Goal: Transaction & Acquisition: Purchase product/service

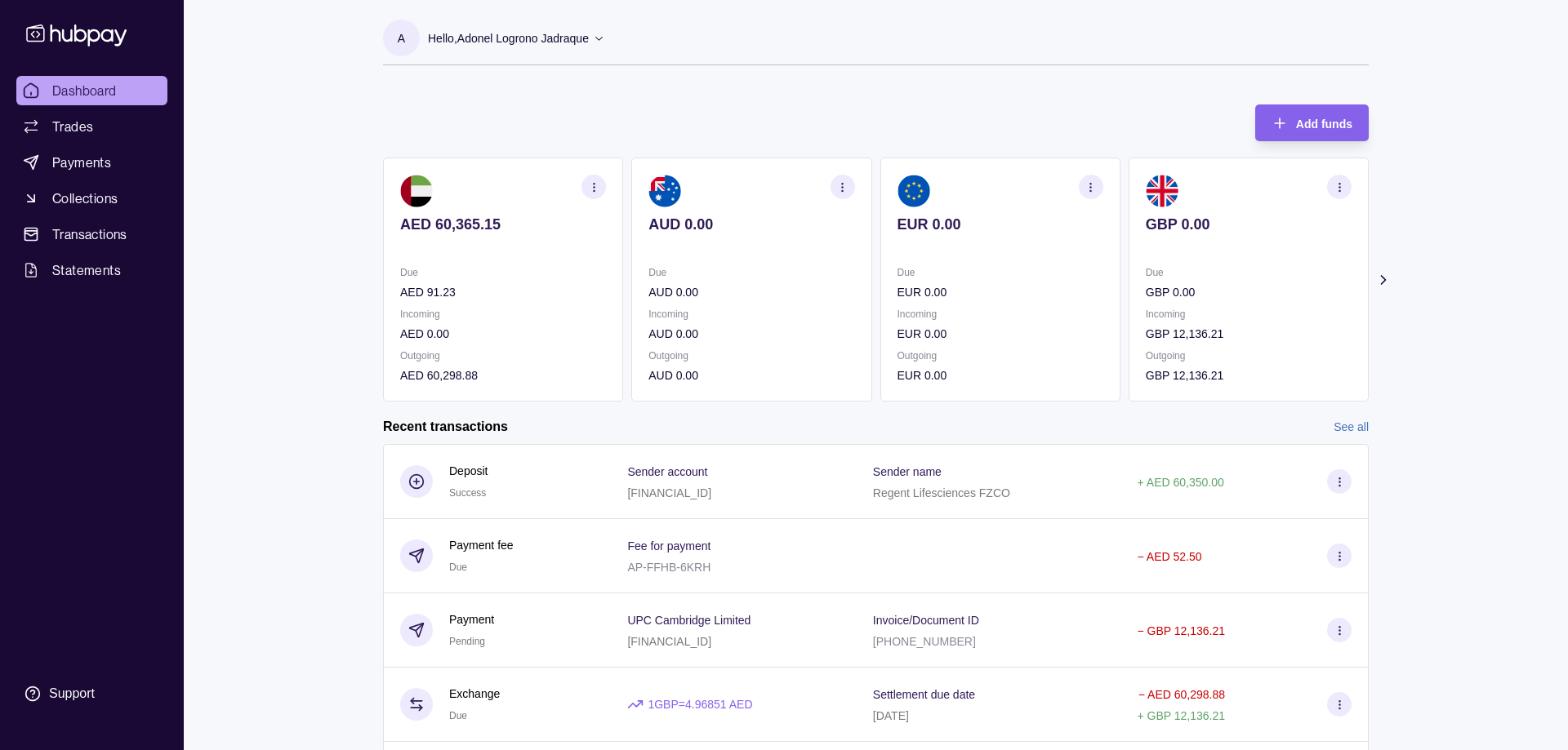
click at [598, 185] on icon "button" at bounding box center [594, 187] width 13 height 13
click at [870, 105] on div "Add funds AED 60,365.15 Due AED 91.23 Incoming AED 0.00 Outgoing AED 60,298.88 …" at bounding box center [875, 245] width 985 height 313
click at [1382, 277] on icon at bounding box center [1383, 280] width 4 height 8
click at [368, 278] on icon at bounding box center [368, 280] width 4 height 8
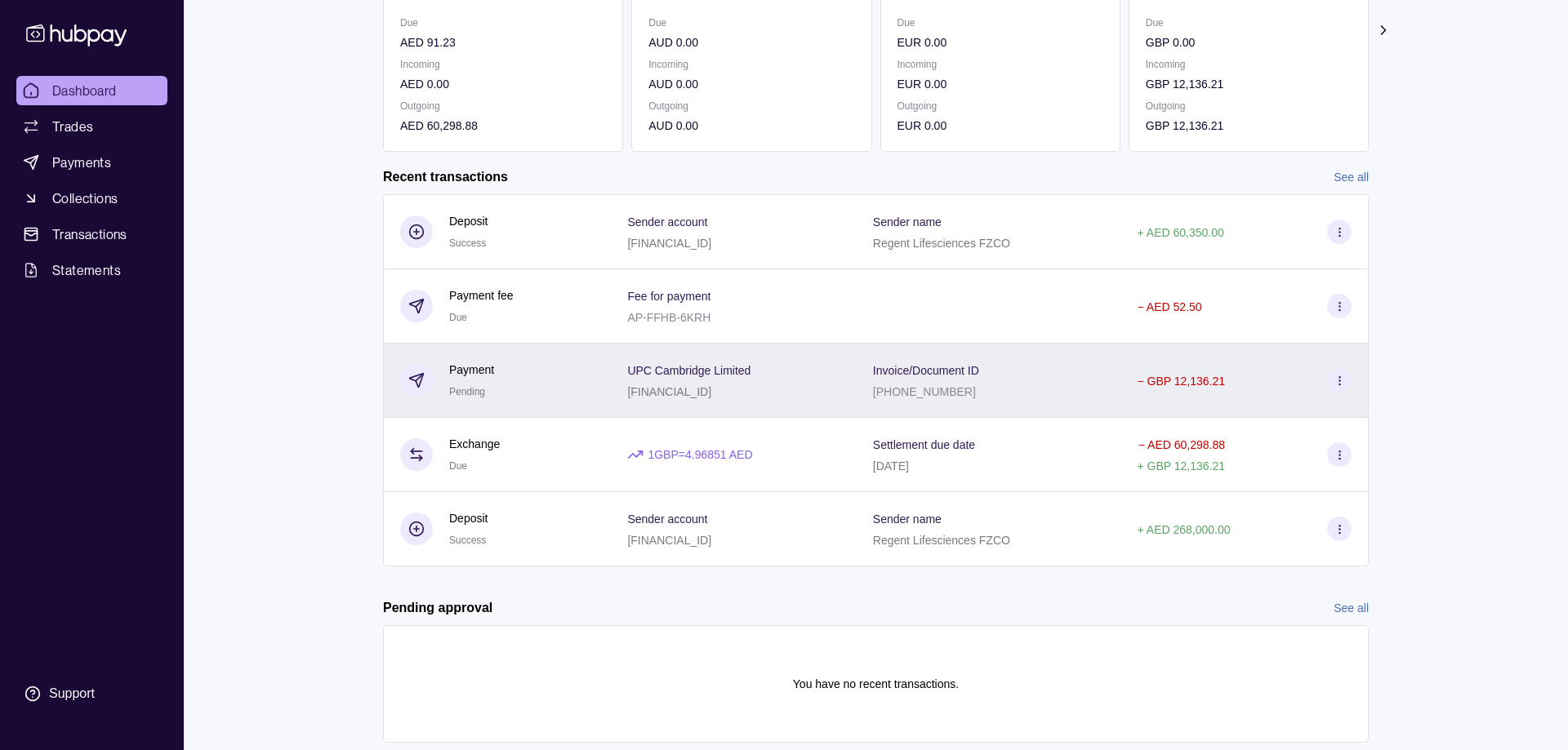
click at [937, 373] on p "Invoice/Document ID" at bounding box center [926, 370] width 106 height 13
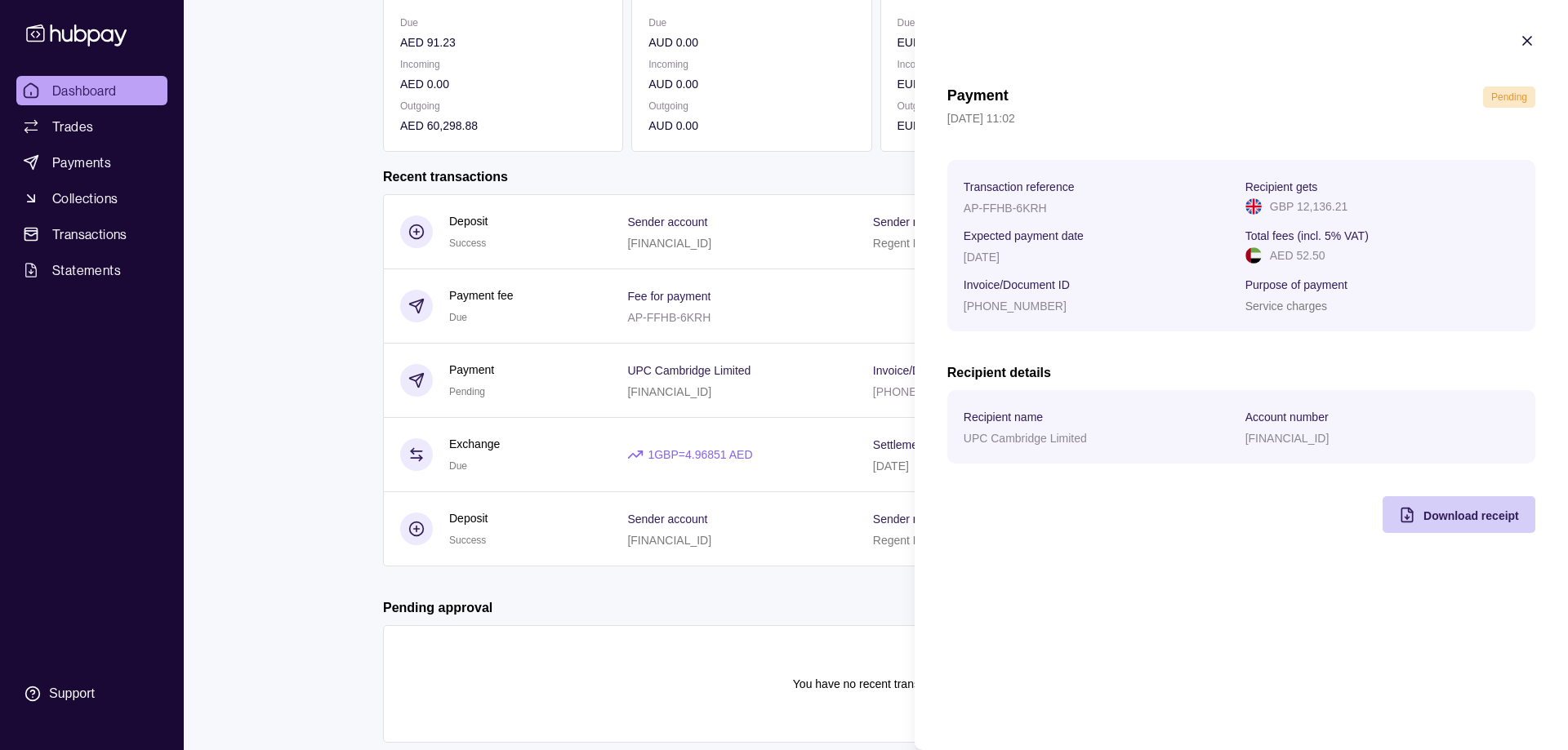
click at [1436, 520] on span "Download receipt" at bounding box center [1471, 516] width 96 height 13
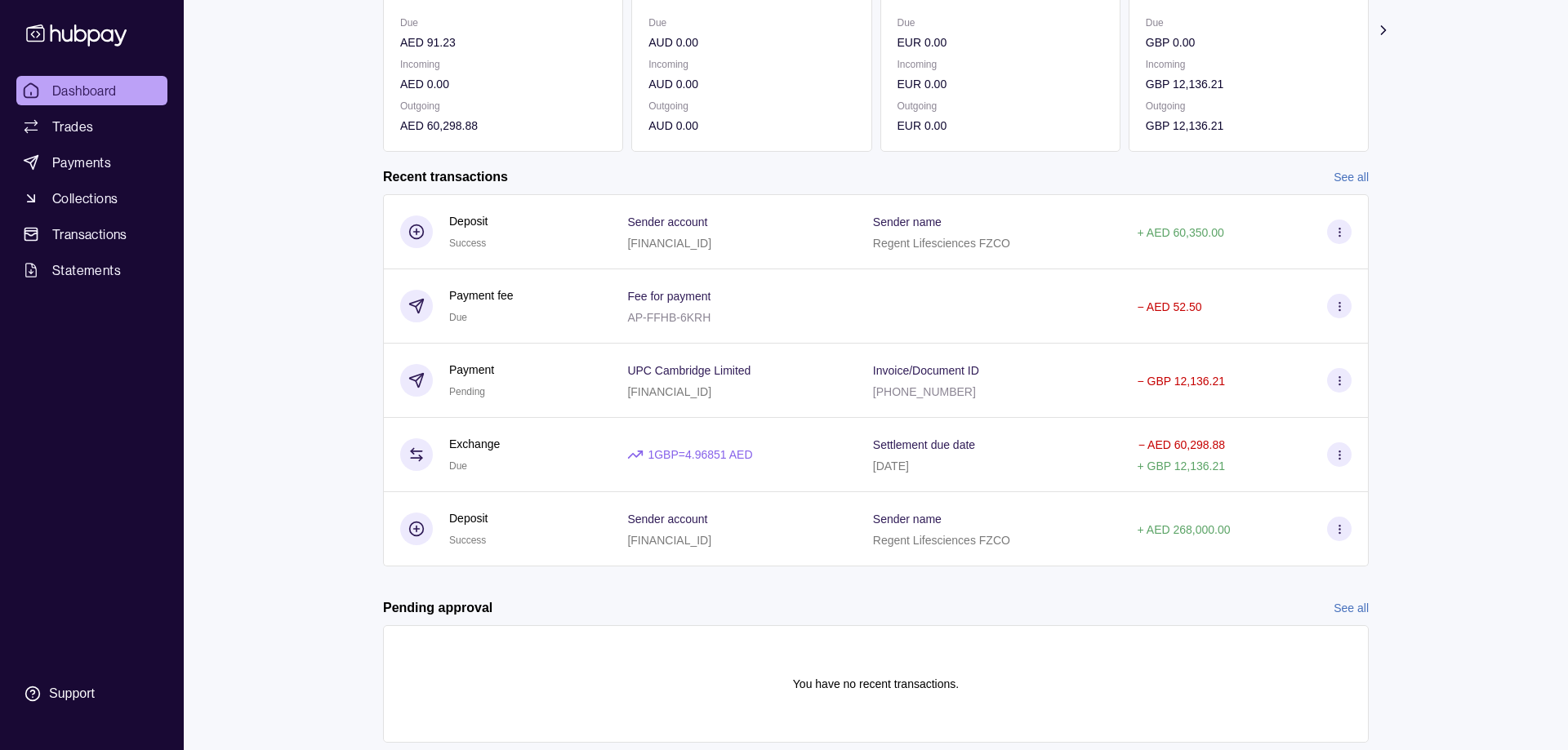
click at [272, 241] on html "Dashboard Trades Payments Collections Transactions Statements Support A Hello, …" at bounding box center [784, 272] width 1568 height 1045
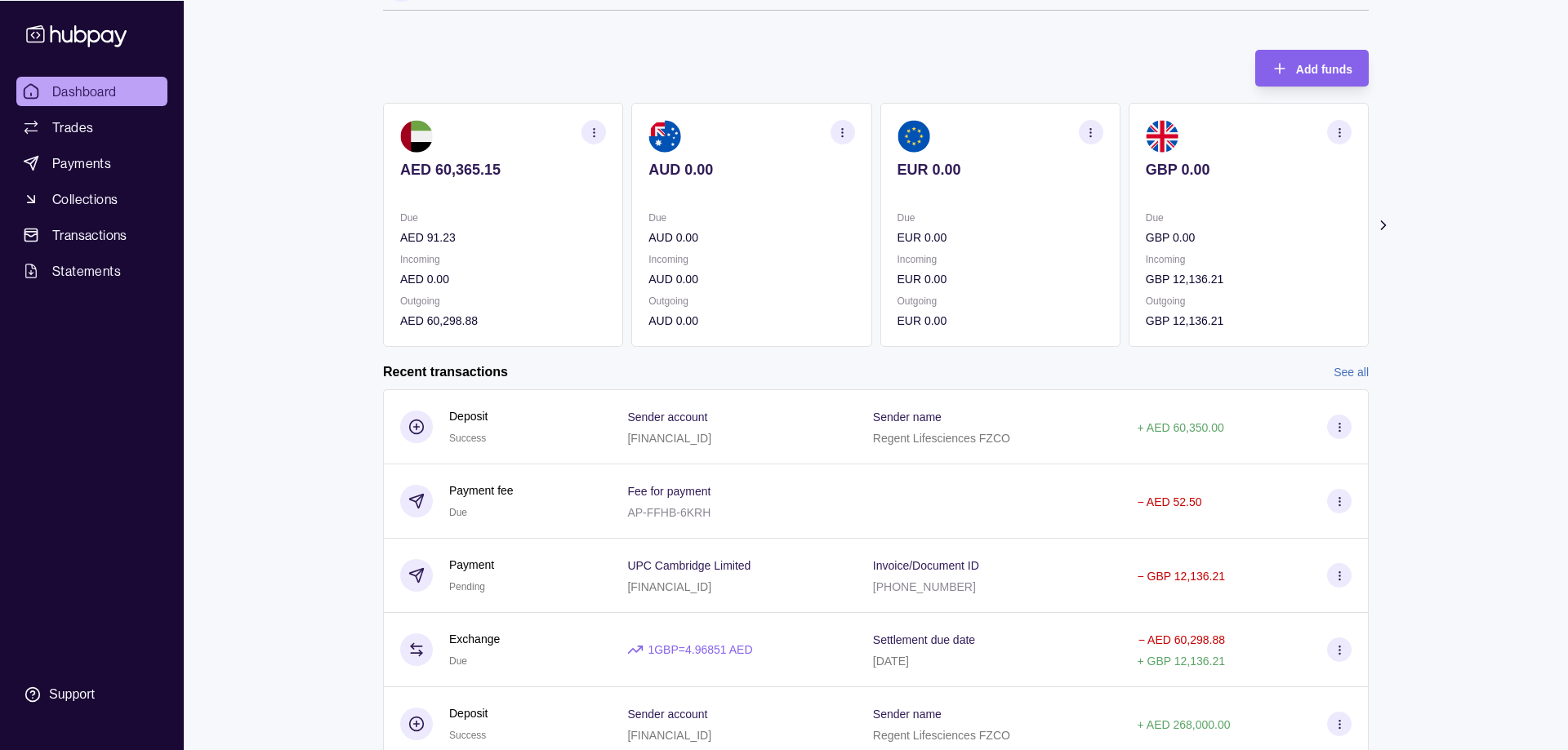
scroll to position [83, 0]
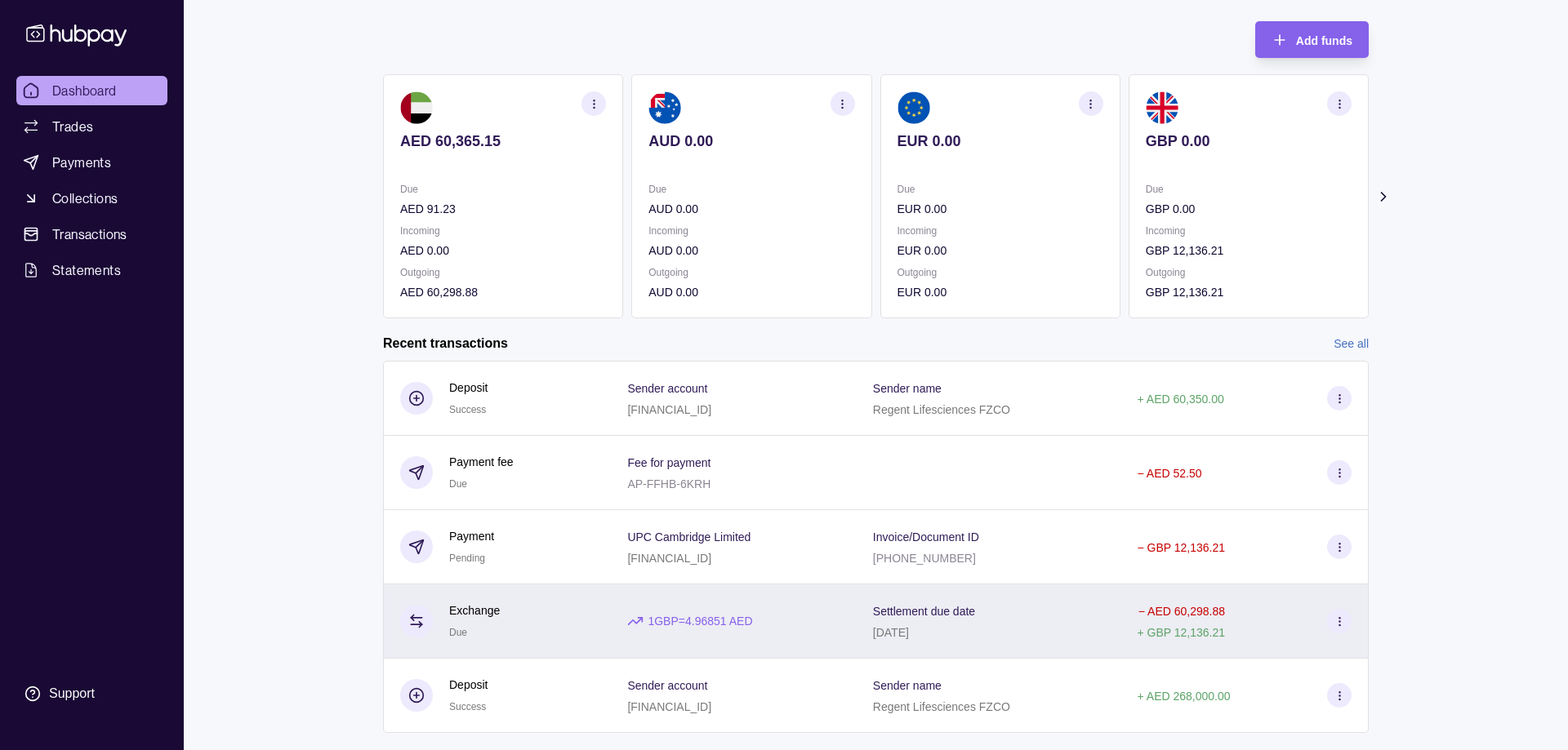
click at [823, 605] on div "1 GBP = 4.96851 AED" at bounding box center [733, 621] width 245 height 75
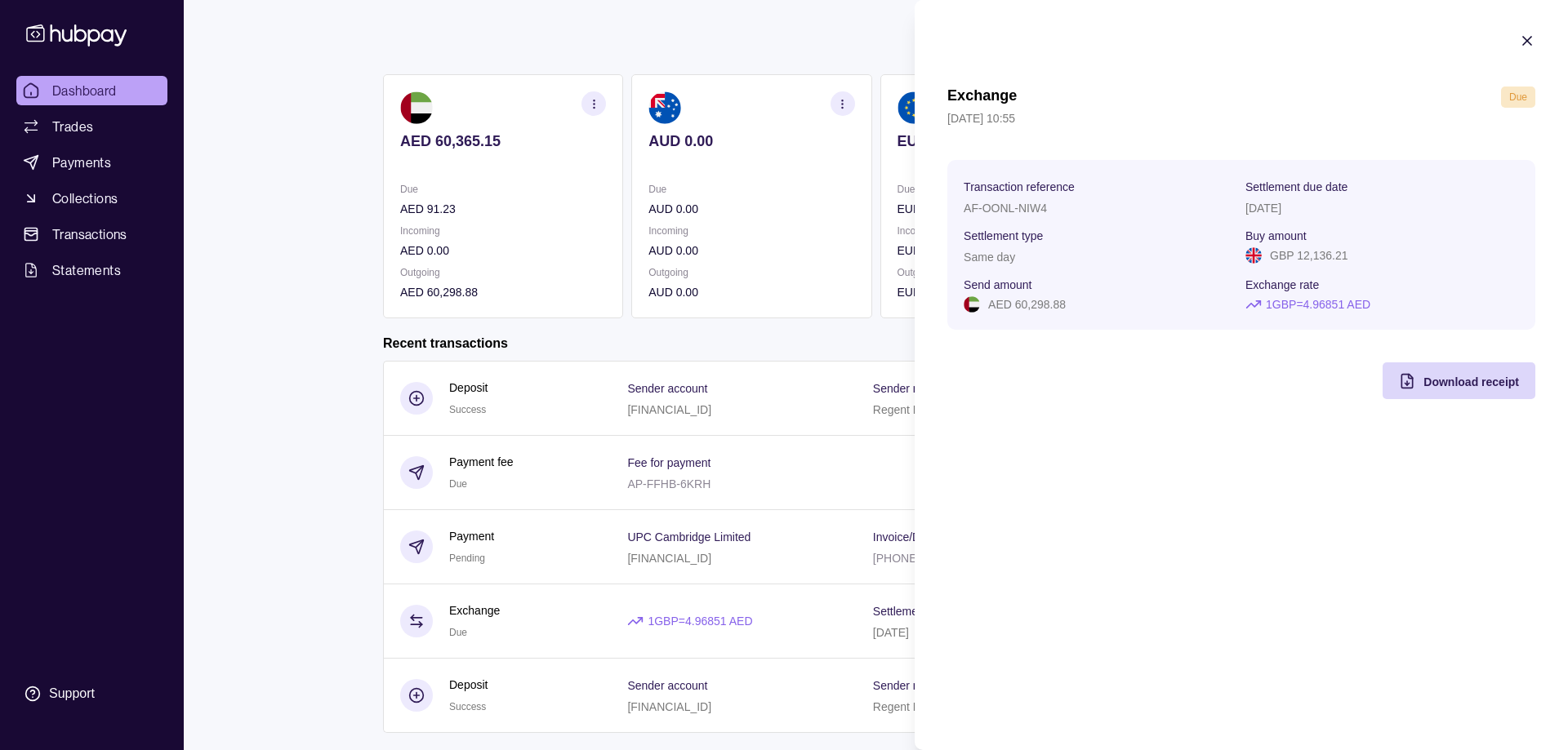
click at [800, 50] on html "Dashboard Trades Payments Collections Transactions Statements Support A Hello, …" at bounding box center [784, 439] width 1568 height 1045
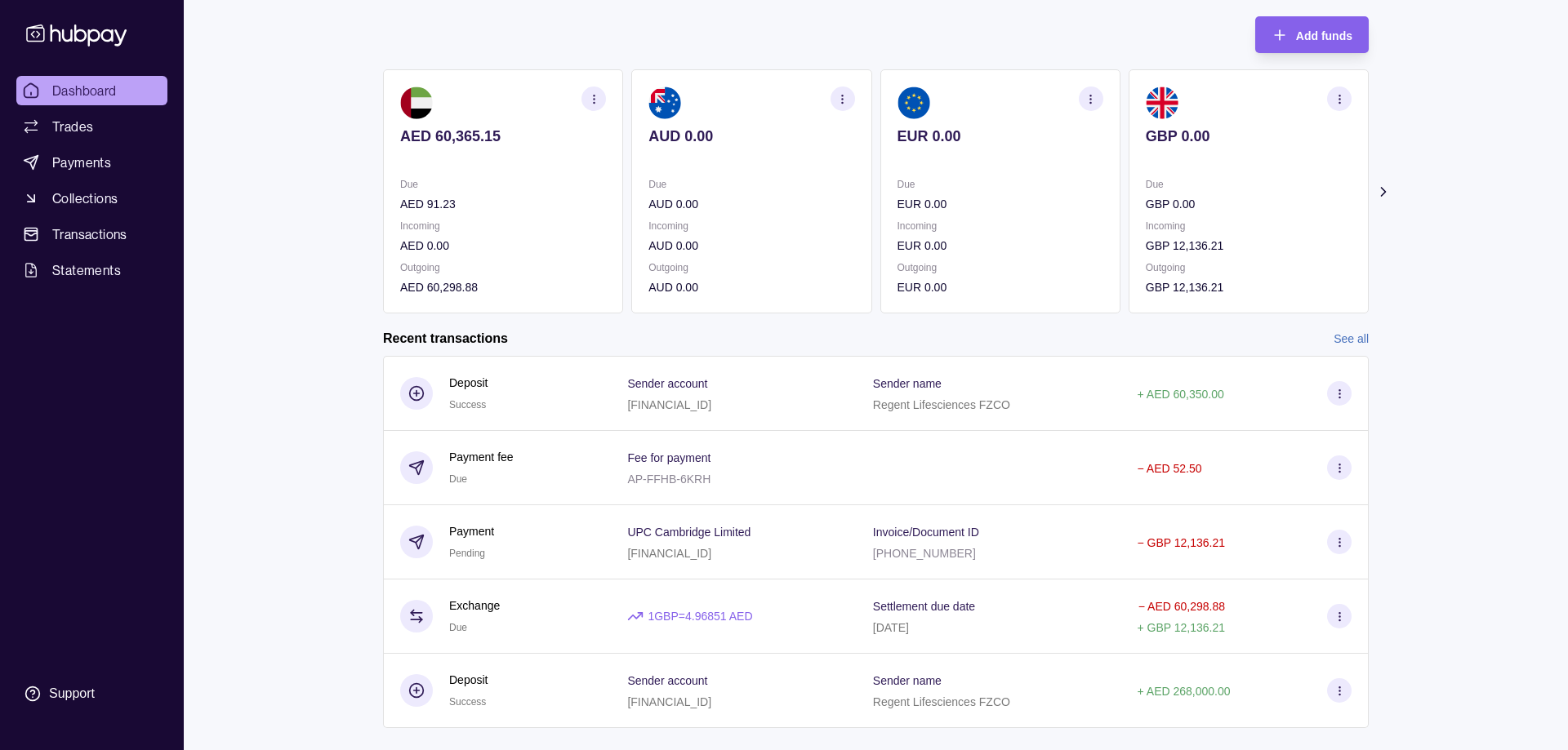
scroll to position [167, 0]
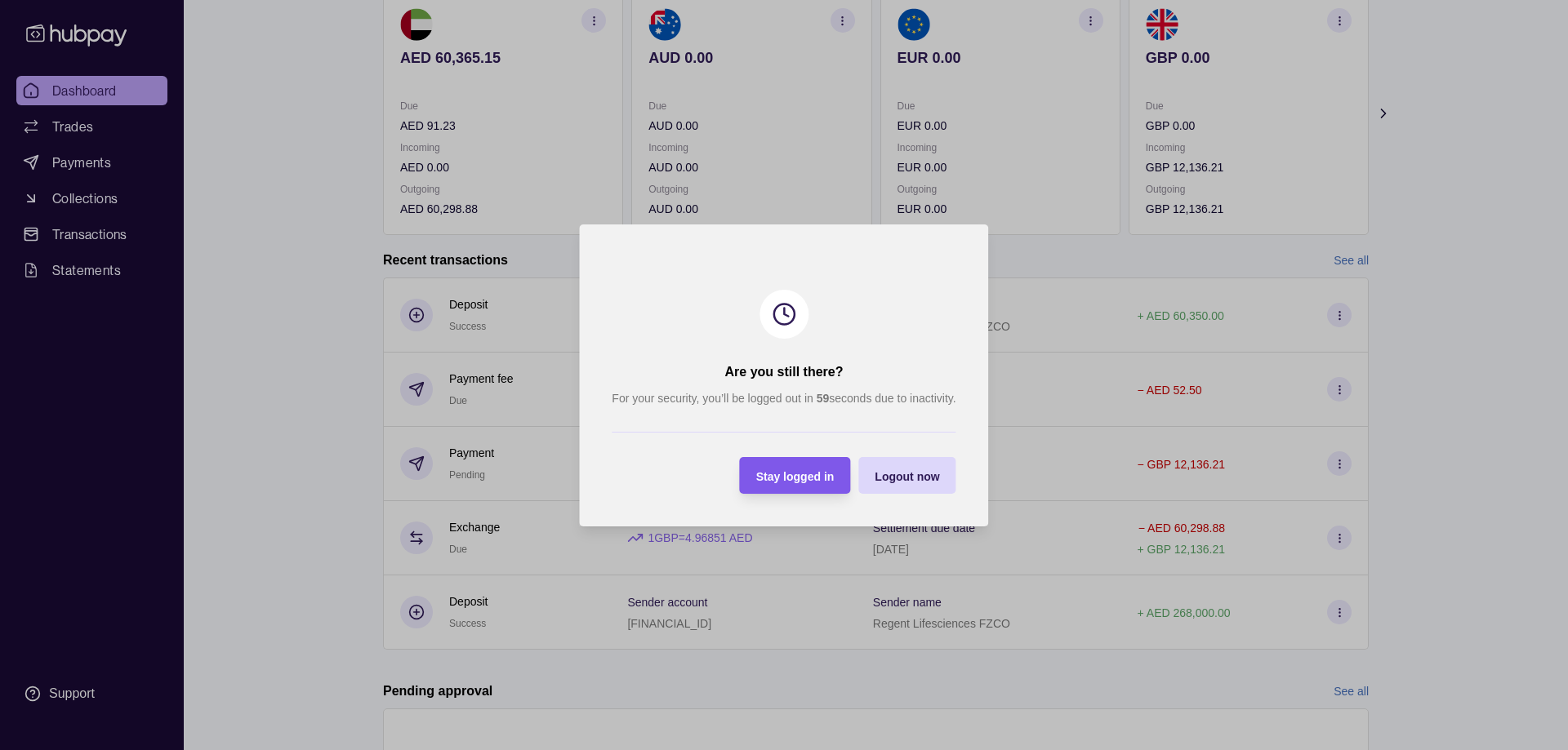
click at [813, 473] on span "Stay logged in" at bounding box center [795, 476] width 78 height 13
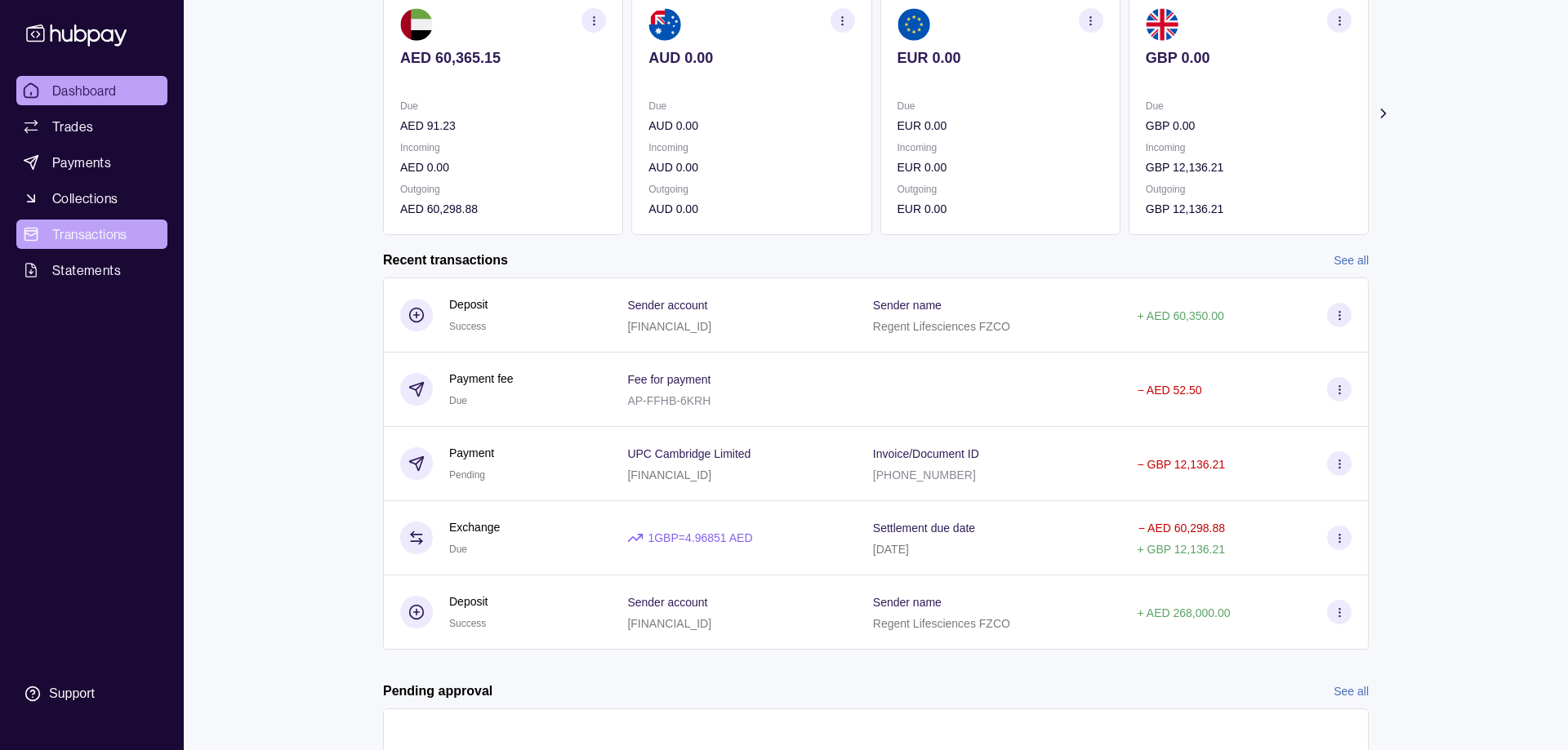
click at [72, 234] on span "Transactions" at bounding box center [90, 234] width 75 height 19
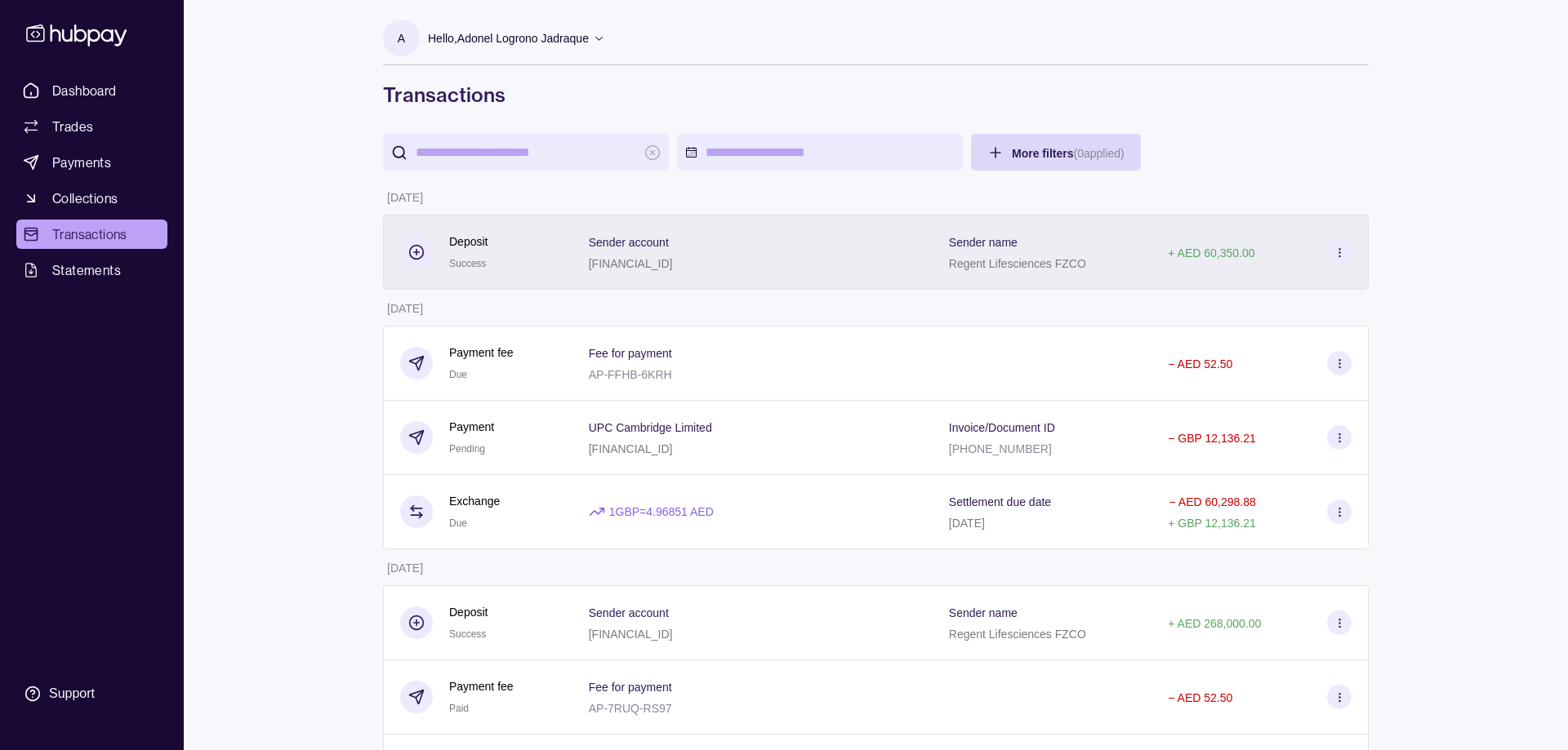
click at [1352, 254] on div "+ AED 60,350.00" at bounding box center [1259, 252] width 217 height 75
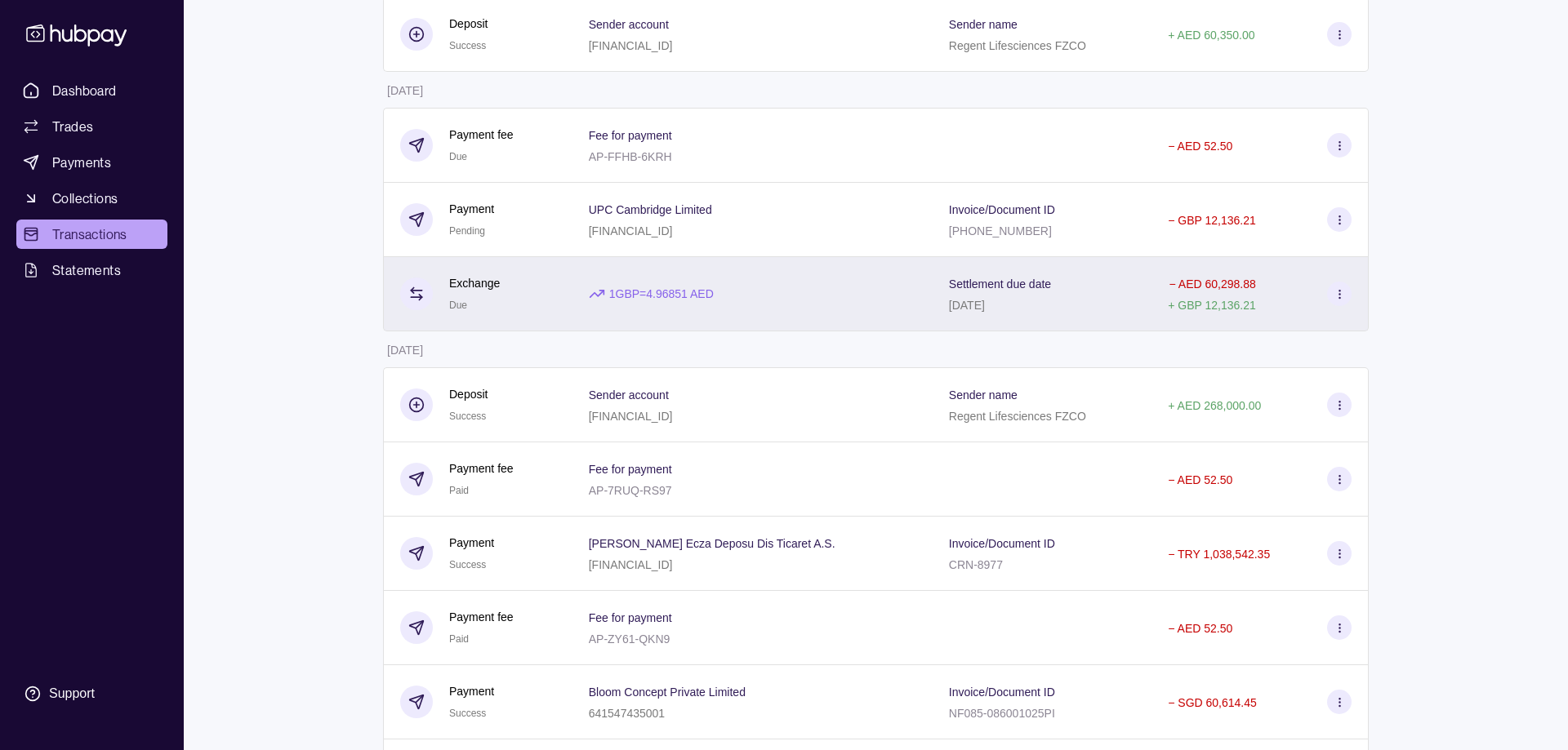
scroll to position [250, 0]
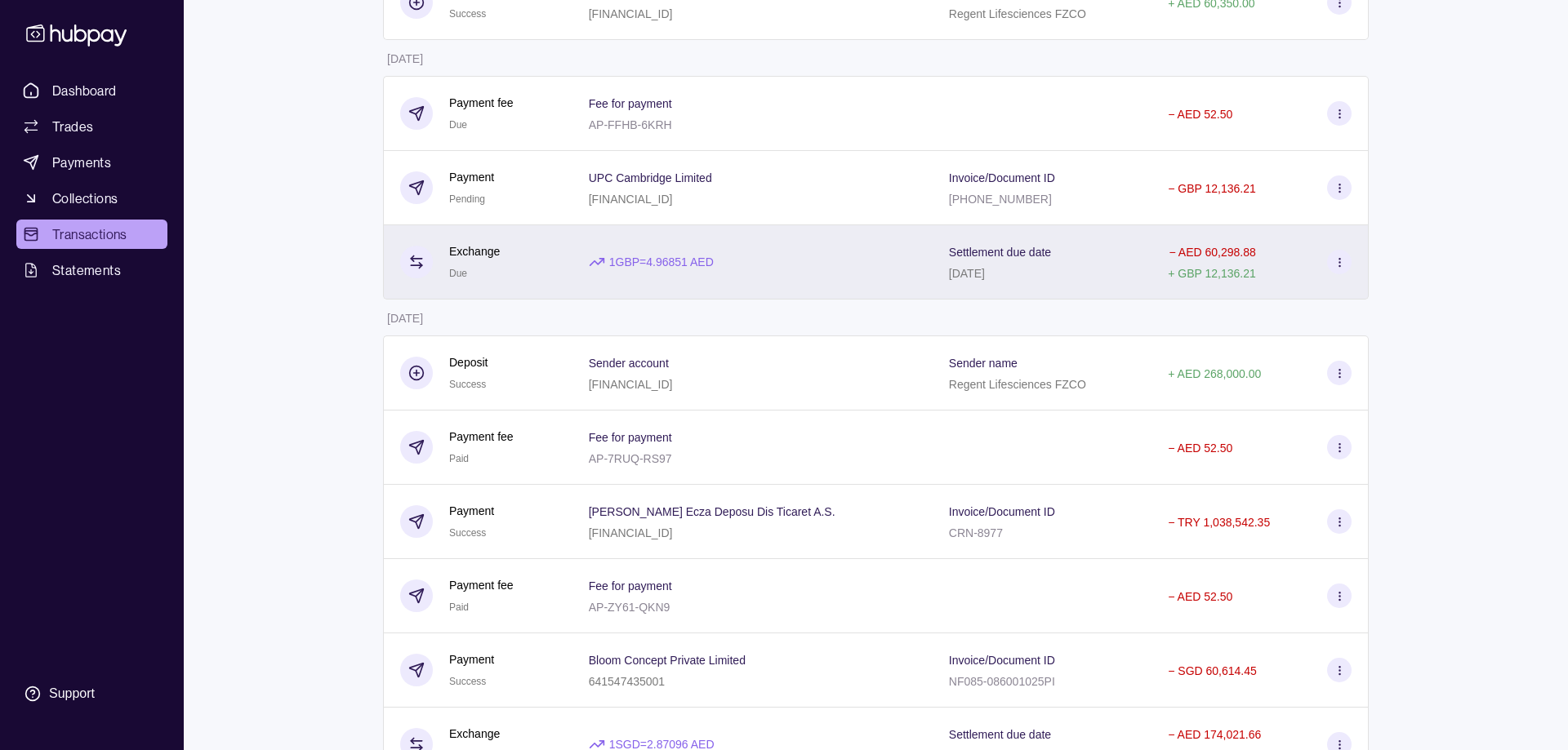
click at [1076, 268] on div "Settlement due date [DATE]" at bounding box center [1042, 261] width 186 height 41
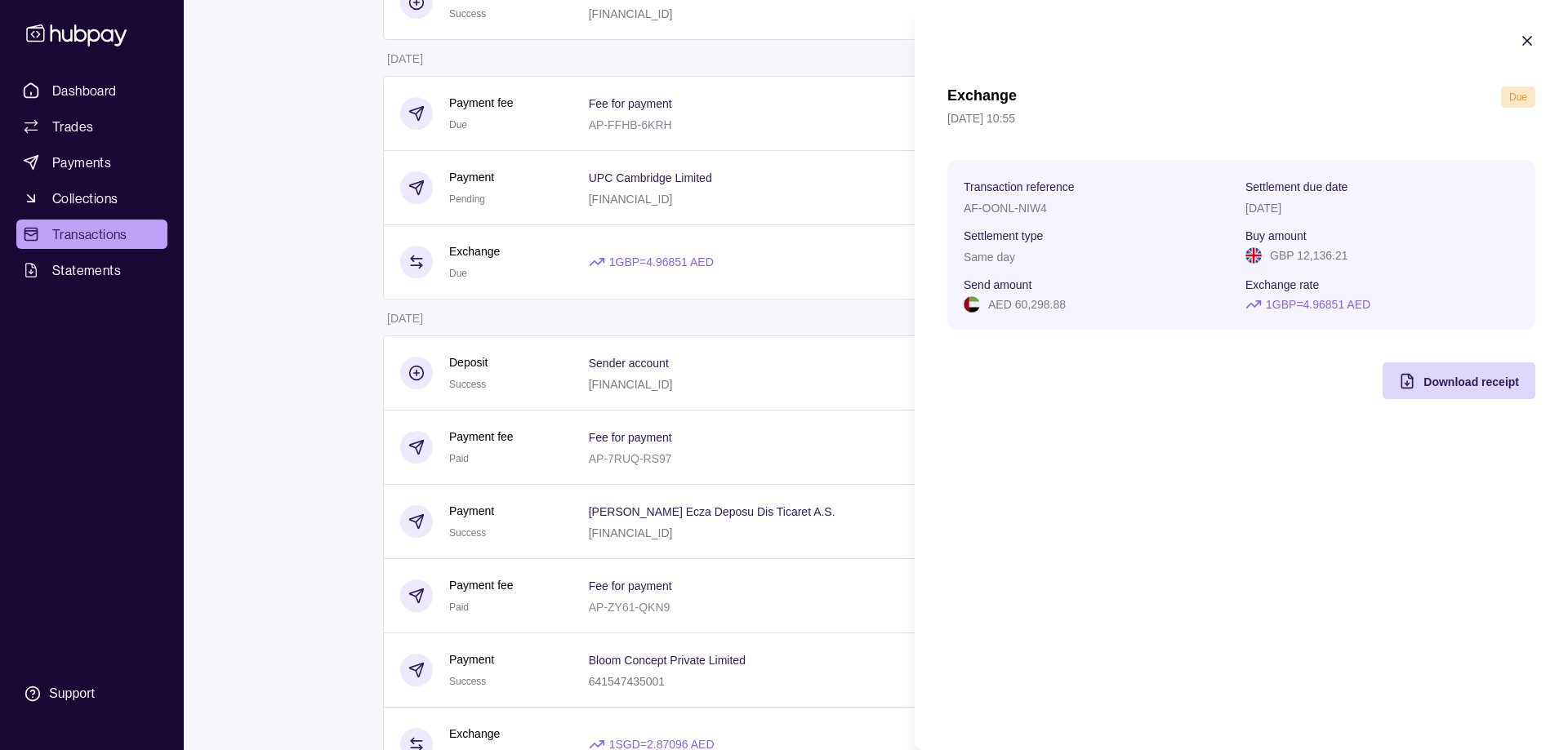
click at [596, 192] on html "Dashboard Trades Payments Collections Transactions Statements Support A Hello, …" at bounding box center [784, 691] width 1568 height 1880
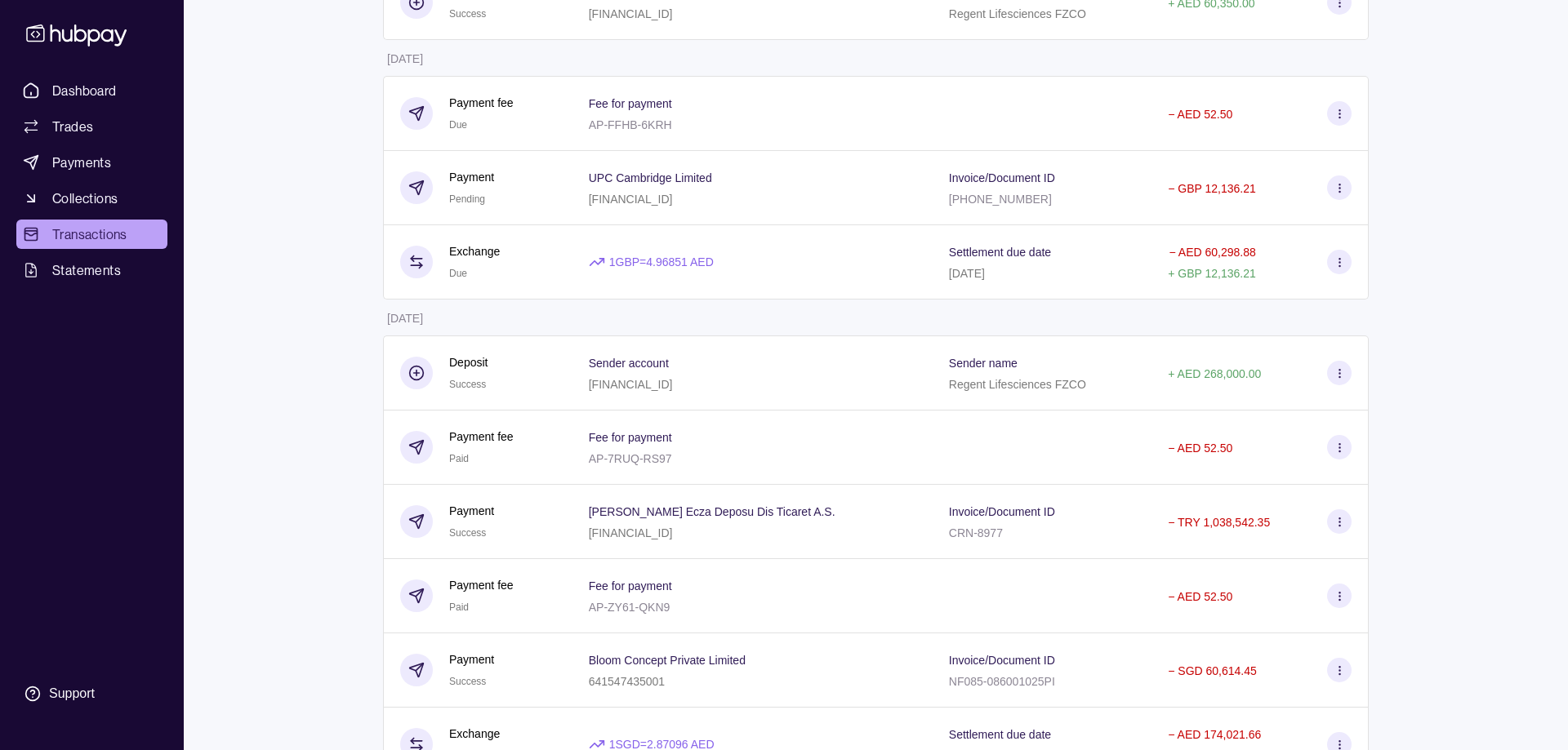
click at [596, 192] on div "UPC Cambridge Limited [FINANCIAL_ID]" at bounding box center [752, 188] width 360 height 75
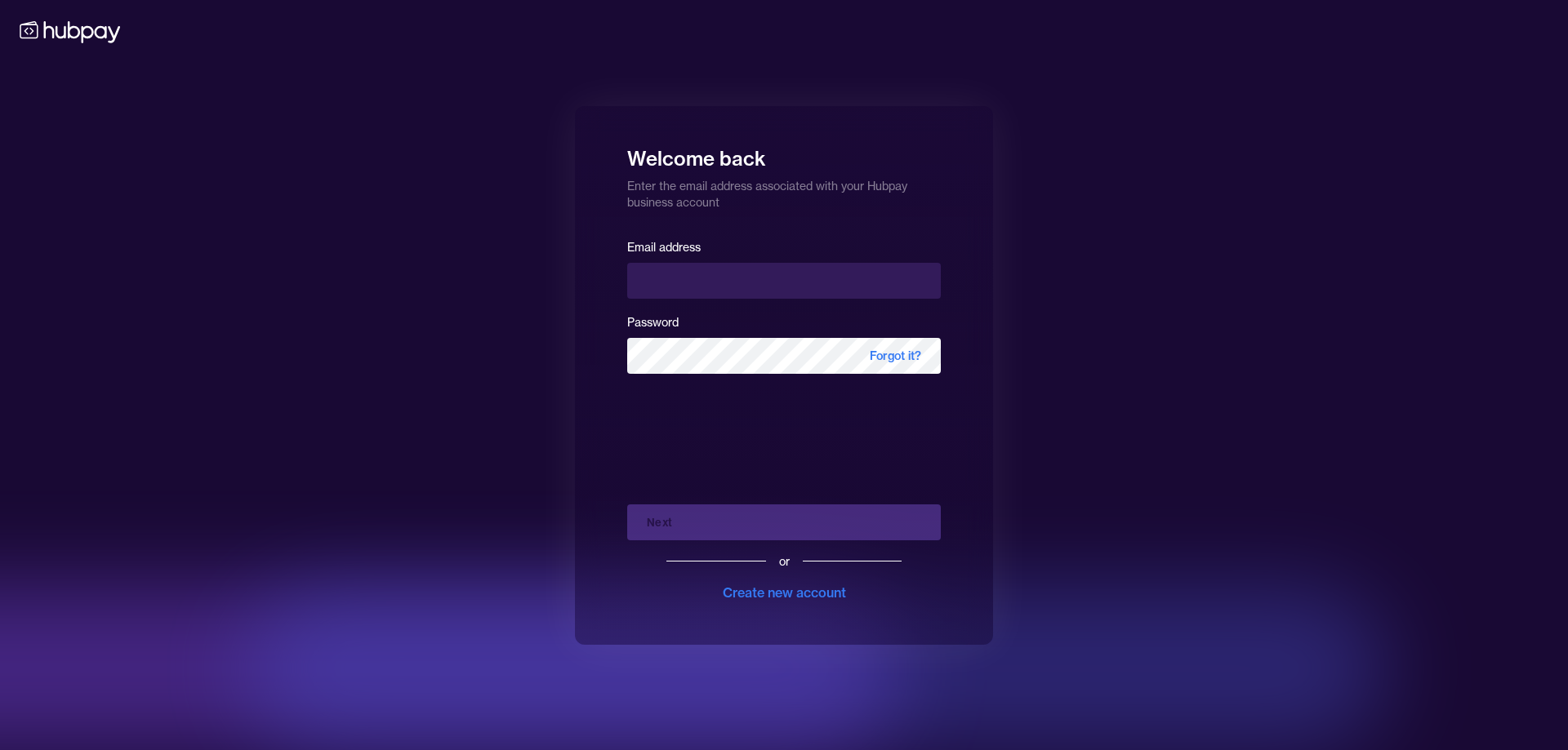
type input "**********"
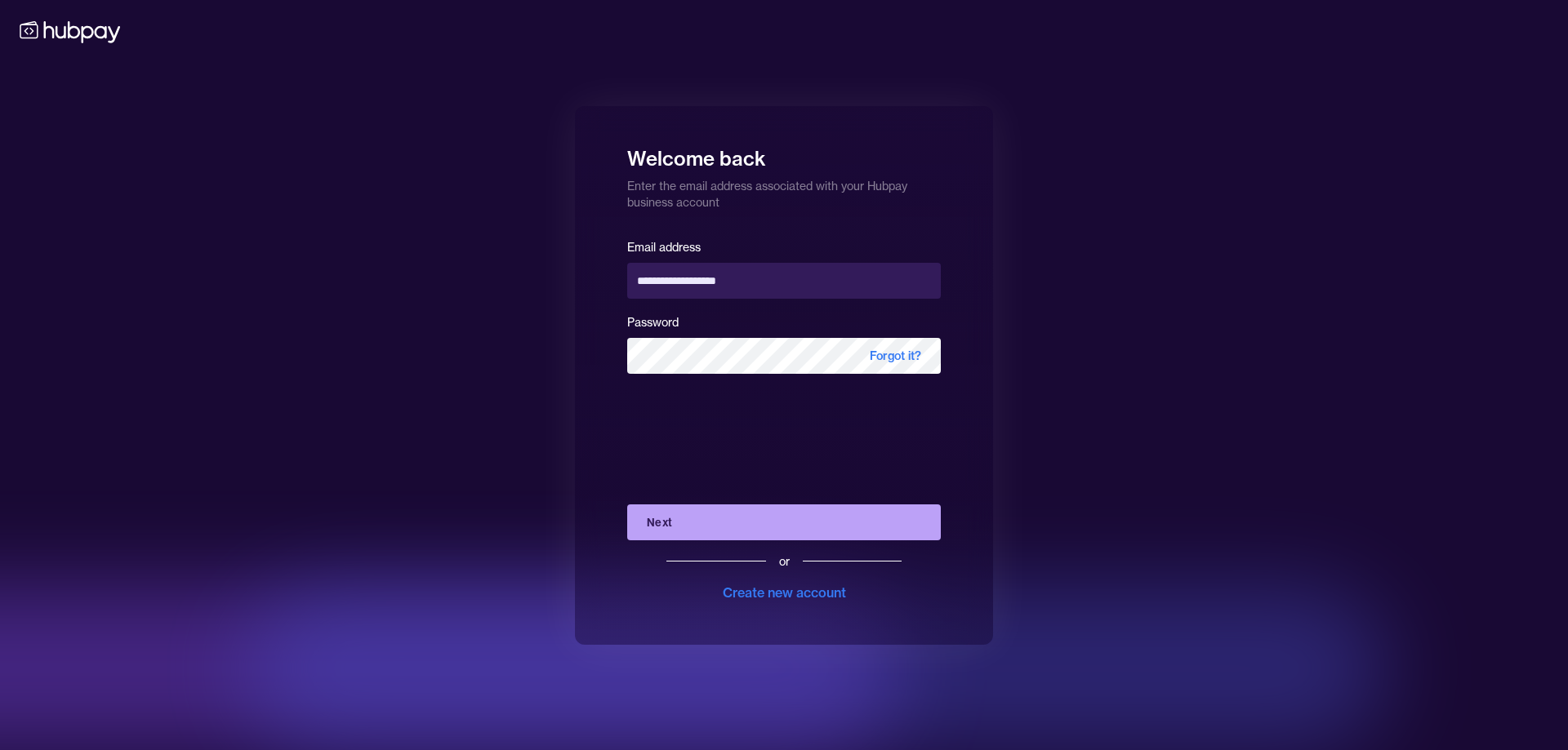
click at [715, 544] on div "or Create new account" at bounding box center [784, 572] width 314 height 62
click at [716, 530] on button "Next" at bounding box center [784, 522] width 314 height 36
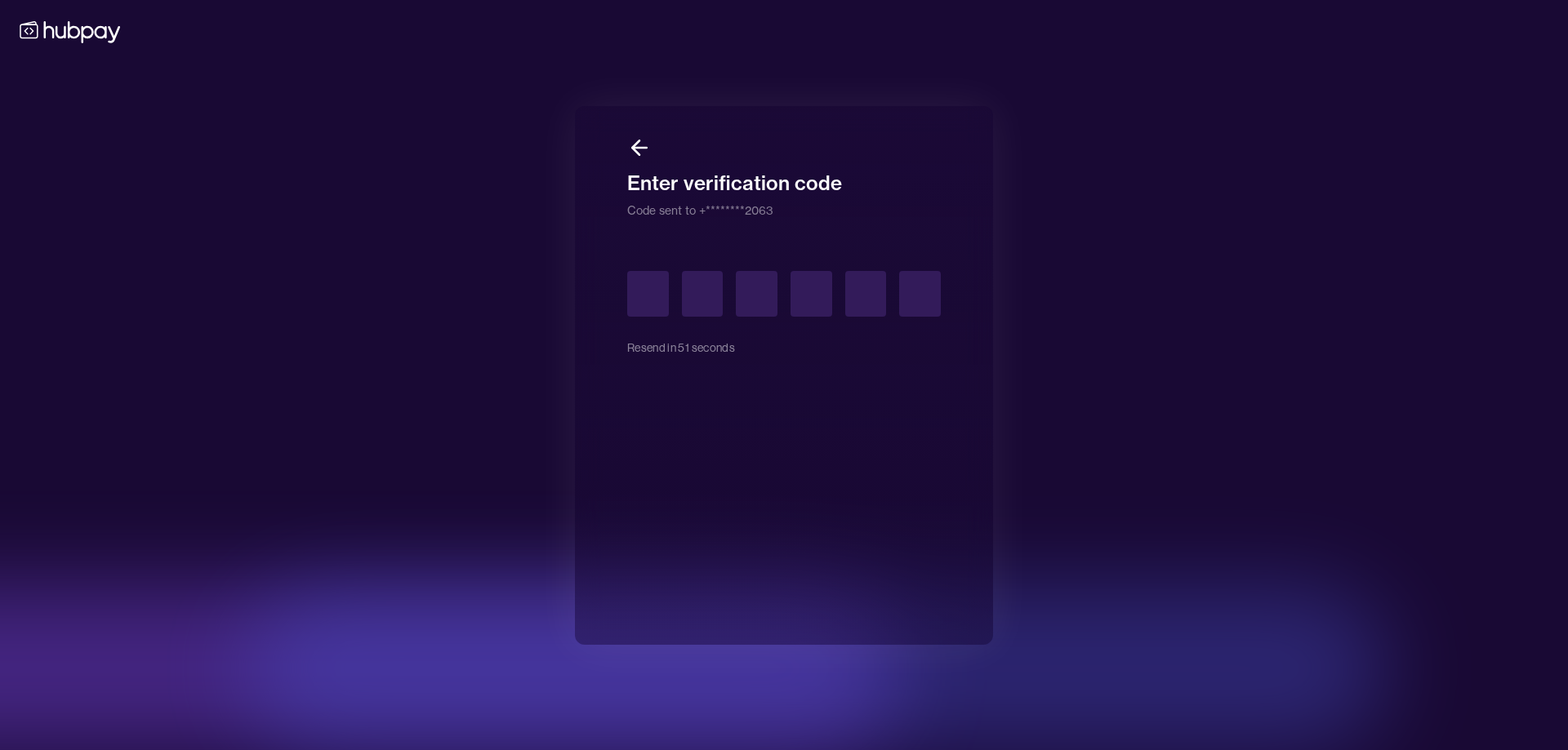
type input "*"
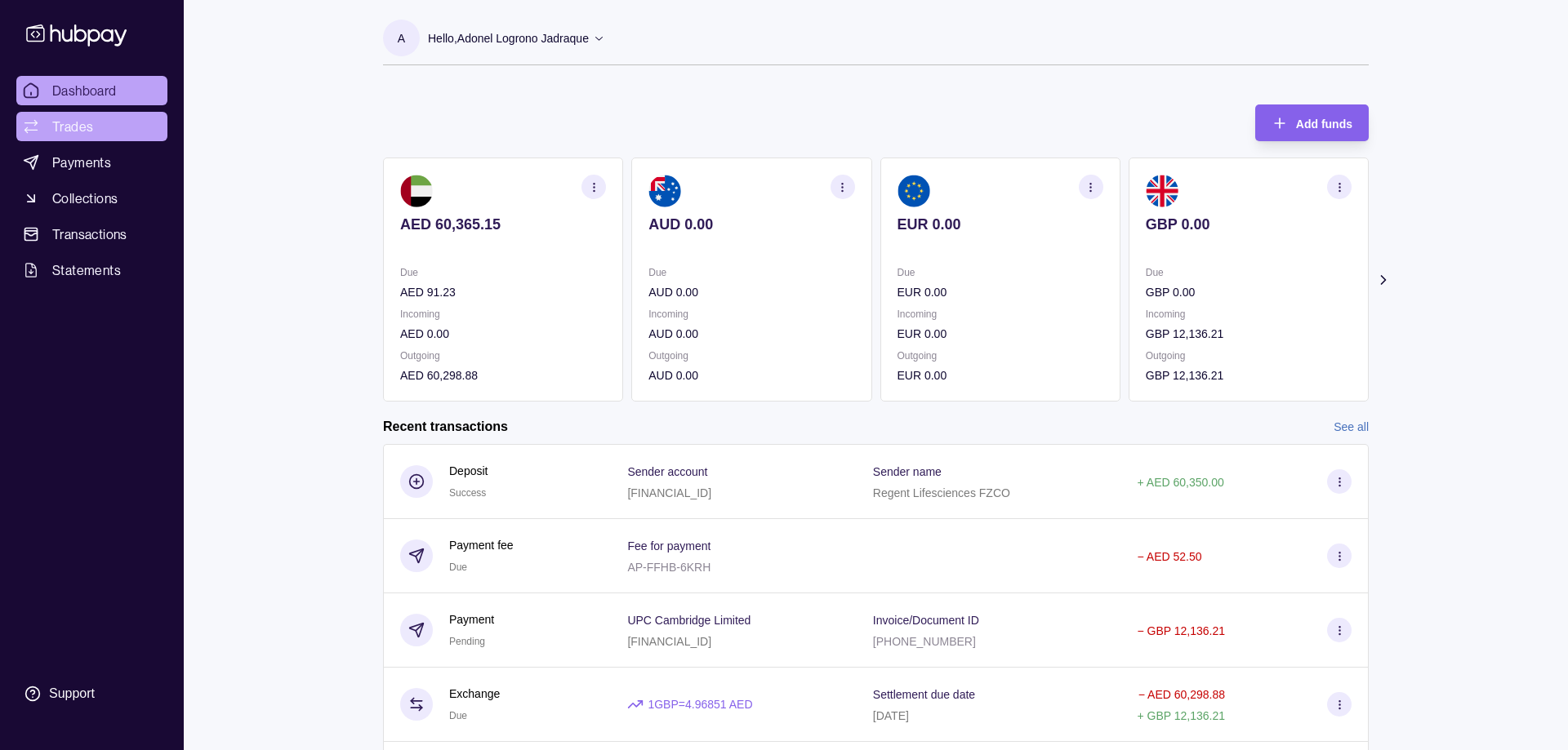
click at [74, 126] on span "Trades" at bounding box center [72, 126] width 41 height 19
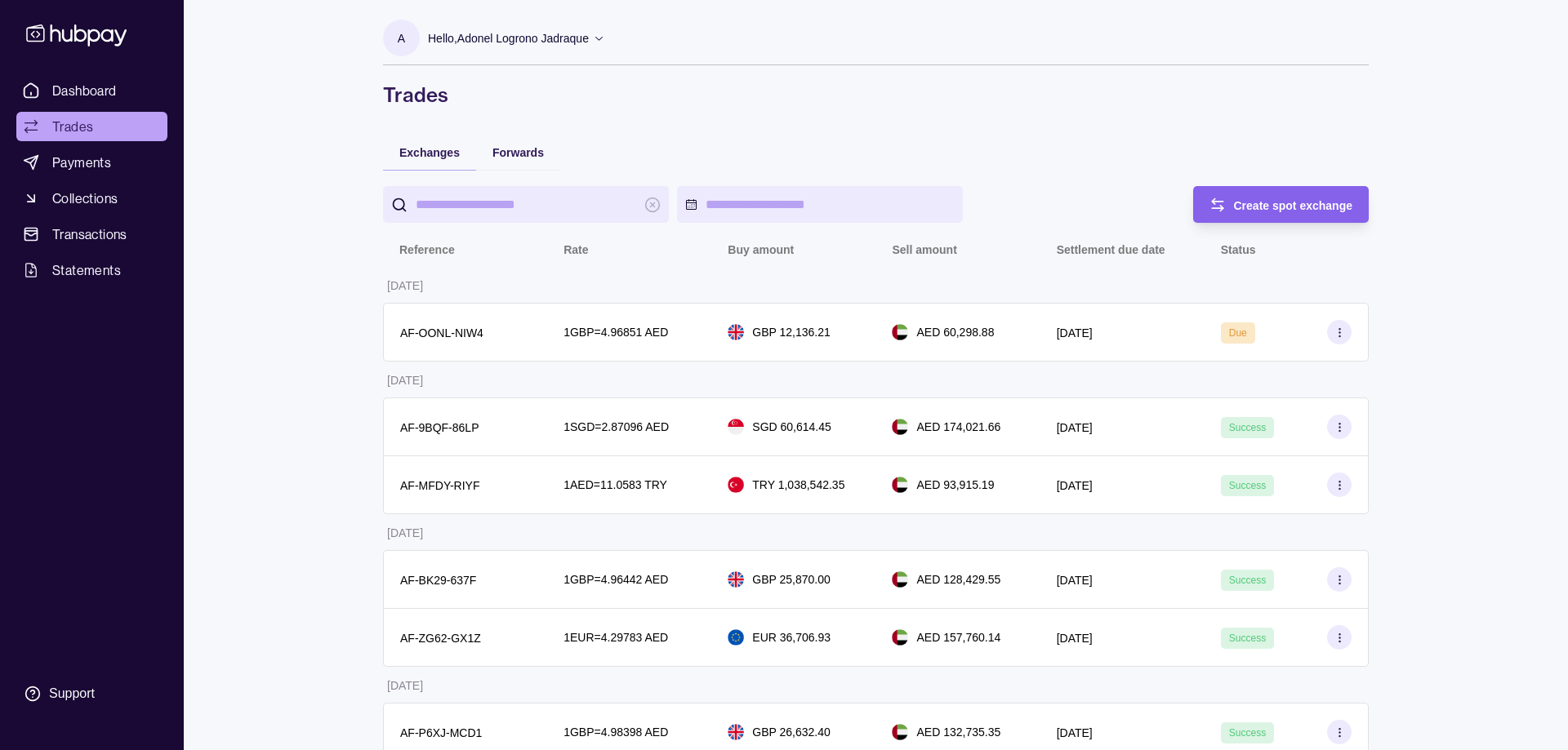
drag, startPoint x: 1258, startPoint y: 223, endPoint x: 1227, endPoint y: 235, distance: 33.2
click at [1233, 188] on div "Create spot exchange" at bounding box center [1269, 204] width 169 height 37
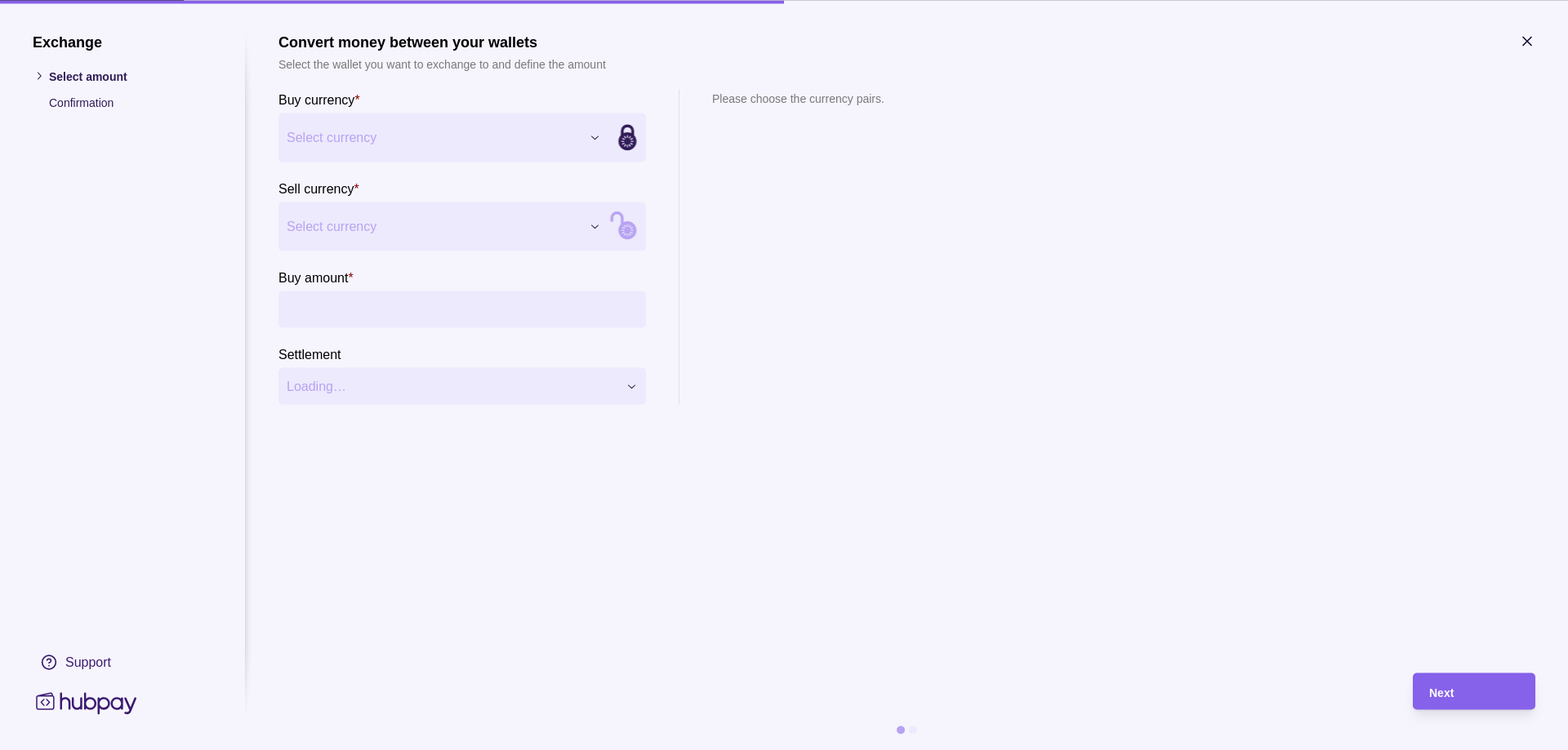
click at [447, 139] on span "Select currency" at bounding box center [434, 137] width 294 height 19
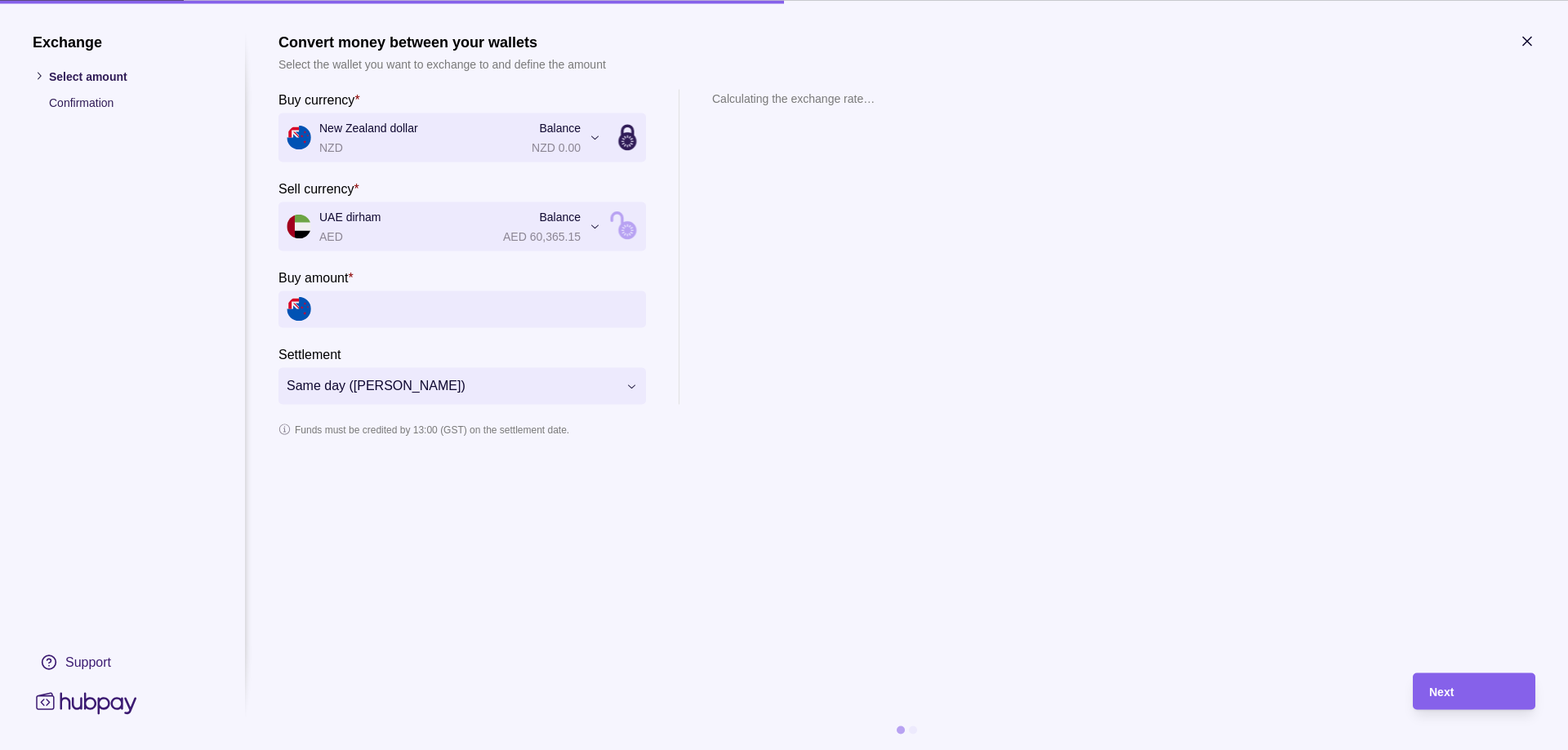
click at [395, 313] on input "Buy amount *" at bounding box center [479, 309] width 319 height 37
click at [480, 314] on input "Buy amount *" at bounding box center [479, 309] width 319 height 37
paste input "*********"
type input "*********"
click at [530, 354] on section "**********" at bounding box center [462, 374] width 367 height 60
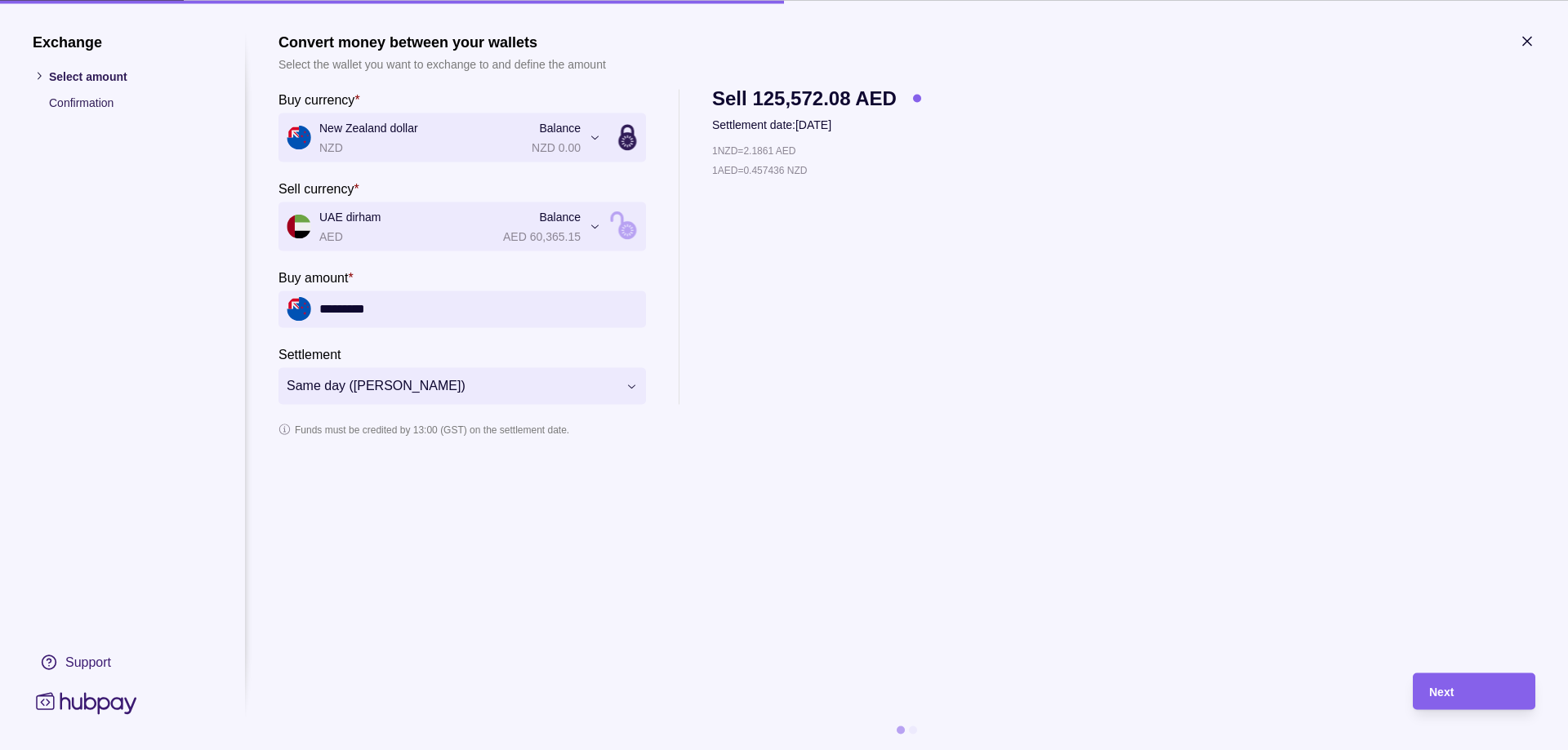
click at [533, 349] on section "**********" at bounding box center [462, 374] width 367 height 60
click at [422, 307] on input "*********" at bounding box center [479, 309] width 319 height 37
click at [1483, 694] on div "Next" at bounding box center [1473, 691] width 90 height 19
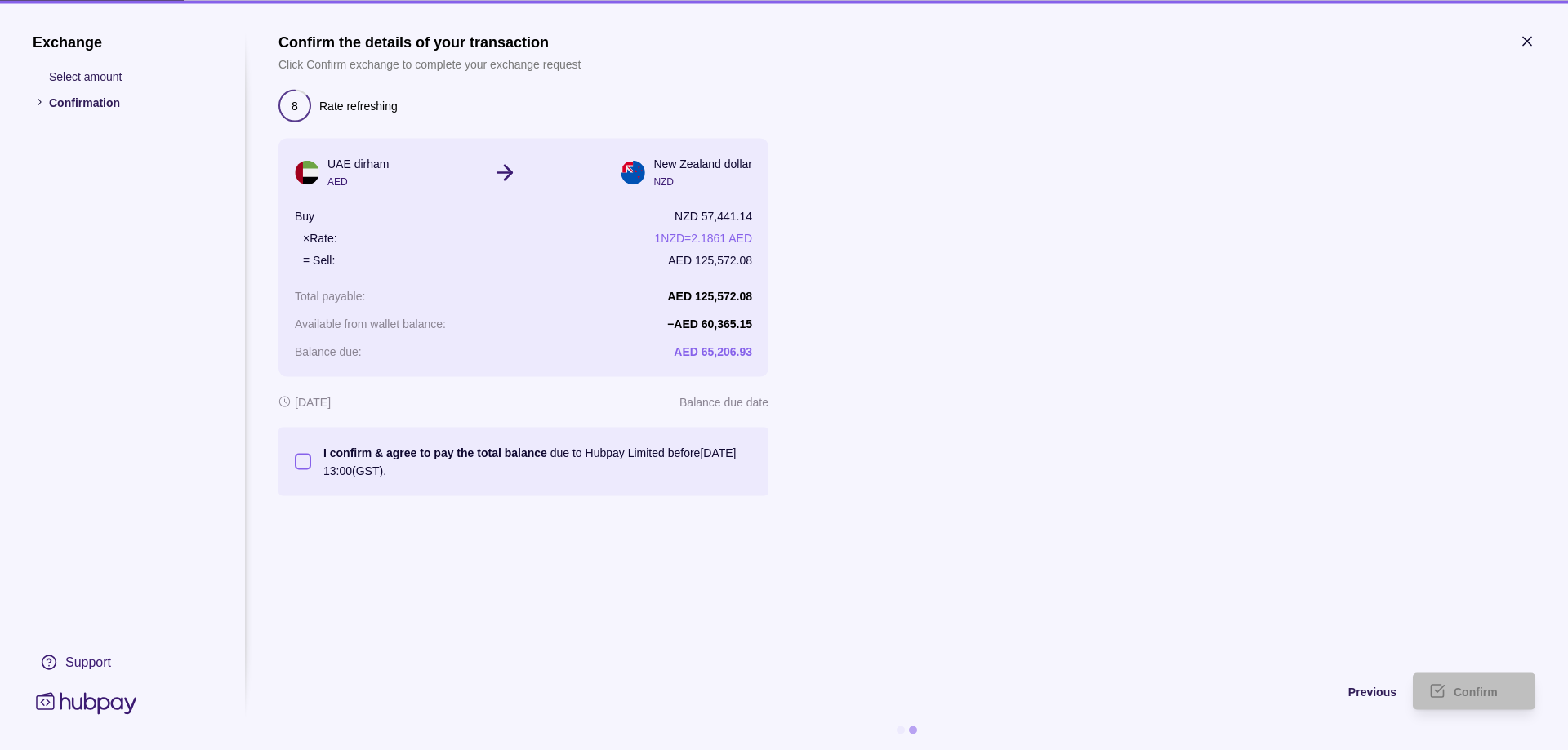
click at [304, 462] on button "I confirm & agree to pay the total balance due to Hubpay Limited before [DATE] …" at bounding box center [303, 460] width 16 height 16
type button "on"
click at [1474, 696] on span "Confirm" at bounding box center [1475, 692] width 44 height 13
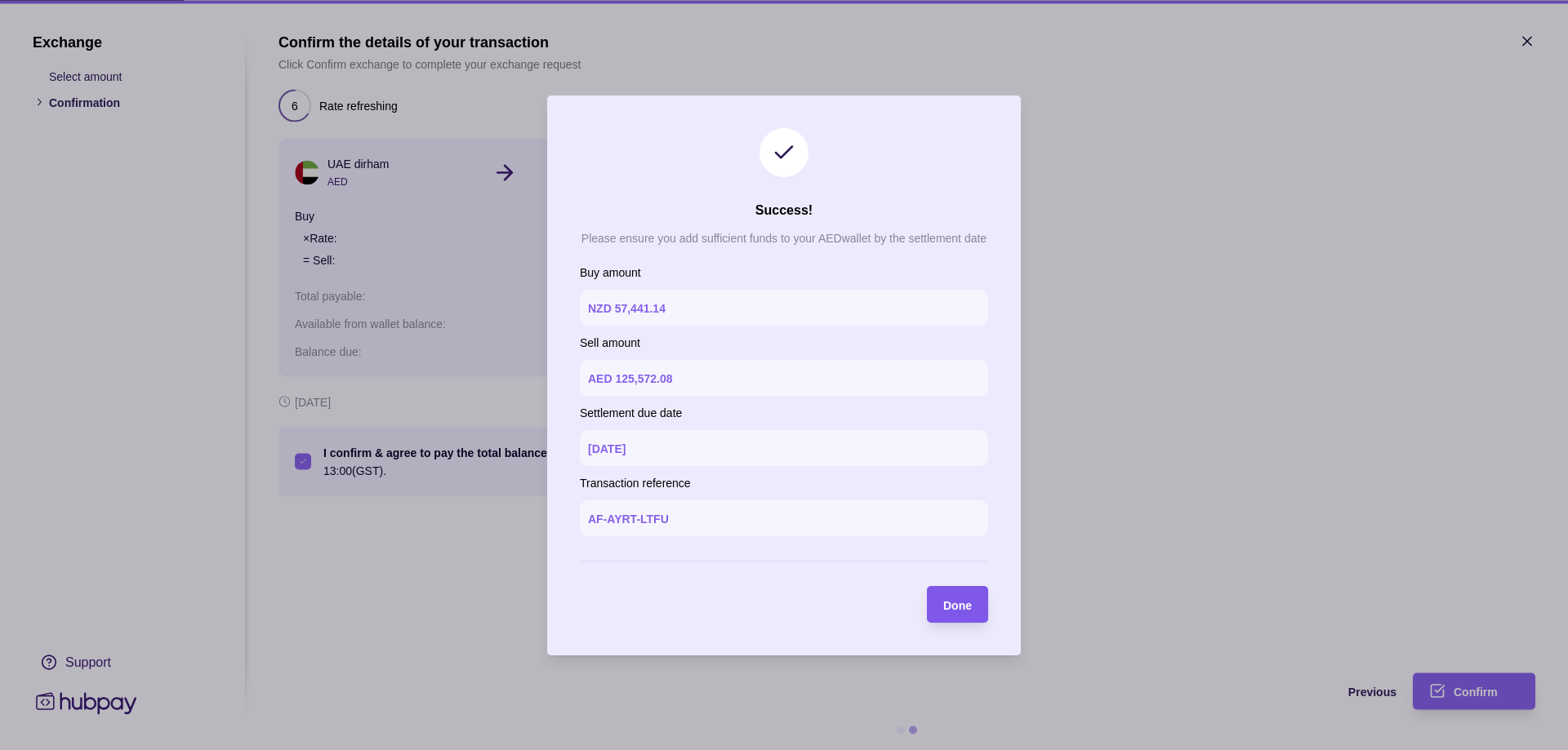
click at [965, 608] on span "Done" at bounding box center [958, 605] width 29 height 13
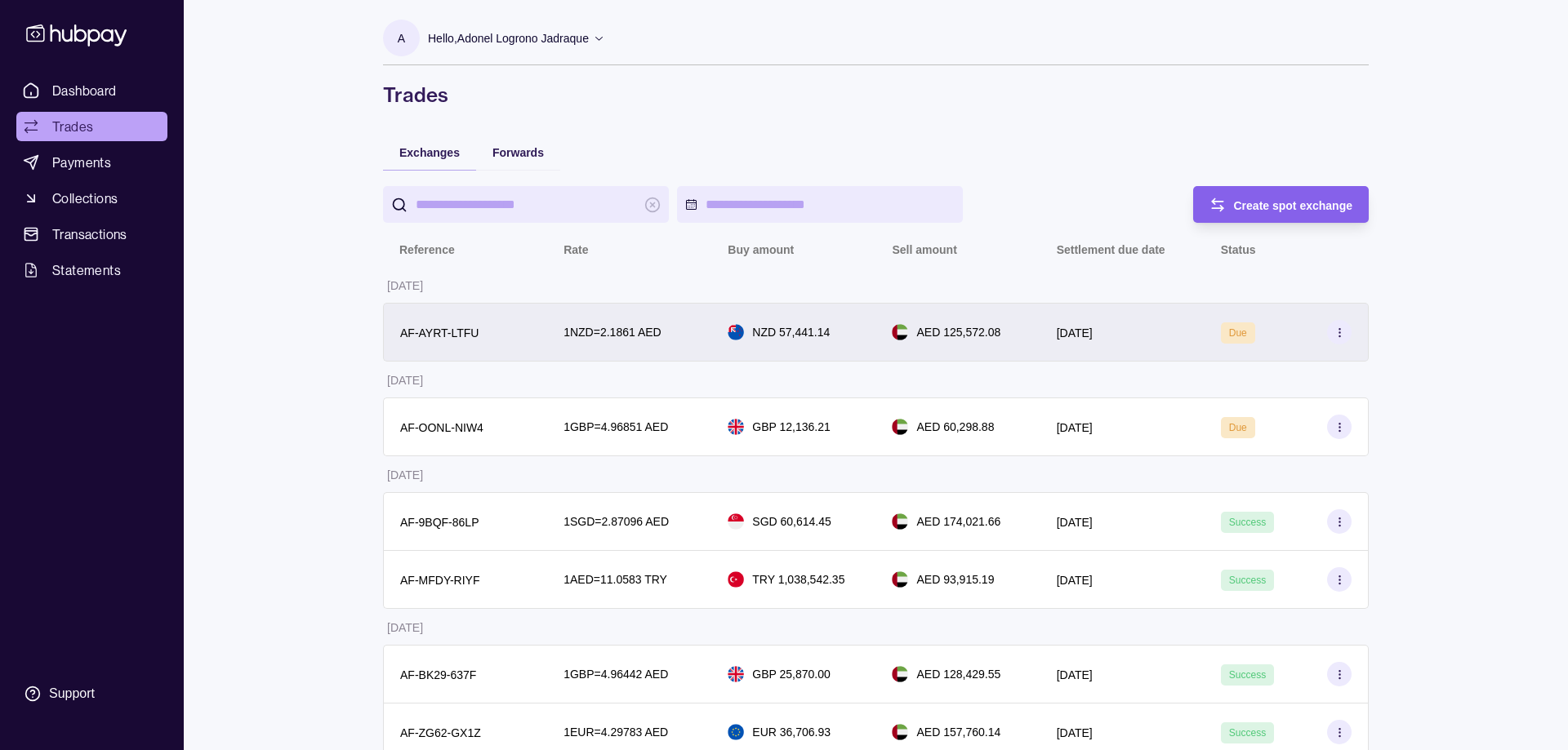
click at [1233, 323] on div "Due" at bounding box center [1238, 333] width 34 height 21
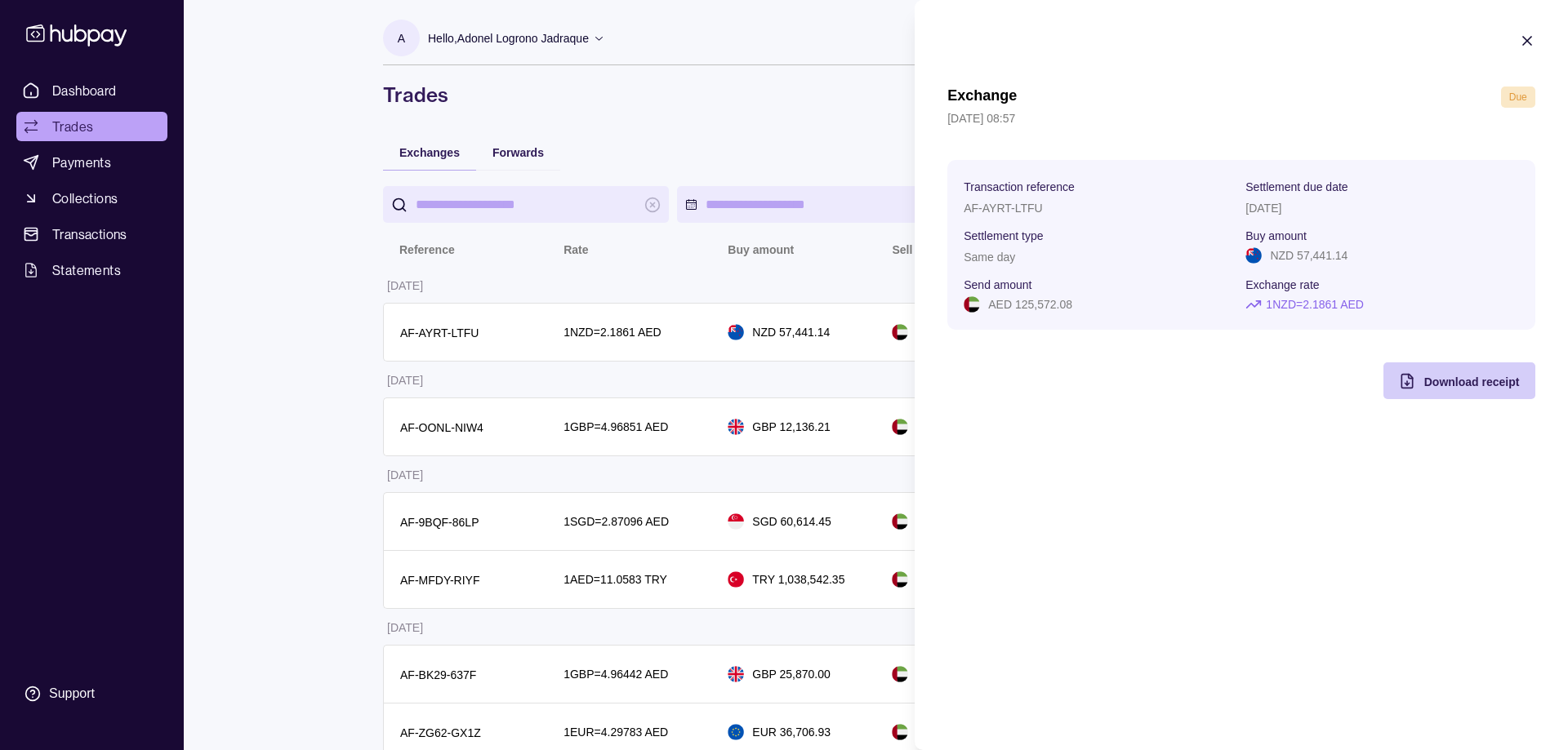
click at [1521, 372] on section "Download receipt" at bounding box center [1459, 380] width 153 height 37
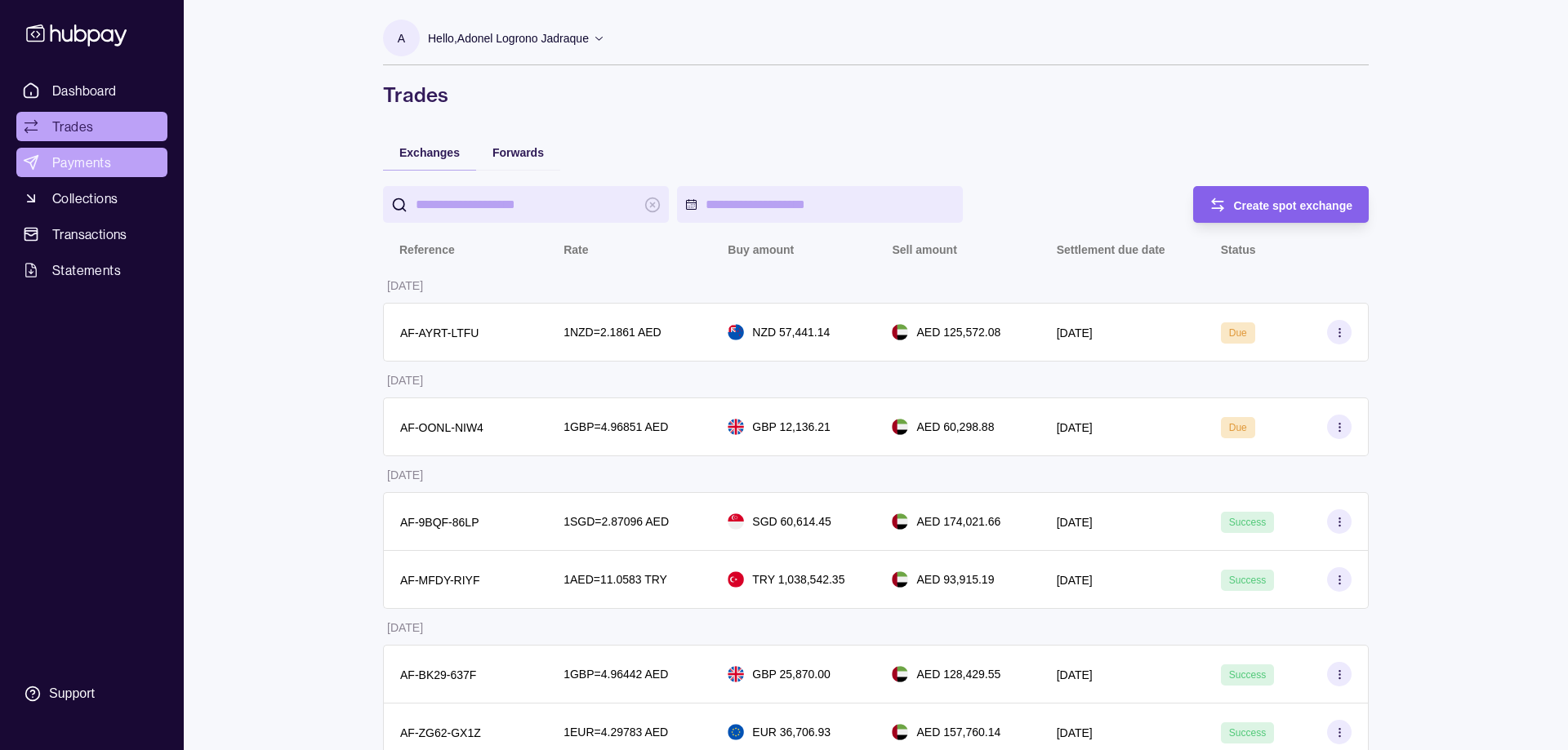
click at [87, 167] on span "Payments" at bounding box center [81, 162] width 59 height 19
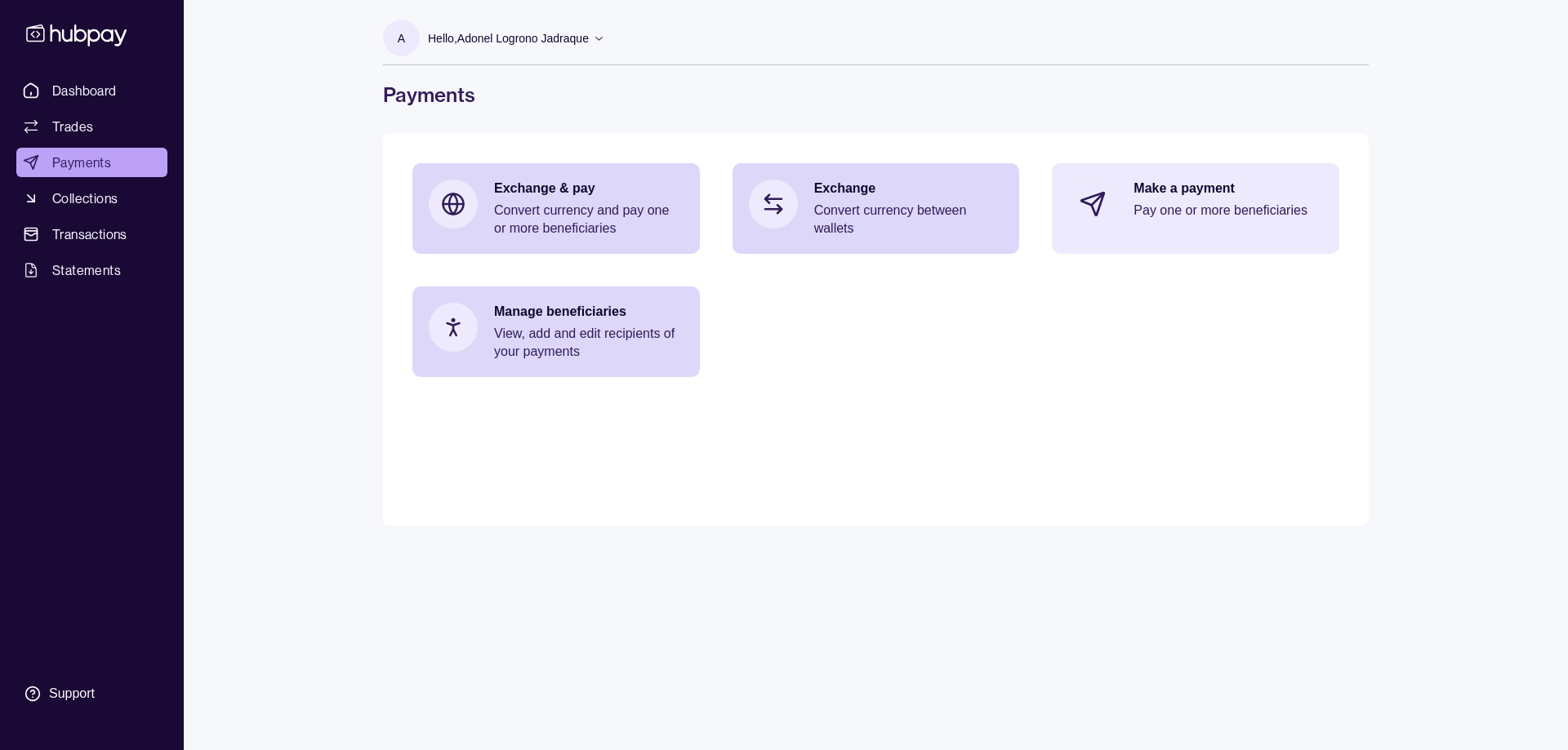
click at [1203, 212] on p "Pay one or more beneficiaries" at bounding box center [1228, 210] width 190 height 18
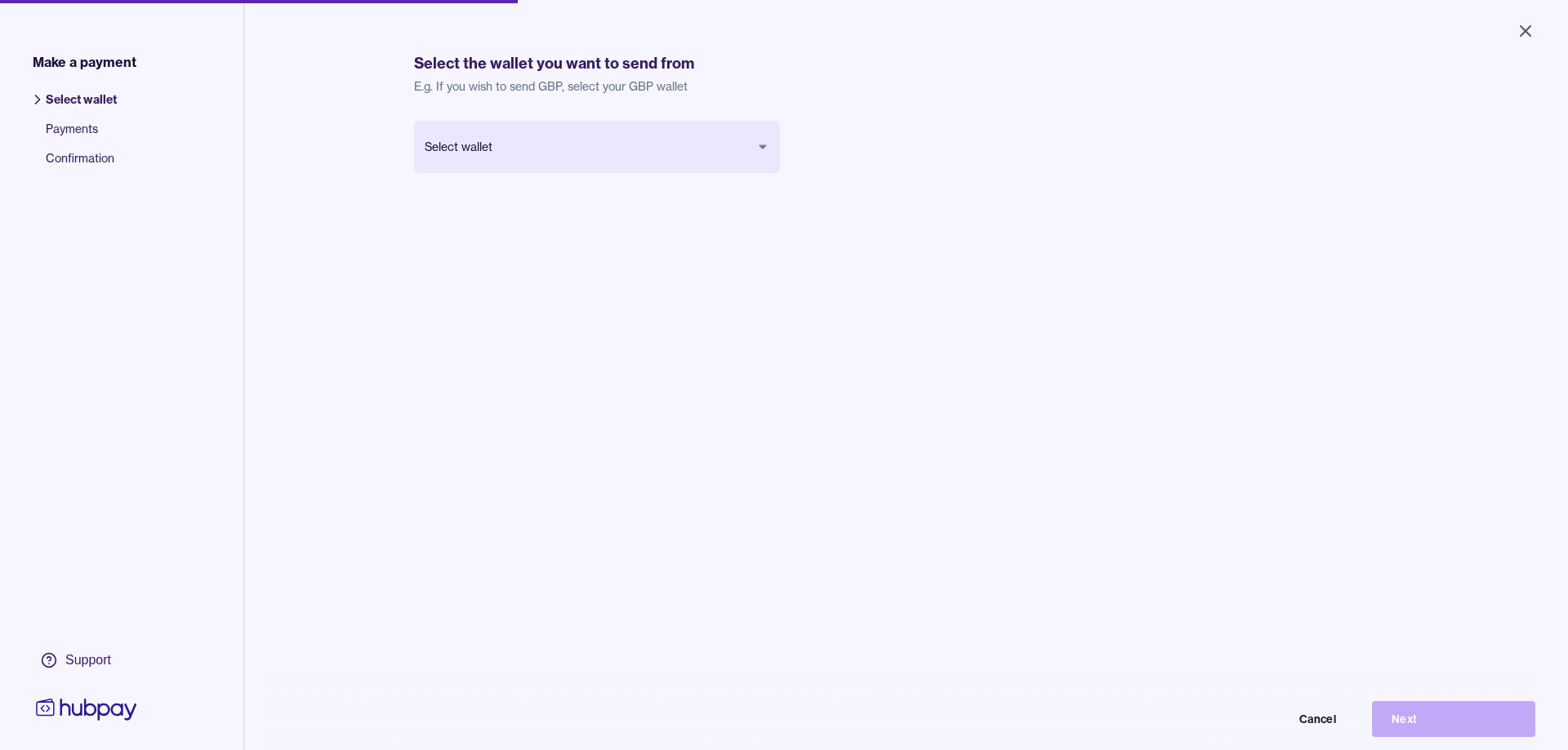
click at [518, 158] on body "Close Make a payment Select wallet Payments Confirmation Support Select the wal…" at bounding box center [784, 375] width 1568 height 750
click at [1425, 712] on button "Next" at bounding box center [1453, 719] width 164 height 36
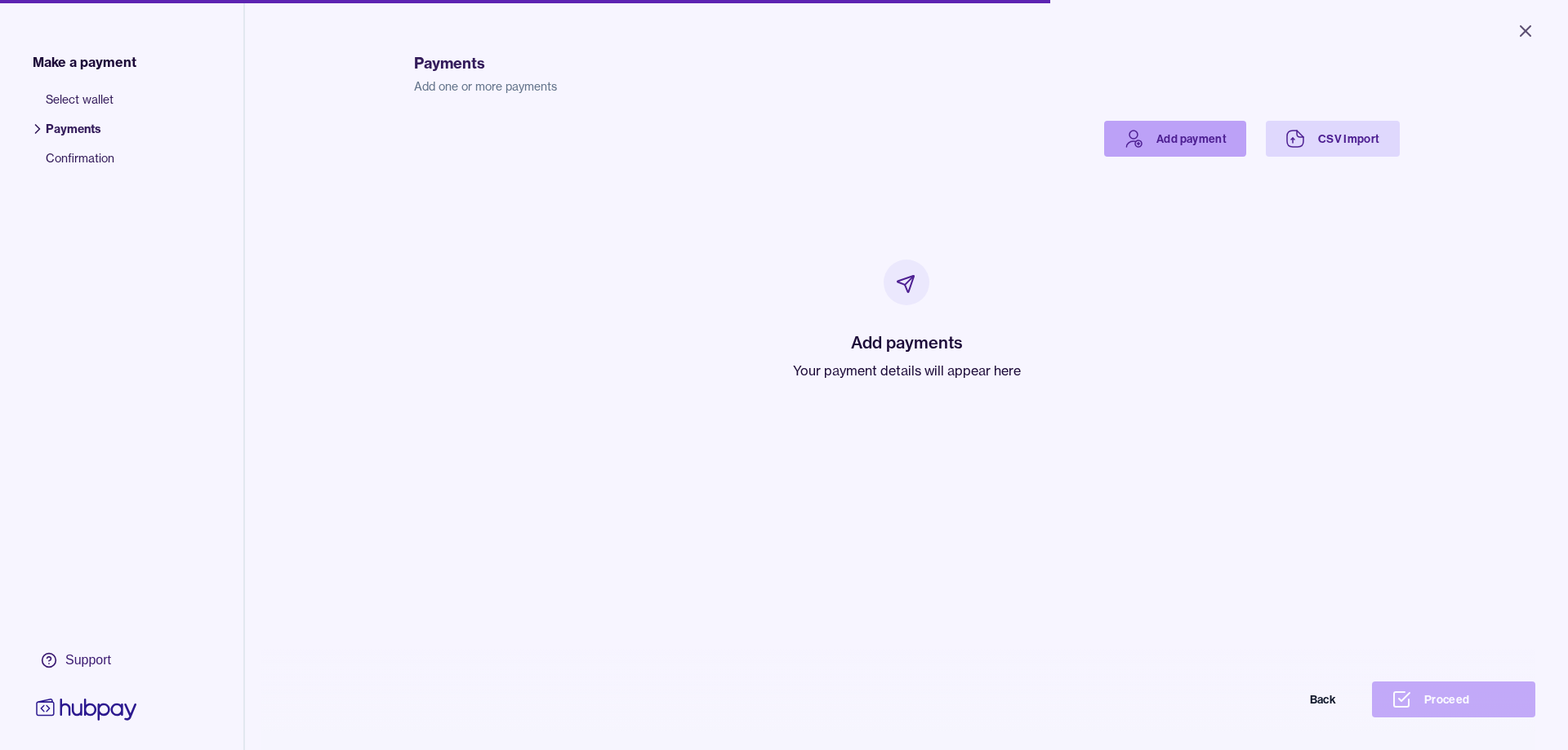
click at [1198, 135] on link "Add payment" at bounding box center [1175, 138] width 142 height 36
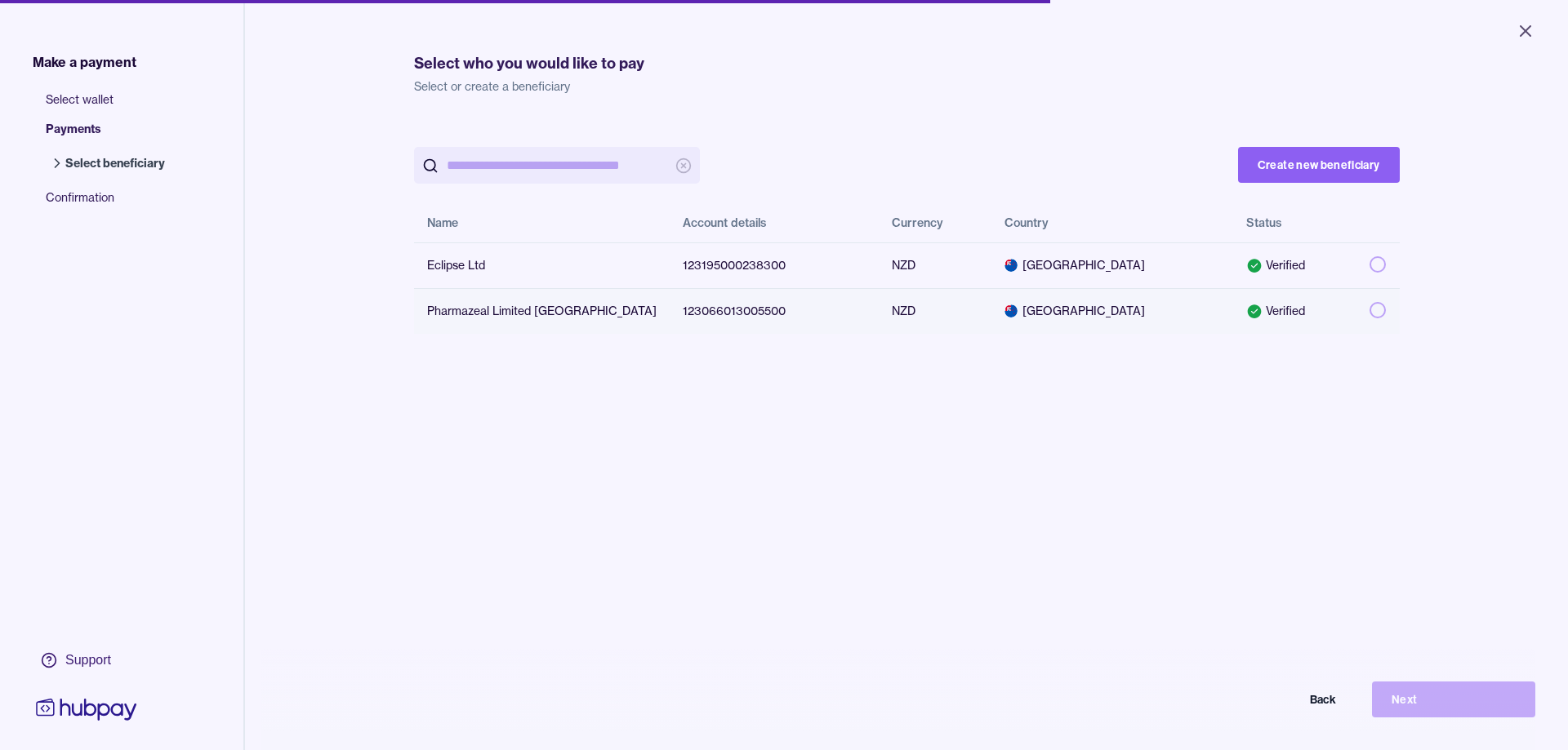
click at [464, 308] on div "Pharmazeal Limited [GEOGRAPHIC_DATA]" at bounding box center [542, 310] width 230 height 16
click at [1420, 706] on button "Next" at bounding box center [1453, 699] width 164 height 36
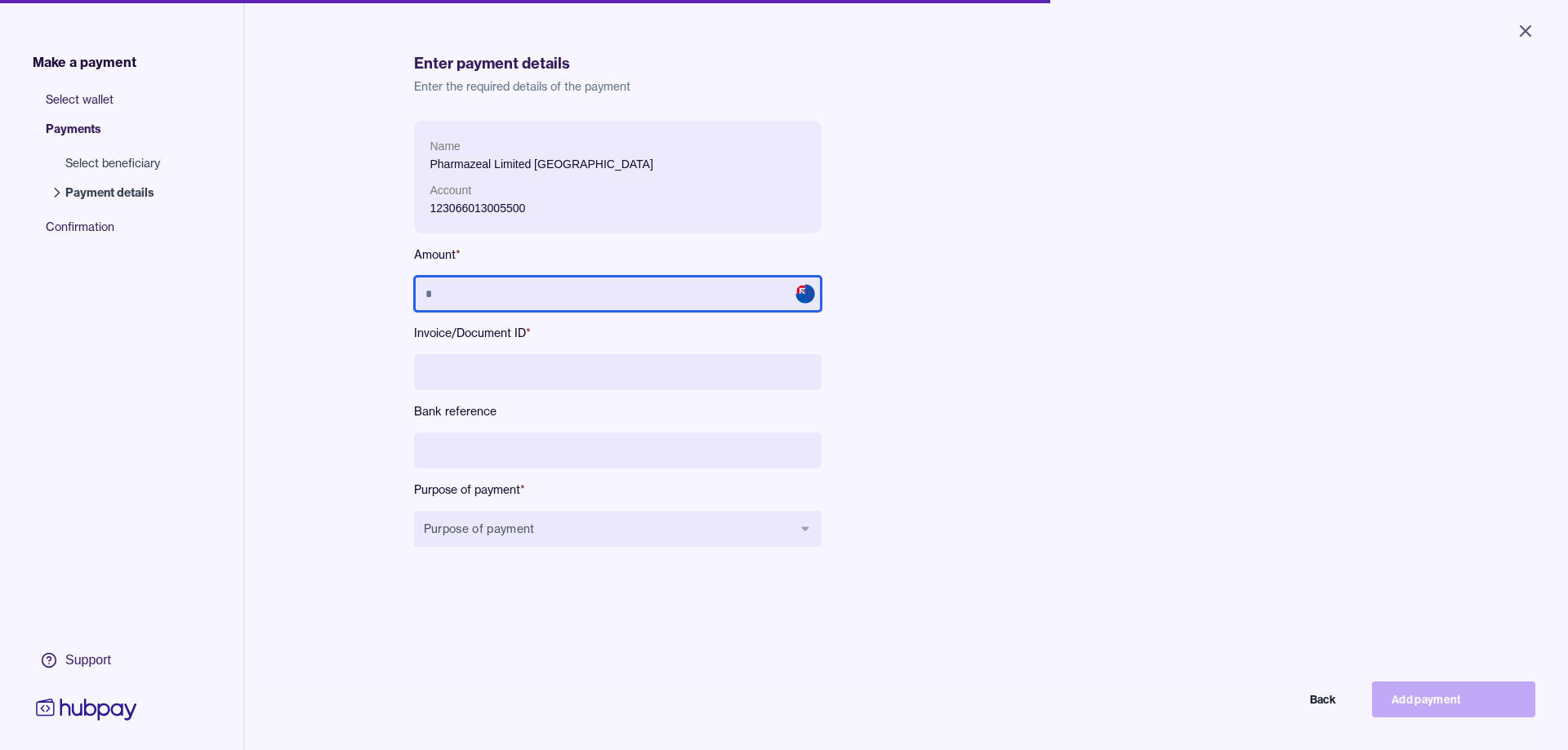
click at [468, 291] on input "text" at bounding box center [618, 293] width 408 height 36
paste input "*********"
type input "*********"
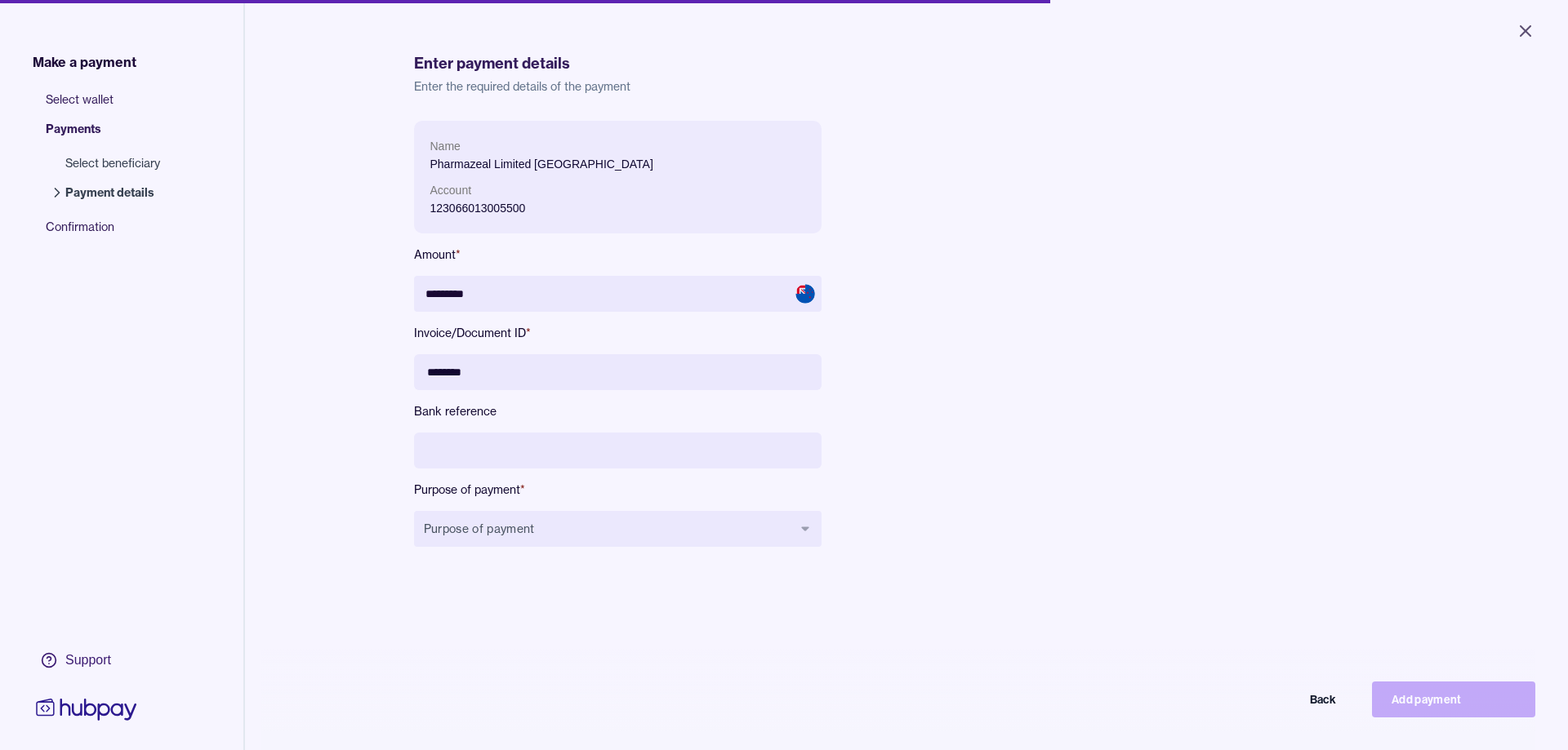
click at [619, 383] on input "********" at bounding box center [618, 372] width 408 height 36
type input "**********"
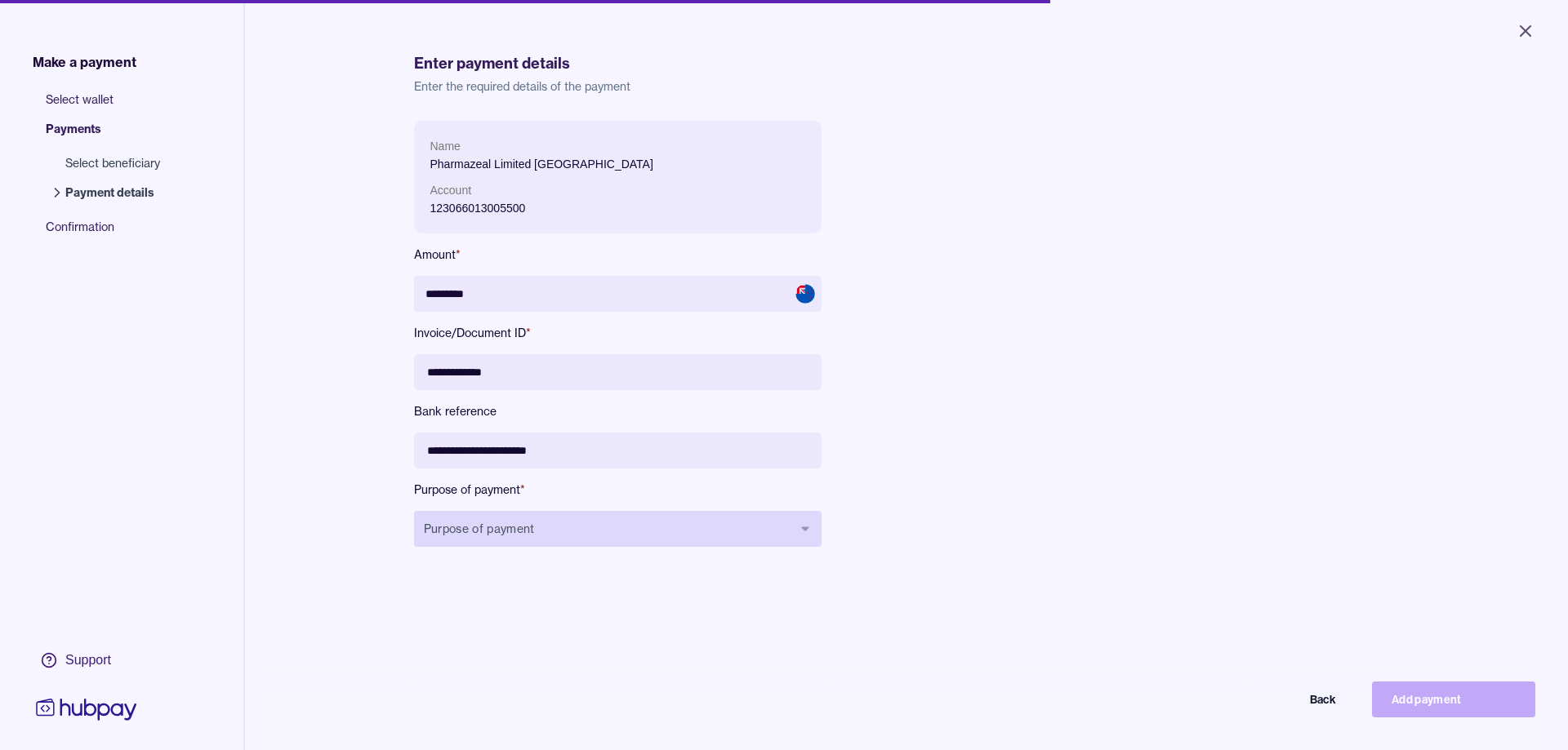
type input "**********"
click at [498, 529] on button "Purpose of payment" at bounding box center [618, 529] width 408 height 36
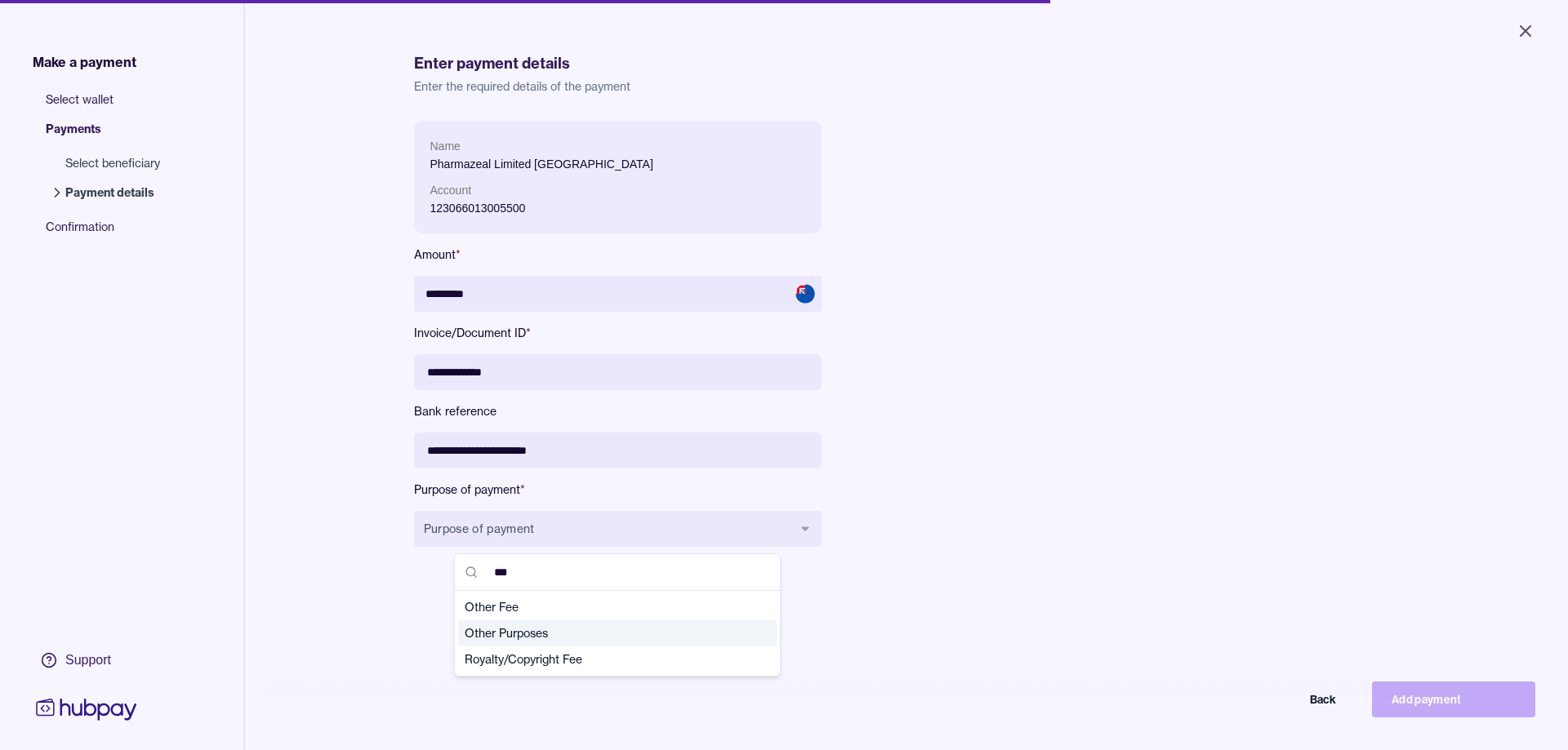
type input "***"
click at [523, 638] on span "Other Purposes" at bounding box center [607, 633] width 286 height 16
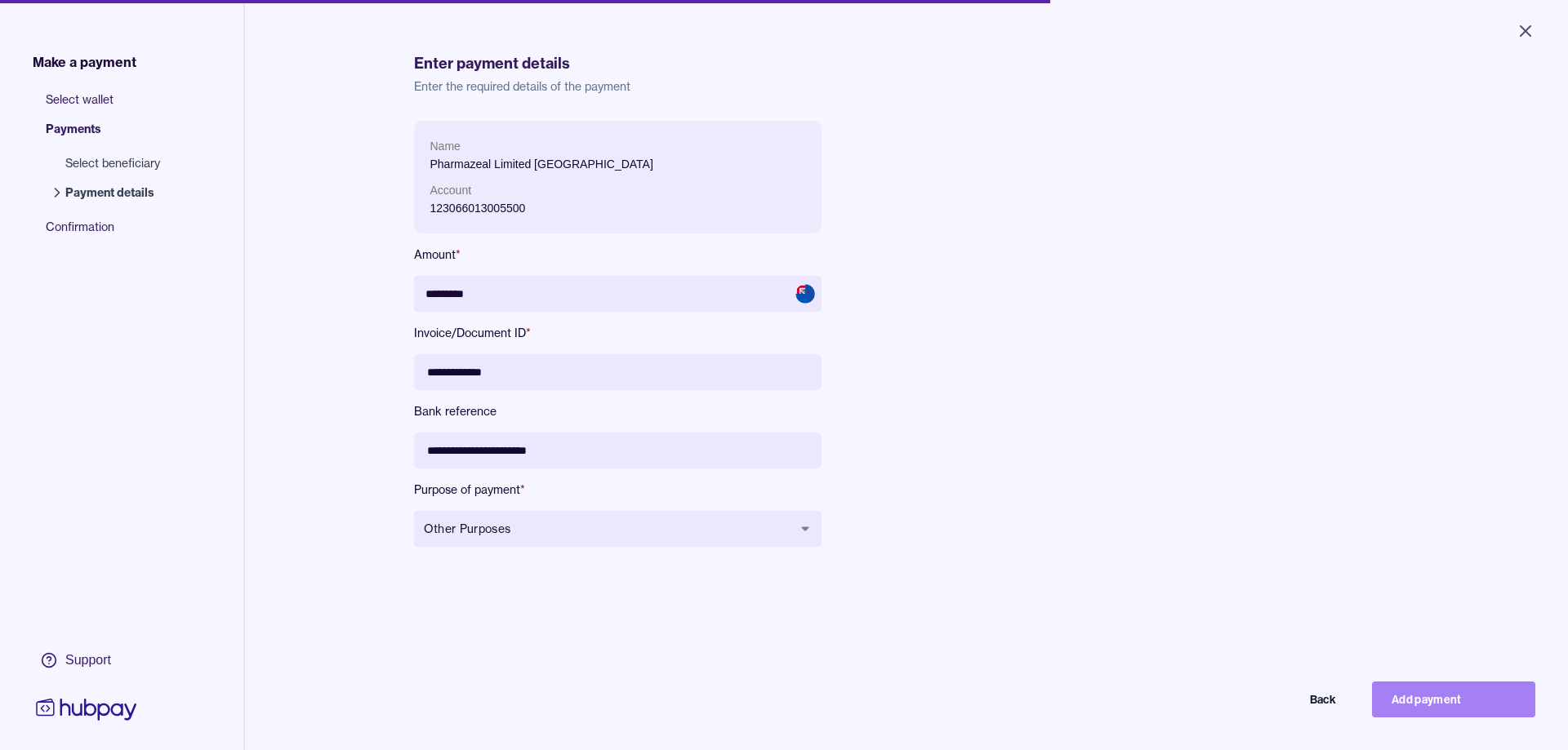
click at [1412, 695] on button "Add payment" at bounding box center [1453, 699] width 164 height 36
type input "********"
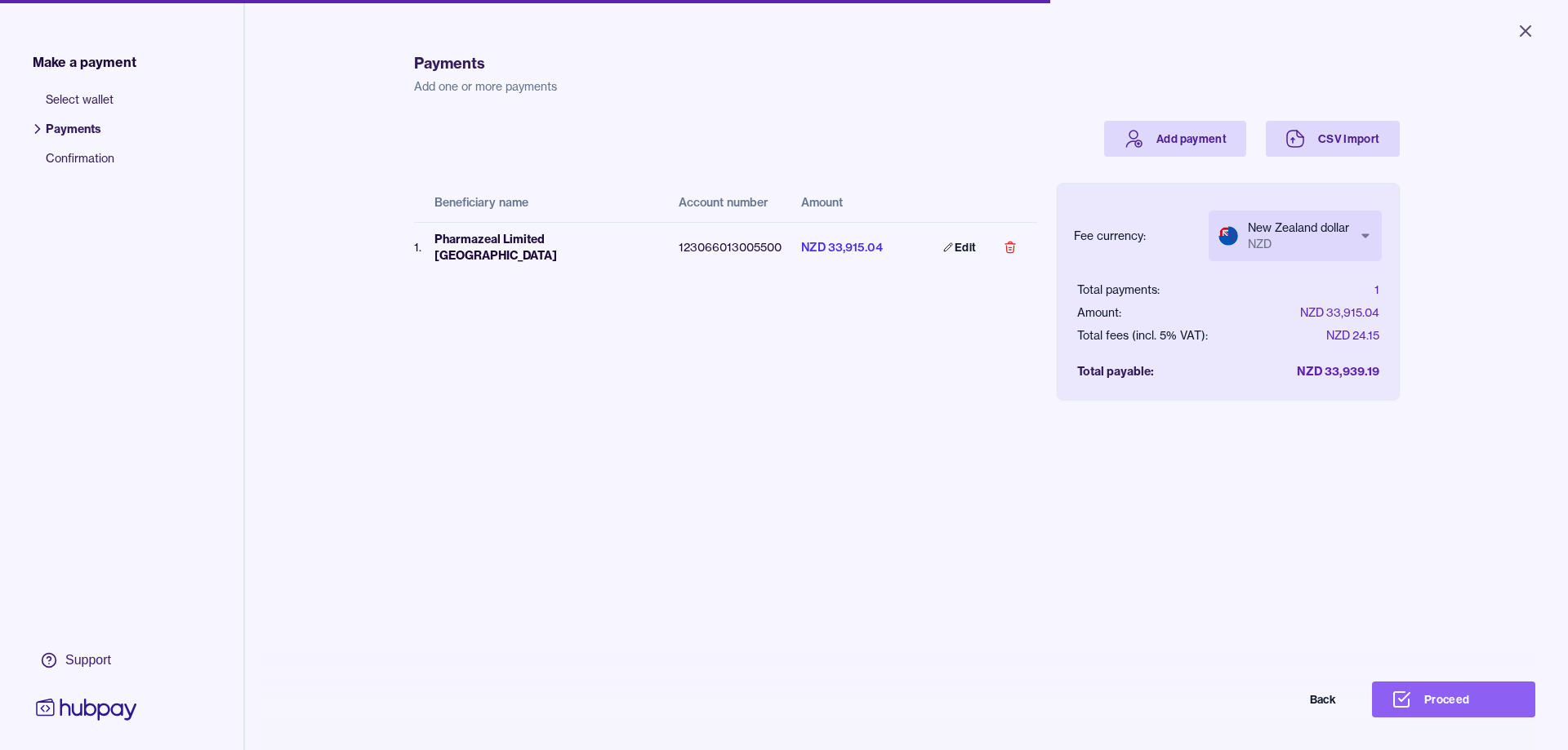
click at [1287, 235] on body "Close Make a payment Select wallet Payments Confirmation Support Payments Add o…" at bounding box center [784, 375] width 1568 height 750
select select "***"
click at [1462, 699] on button "Proceed" at bounding box center [1453, 699] width 164 height 36
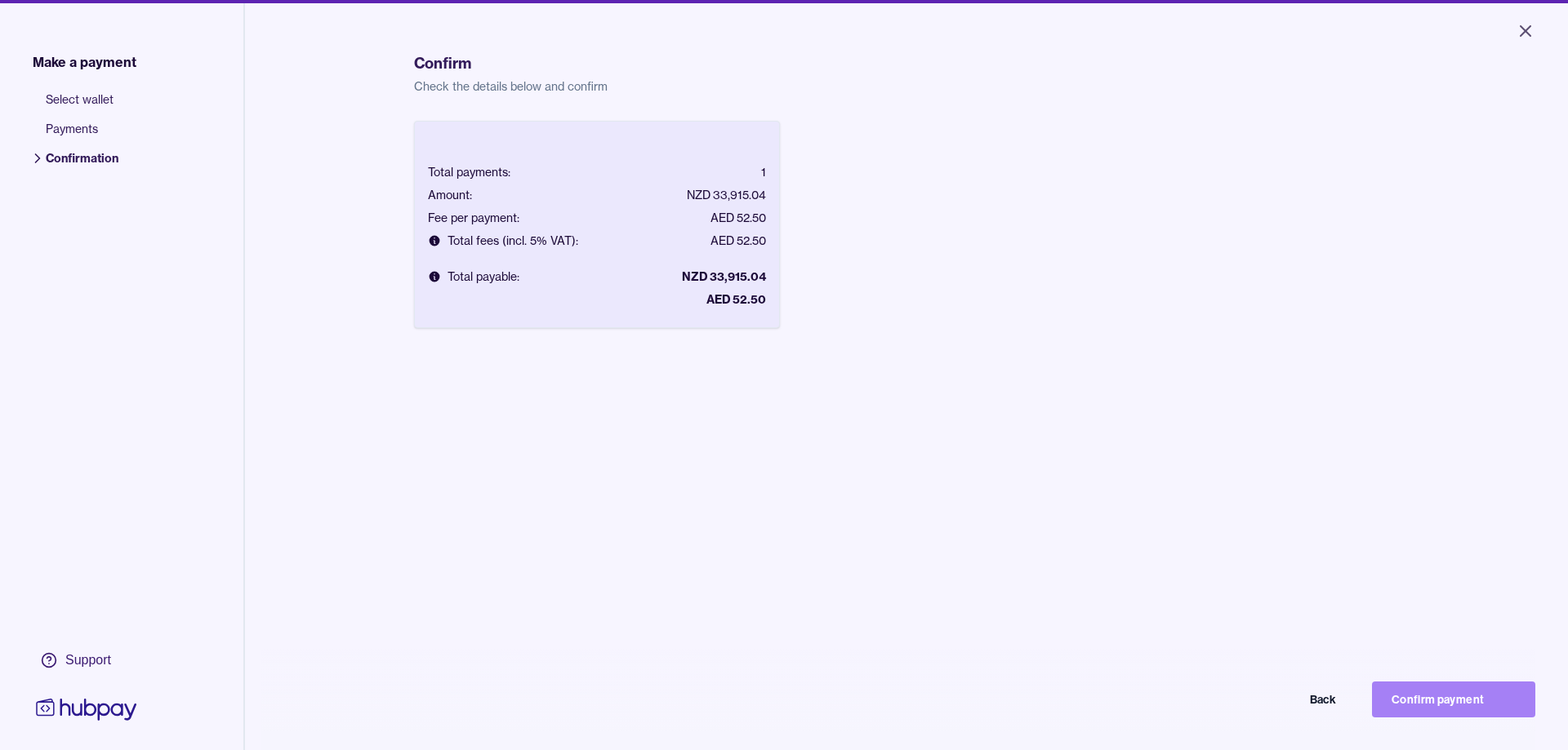
click at [1437, 699] on button "Confirm payment" at bounding box center [1453, 699] width 164 height 36
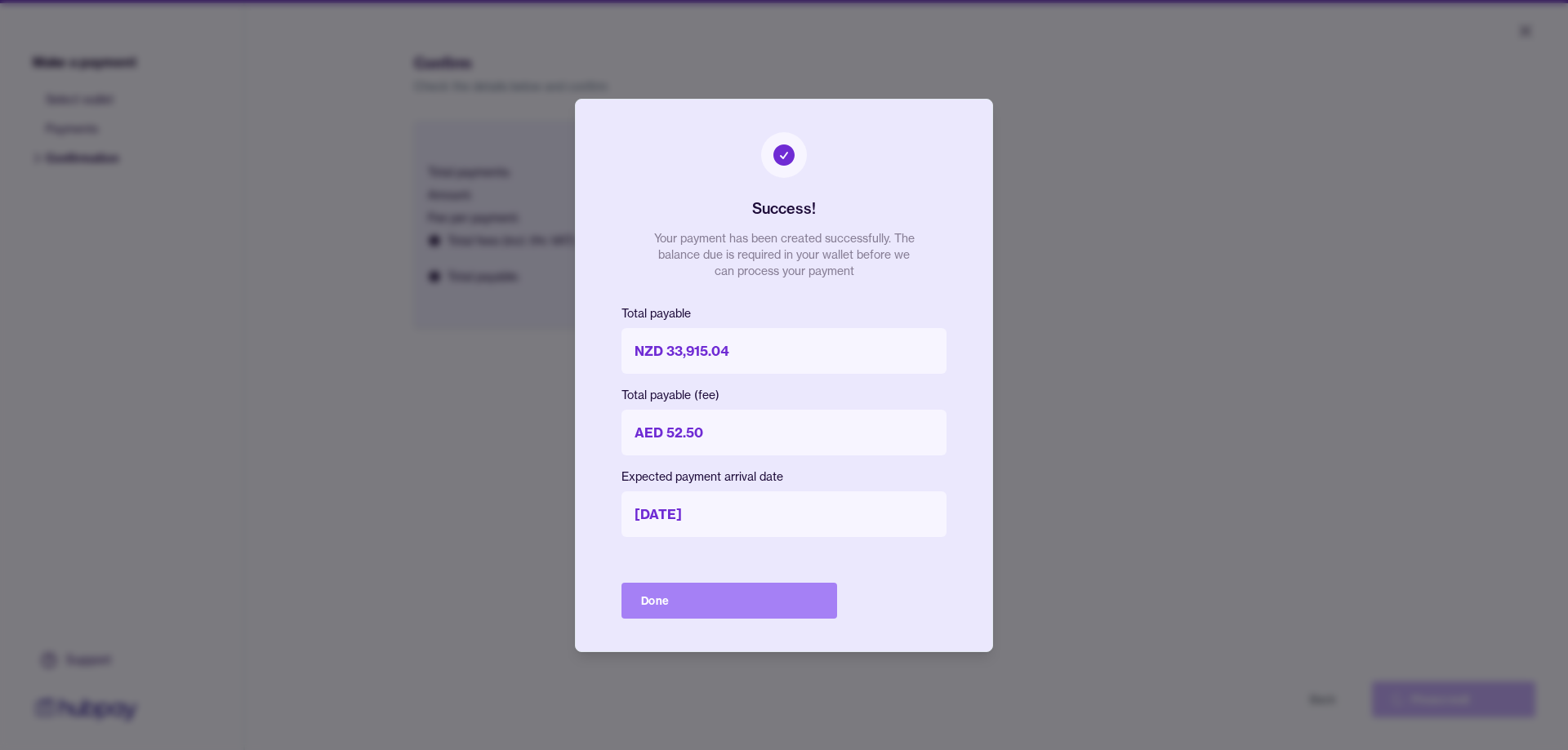
click at [743, 612] on button "Done" at bounding box center [729, 600] width 215 height 36
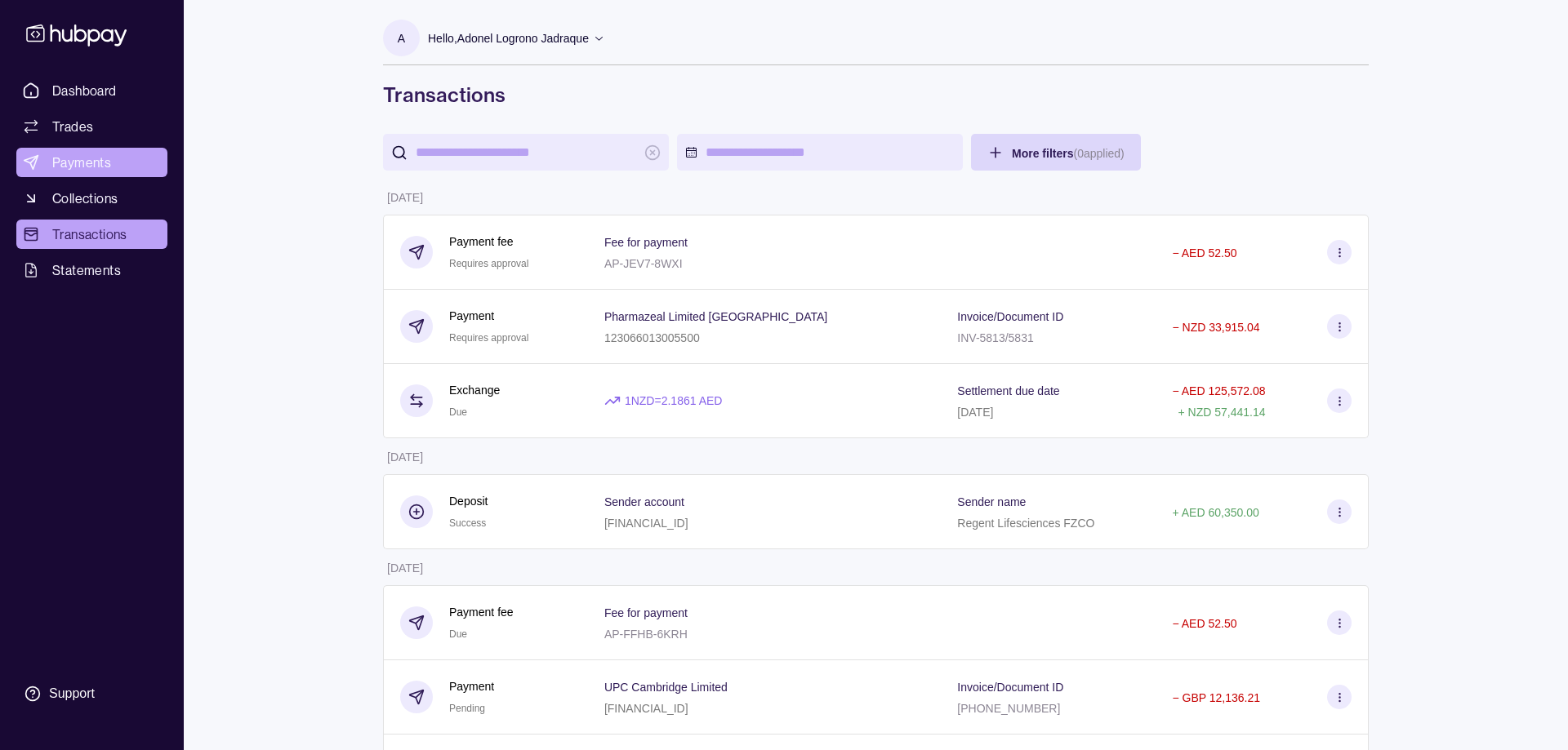
click at [57, 154] on span "Payments" at bounding box center [81, 162] width 59 height 19
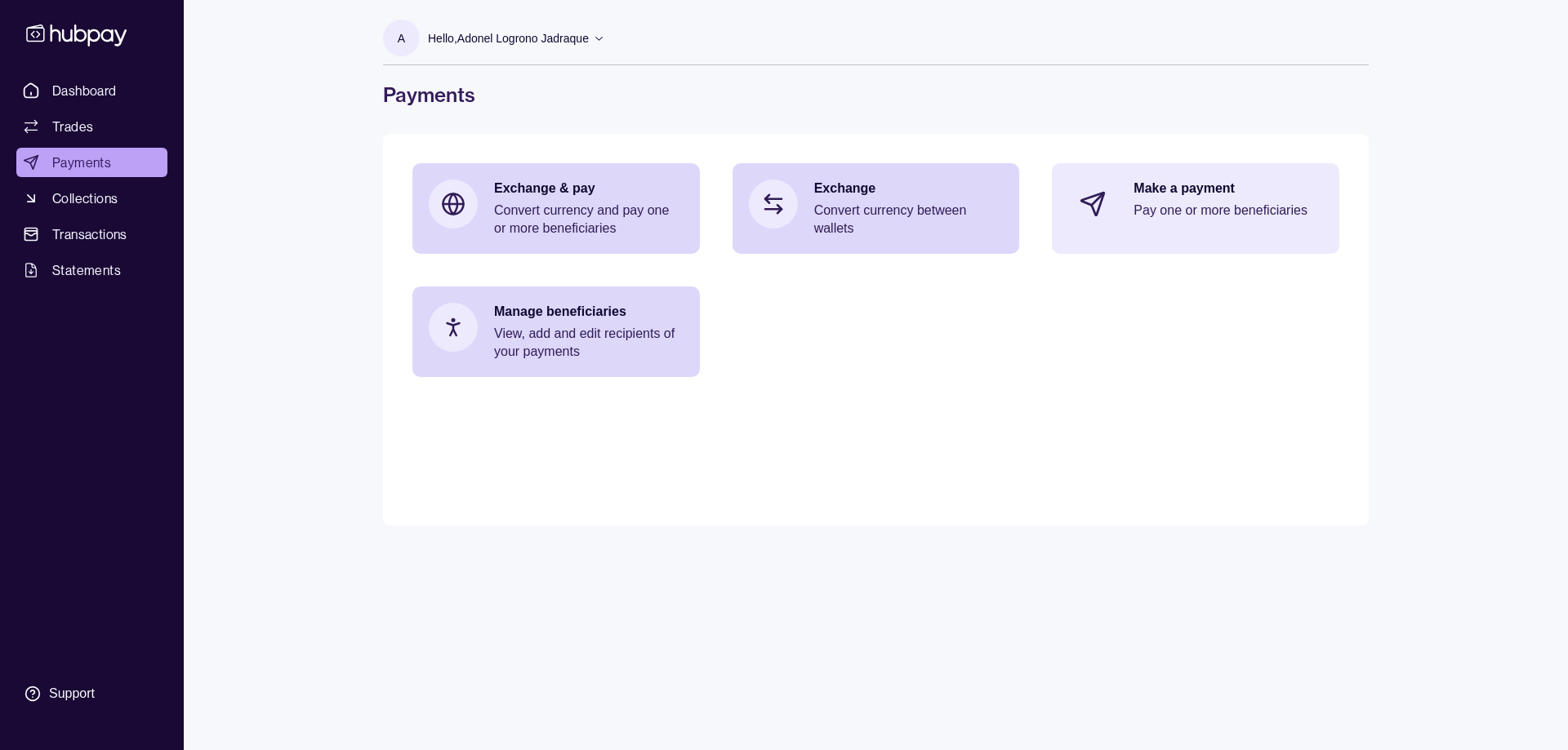
click at [1283, 189] on p "Make a payment" at bounding box center [1228, 188] width 190 height 18
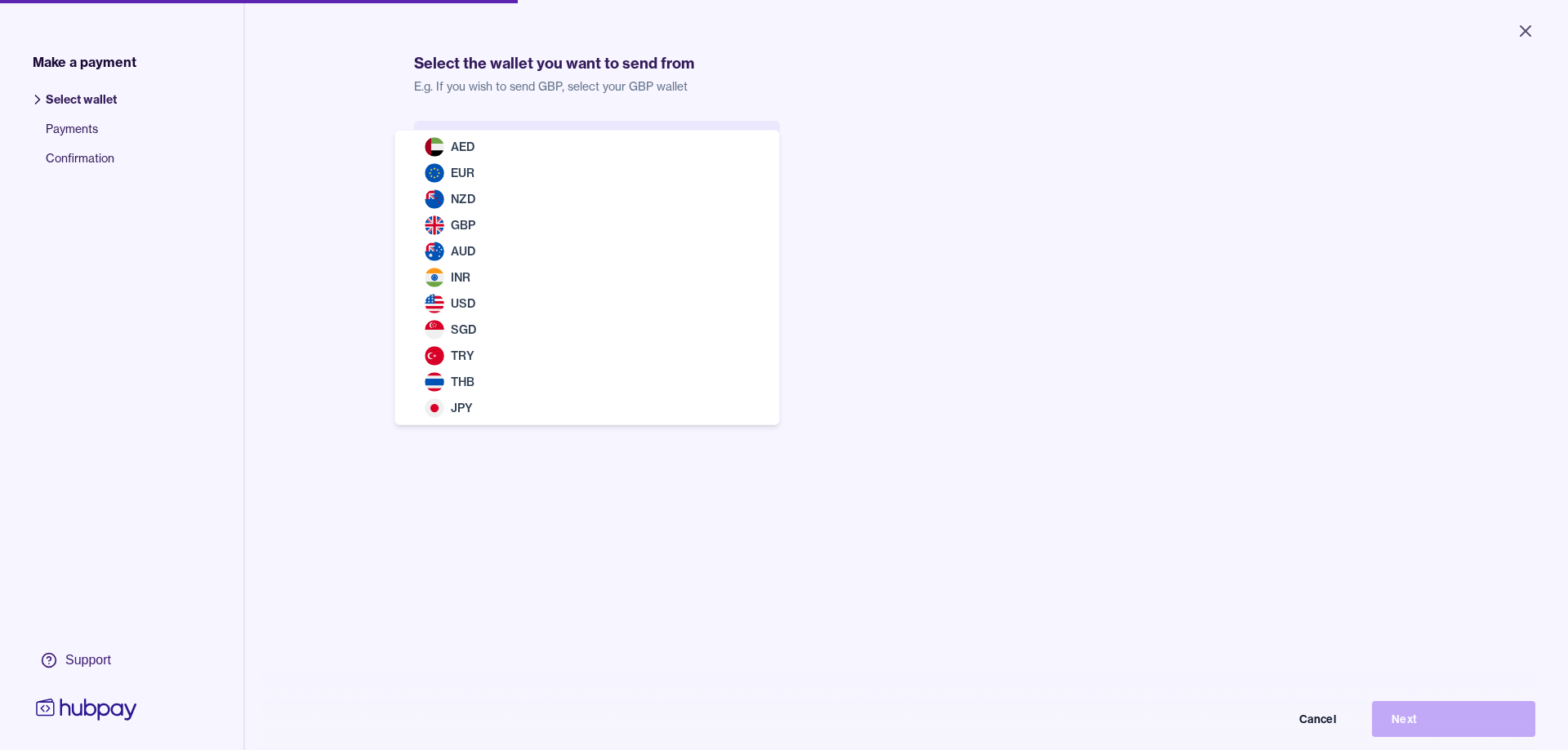
click at [543, 142] on body "Close Make a payment Select wallet Payments Confirmation Support Select the wal…" at bounding box center [784, 375] width 1568 height 750
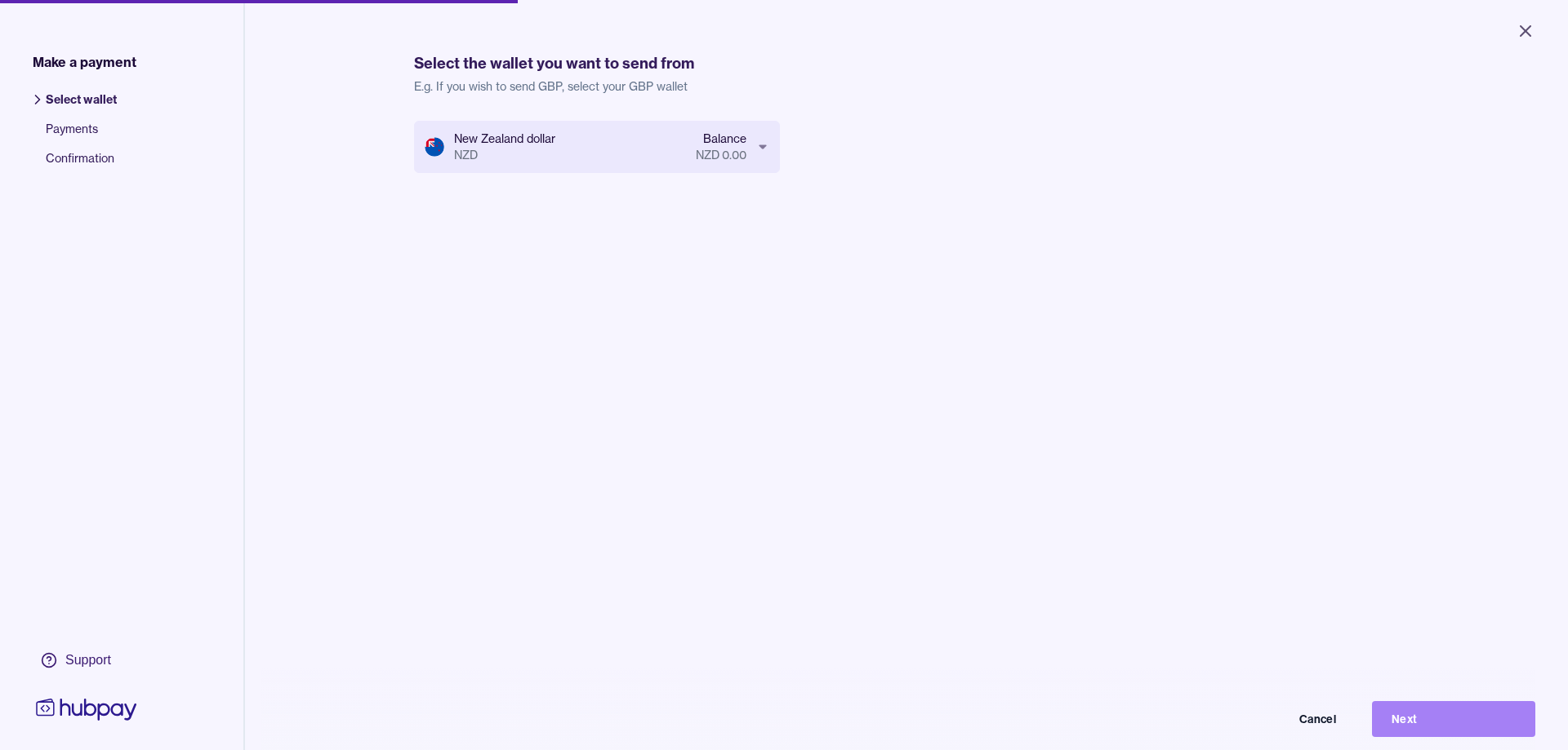
click at [1456, 719] on button "Next" at bounding box center [1453, 719] width 164 height 36
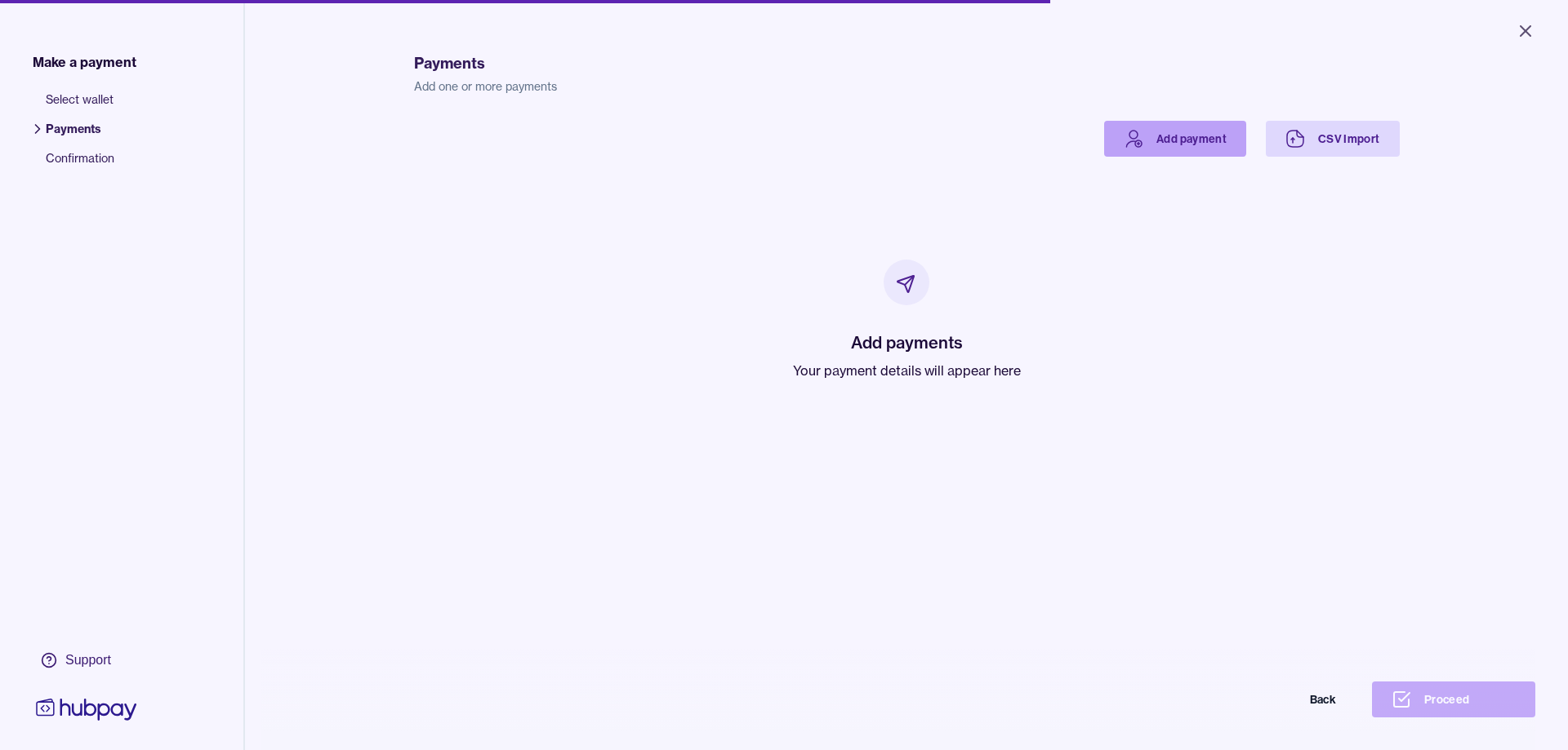
click at [1166, 127] on link "Add payment" at bounding box center [1175, 138] width 142 height 36
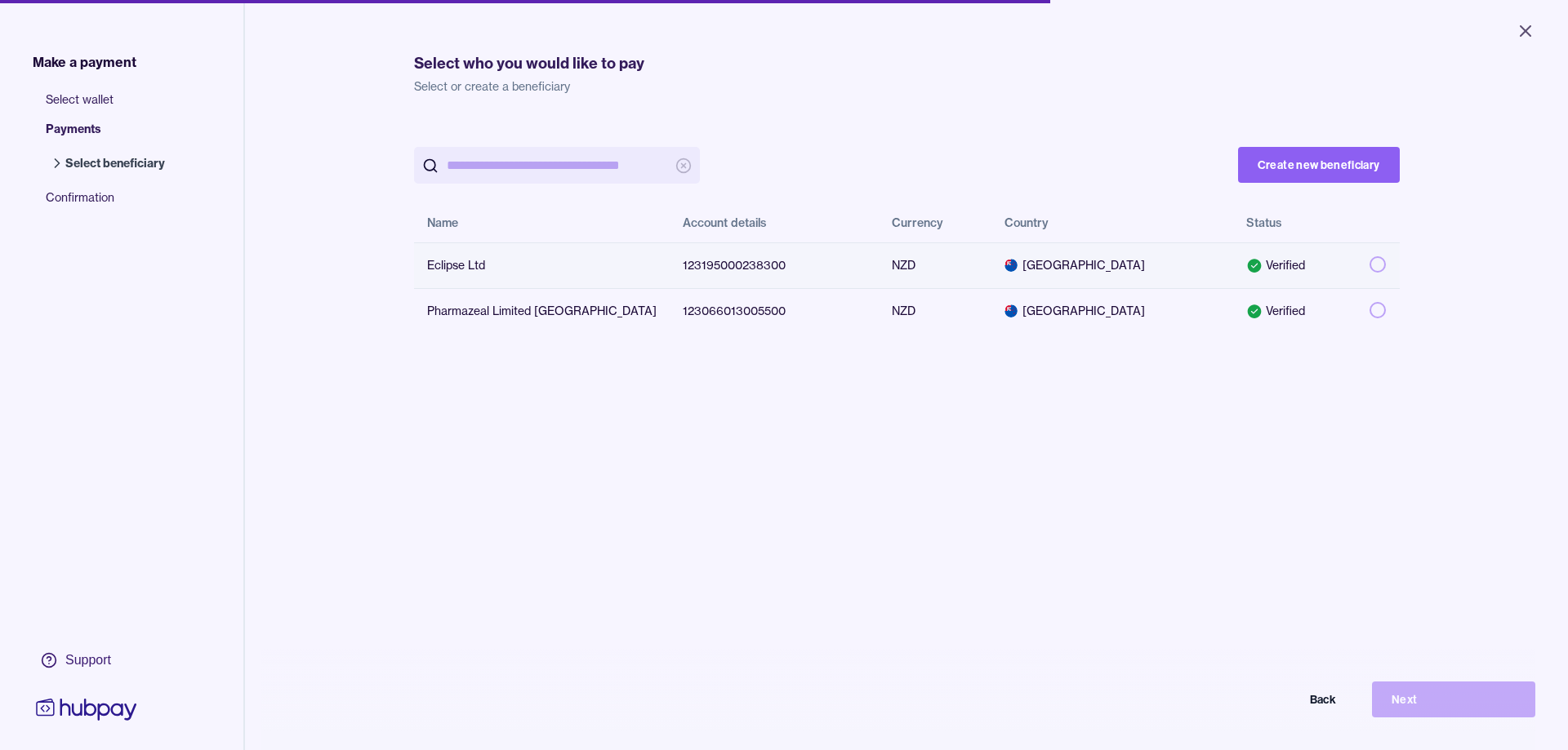
click at [485, 266] on div "Eclipse Ltd" at bounding box center [542, 265] width 230 height 16
click at [1457, 692] on button "Next" at bounding box center [1453, 699] width 164 height 36
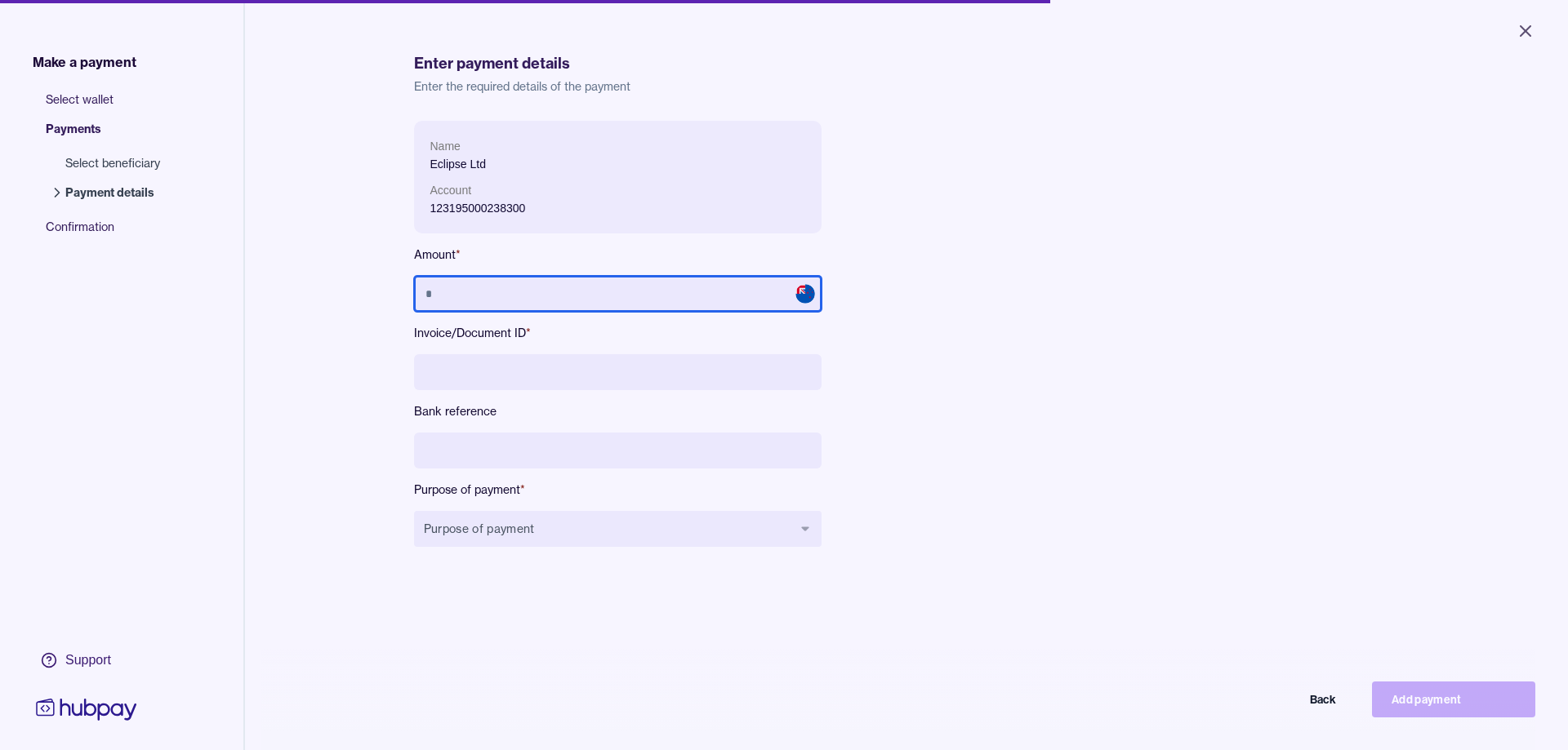
click at [525, 296] on input "text" at bounding box center [618, 293] width 408 height 36
paste input "*********"
type input "*********"
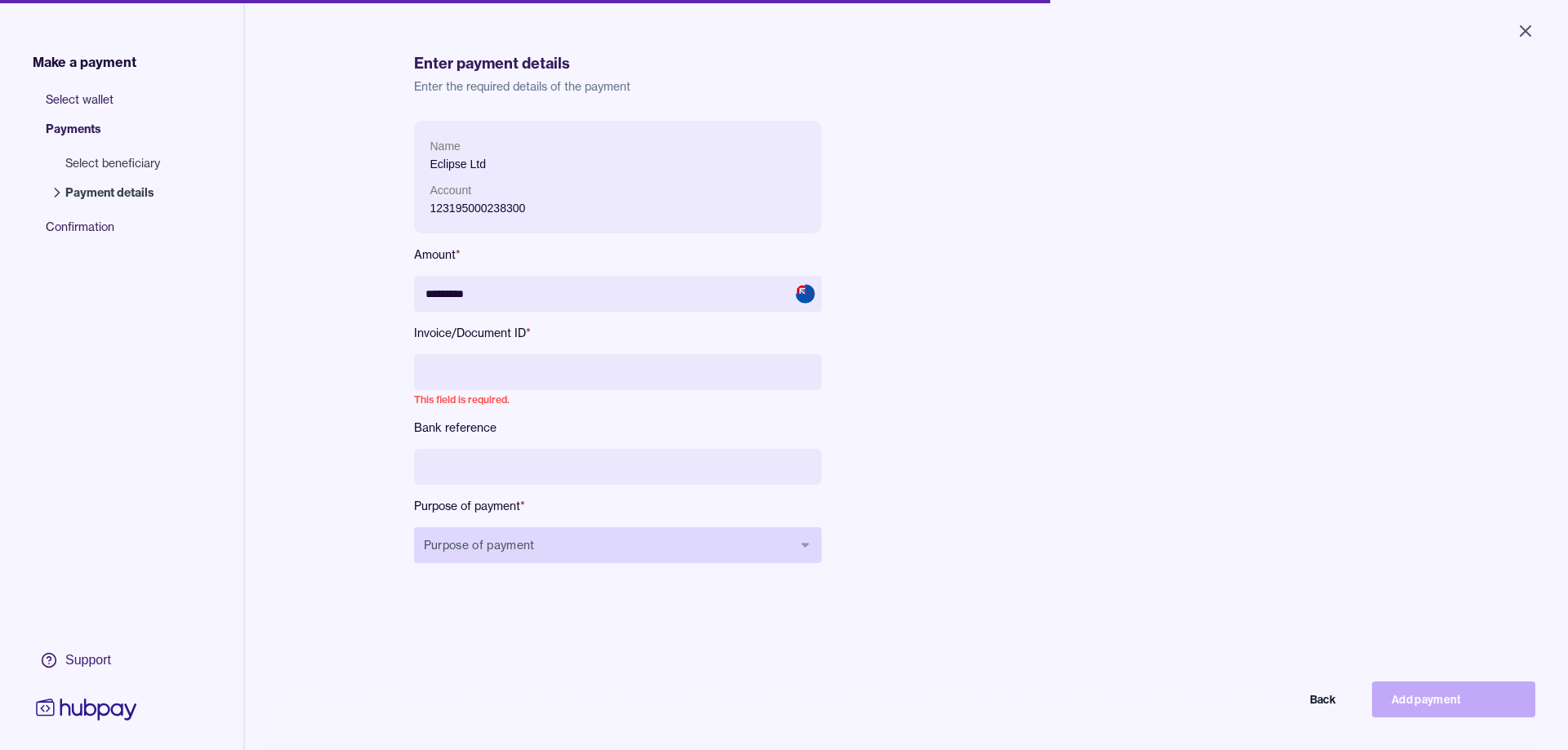
paste input "********"
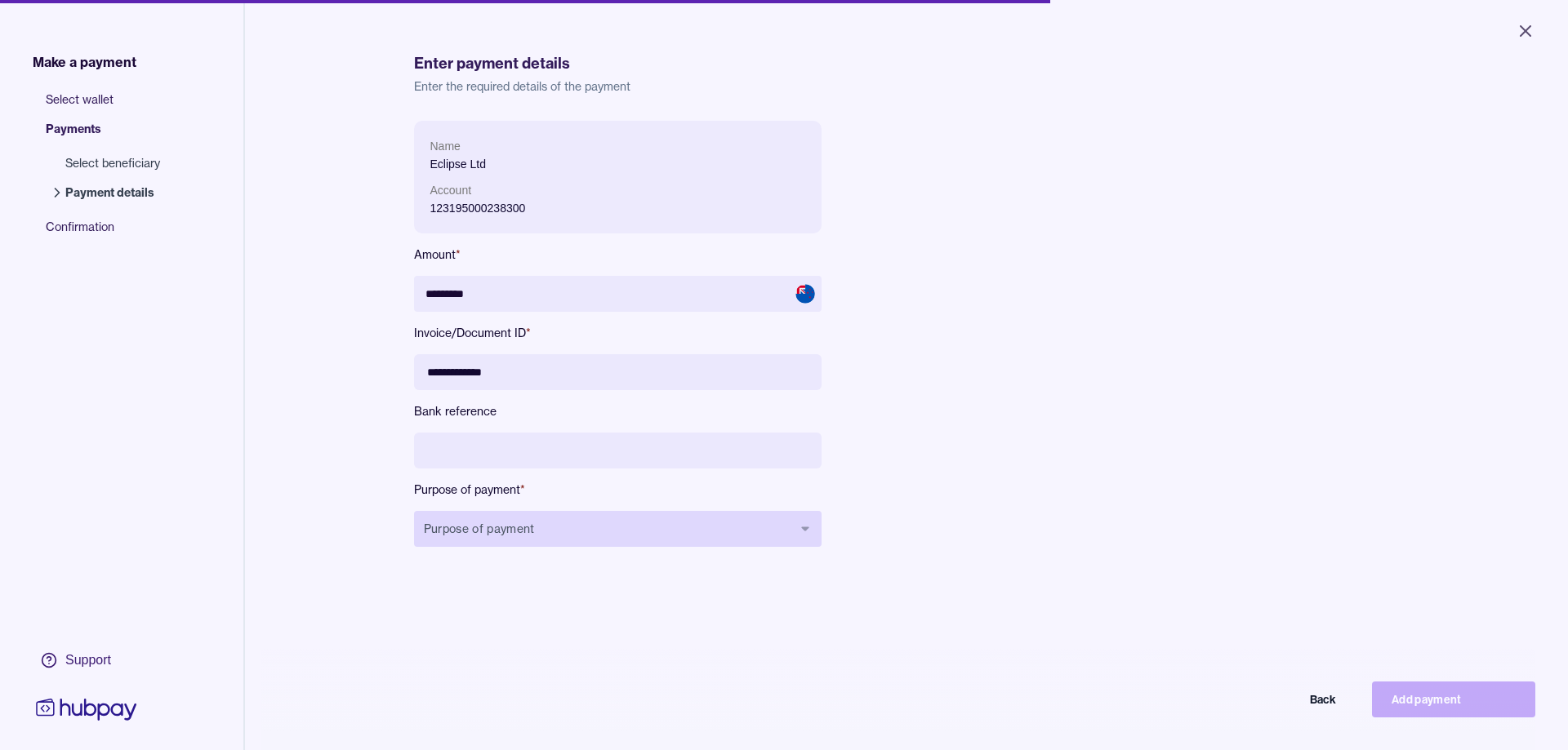
type input "**********"
click at [677, 525] on button "Purpose of payment" at bounding box center [618, 529] width 408 height 36
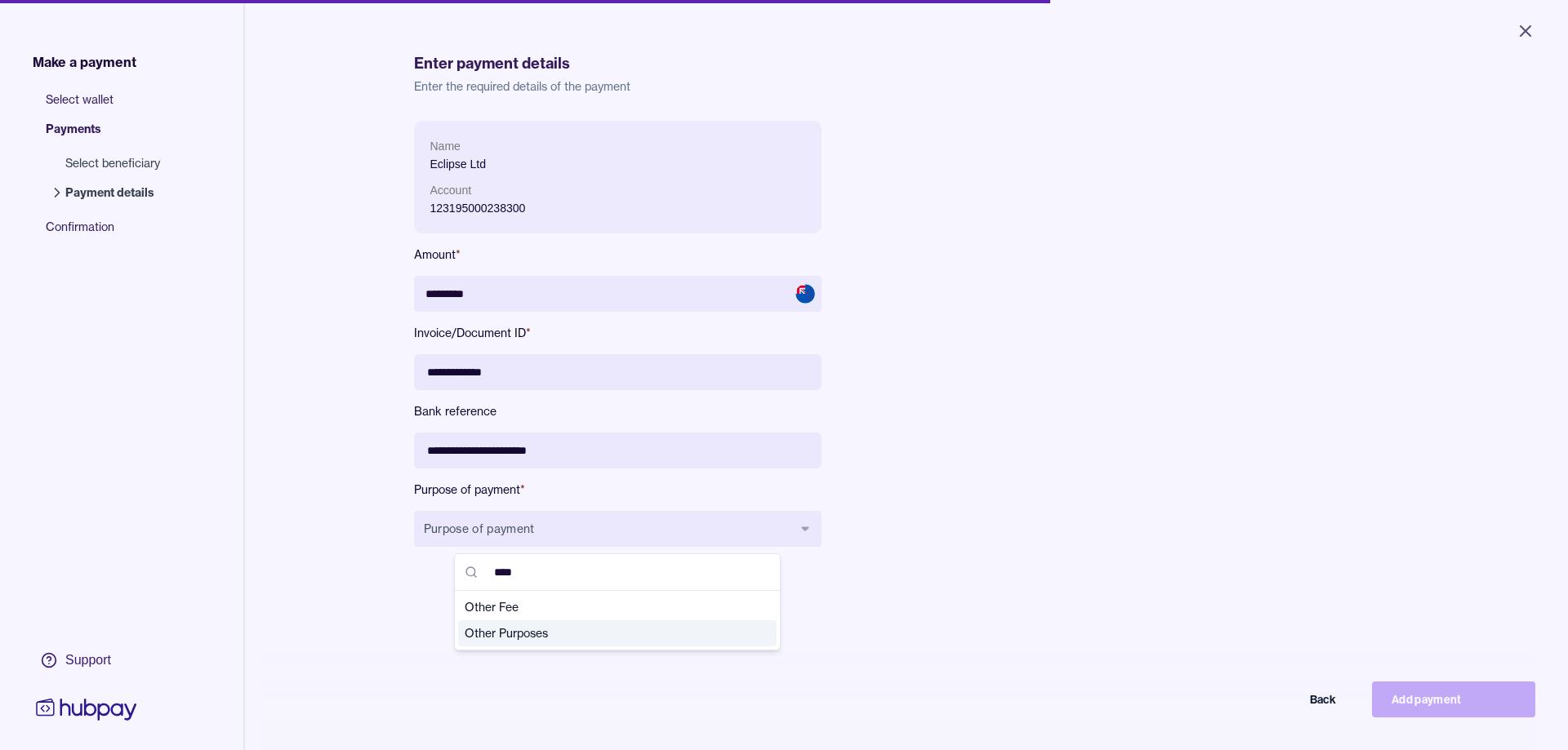
type input "****"
click at [638, 628] on span "Other Purposes" at bounding box center [607, 633] width 286 height 16
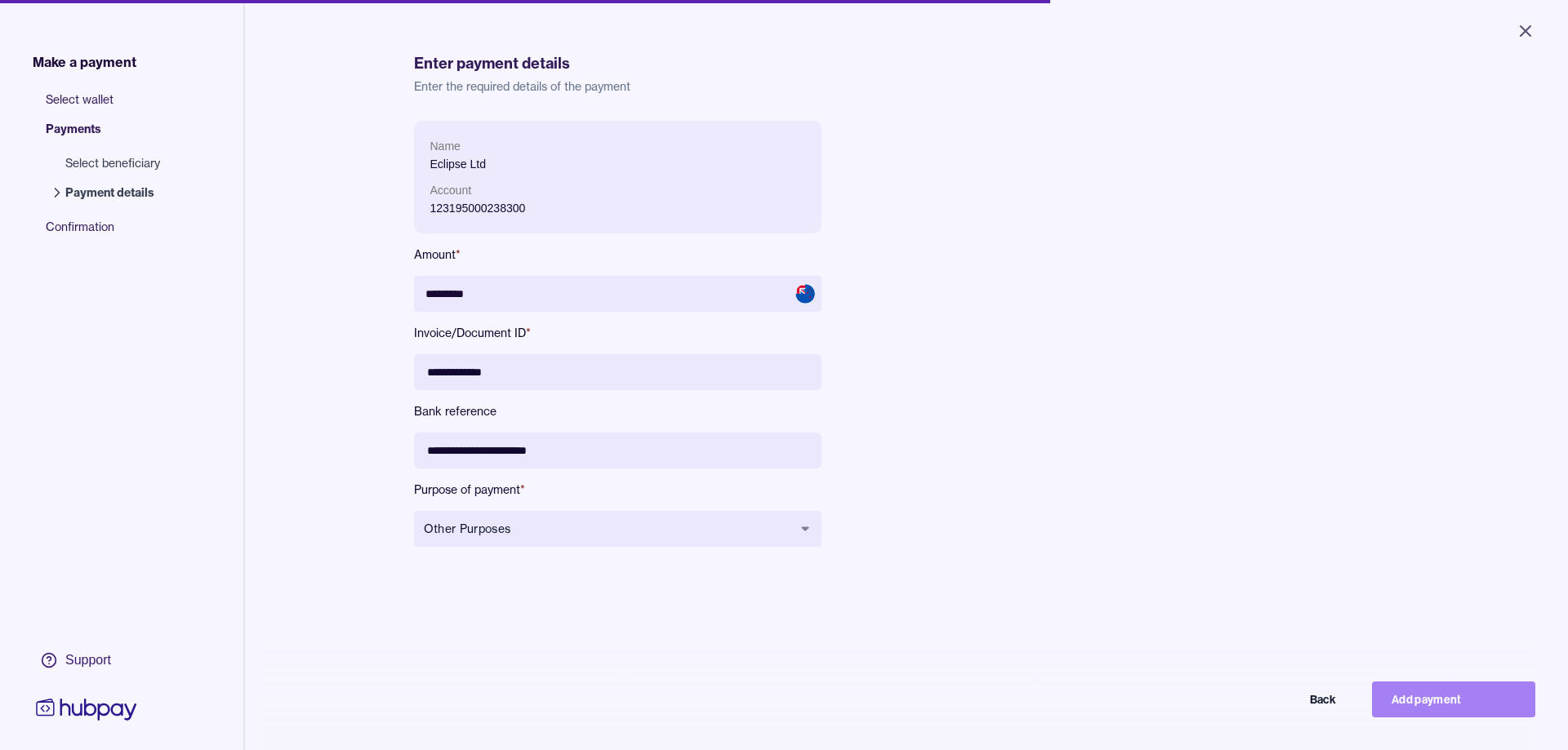
click at [1409, 686] on button "Add payment" at bounding box center [1453, 699] width 164 height 36
type input "*******"
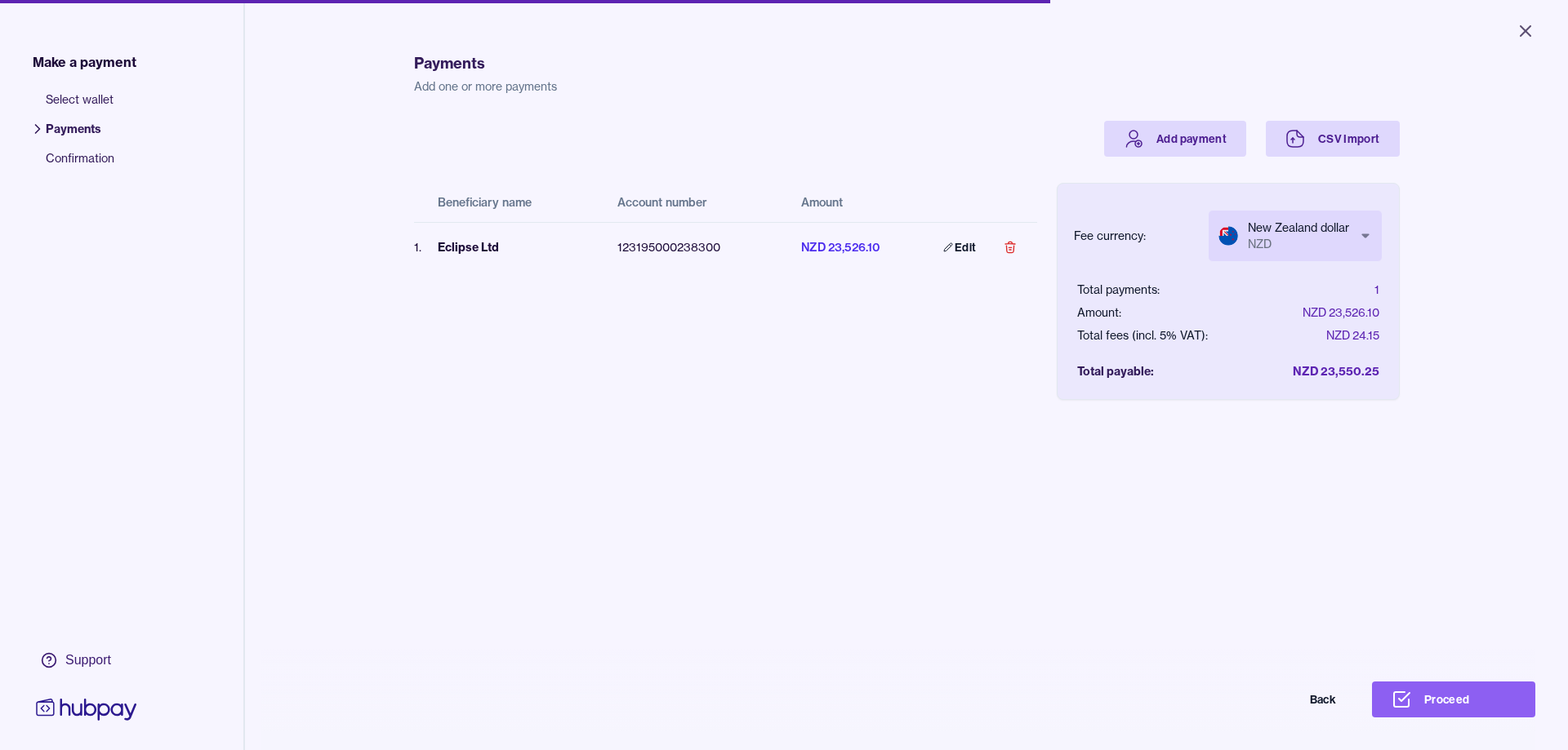
click at [1347, 243] on body "Close Make a payment Select wallet Payments Confirmation Support Payments Add o…" at bounding box center [784, 375] width 1568 height 750
select select "***"
click at [1426, 700] on button "Proceed" at bounding box center [1453, 699] width 164 height 36
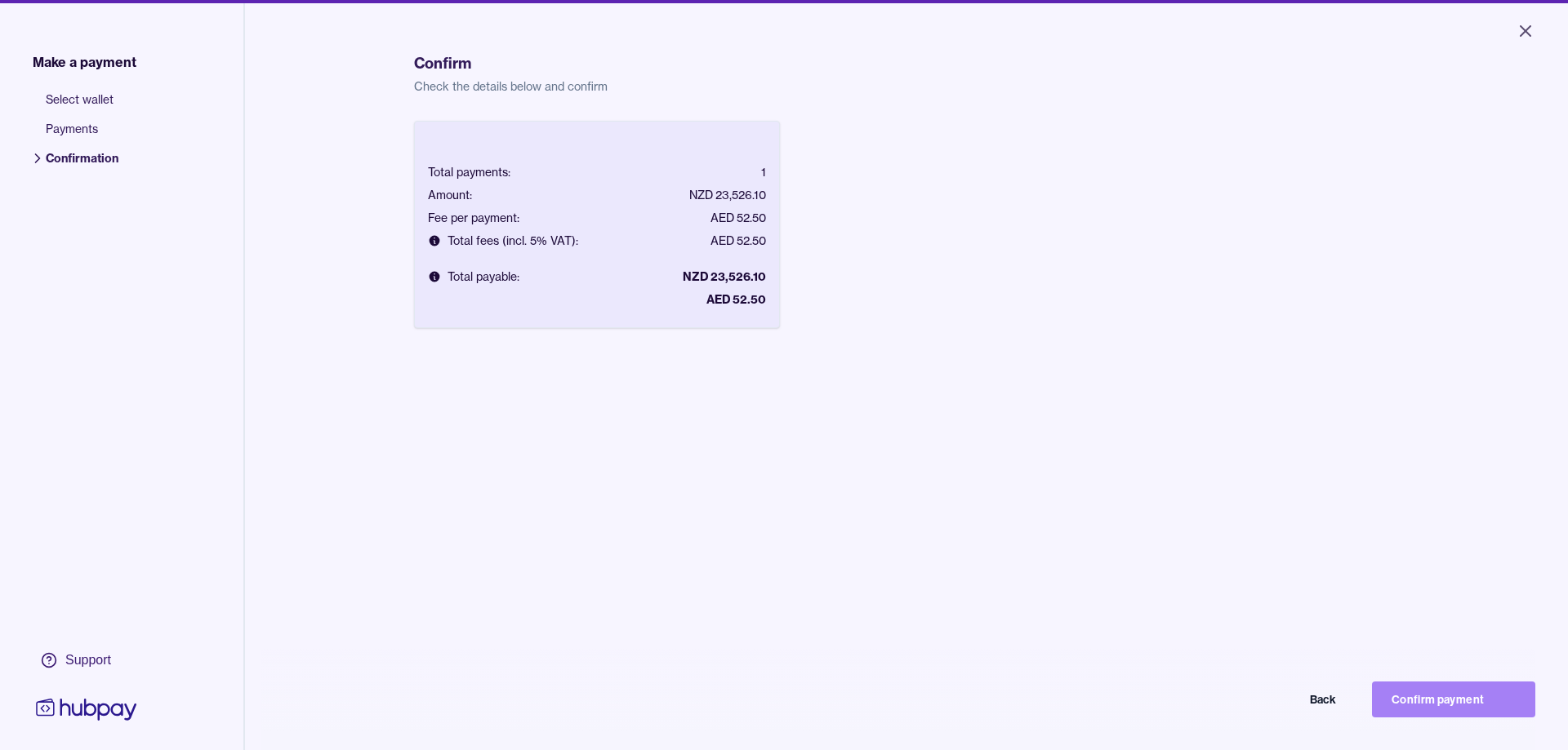
click at [1438, 701] on button "Confirm payment" at bounding box center [1453, 699] width 164 height 36
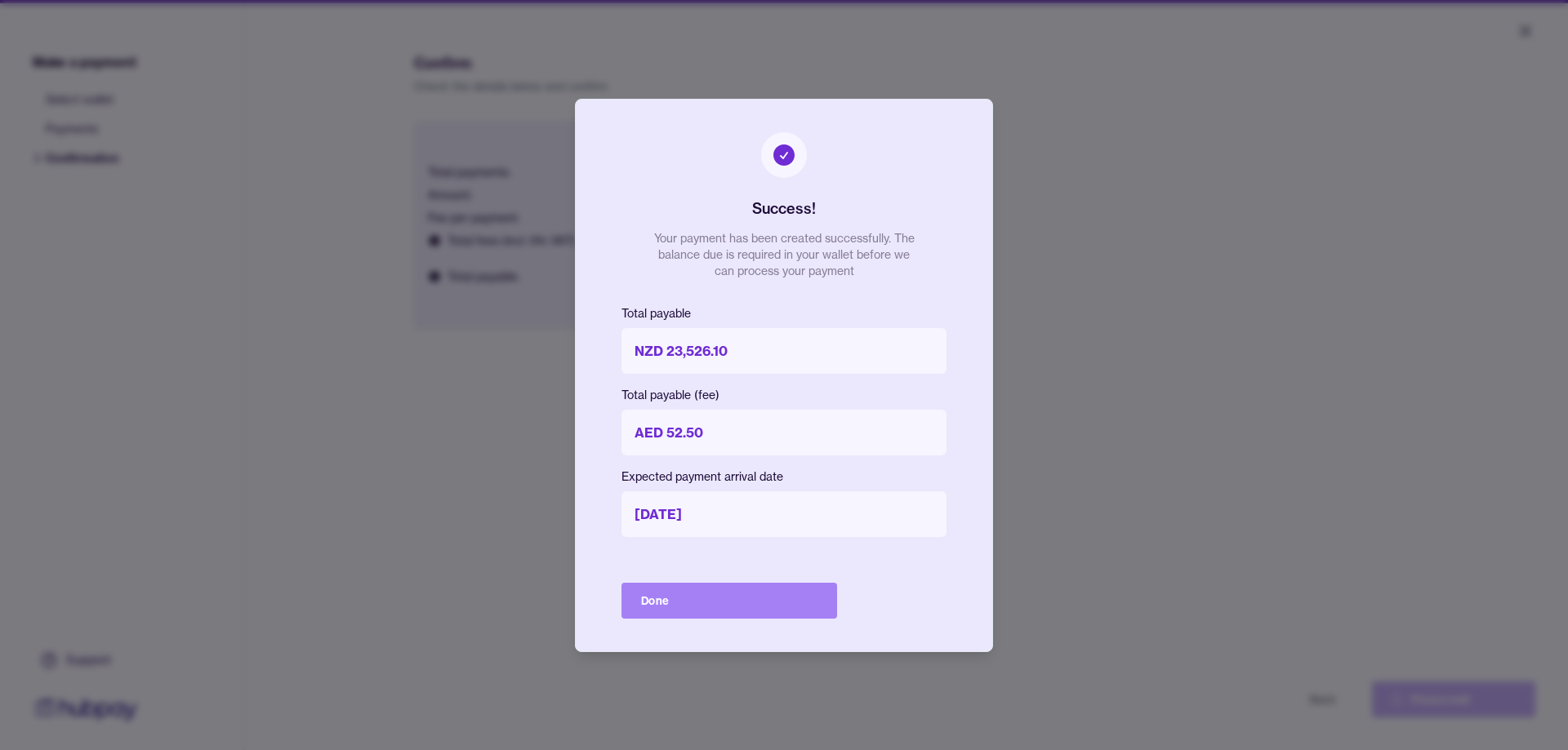
click at [728, 603] on button "Done" at bounding box center [729, 600] width 215 height 36
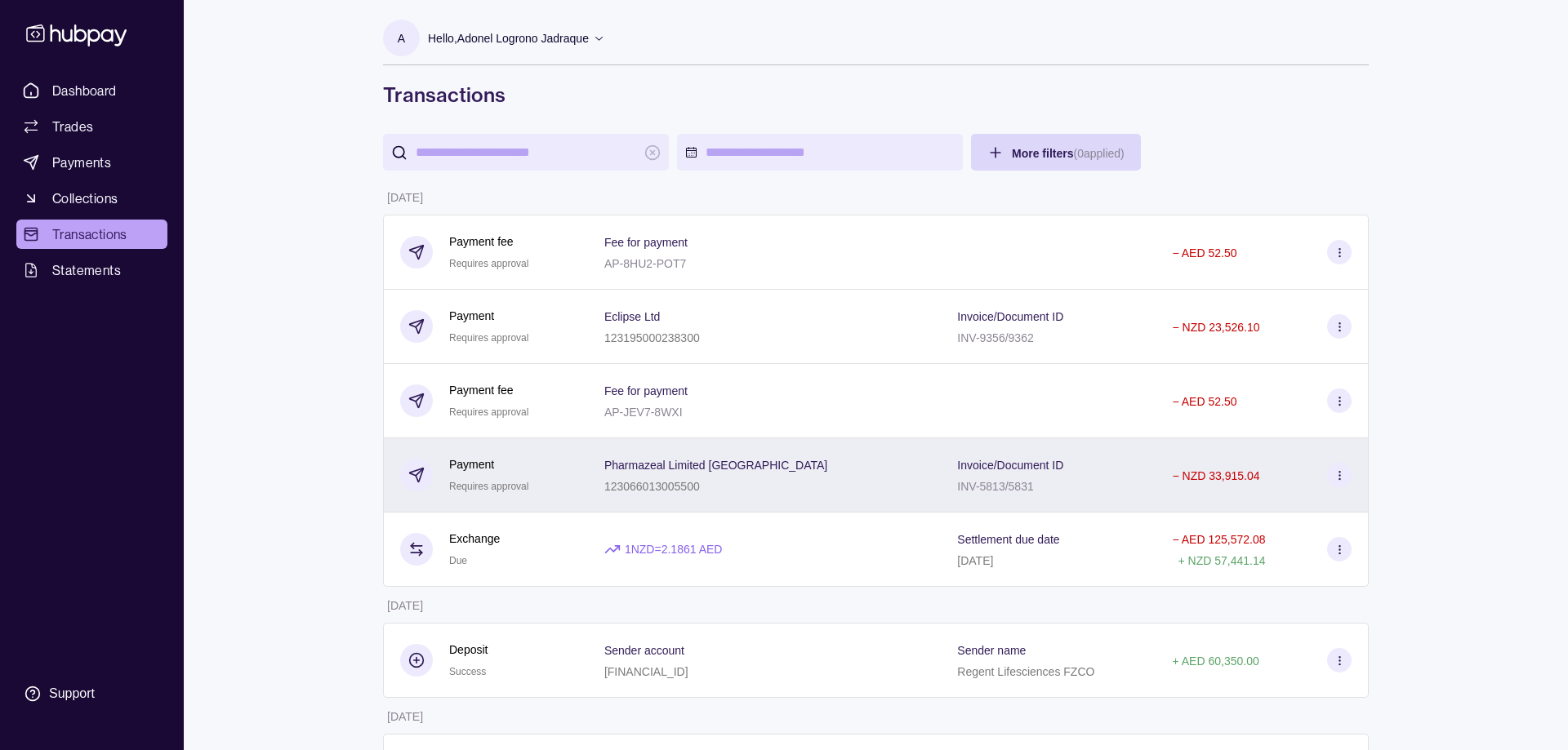
click at [723, 470] on p "Pharmazeal Limited [GEOGRAPHIC_DATA]" at bounding box center [716, 465] width 223 height 13
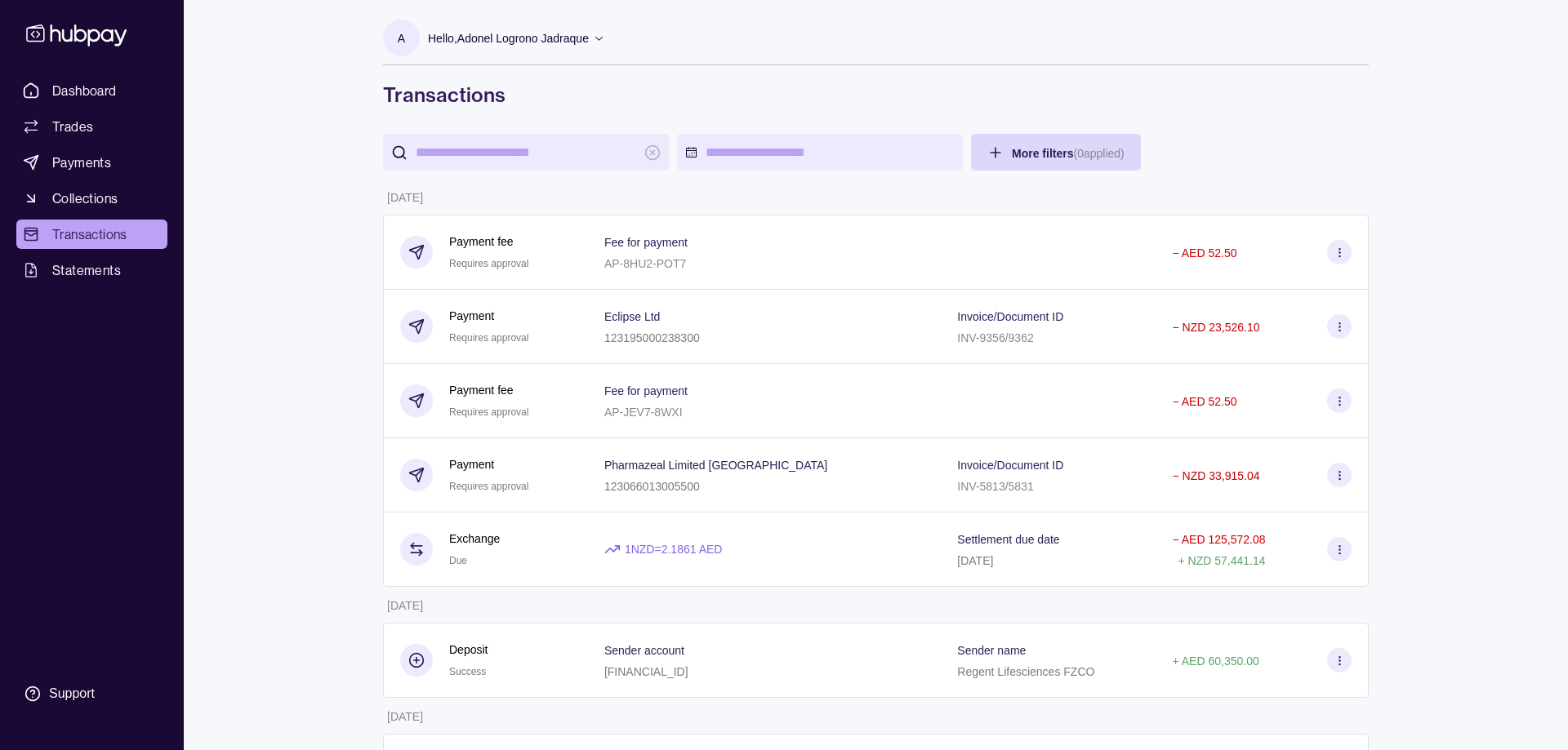
click at [711, 330] on div "Eclipse Ltd 123195000238300" at bounding box center [765, 326] width 320 height 41
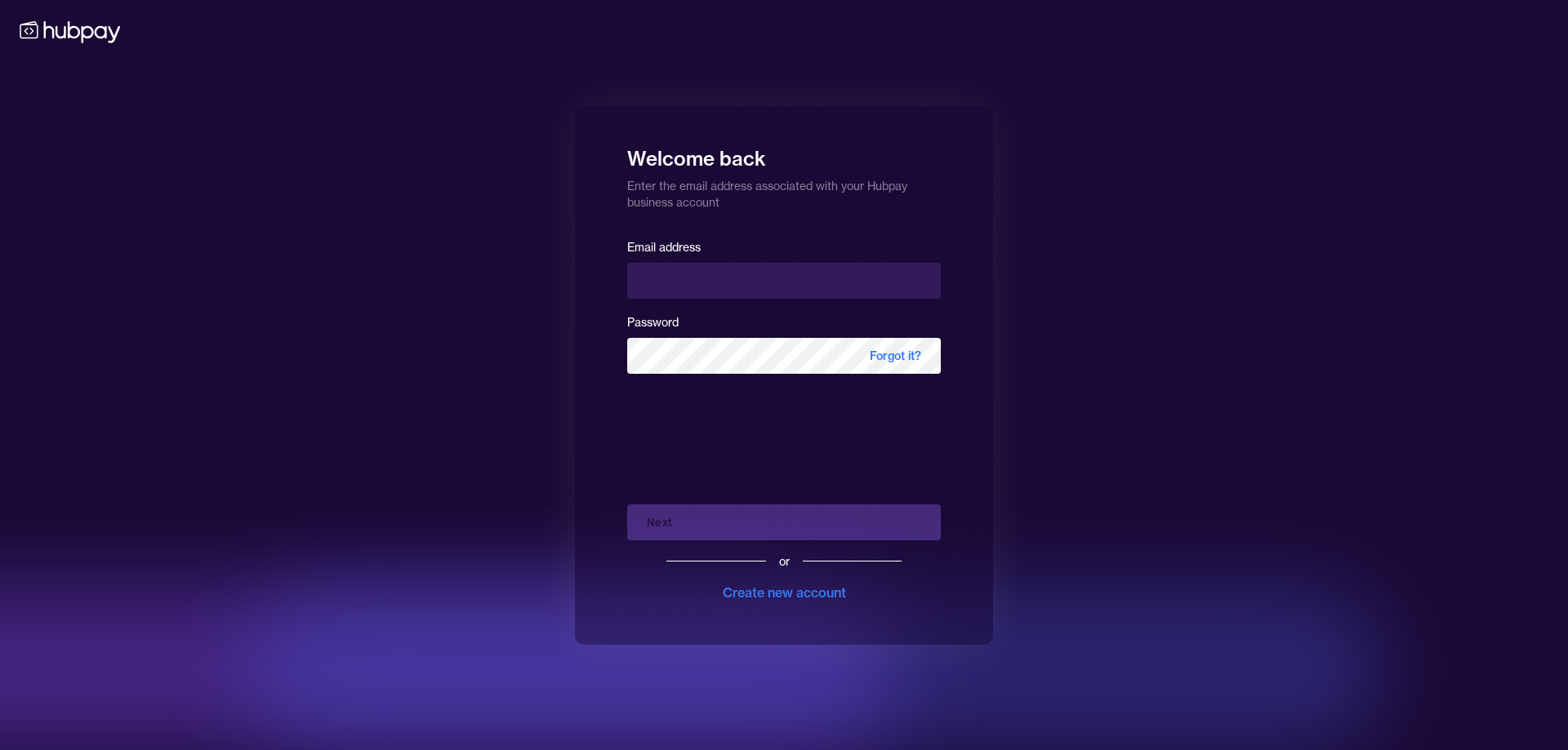
type input "**********"
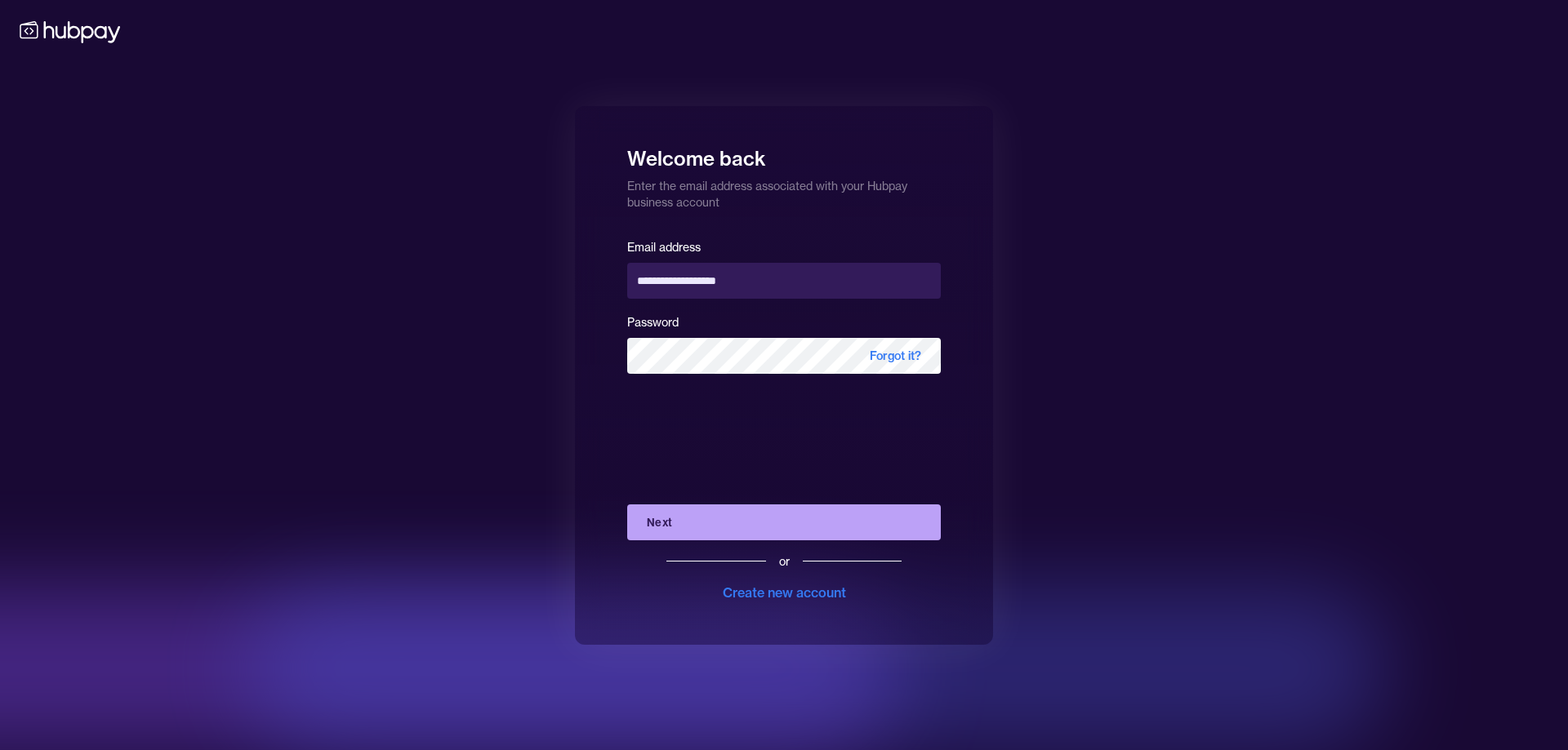
click at [781, 518] on button "Next" at bounding box center [784, 522] width 314 height 36
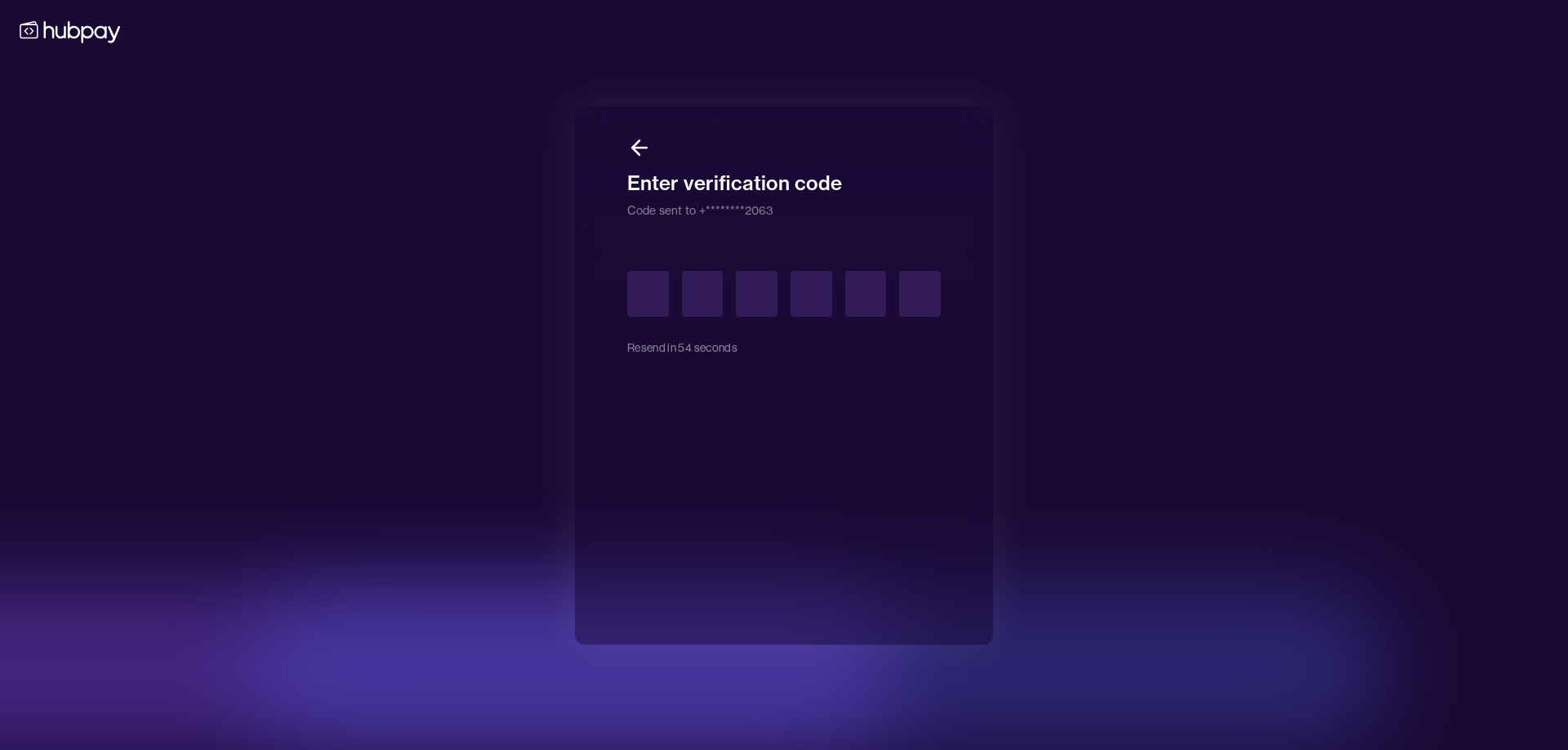
type input "*"
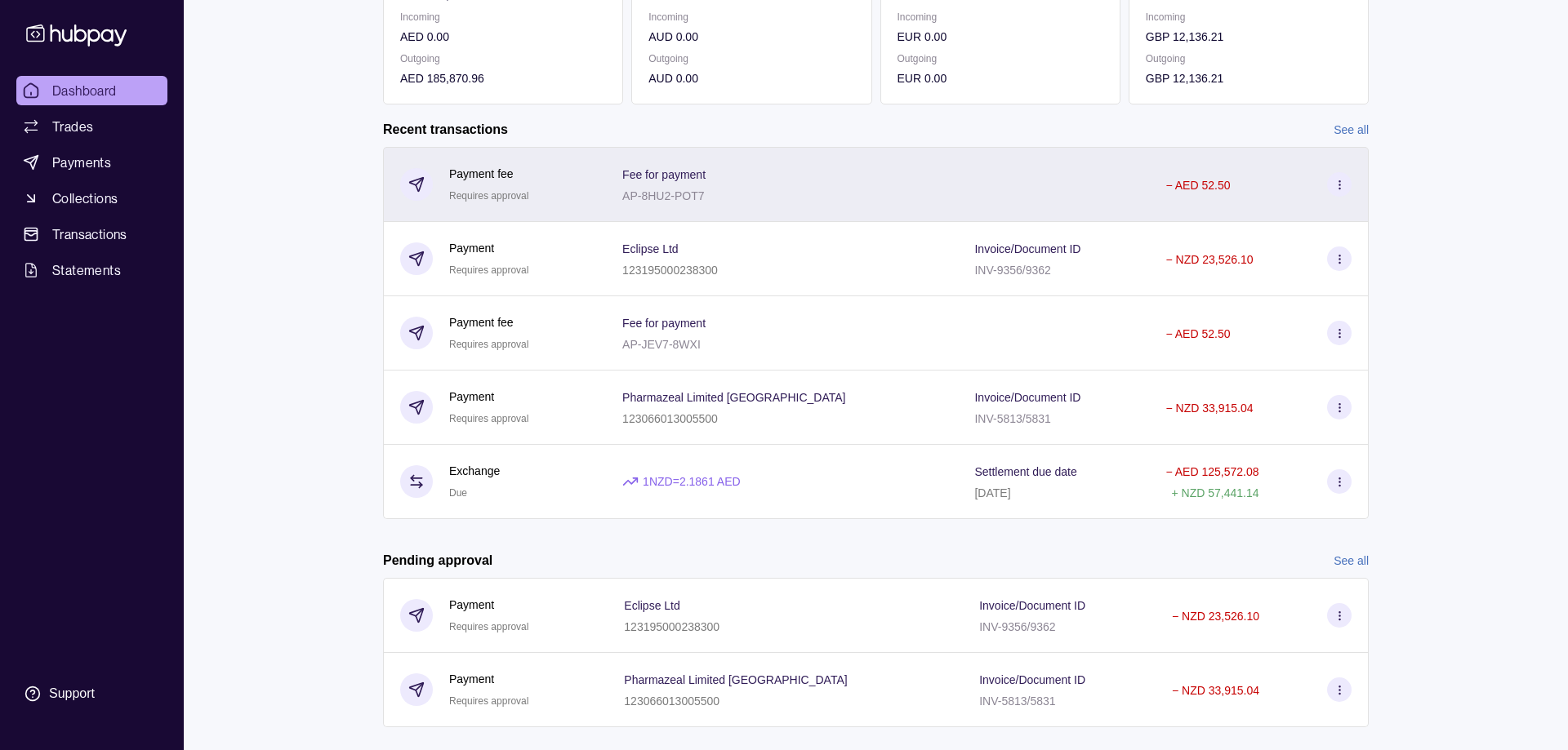
scroll to position [327, 0]
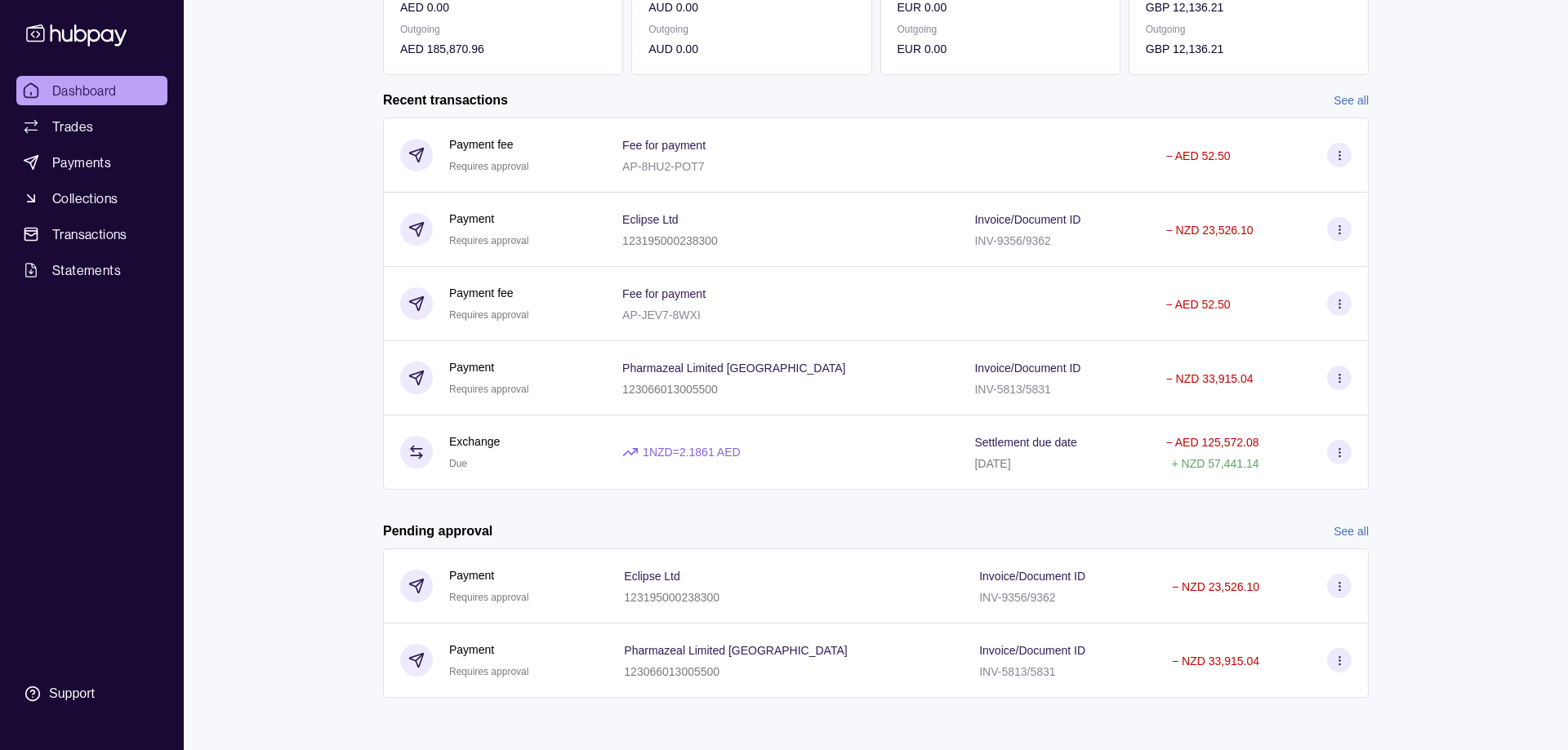
click at [1344, 102] on link "See all" at bounding box center [1351, 100] width 35 height 18
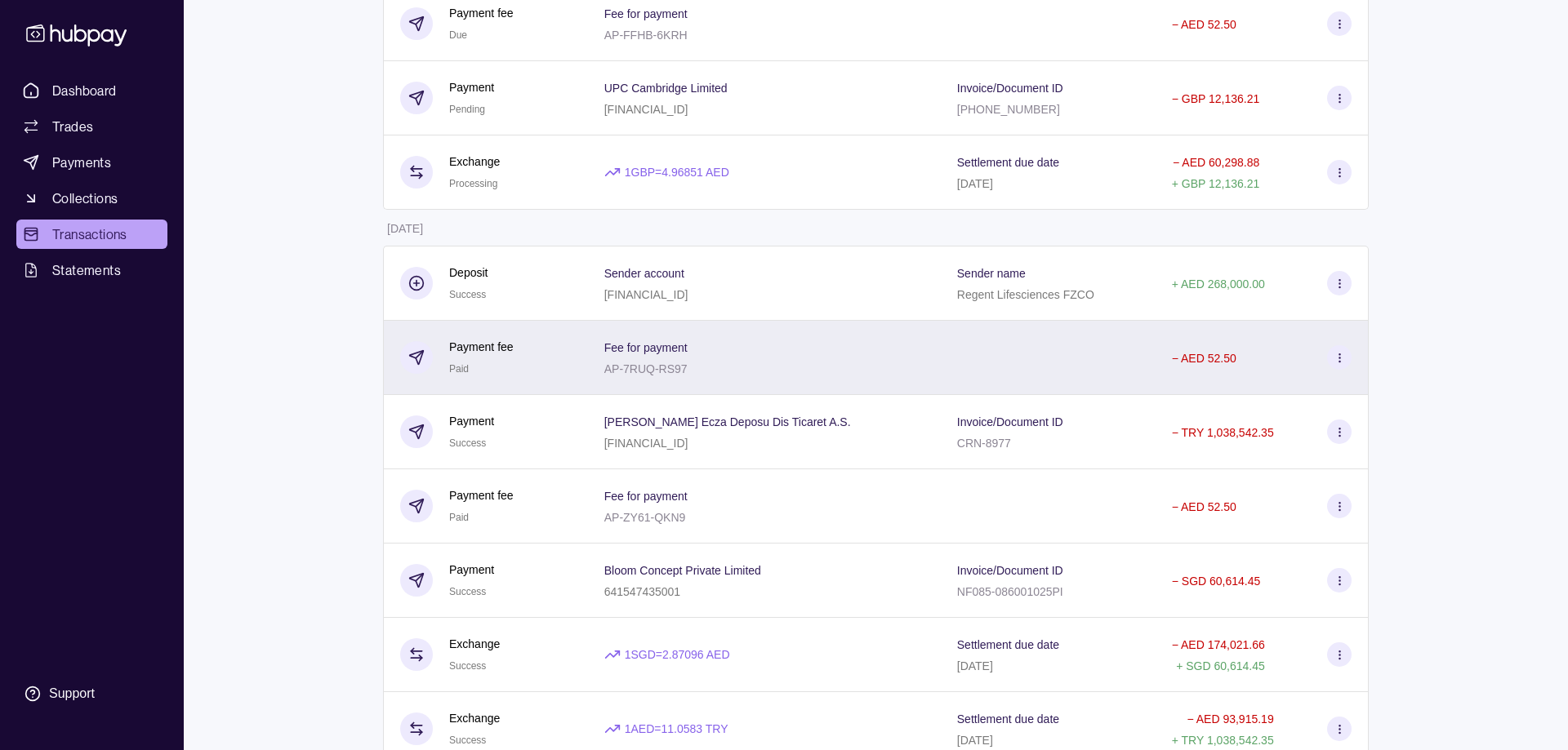
scroll to position [582, 0]
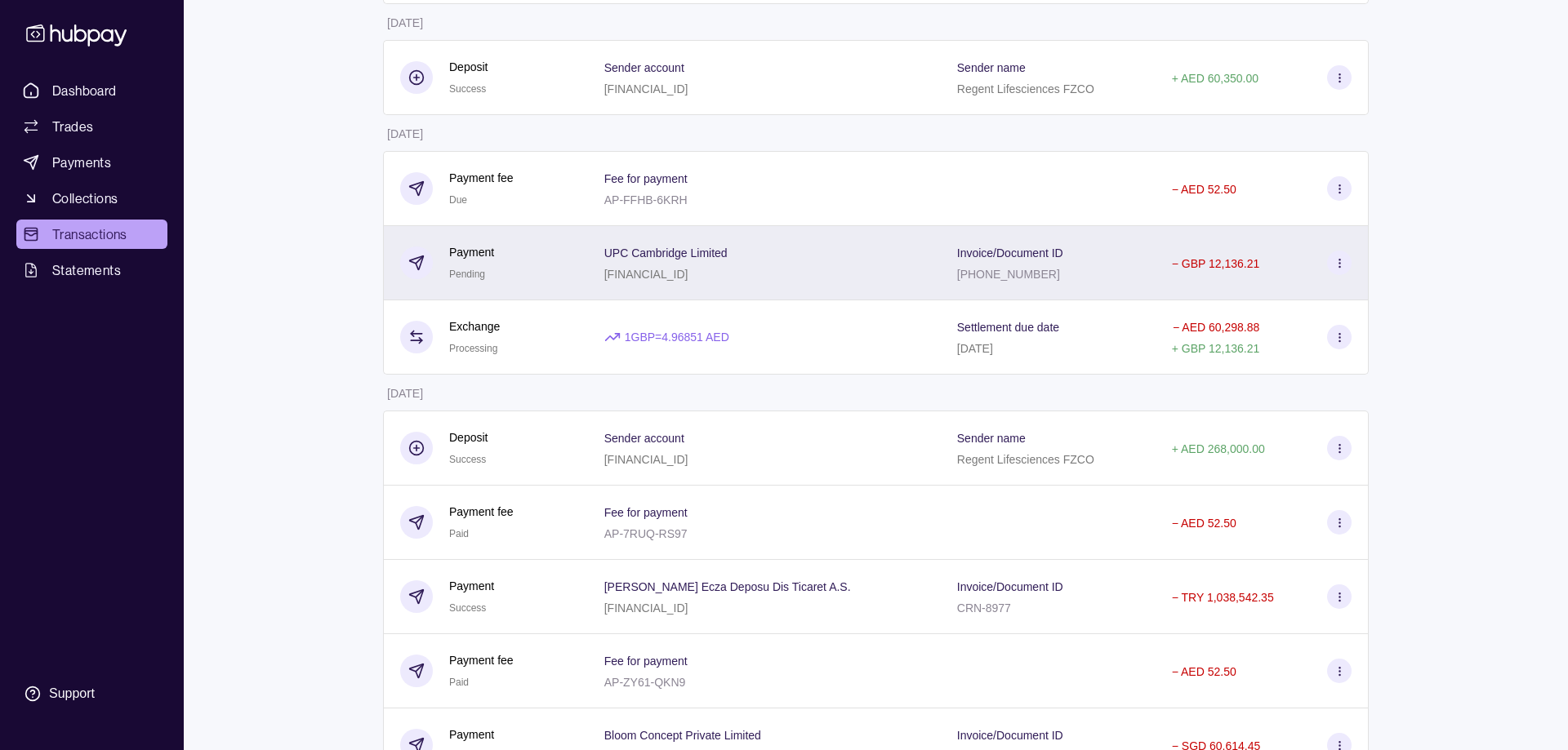
click at [1006, 269] on div "[PHONE_NUMBER]" at bounding box center [1010, 273] width 106 height 19
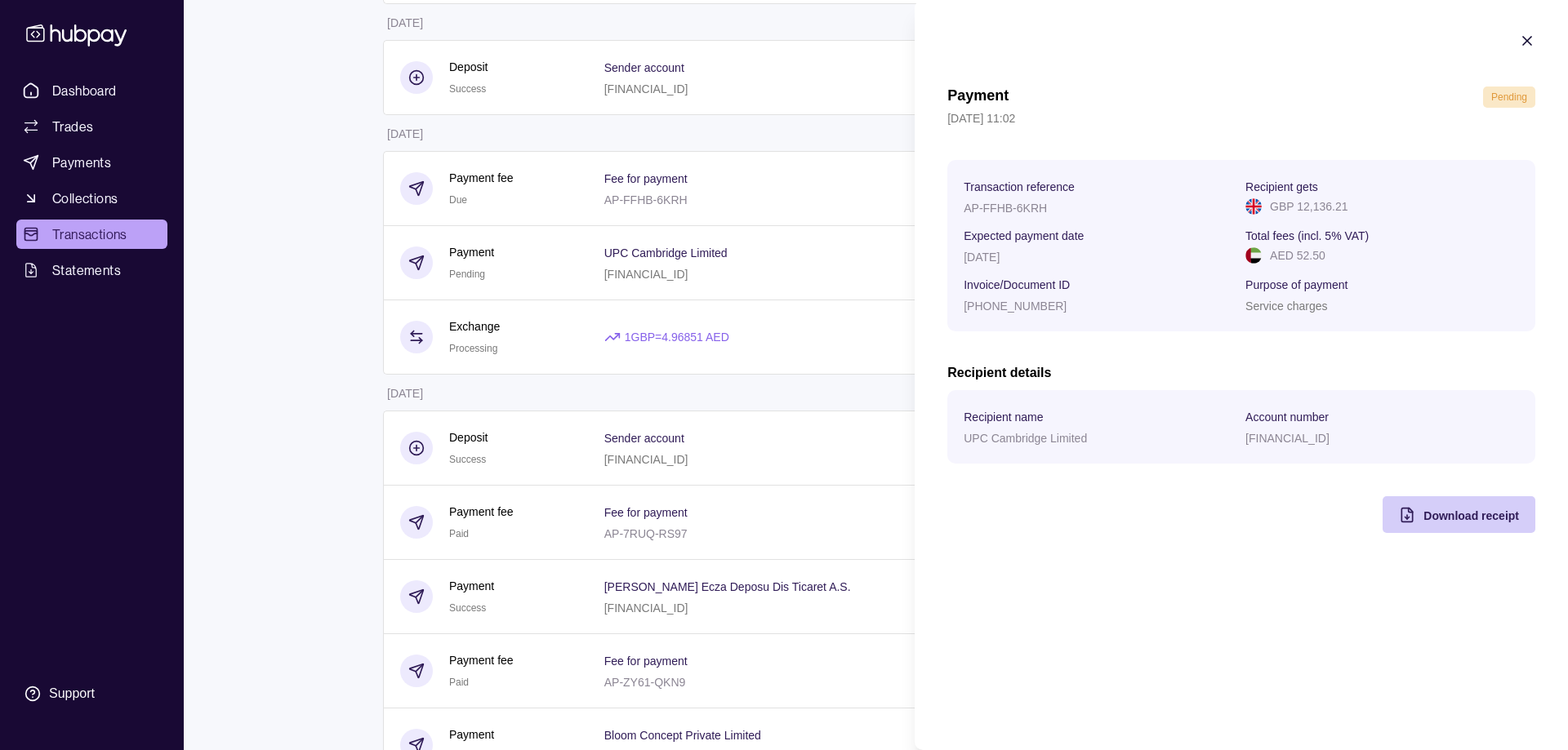
click at [1464, 520] on span "Download receipt" at bounding box center [1471, 516] width 96 height 13
click at [1527, 38] on icon "button" at bounding box center [1526, 40] width 16 height 16
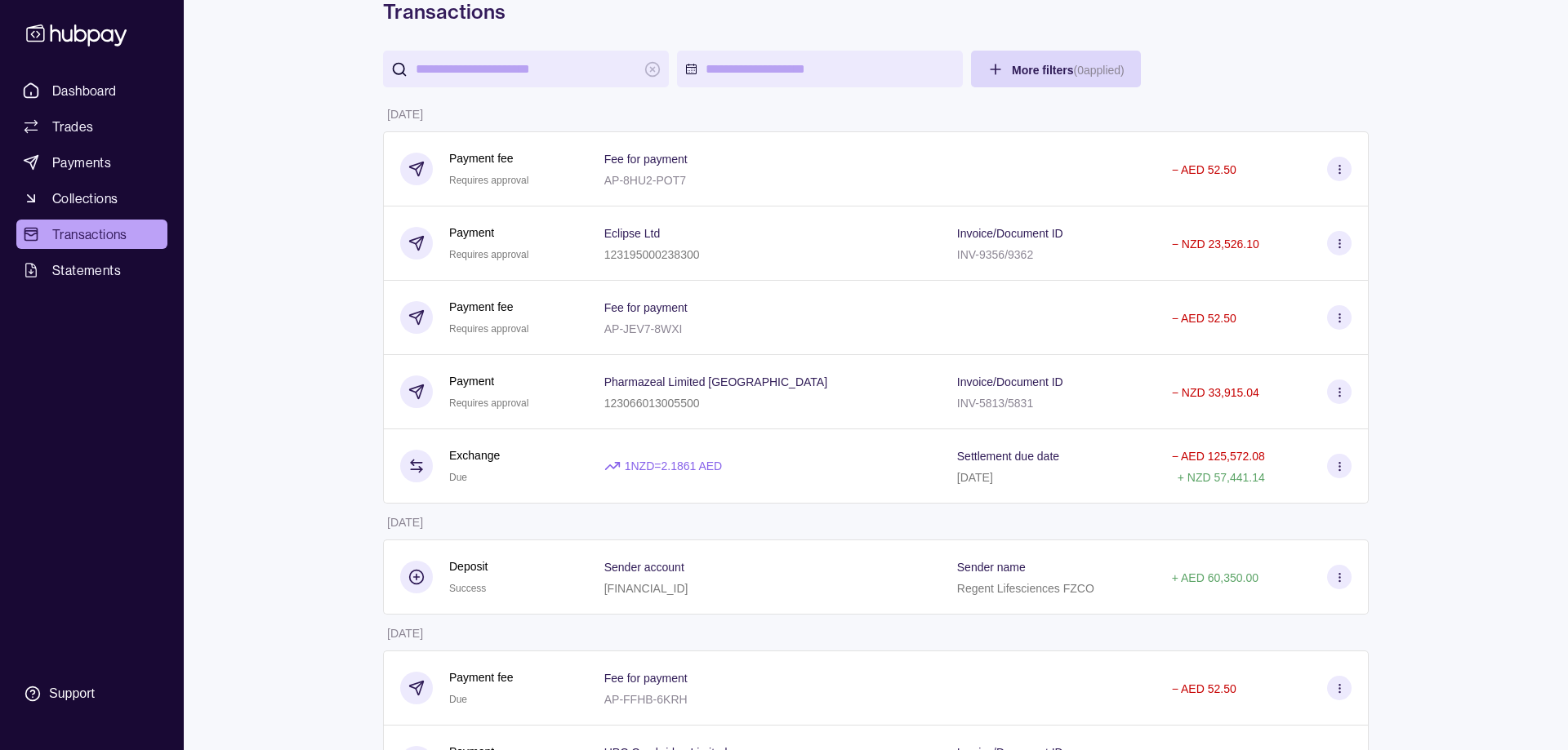
scroll to position [0, 0]
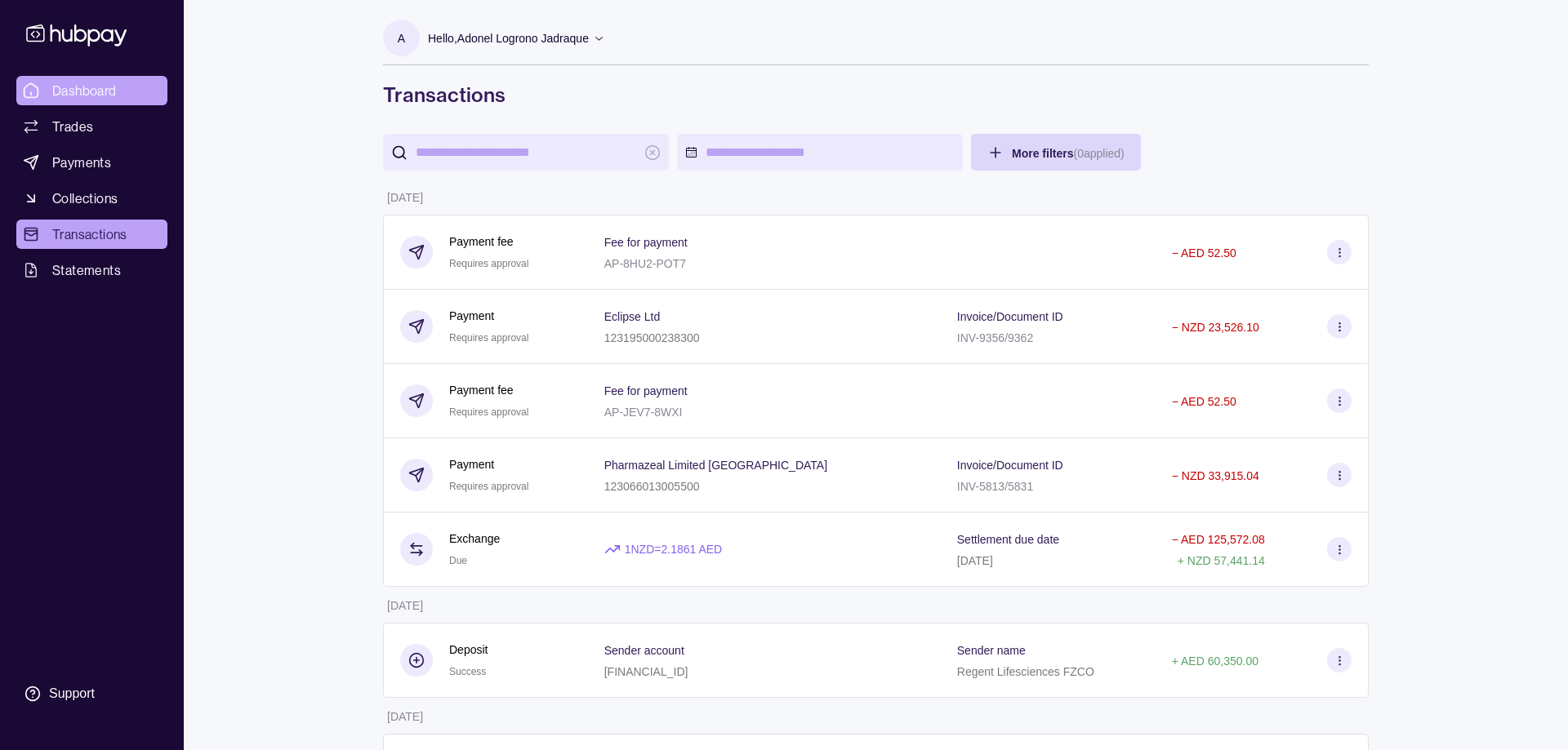
click at [46, 80] on link "Dashboard" at bounding box center [91, 91] width 151 height 29
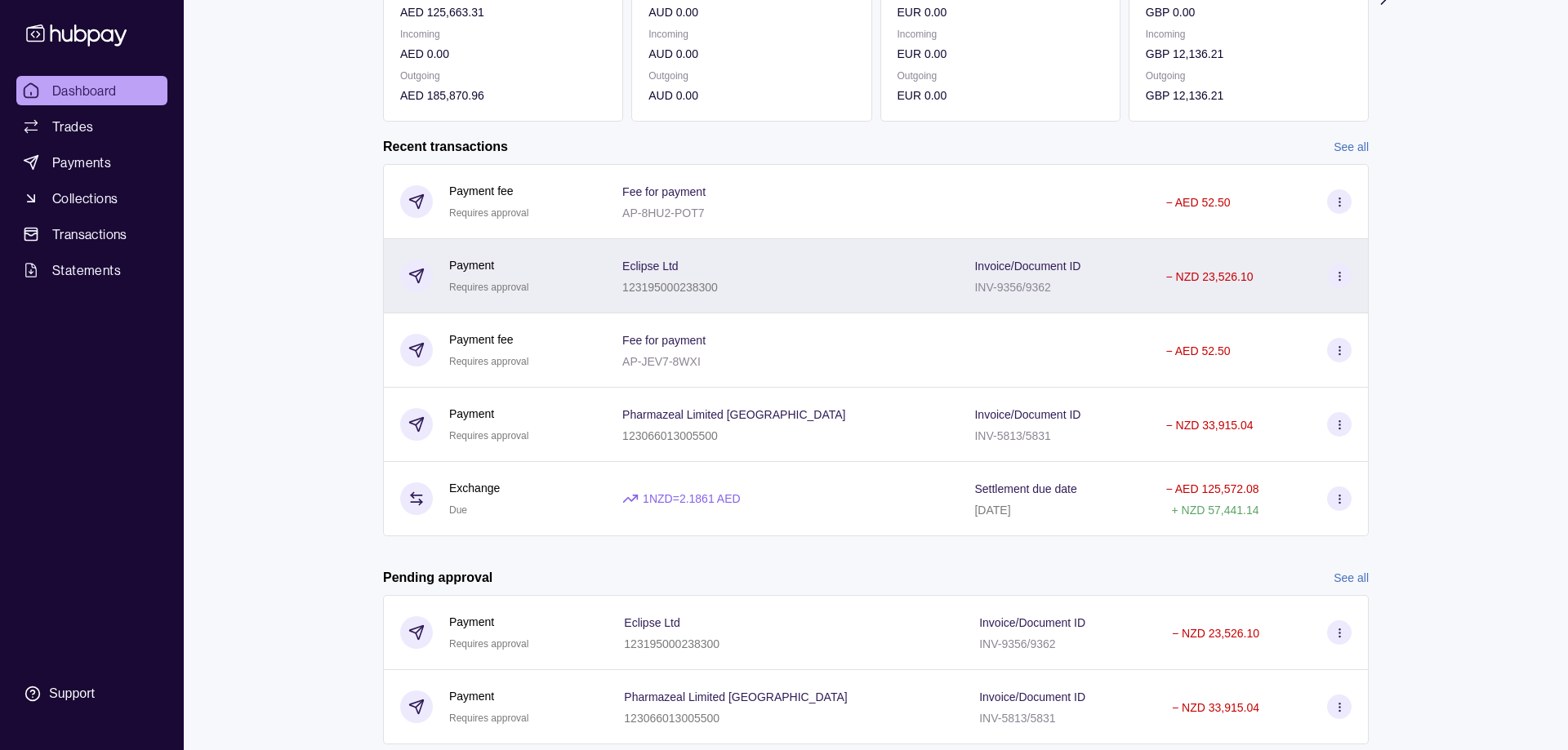
scroll to position [327, 0]
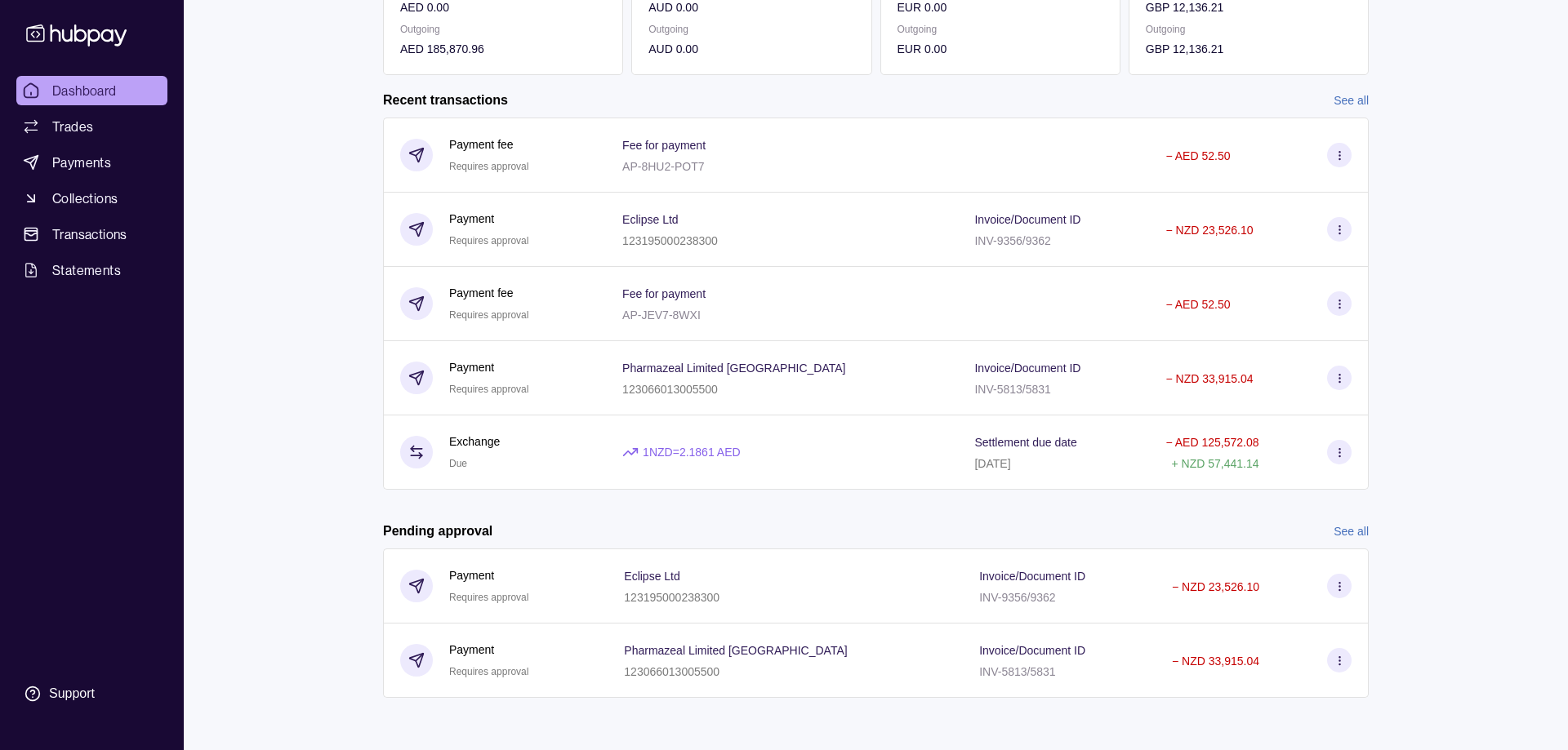
click at [1363, 534] on link "See all" at bounding box center [1351, 530] width 35 height 18
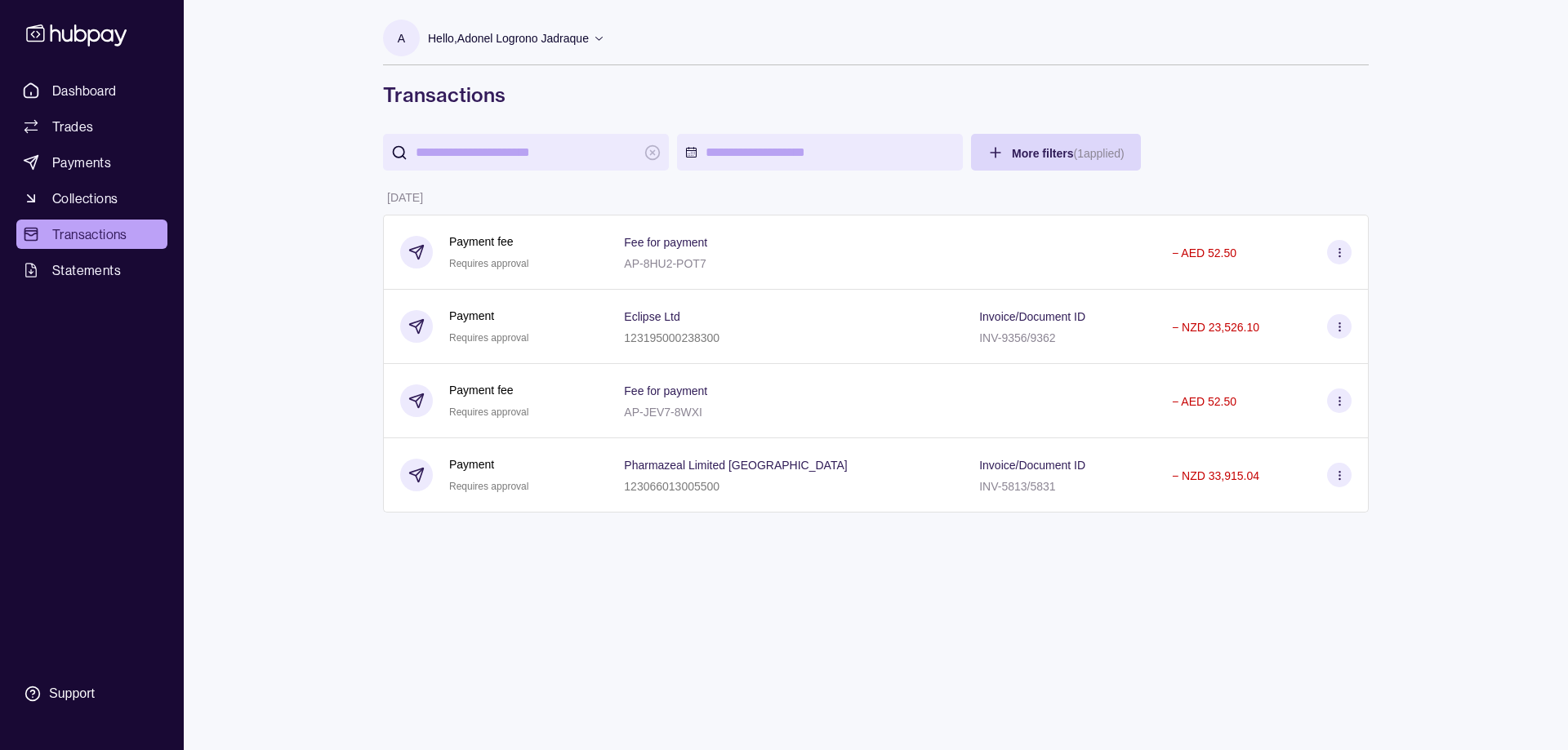
click at [790, 161] on html "Dashboard Trades Payments Collections Transactions Statements Support A Hello, …" at bounding box center [784, 375] width 1568 height 750
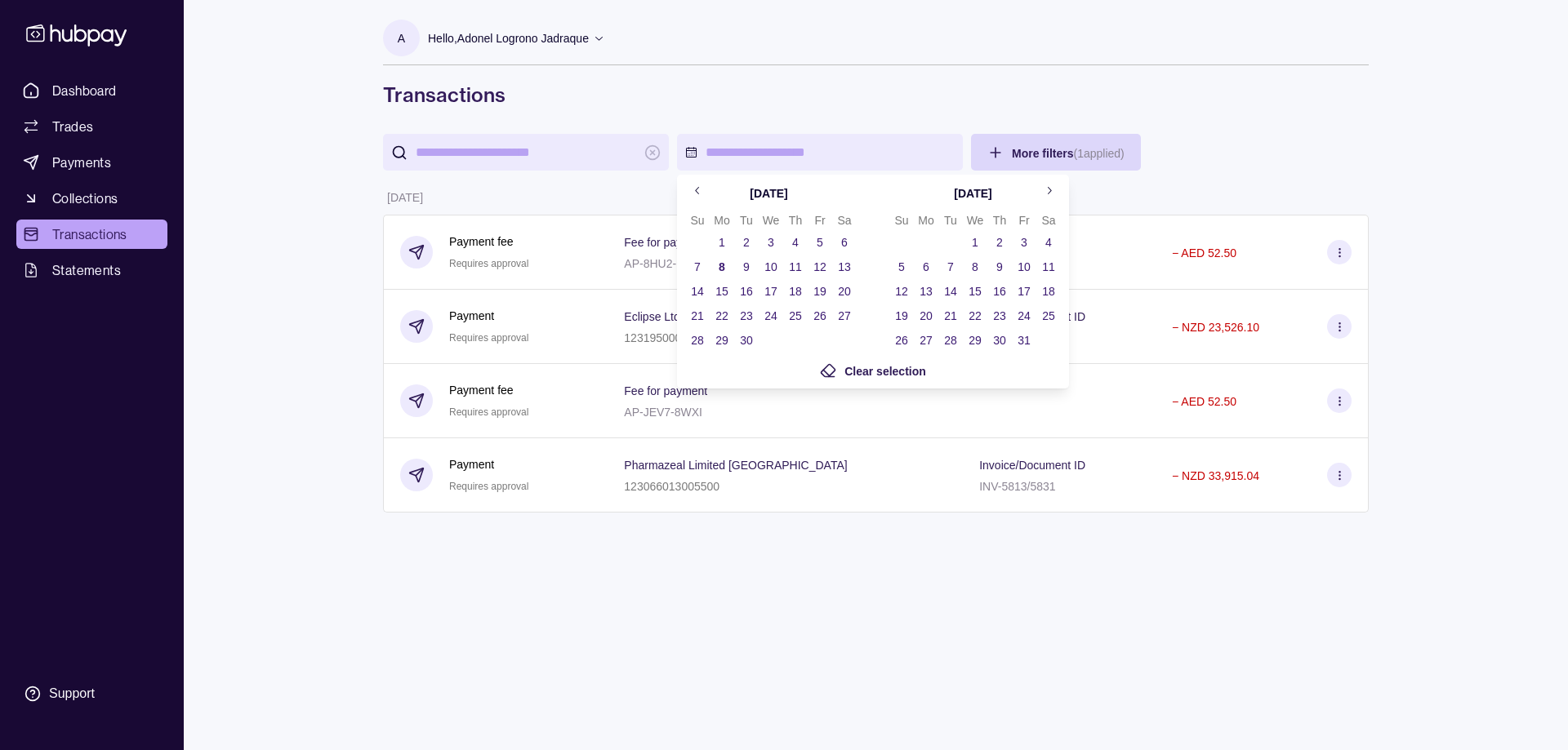
click at [792, 246] on button "4" at bounding box center [795, 242] width 23 height 23
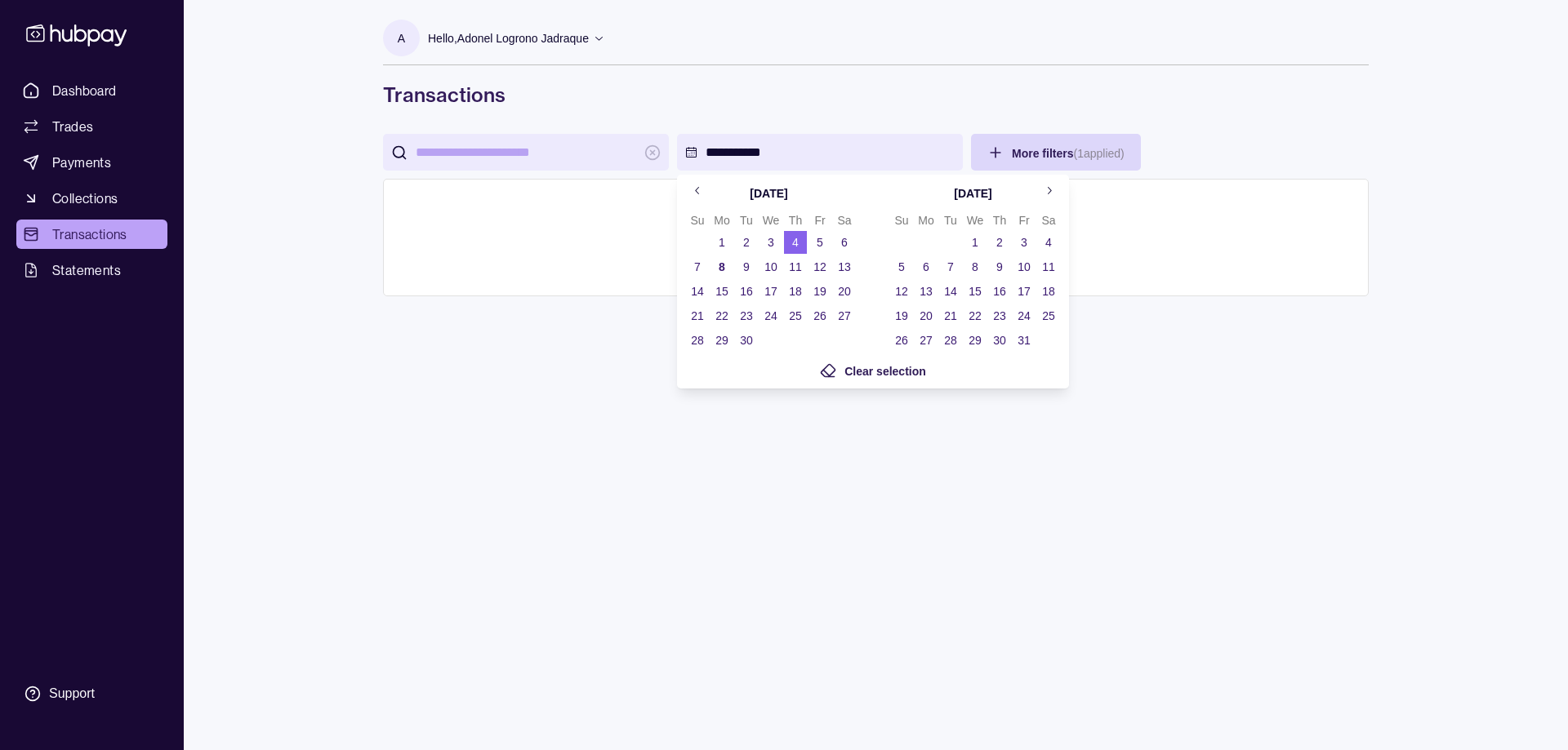
click at [715, 267] on button "8" at bounding box center [721, 266] width 23 height 23
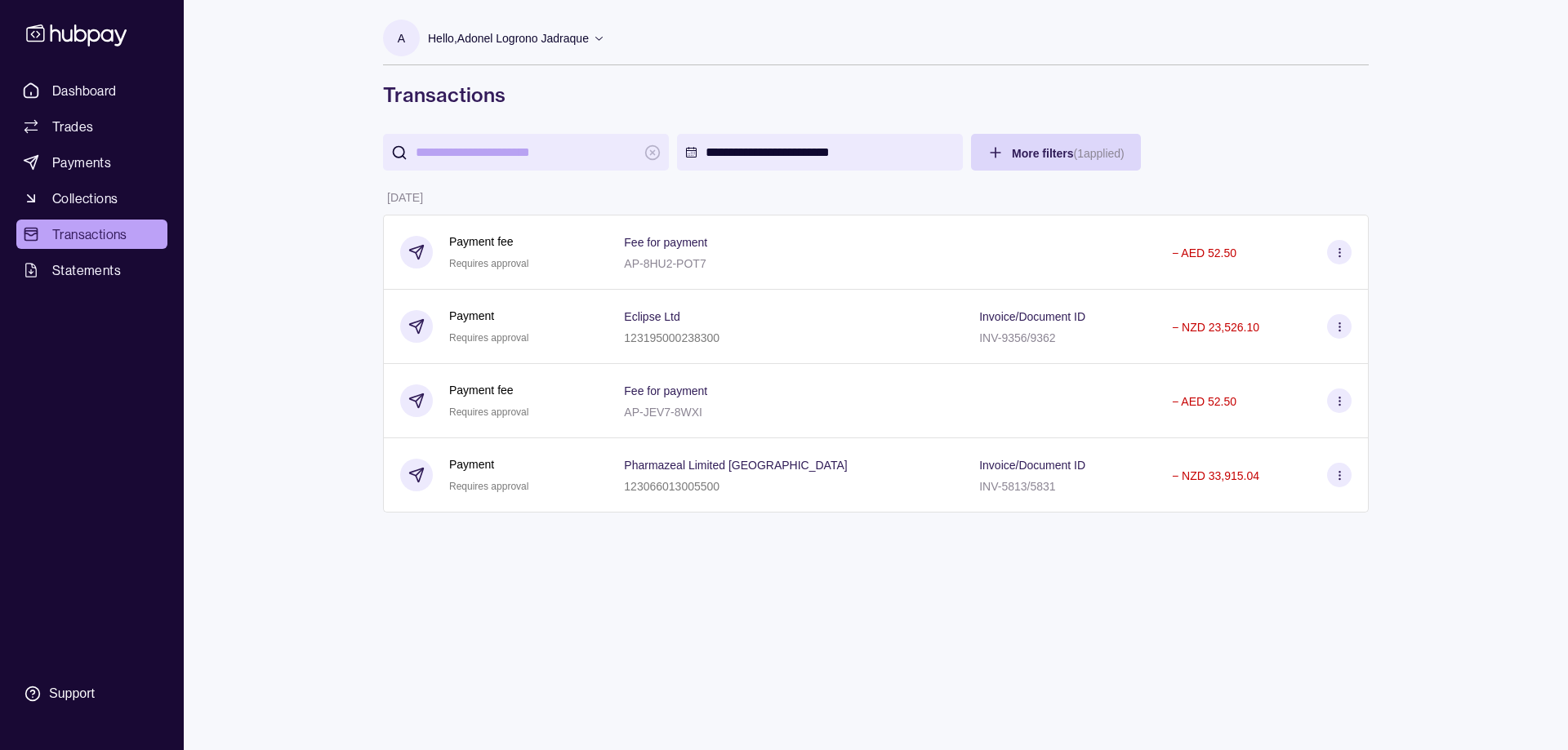
click at [1241, 130] on html "**********" at bounding box center [784, 375] width 1568 height 750
click at [819, 154] on html "**********" at bounding box center [784, 375] width 1568 height 750
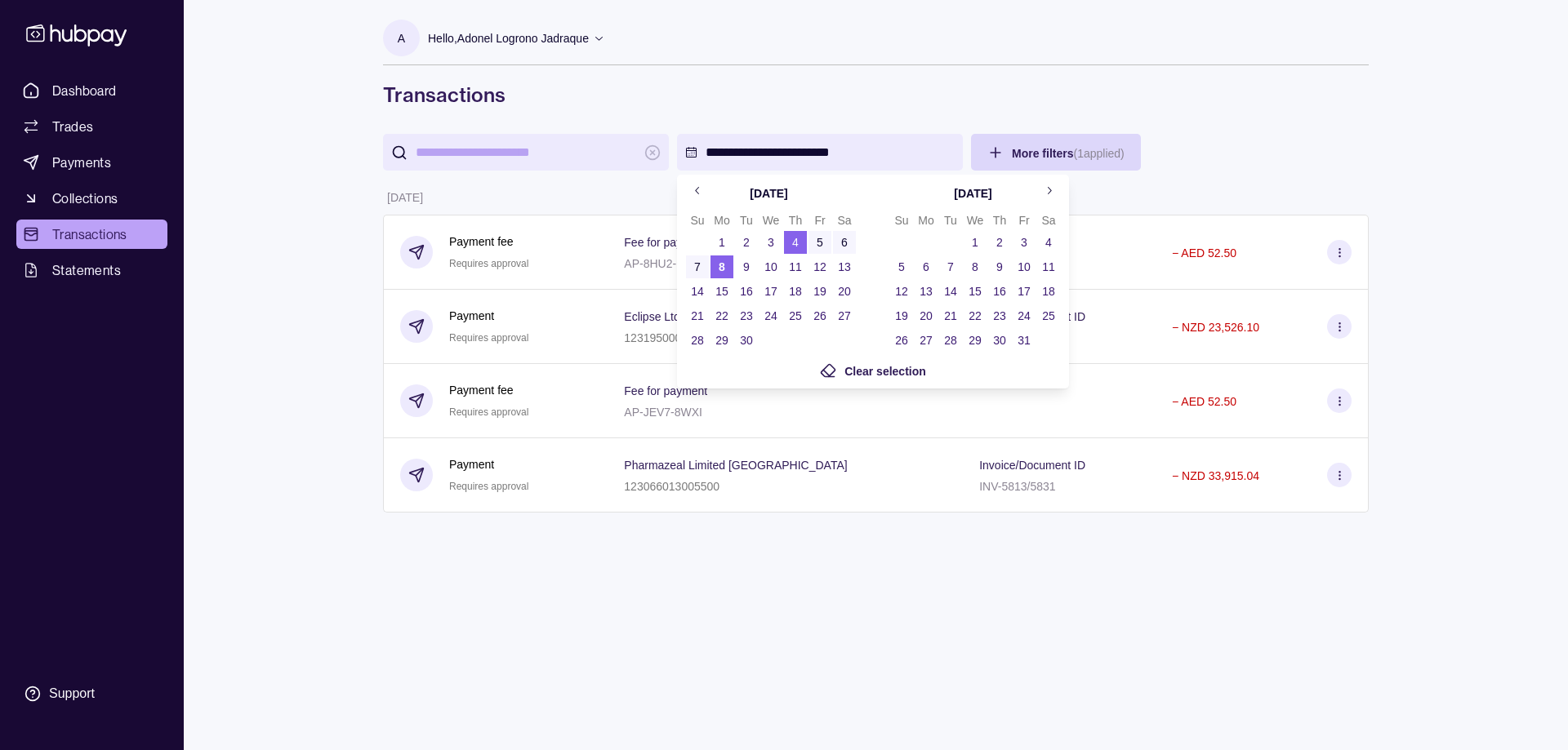
click at [624, 98] on html "**********" at bounding box center [784, 375] width 1568 height 750
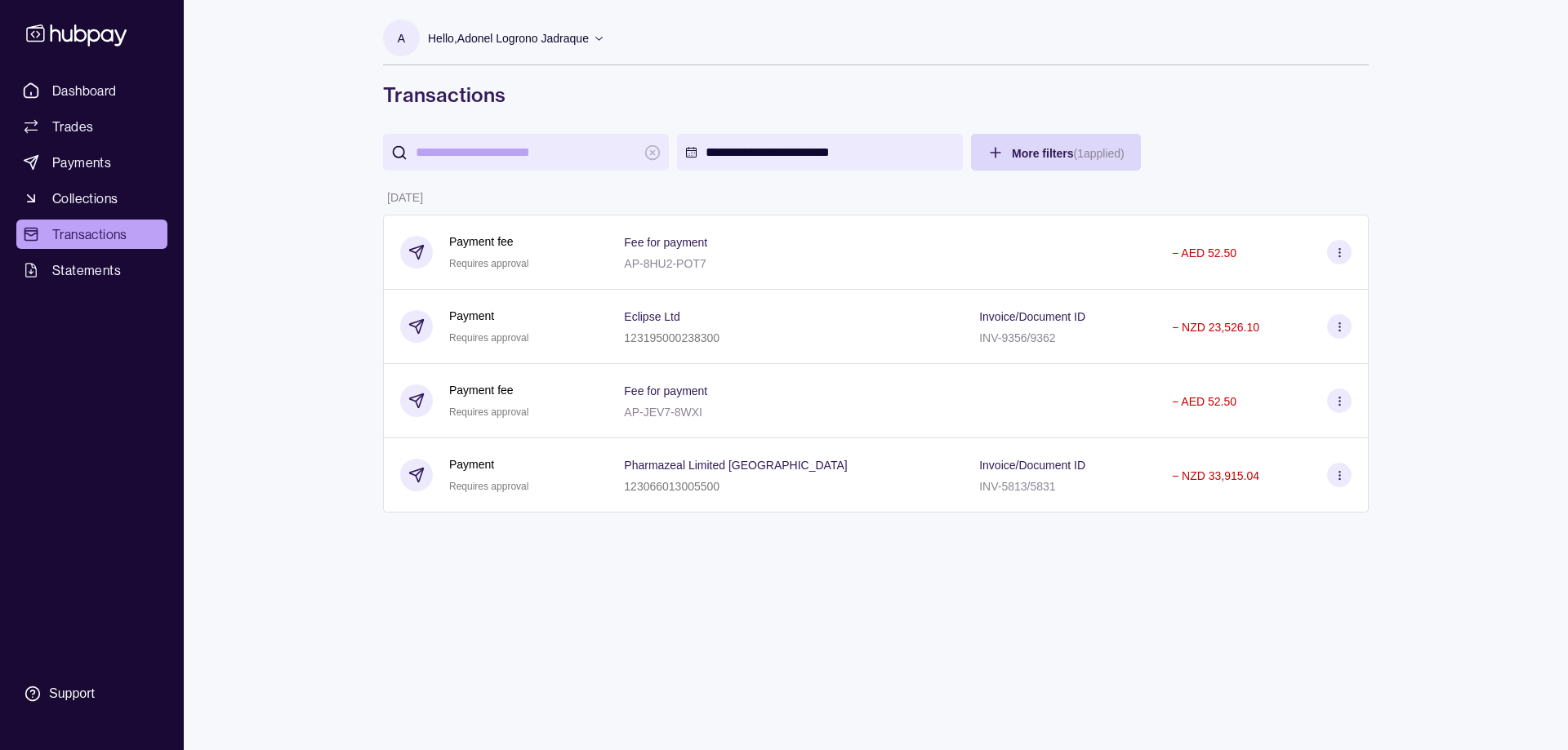
click at [558, 154] on input "search" at bounding box center [526, 153] width 221 height 37
click at [640, 152] on div at bounding box center [526, 153] width 286 height 37
click at [1077, 144] on html "**********" at bounding box center [784, 375] width 1568 height 750
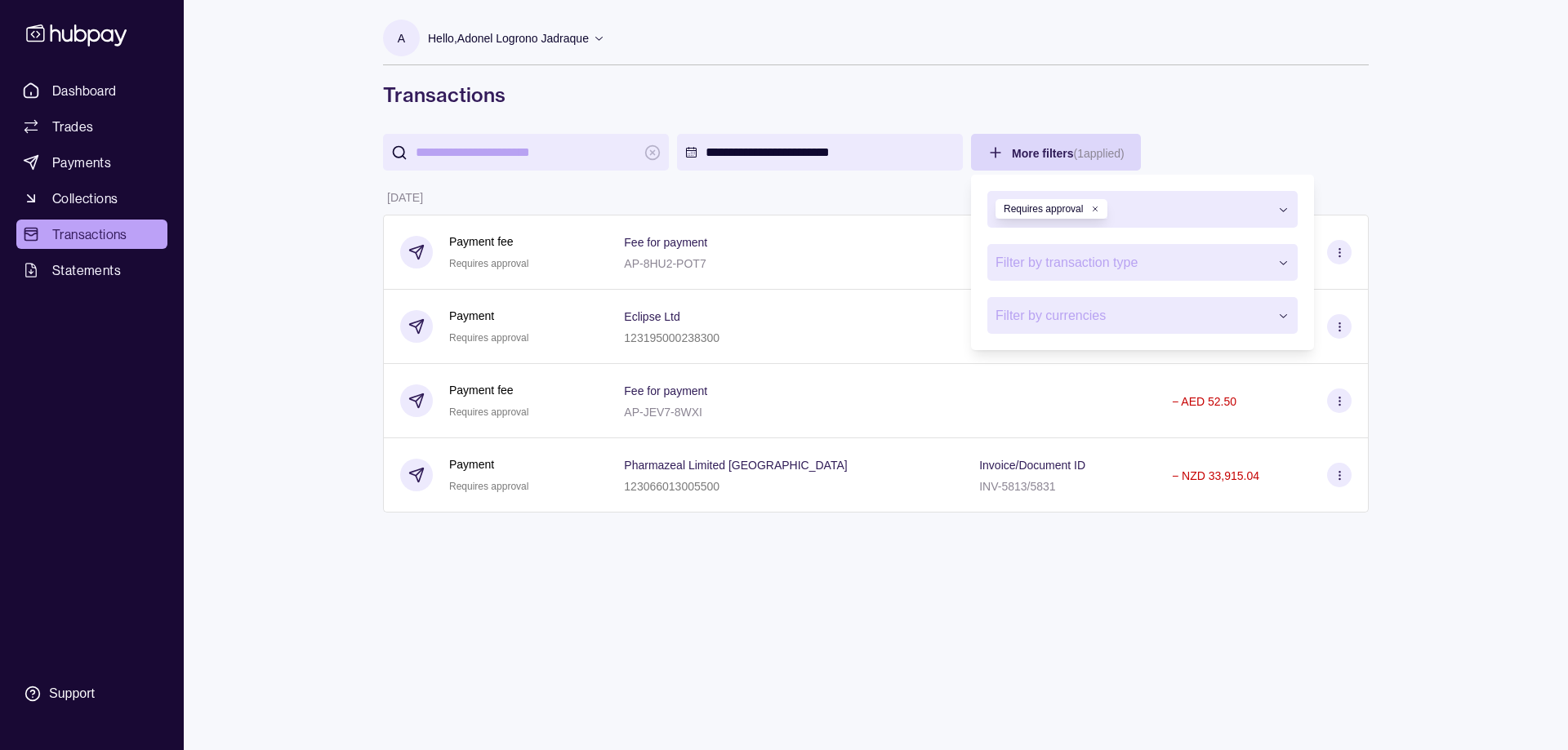
click at [1093, 209] on icon "button" at bounding box center [1095, 209] width 8 height 8
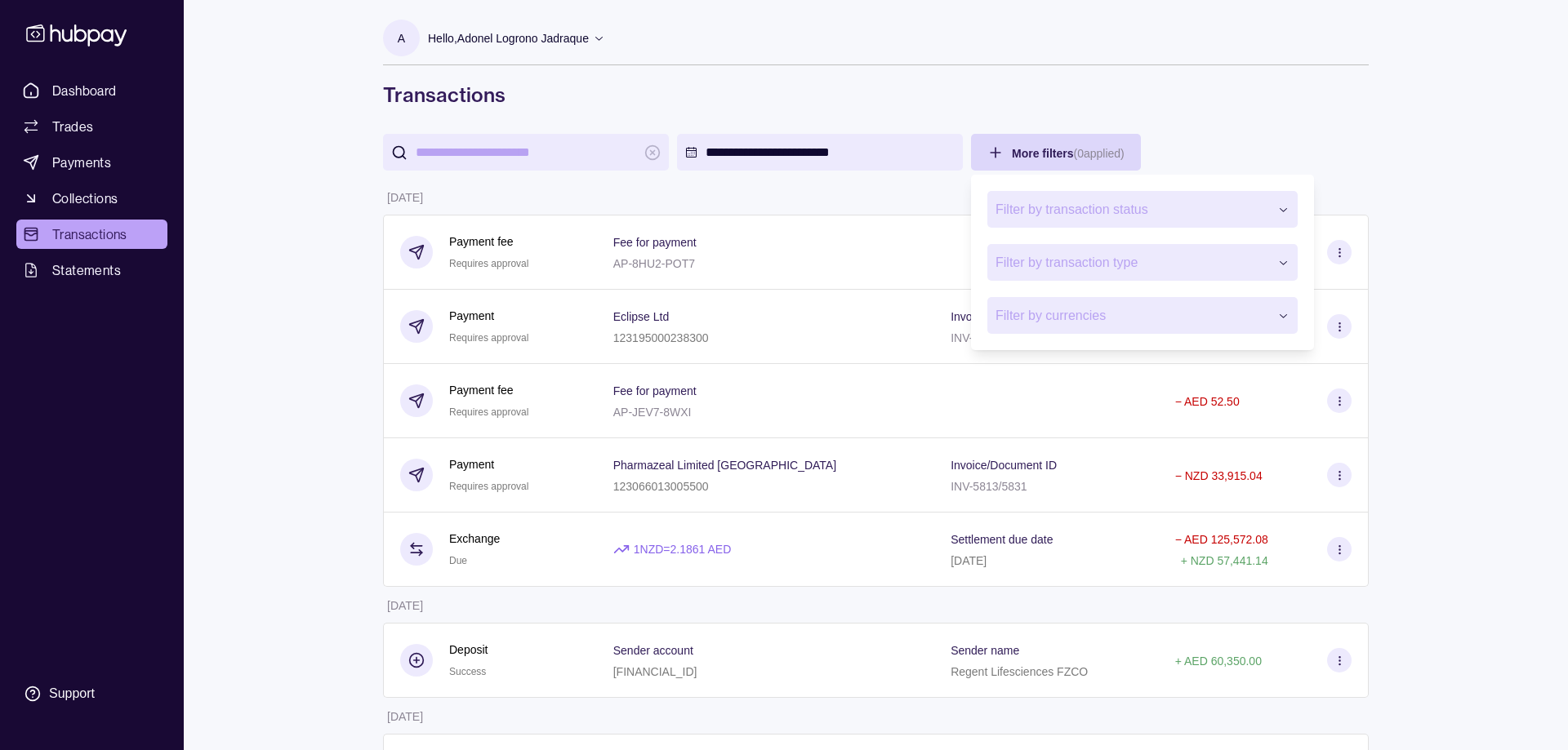
click at [1154, 117] on html "**********" at bounding box center [784, 494] width 1568 height 990
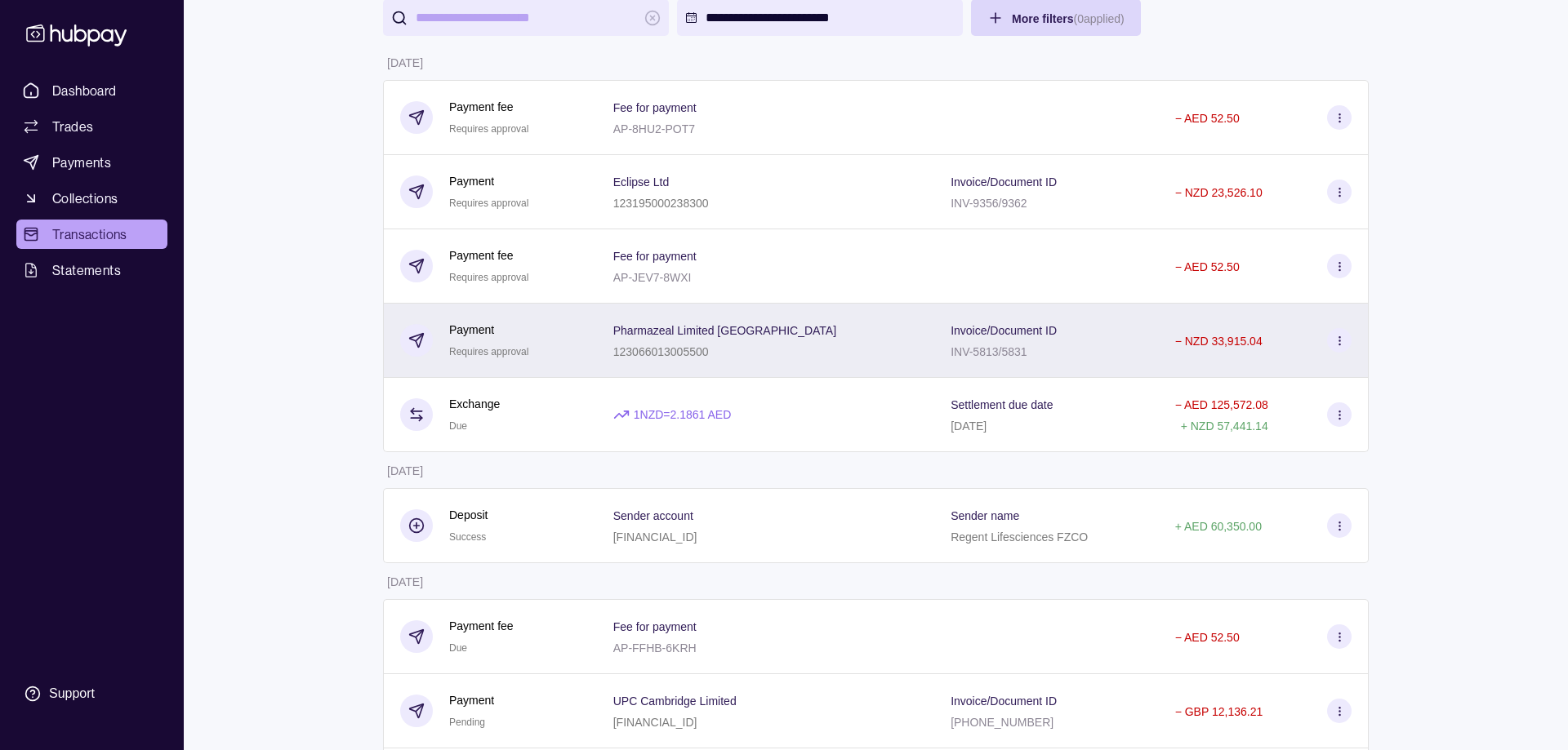
scroll to position [240, 0]
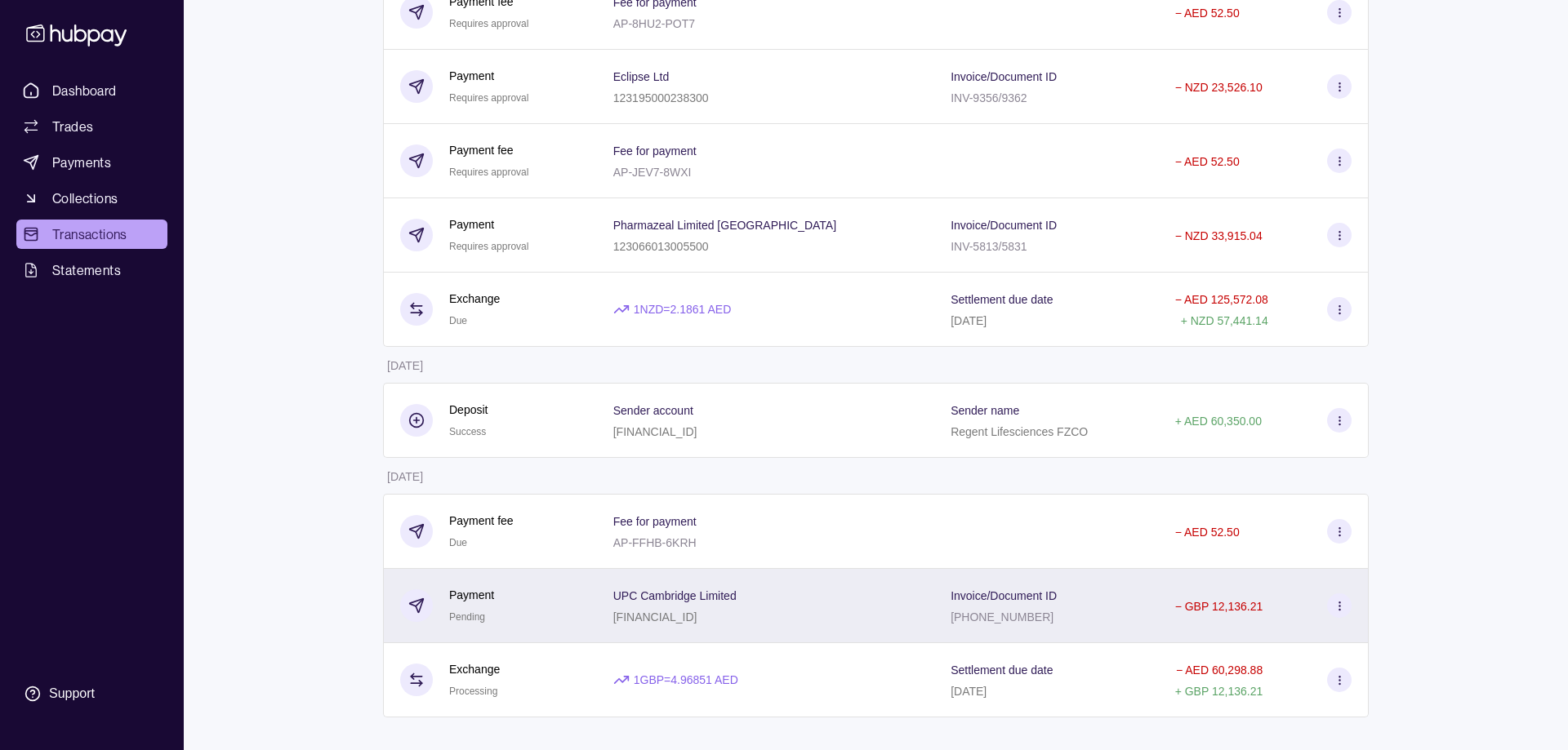
click at [1199, 609] on p "− GBP 12,136.21" at bounding box center [1218, 607] width 88 height 13
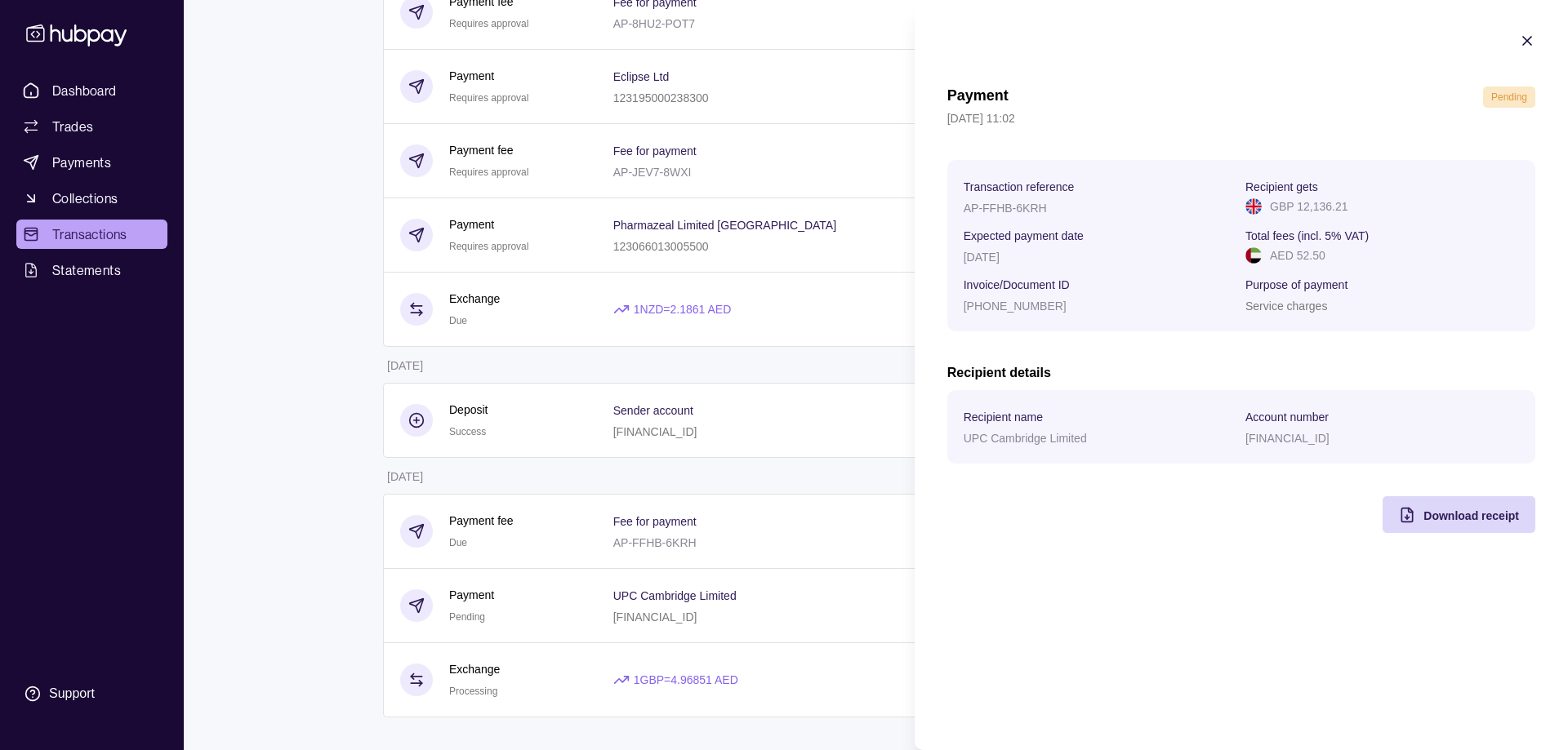
click at [1524, 44] on icon "button" at bounding box center [1527, 41] width 8 height 8
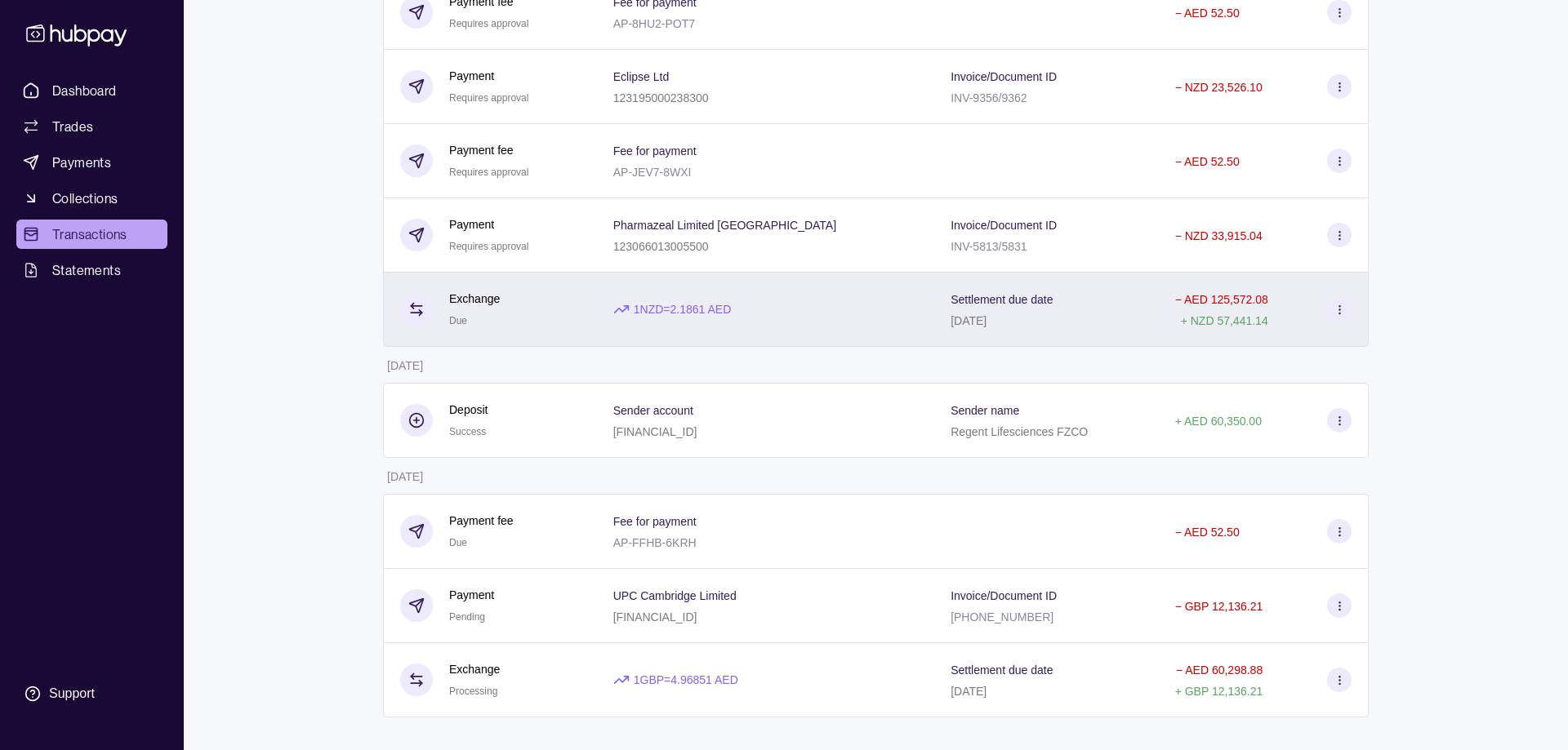
scroll to position [0, 0]
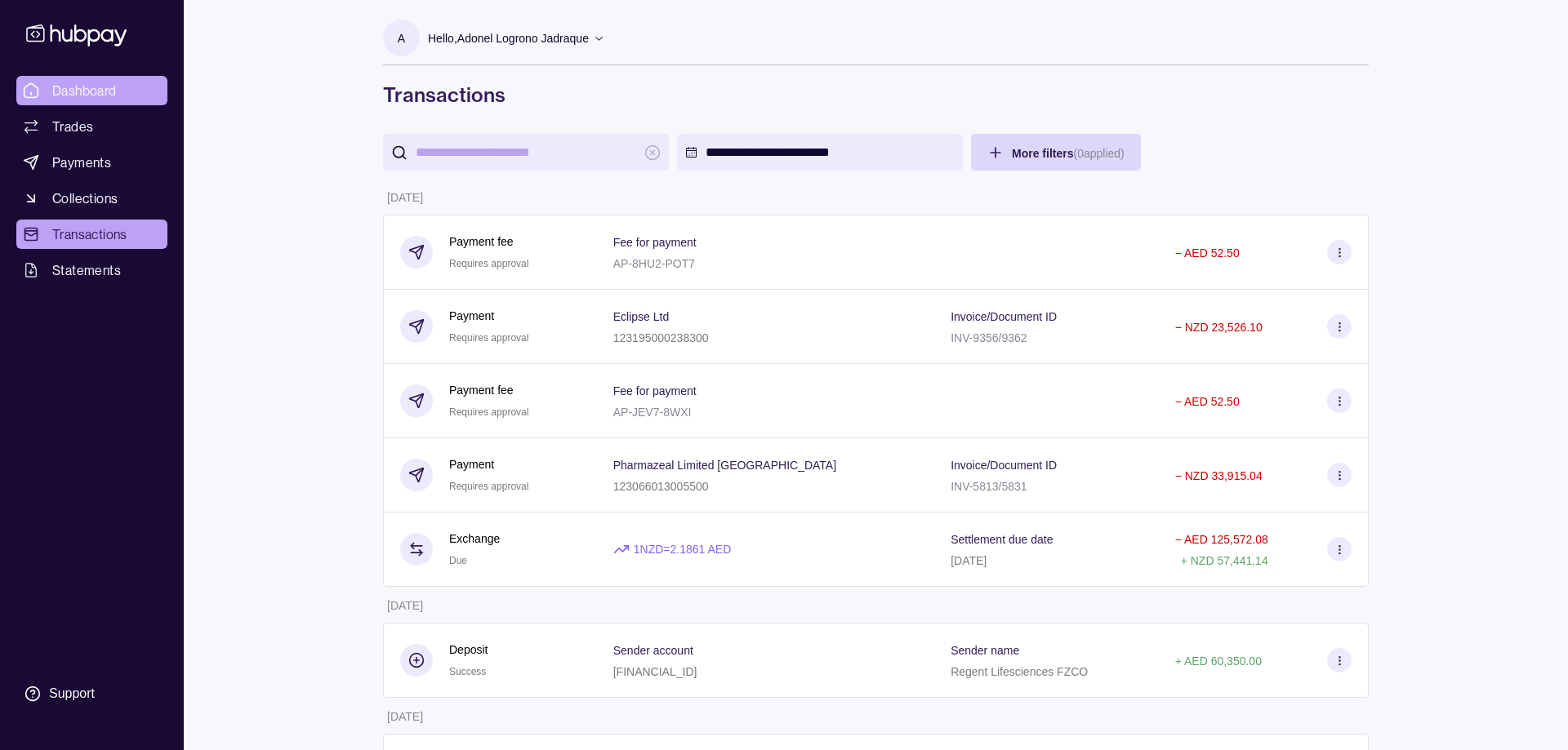
click at [86, 95] on span "Dashboard" at bounding box center [84, 90] width 65 height 19
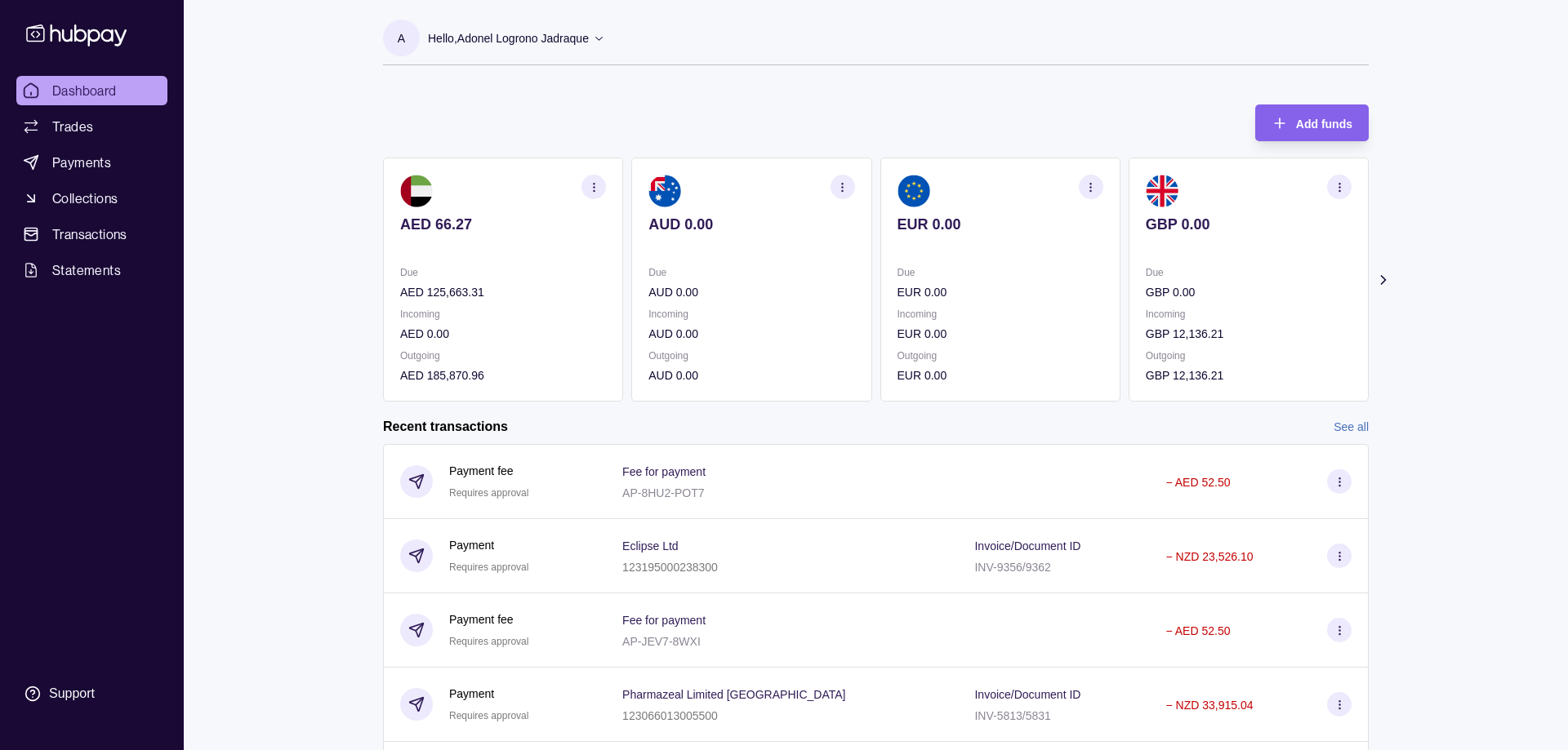
click at [1384, 277] on icon at bounding box center [1383, 280] width 4 height 8
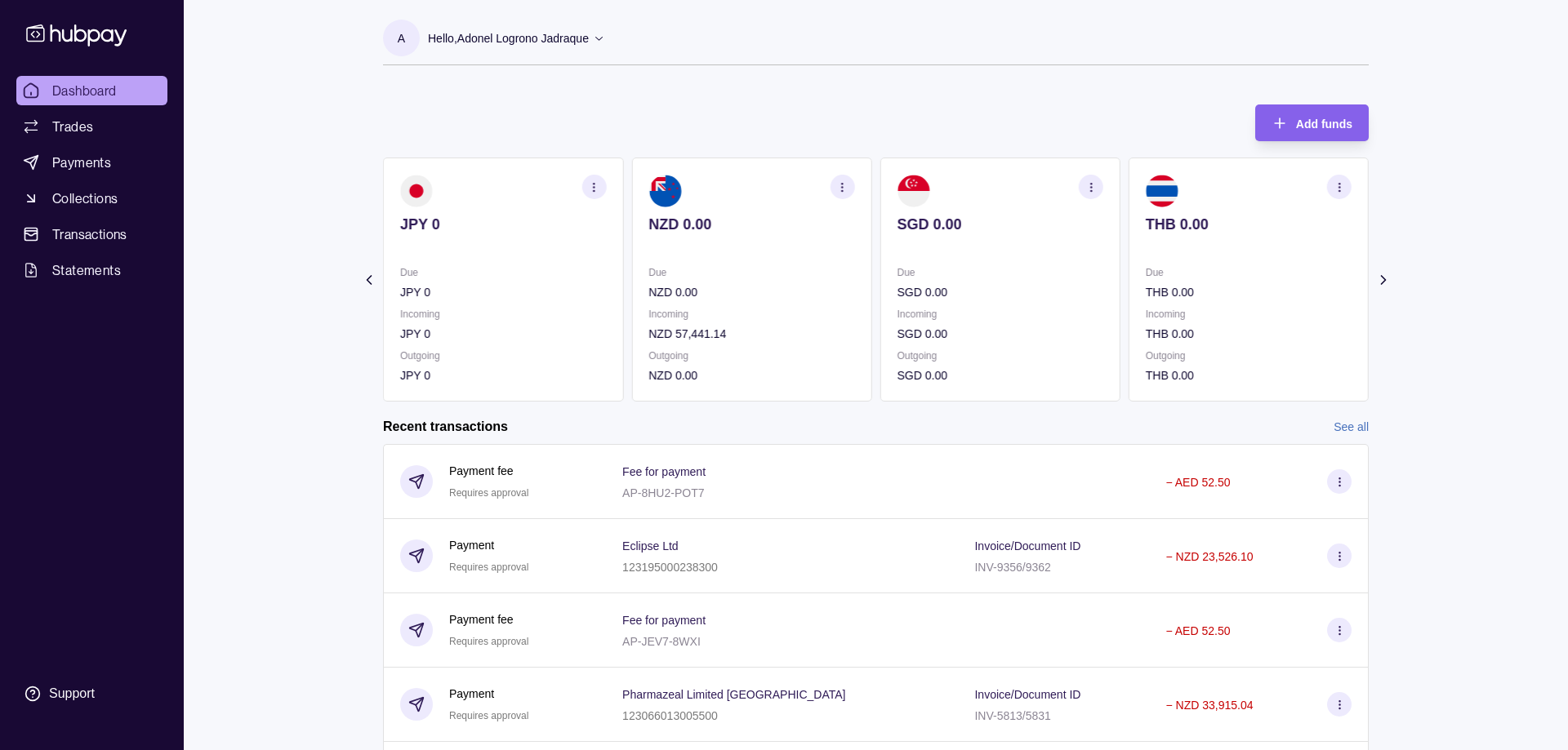
click at [1384, 277] on icon at bounding box center [1383, 280] width 4 height 8
click at [1373, 280] on section "Add funds AED 66.27 Due AED 125,663.31 Incoming AED 0.00 Outgoing AED 185,870.9…" at bounding box center [875, 572] width 1051 height 969
click at [1387, 282] on icon at bounding box center [1383, 279] width 16 height 16
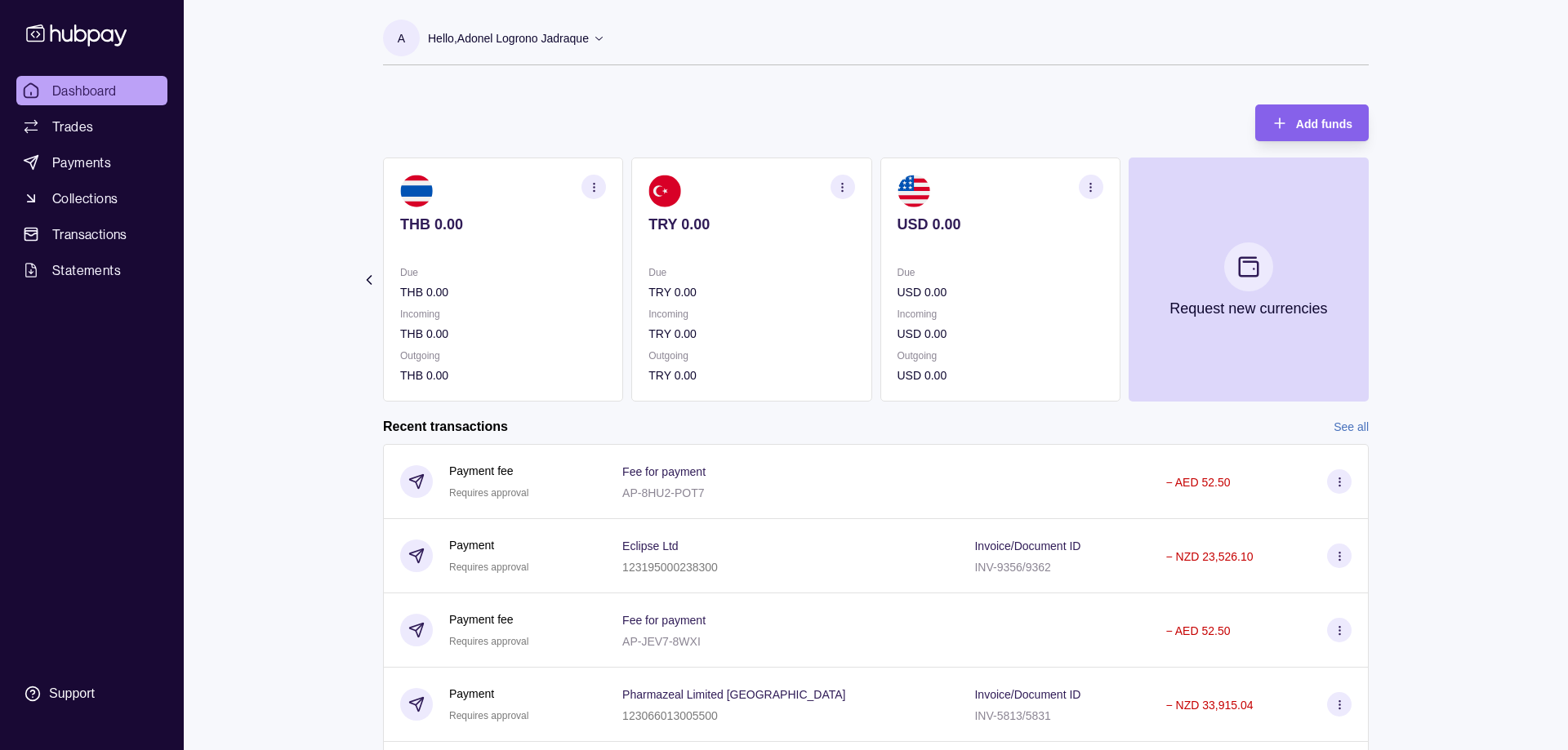
click at [1387, 282] on section "Add funds AED 66.27 Due AED 125,663.31 Incoming AED 0.00 Outgoing AED 185,870.9…" at bounding box center [875, 572] width 1051 height 969
click at [372, 275] on icon at bounding box center [368, 279] width 16 height 16
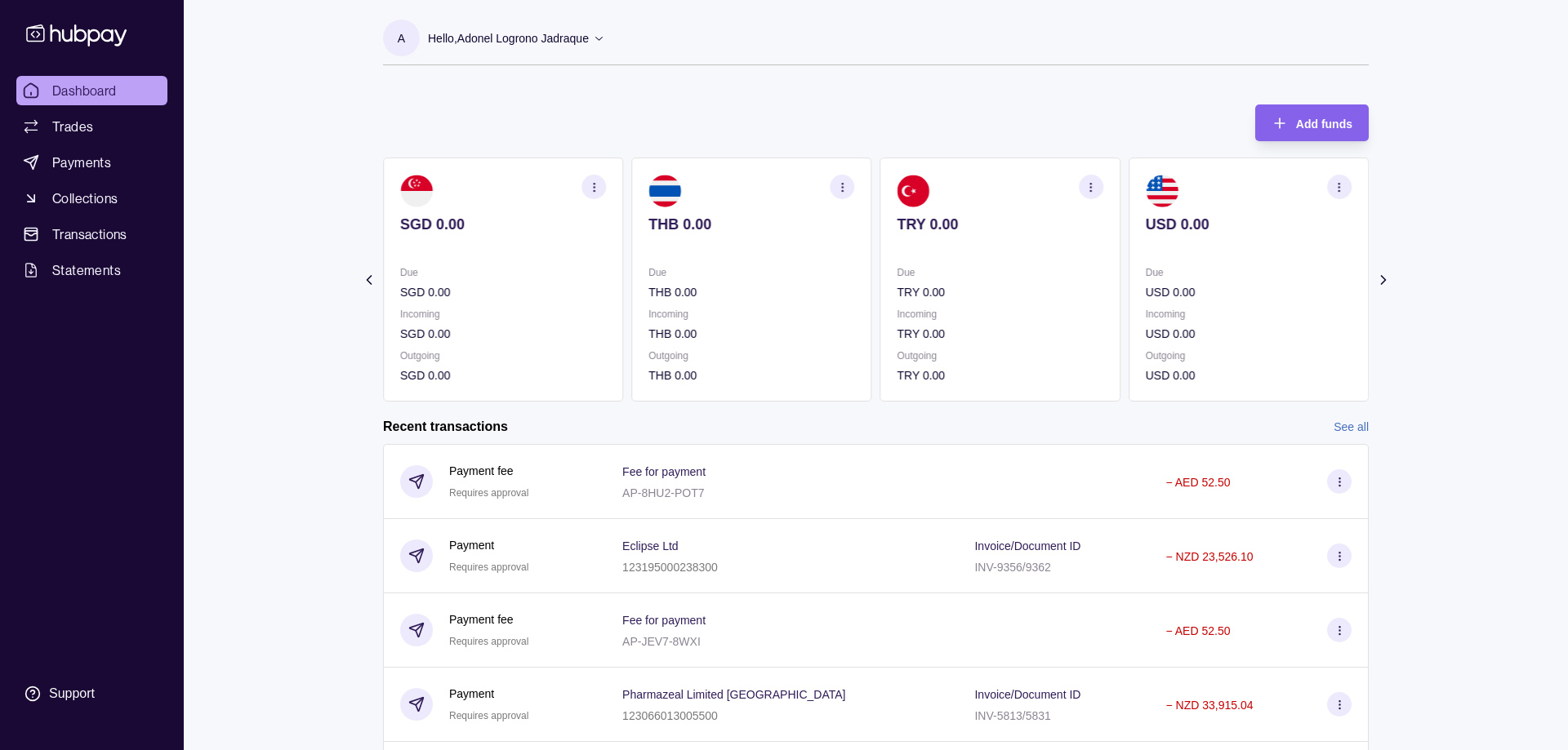
click at [370, 278] on icon at bounding box center [368, 279] width 16 height 16
click at [369, 278] on icon at bounding box center [368, 280] width 4 height 8
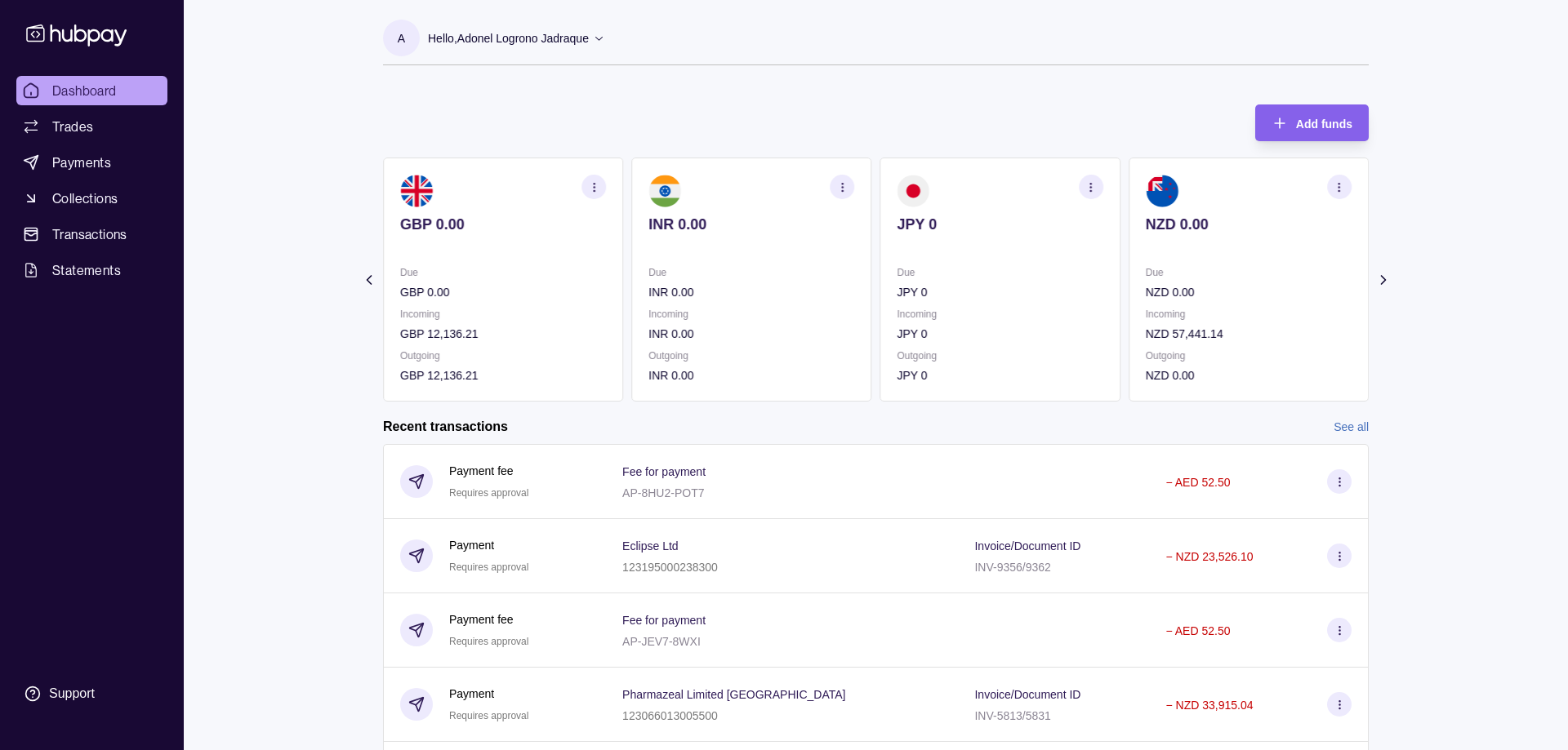
click at [369, 278] on icon at bounding box center [368, 280] width 4 height 8
click at [369, 278] on section "Add funds AED 66.27 Due AED 125,663.31 Incoming AED 0.00 Outgoing AED 185,870.9…" at bounding box center [875, 572] width 1051 height 969
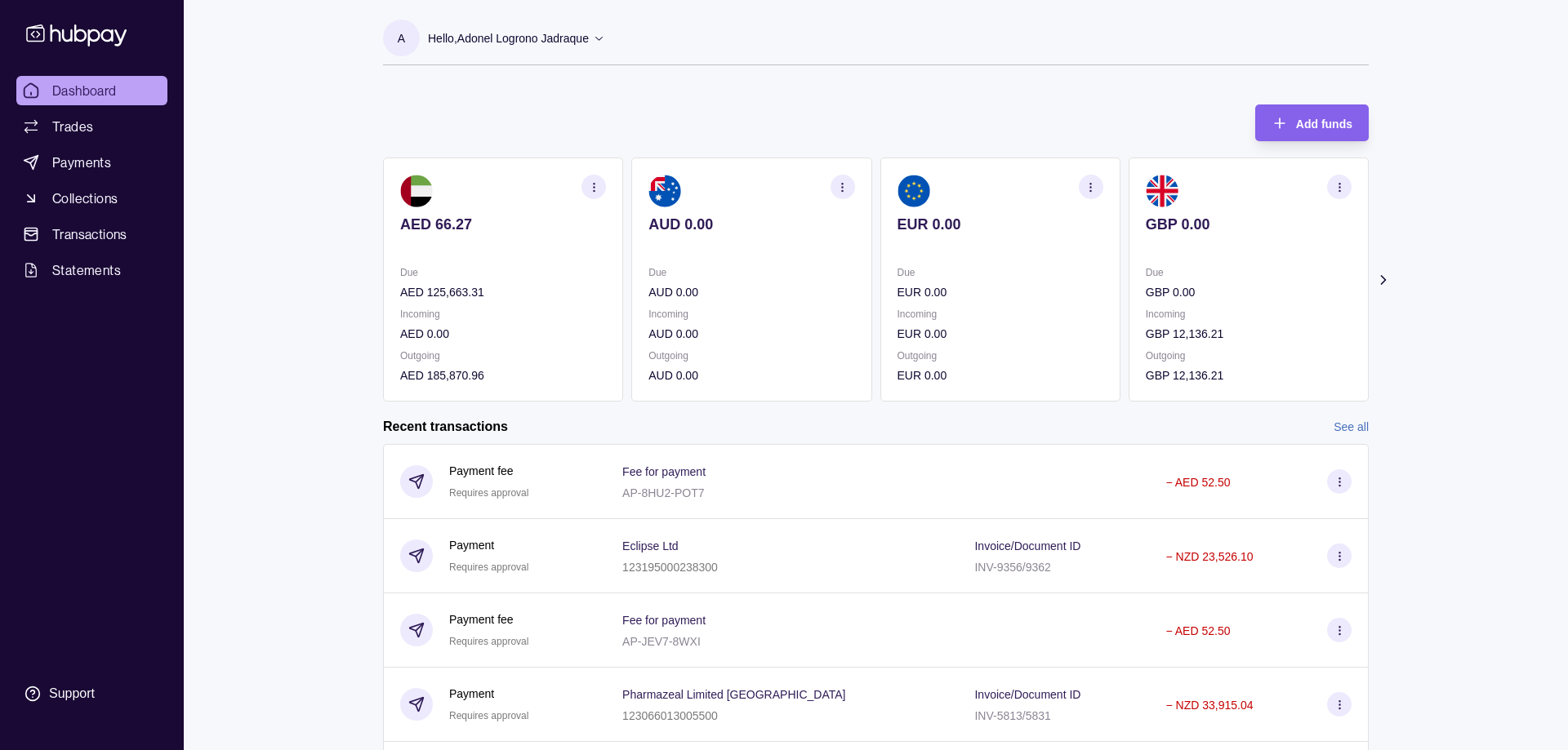
click at [369, 278] on section "Add funds AED 66.27 Due AED 125,663.31 Incoming AED 0.00 Outgoing AED 185,870.9…" at bounding box center [875, 572] width 1051 height 969
click at [91, 78] on link "Dashboard" at bounding box center [91, 91] width 151 height 29
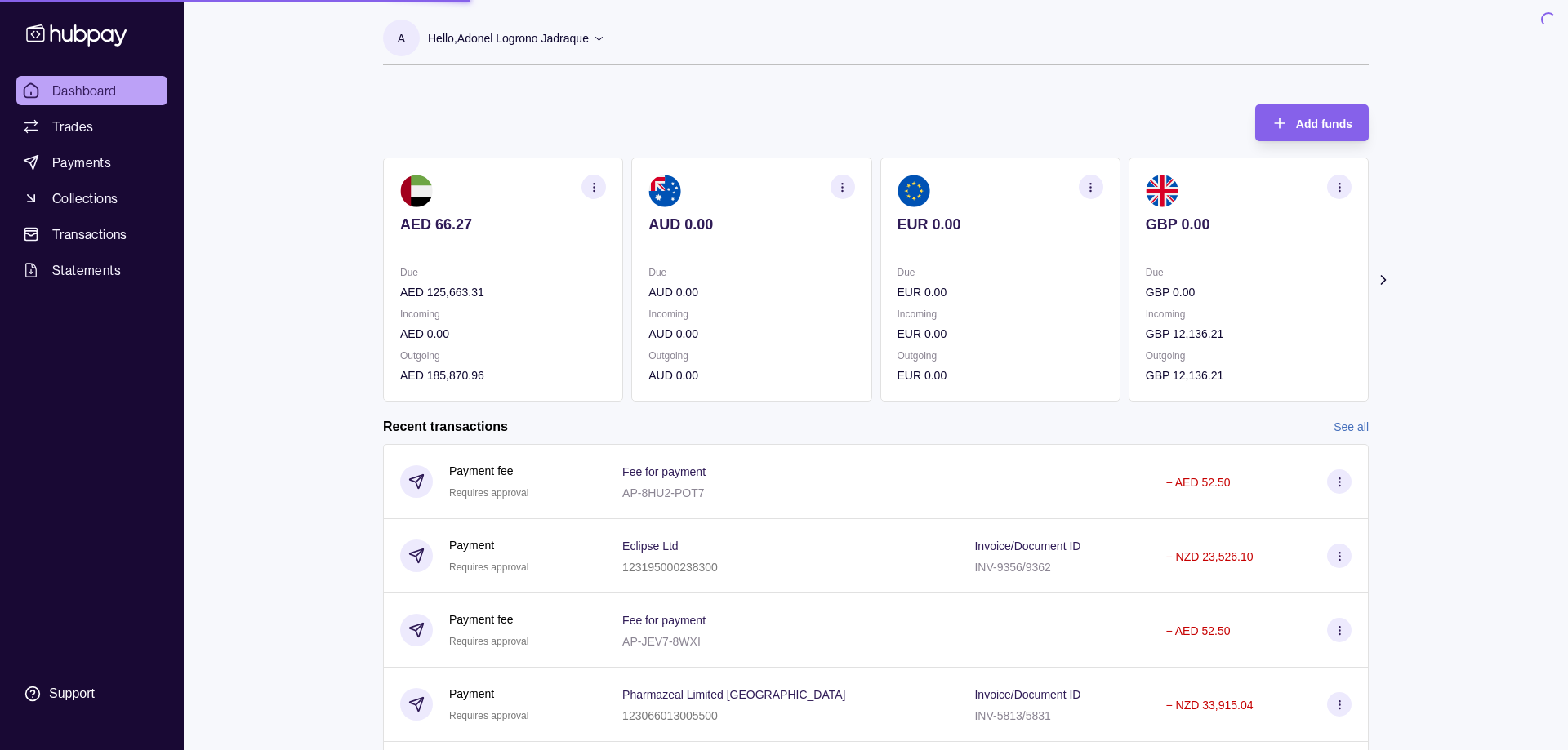
click at [91, 78] on link "Dashboard" at bounding box center [91, 91] width 151 height 29
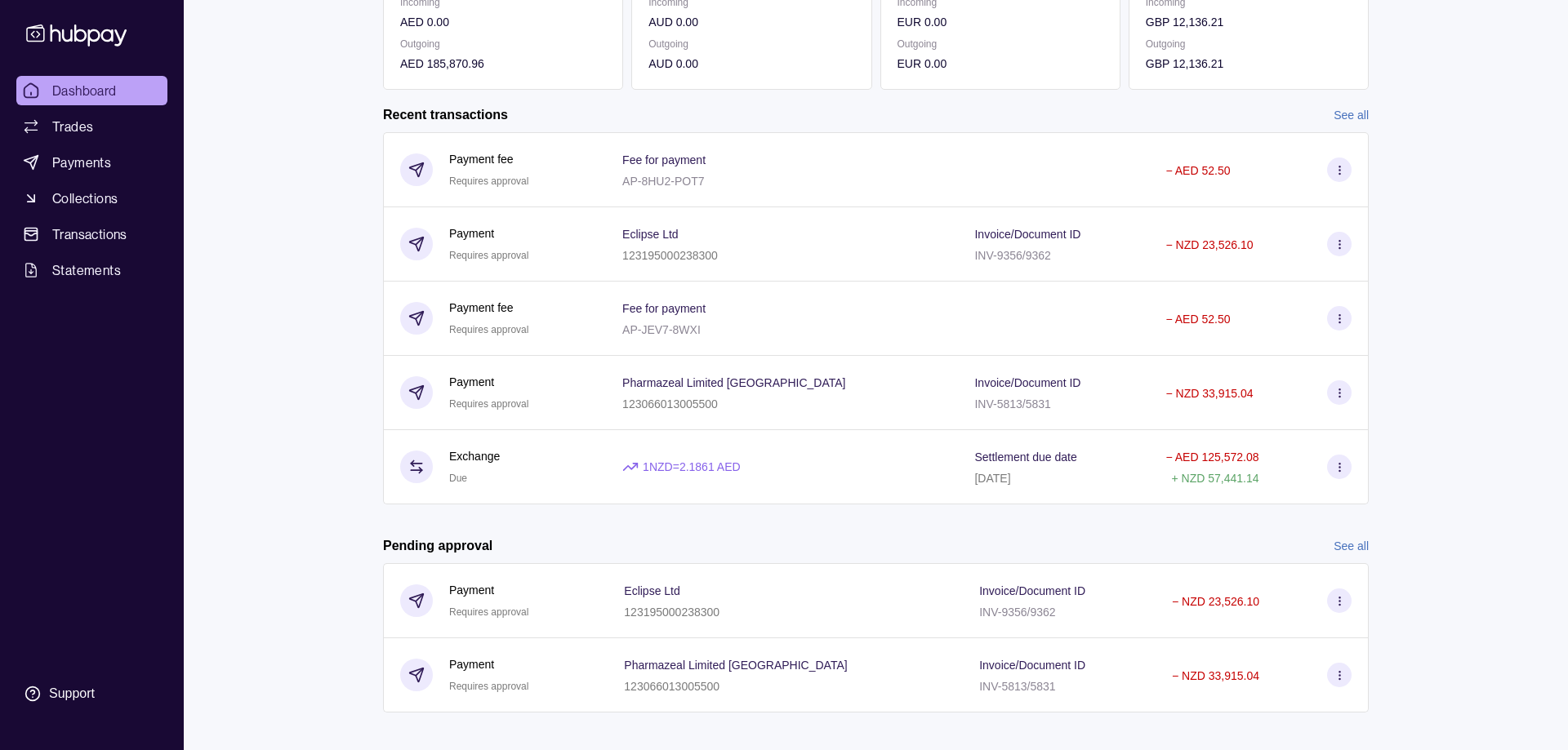
scroll to position [327, 0]
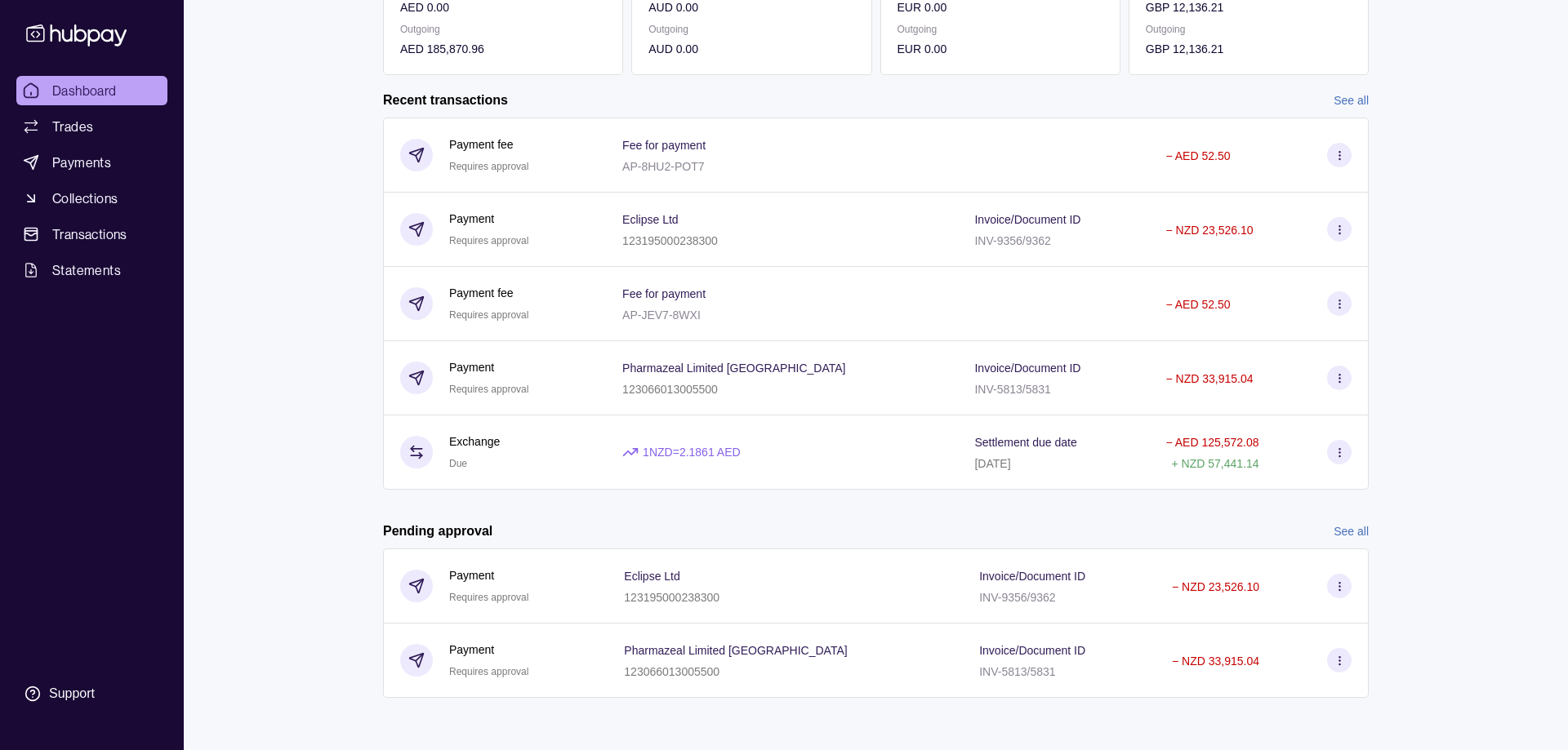
click at [1353, 534] on link "See all" at bounding box center [1351, 530] width 35 height 18
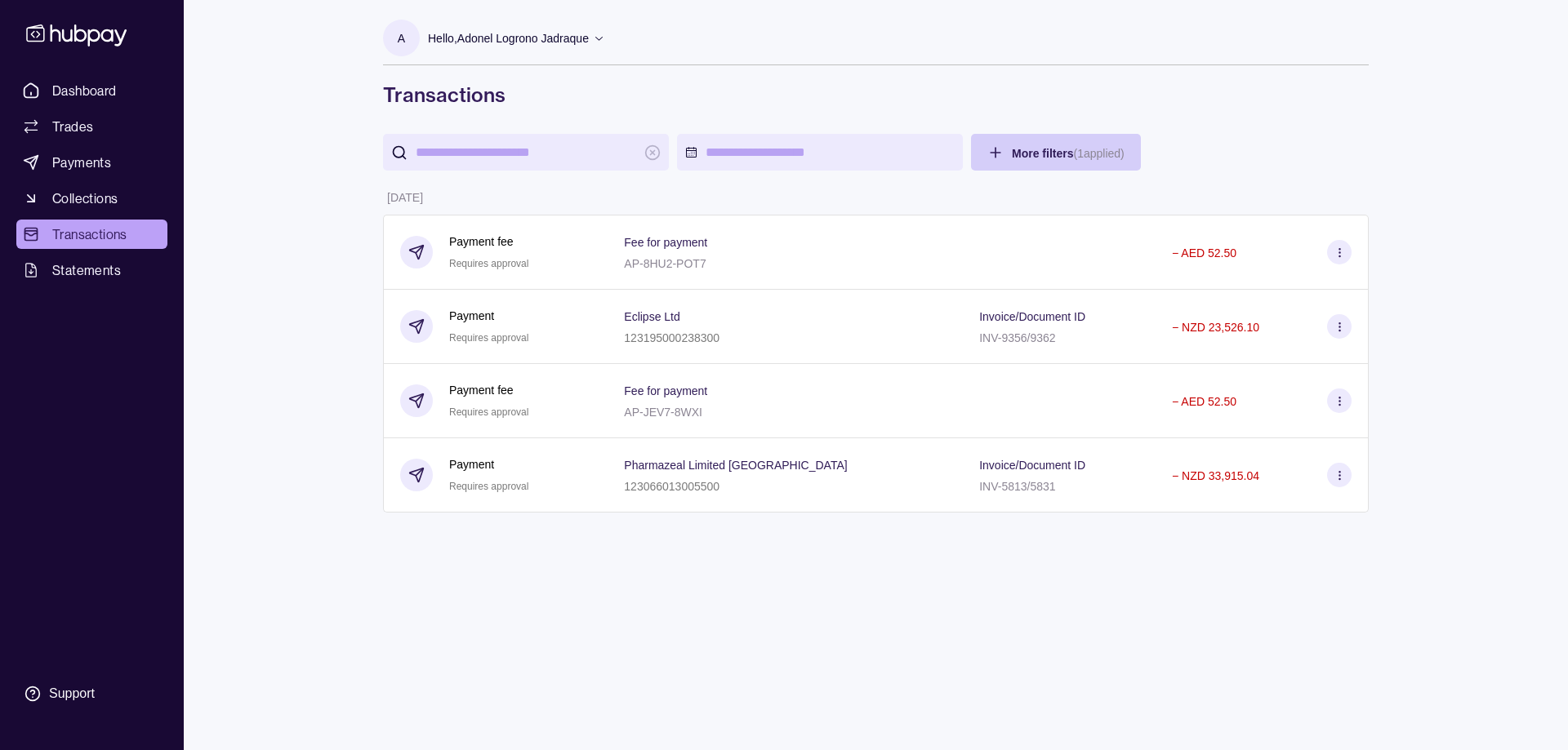
click at [1057, 153] on html "Dashboard Trades Payments Collections Transactions Statements Support A Hello, …" at bounding box center [784, 375] width 1568 height 750
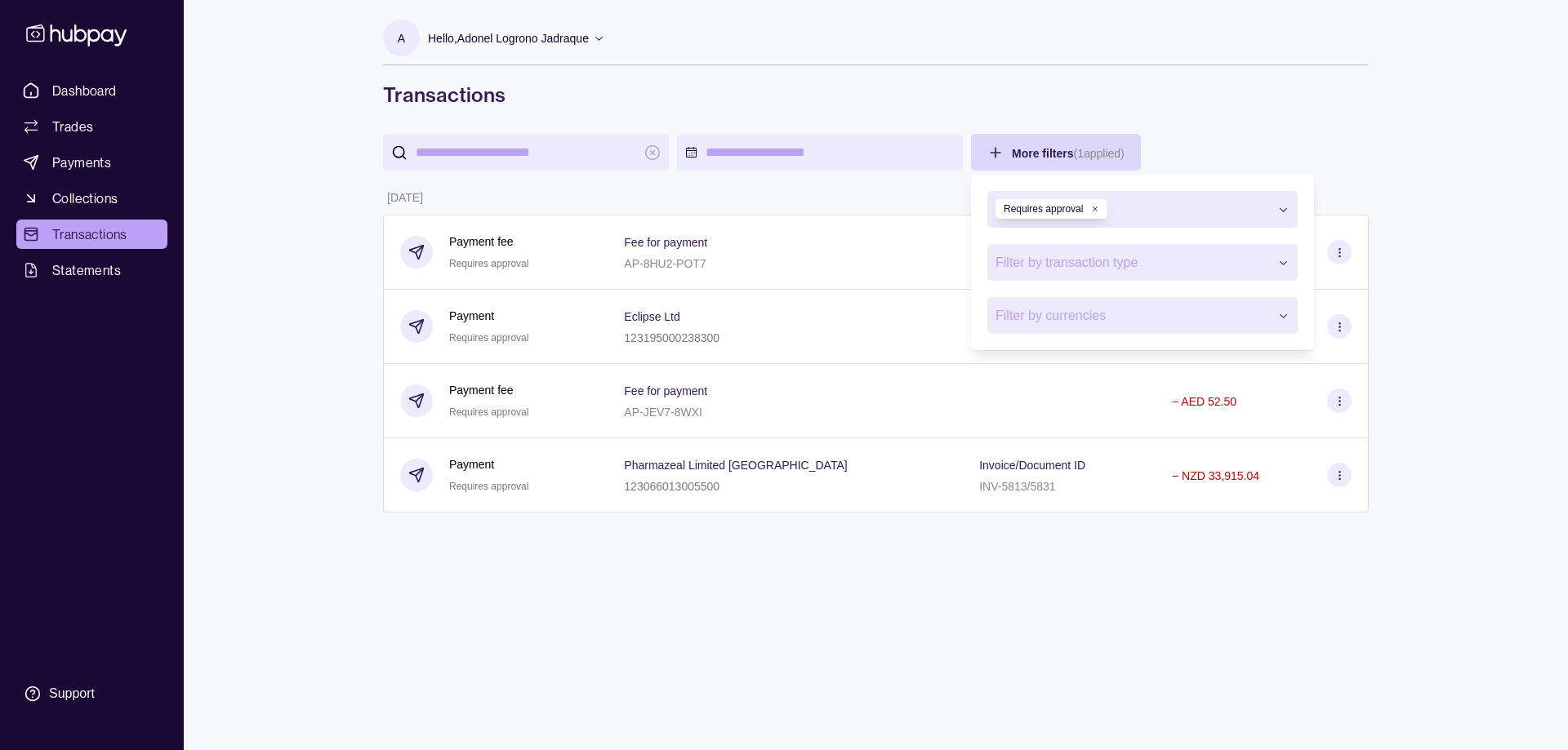
click at [1092, 206] on icon "button" at bounding box center [1095, 209] width 8 height 8
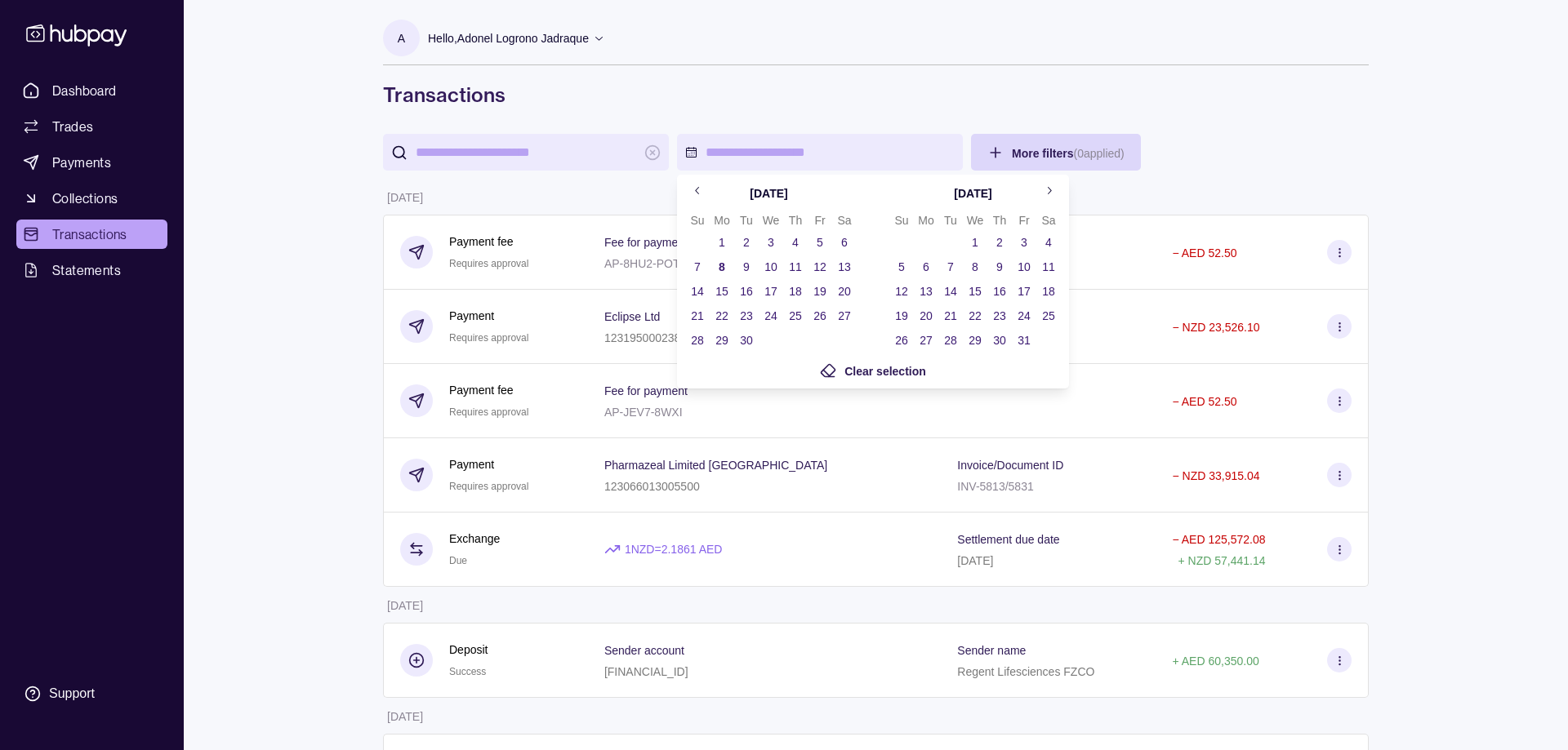
click at [722, 243] on button "1" at bounding box center [721, 242] width 23 height 23
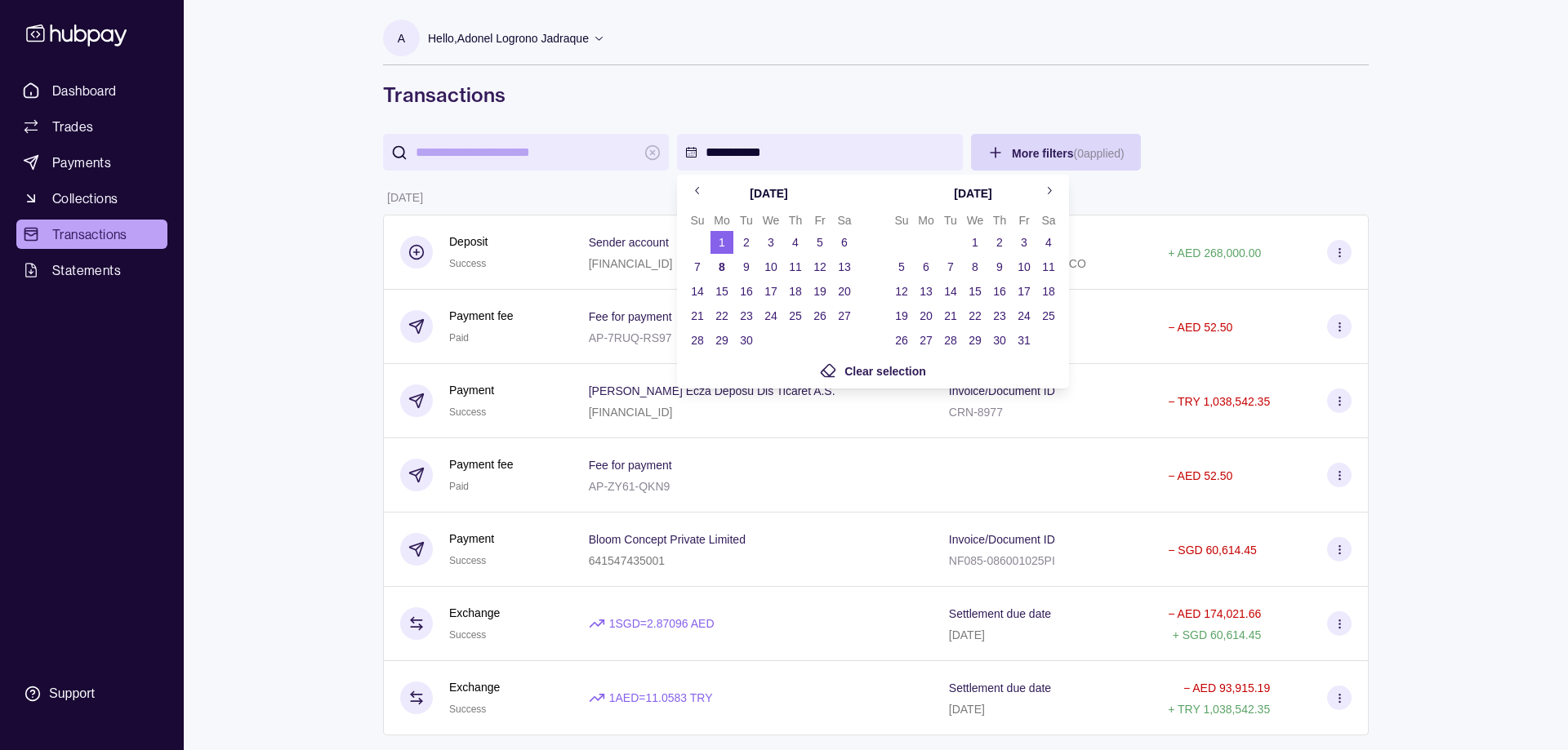
click at [719, 268] on button "8" at bounding box center [721, 266] width 23 height 23
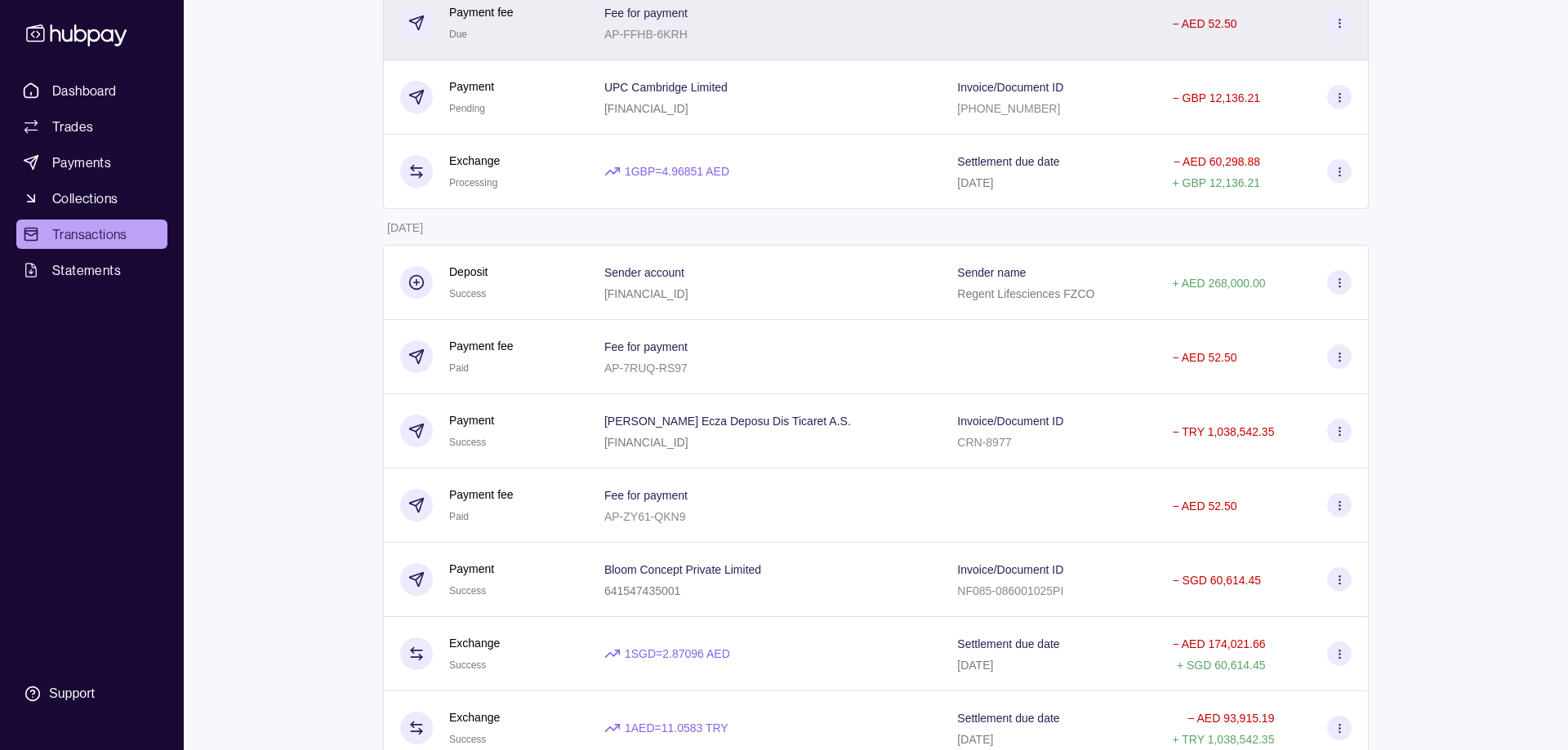
scroll to position [749, 0]
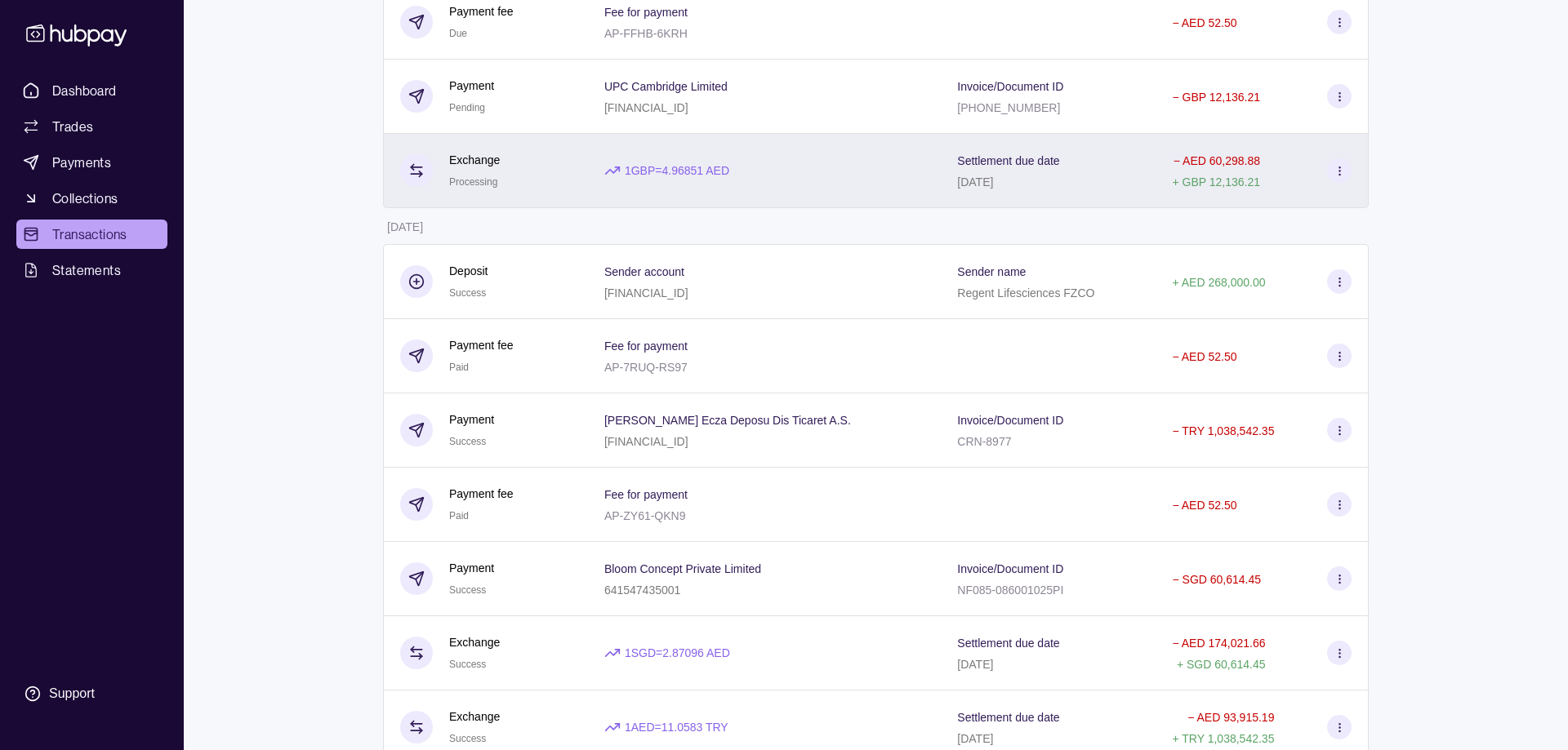
click at [1046, 173] on div "Settlement due date [DATE]" at bounding box center [1047, 170] width 182 height 41
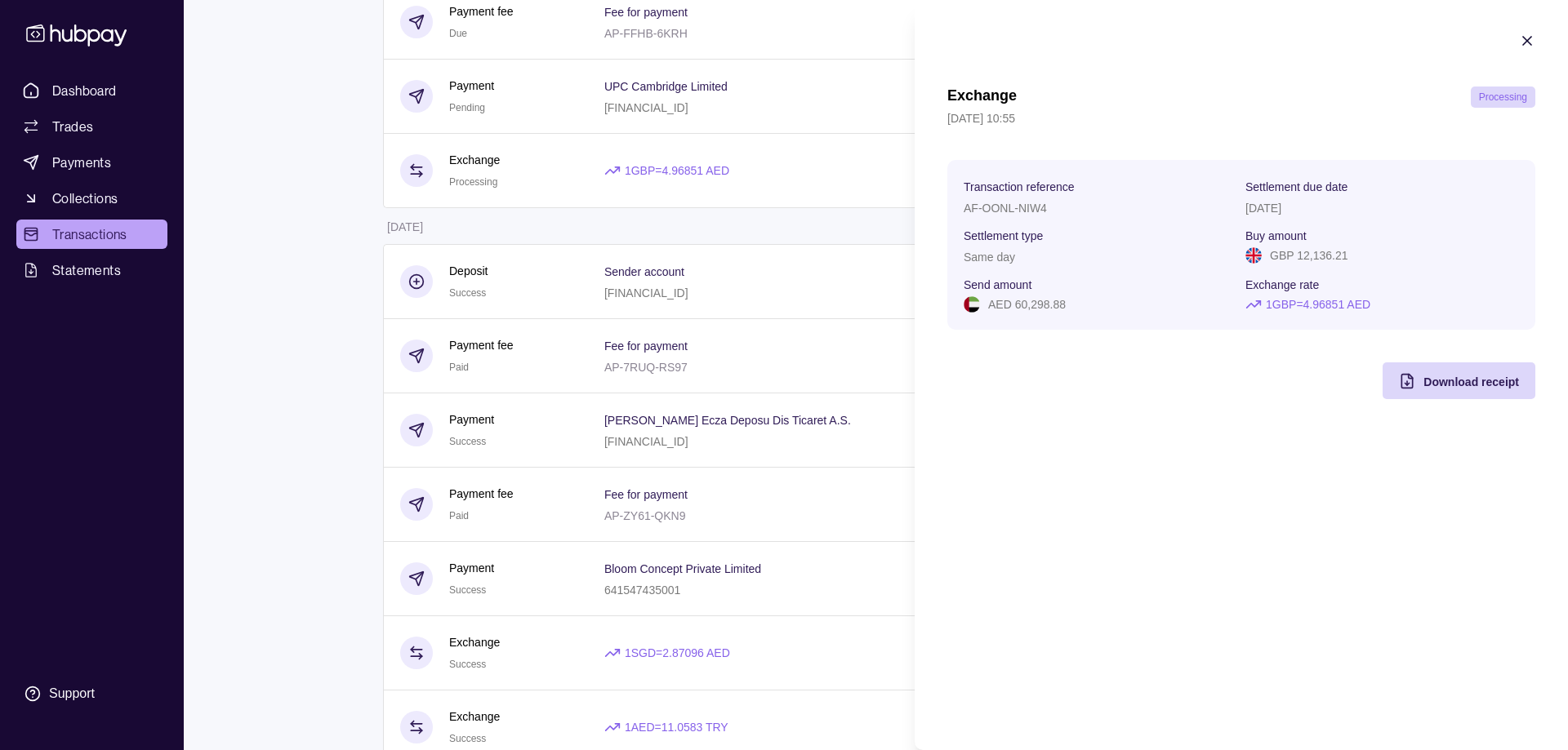
click at [90, 233] on html "**********" at bounding box center [784, 23] width 1568 height 1546
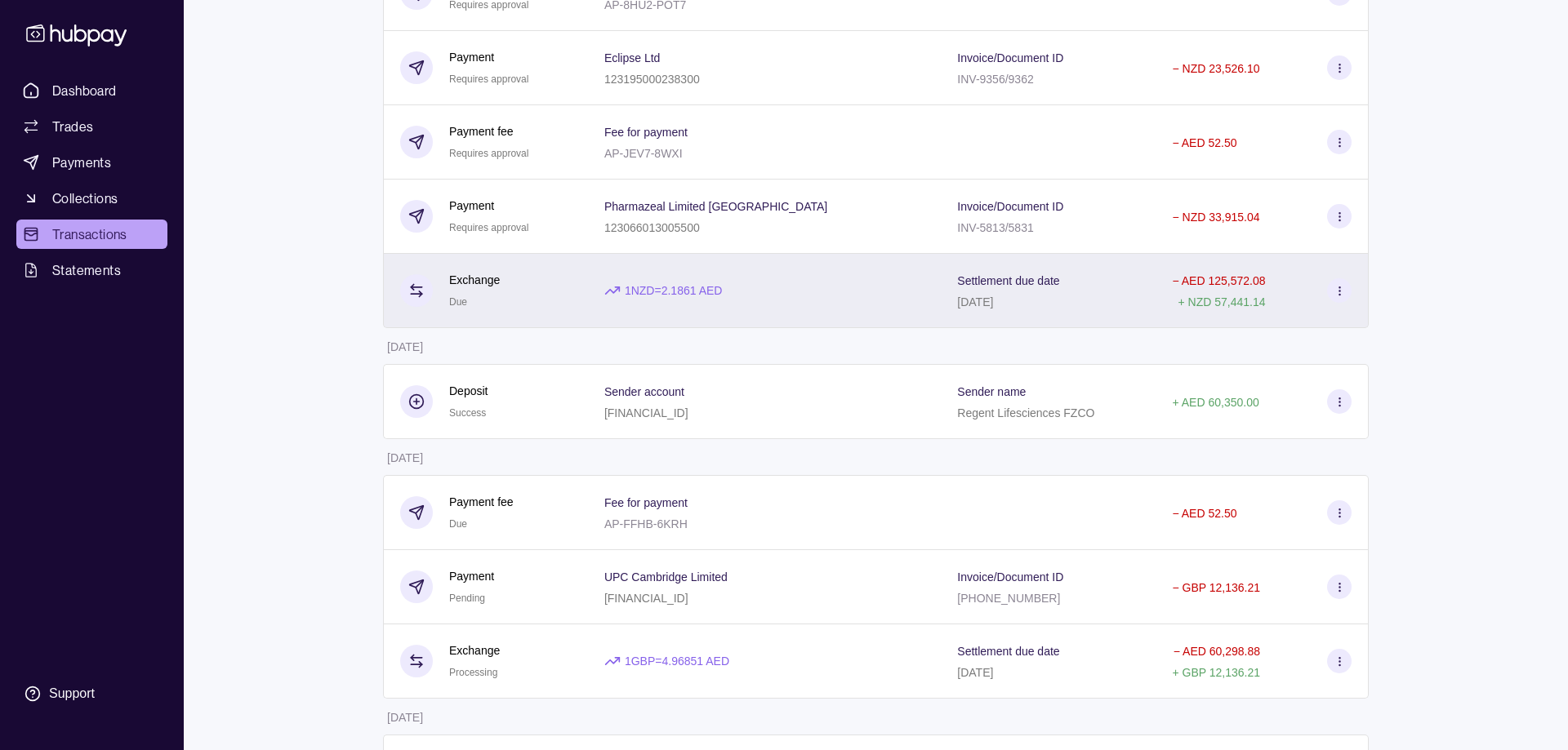
scroll to position [333, 0]
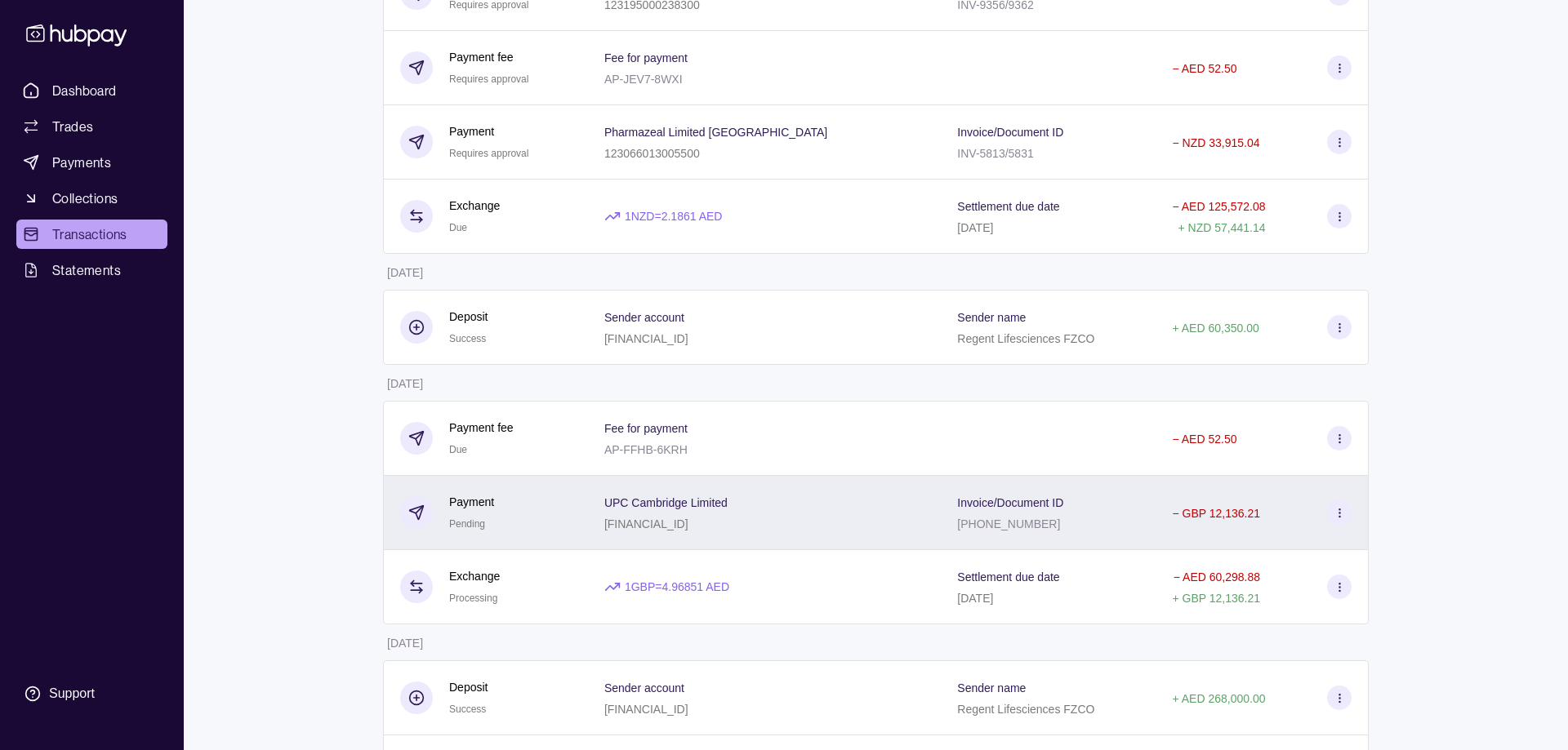
click at [846, 509] on div "UPC Cambridge Limited [FINANCIAL_ID]" at bounding box center [765, 512] width 320 height 41
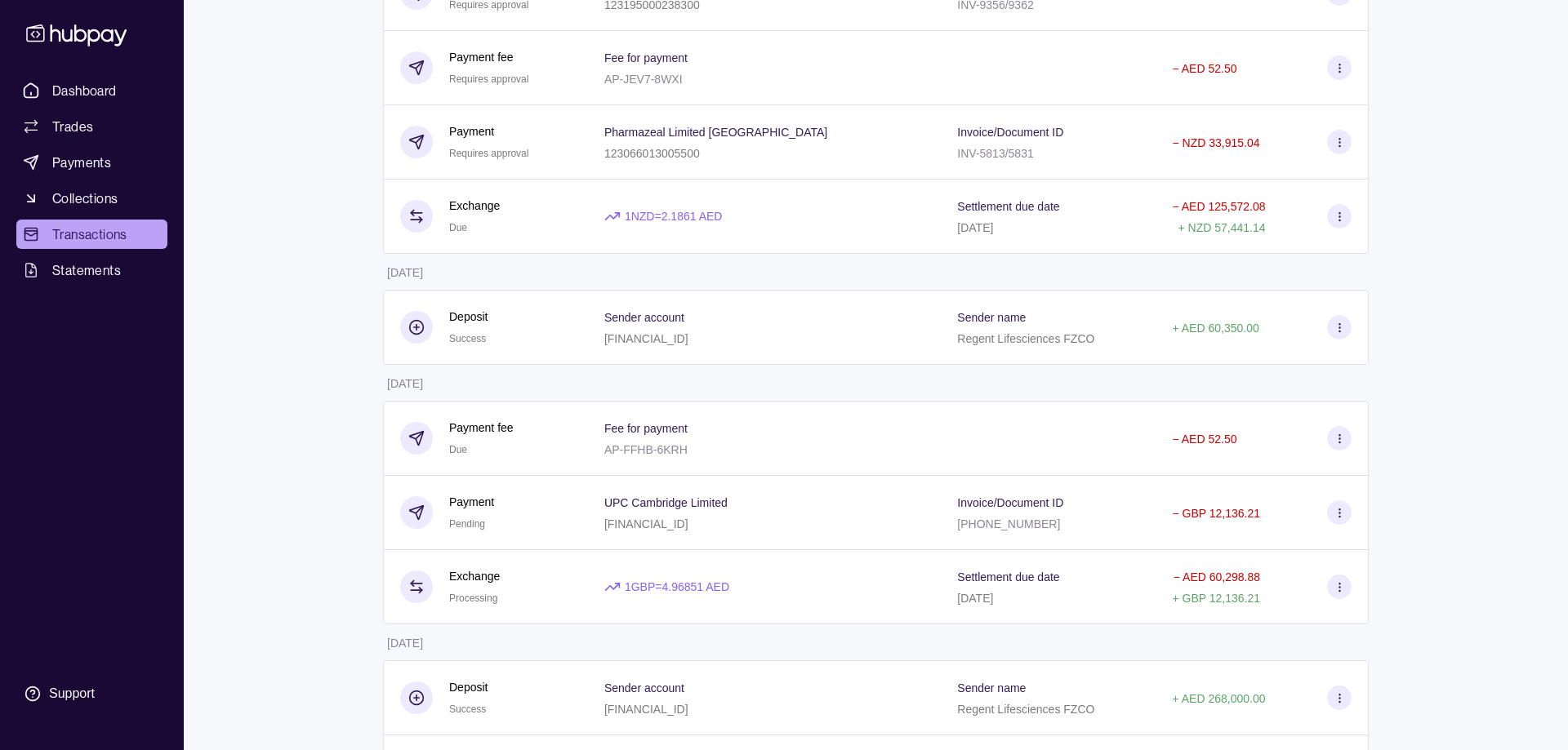
click at [662, 587] on html "**********" at bounding box center [784, 440] width 1568 height 1546
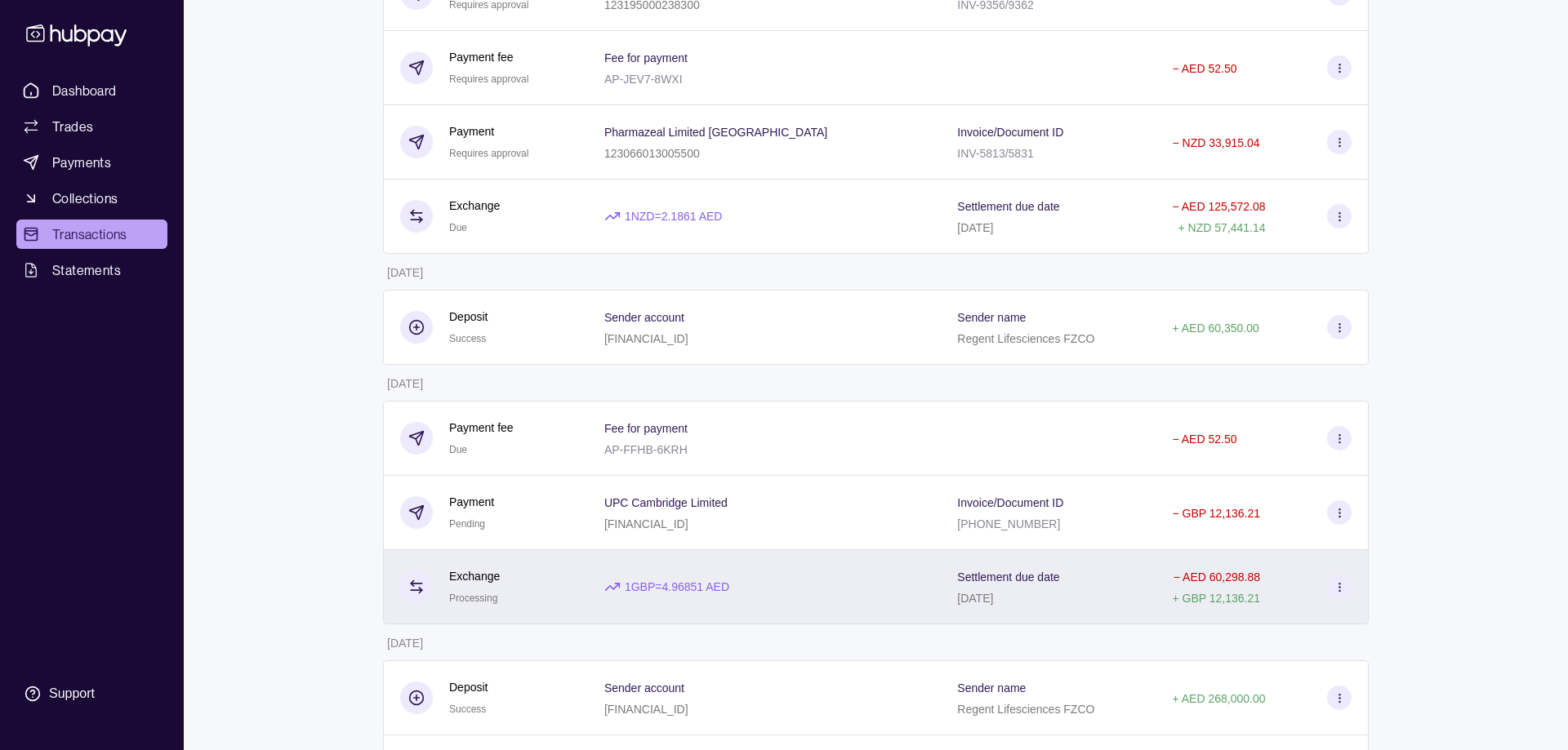
click at [786, 575] on div "1 GBP = 4.96851 AED" at bounding box center [764, 587] width 353 height 75
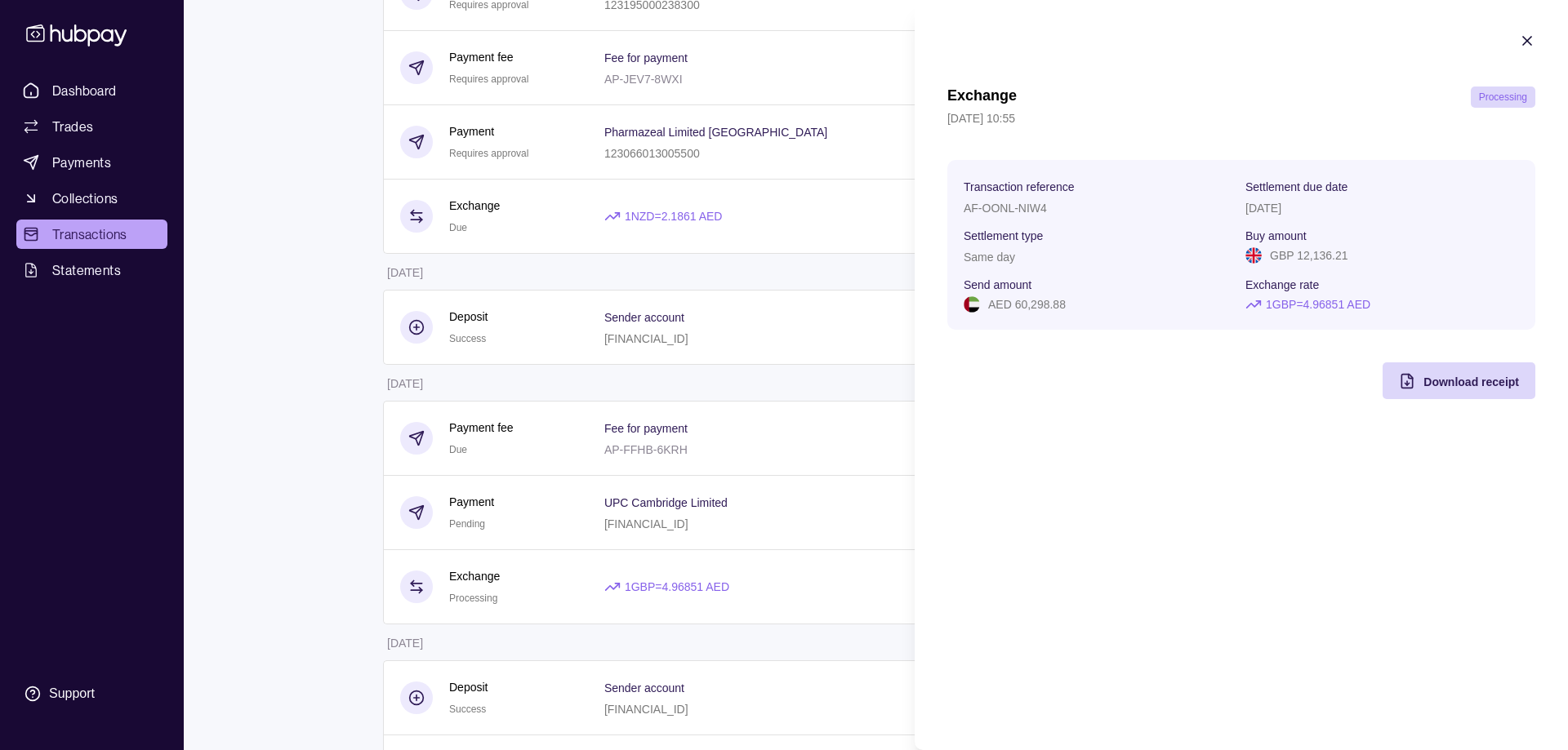
click at [1523, 40] on icon "button" at bounding box center [1526, 40] width 16 height 16
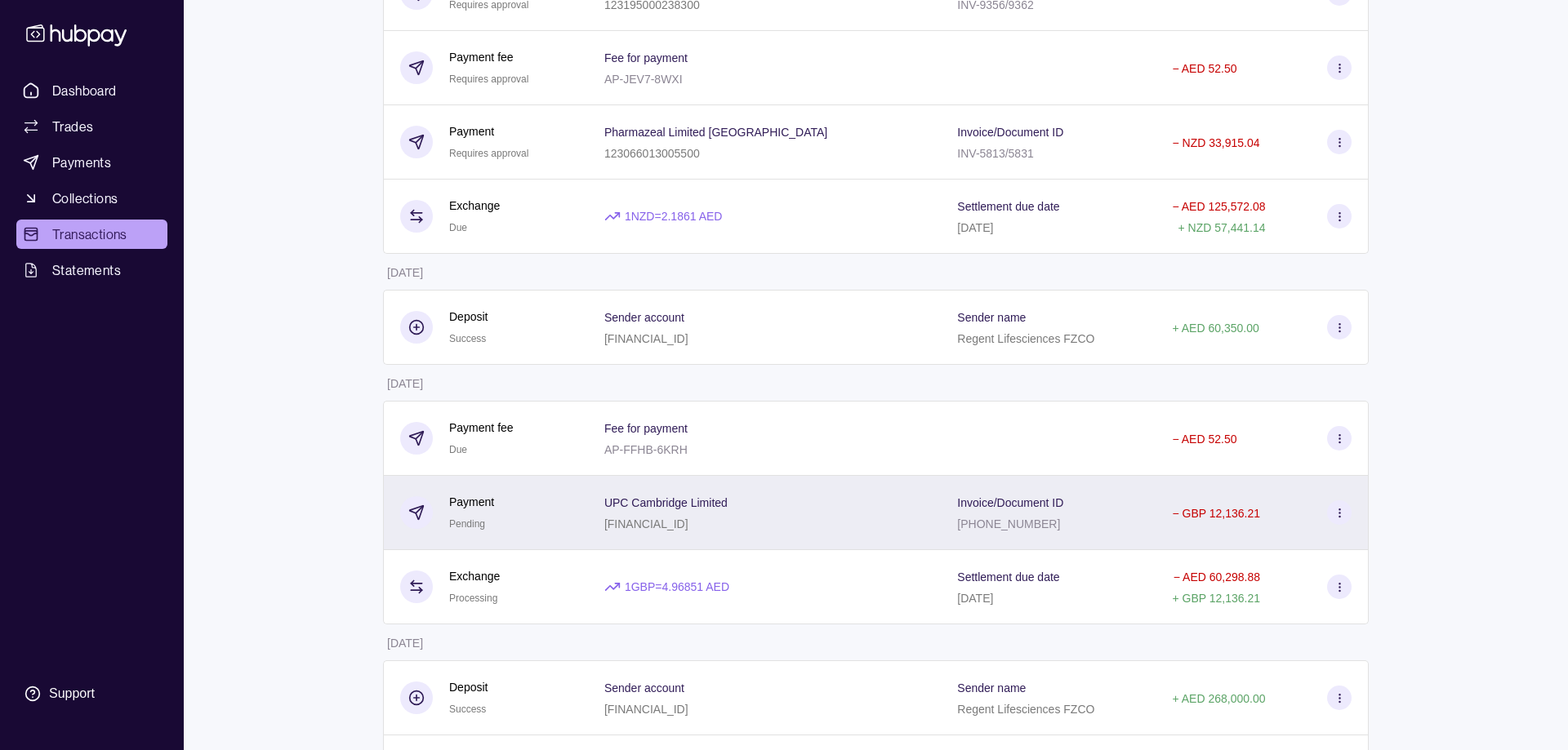
click at [672, 517] on p "[FINANCIAL_ID]" at bounding box center [646, 524] width 84 height 13
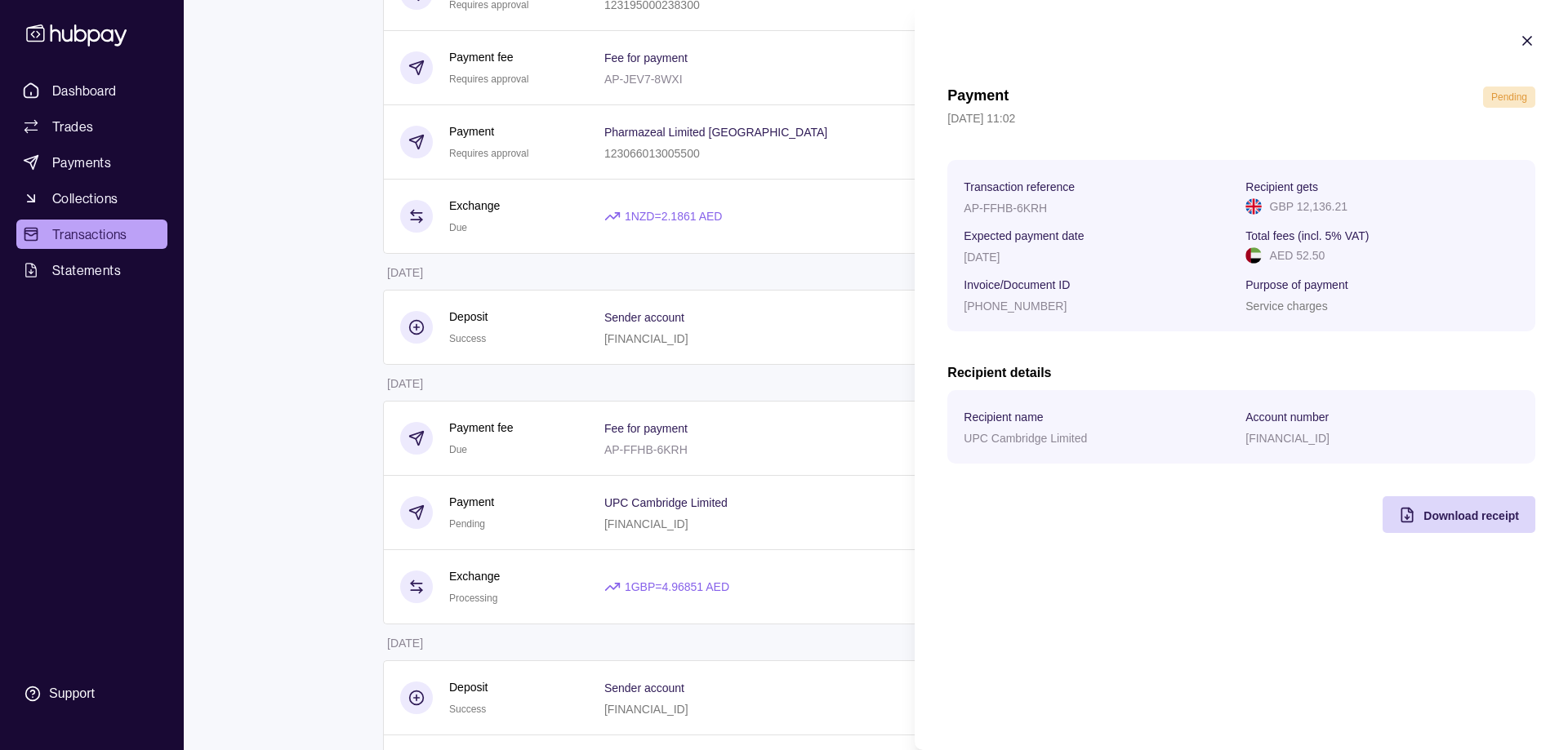
click at [1528, 46] on icon "button" at bounding box center [1526, 40] width 16 height 16
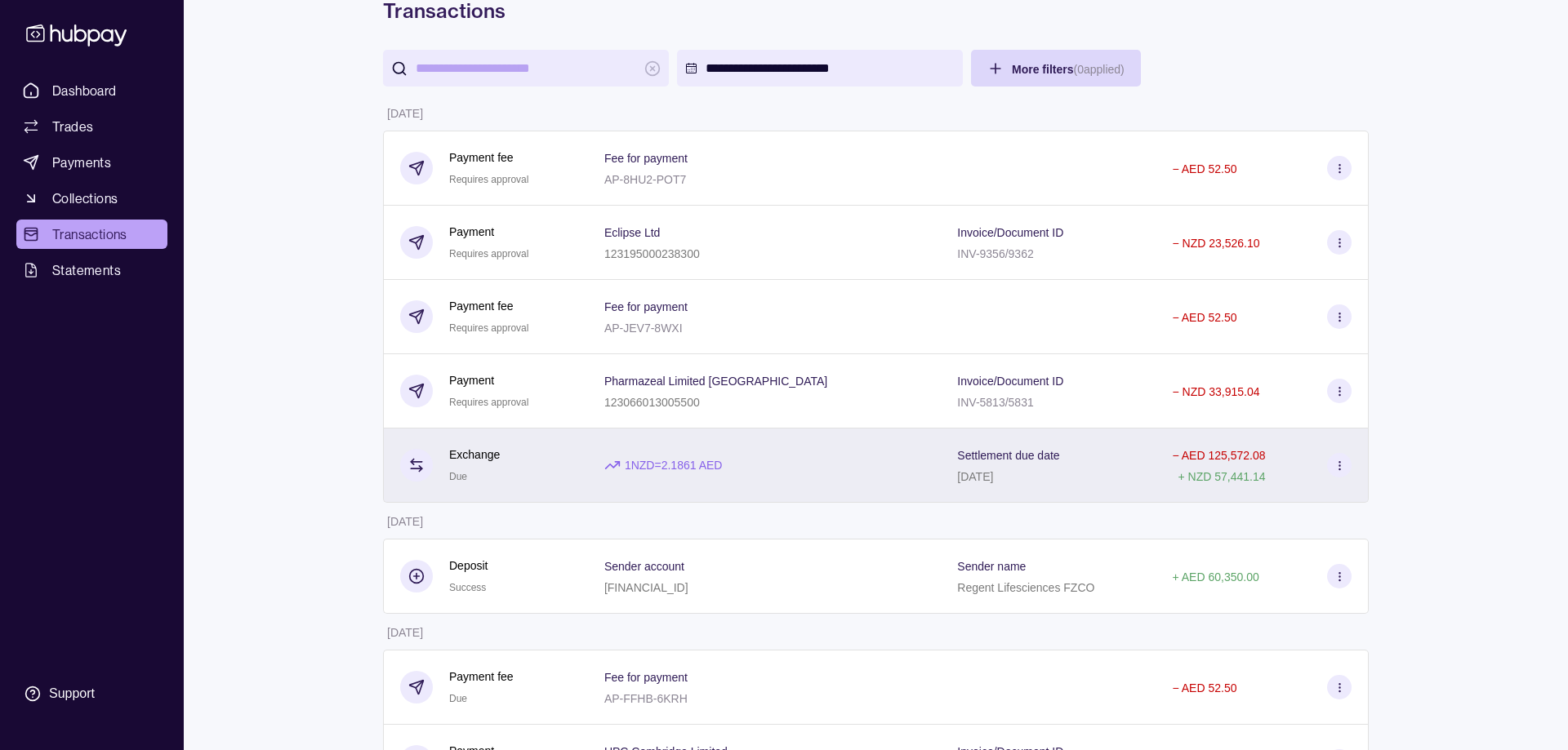
scroll to position [83, 0]
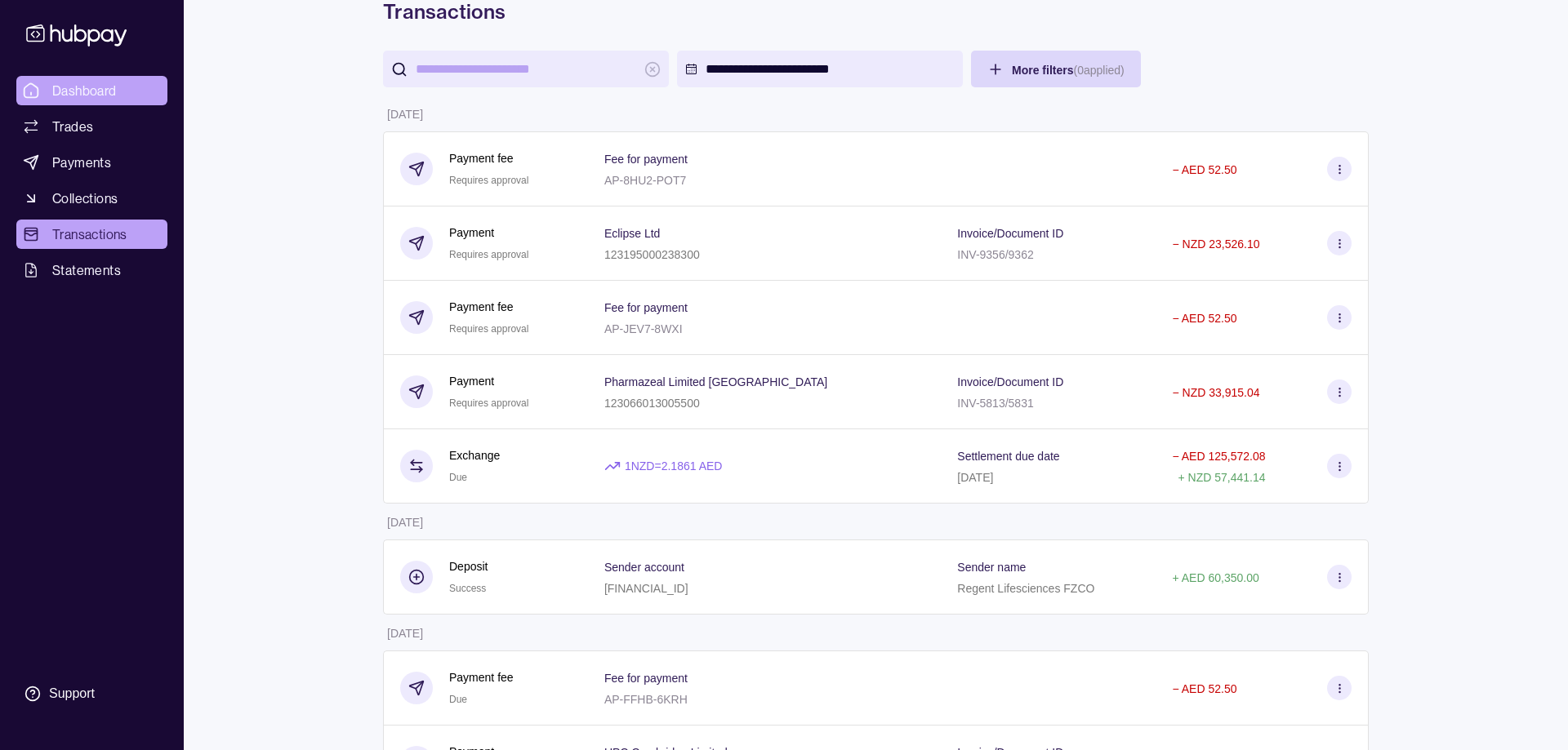
click at [77, 91] on span "Dashboard" at bounding box center [84, 90] width 65 height 19
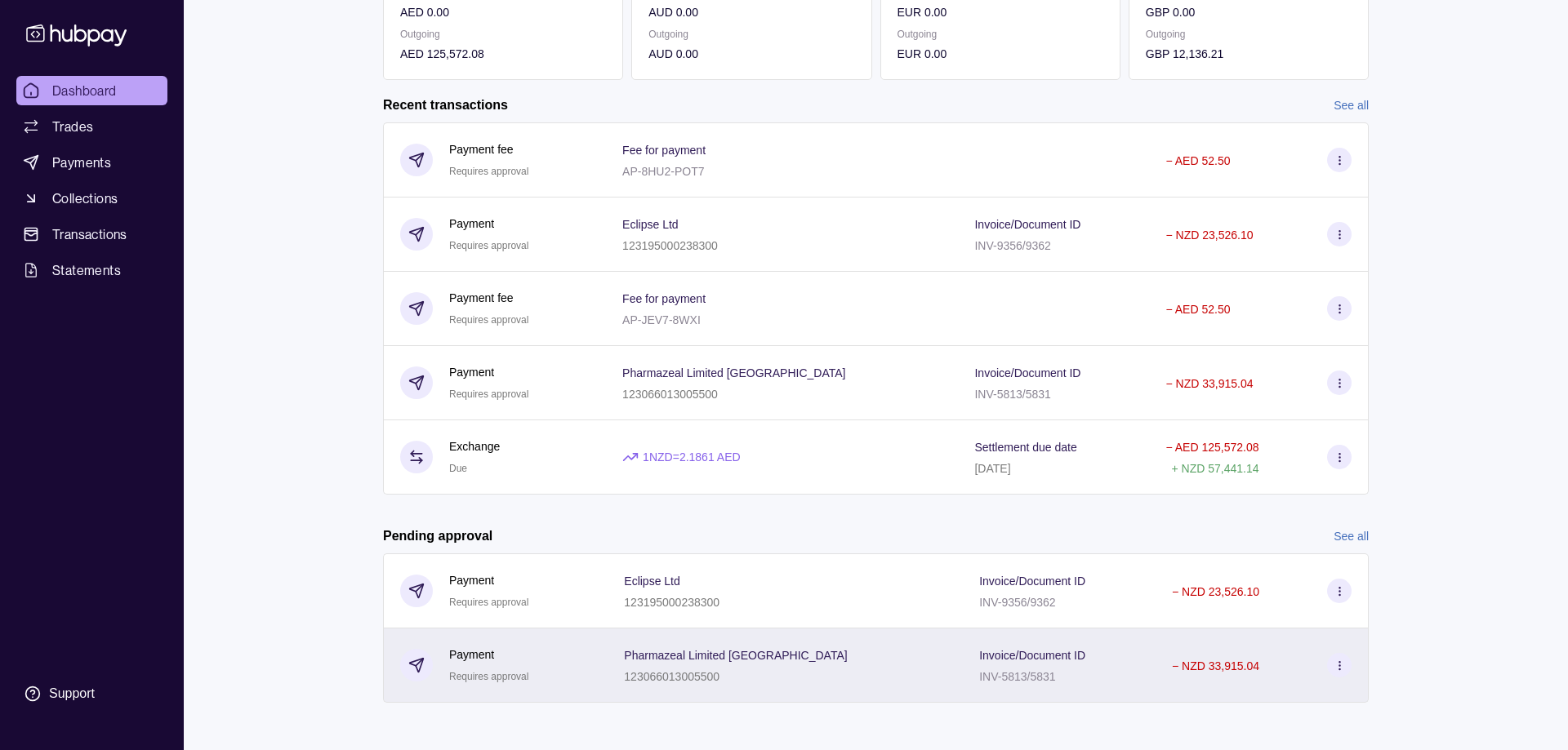
scroll to position [327, 0]
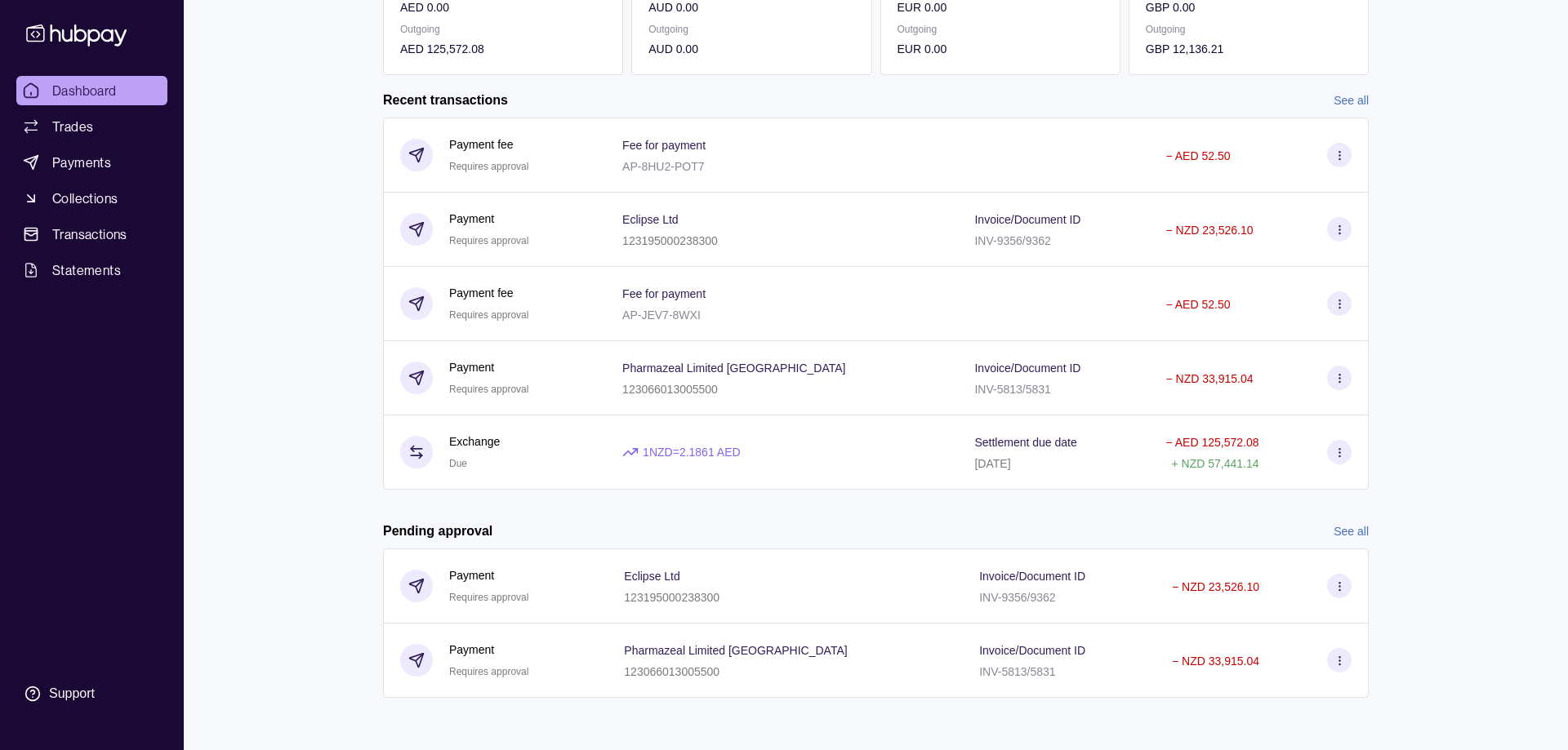
click at [1359, 536] on link "See all" at bounding box center [1351, 530] width 35 height 18
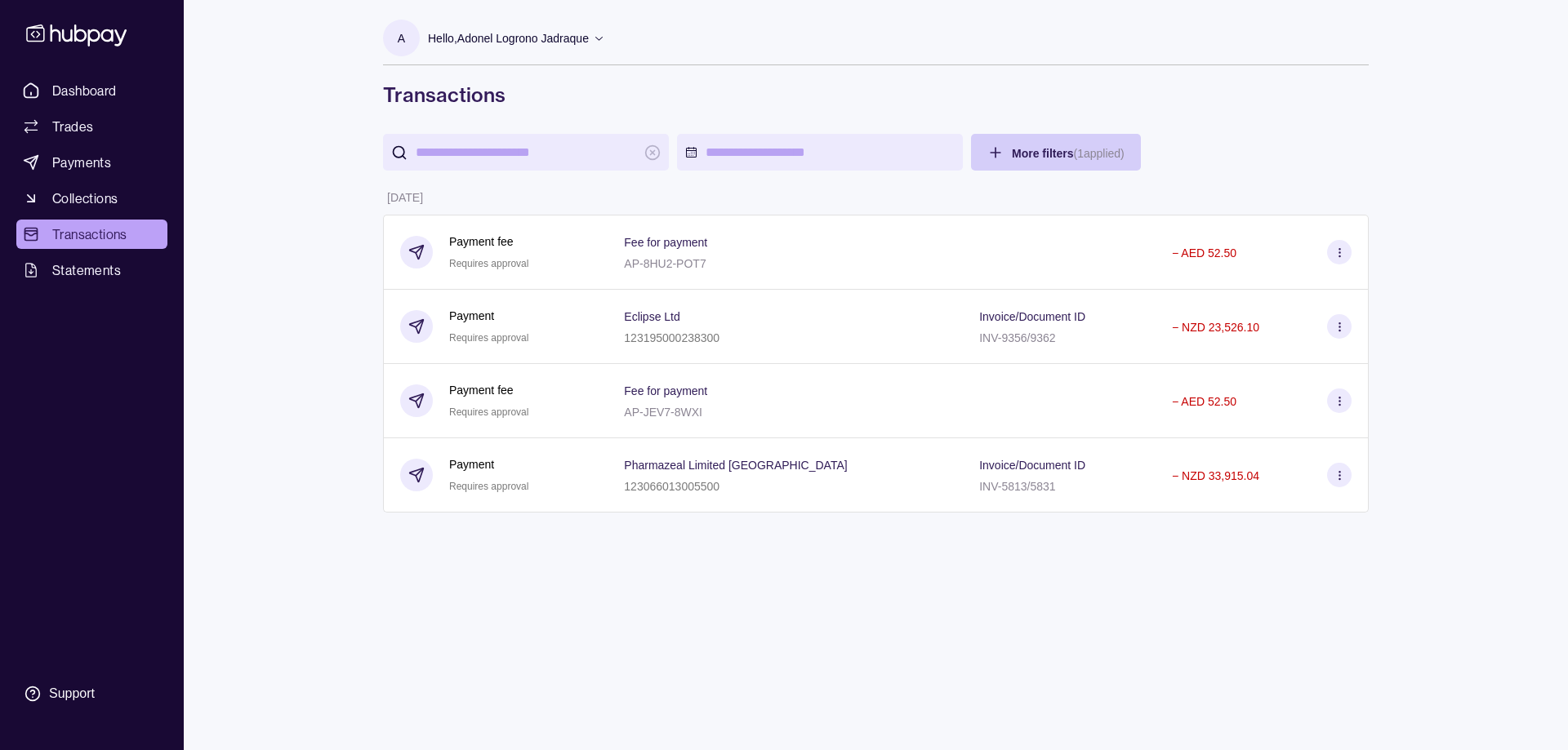
click at [1078, 142] on html "Dashboard Trades Payments Collections Transactions Statements Support A Hello, …" at bounding box center [784, 375] width 1568 height 750
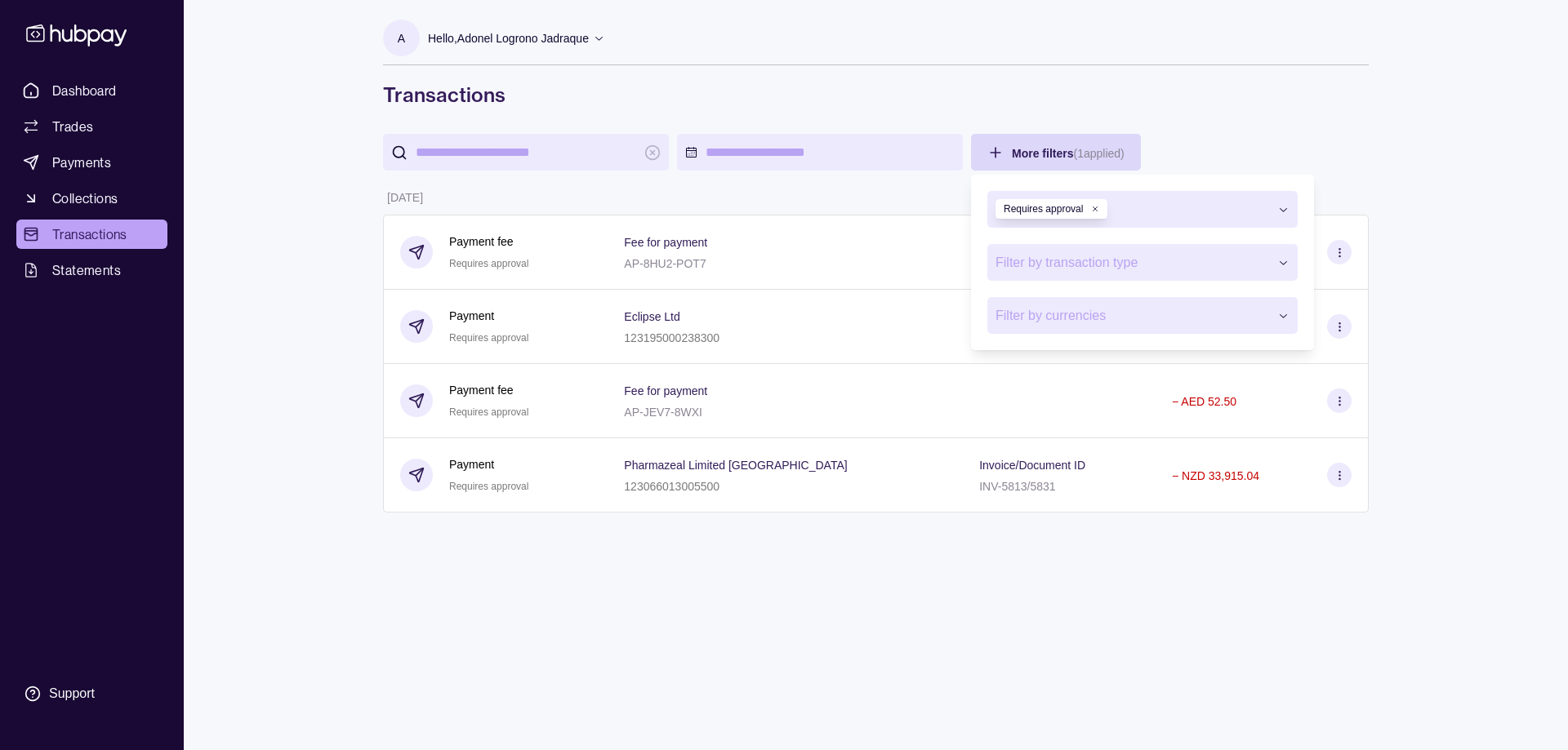
click at [1097, 210] on icon "button" at bounding box center [1095, 209] width 4 height 4
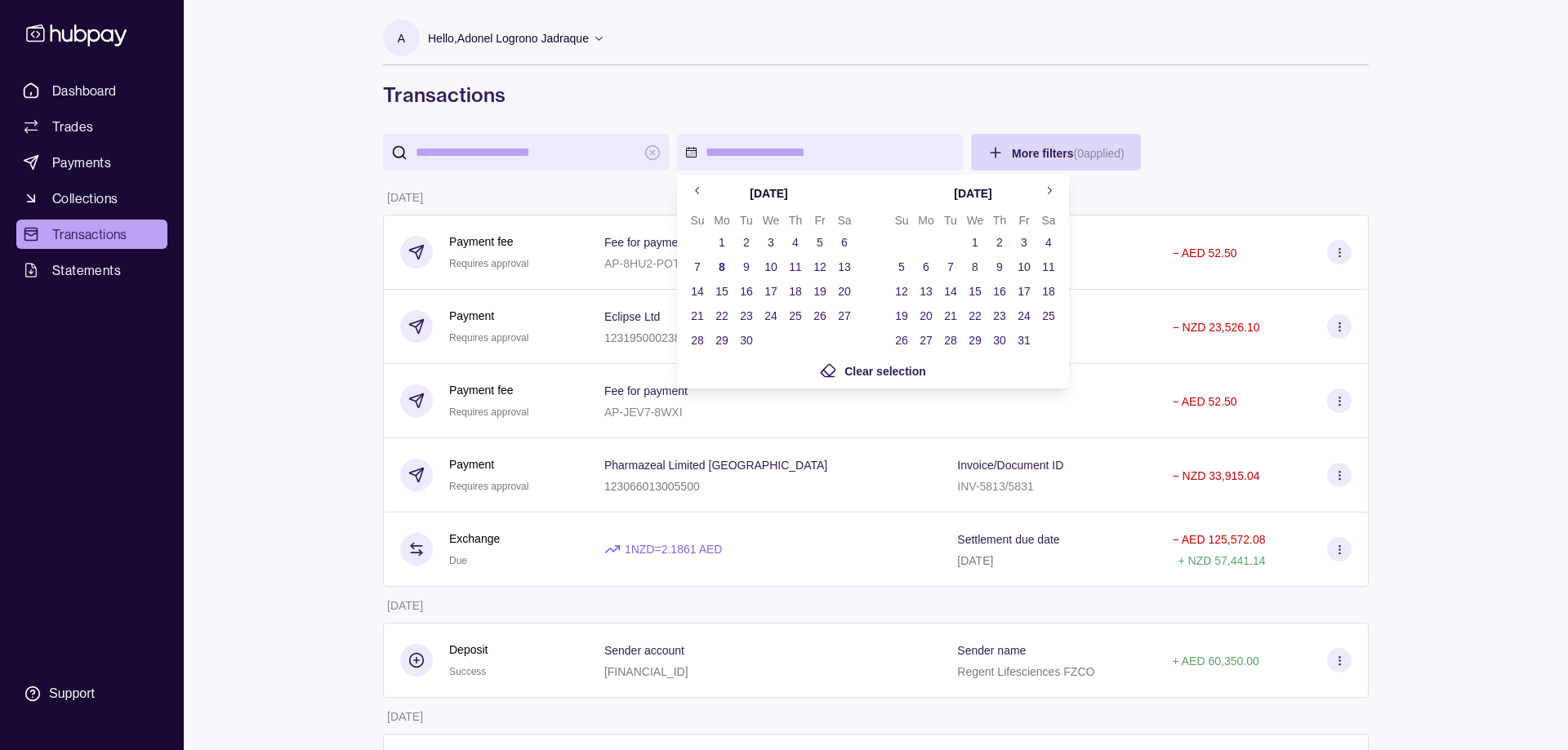
click at [721, 243] on button "1" at bounding box center [721, 242] width 23 height 23
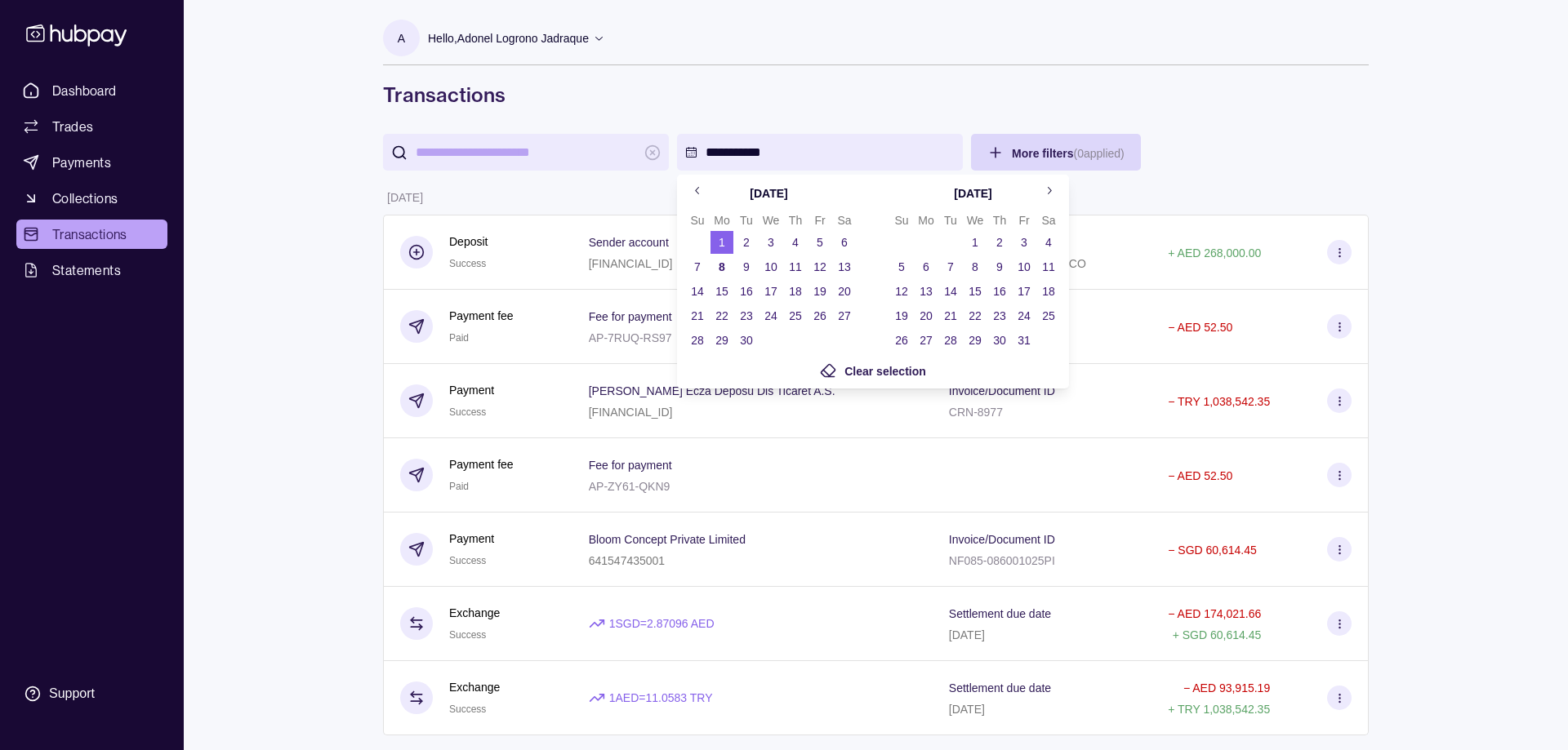
click at [722, 271] on button "8" at bounding box center [721, 266] width 23 height 23
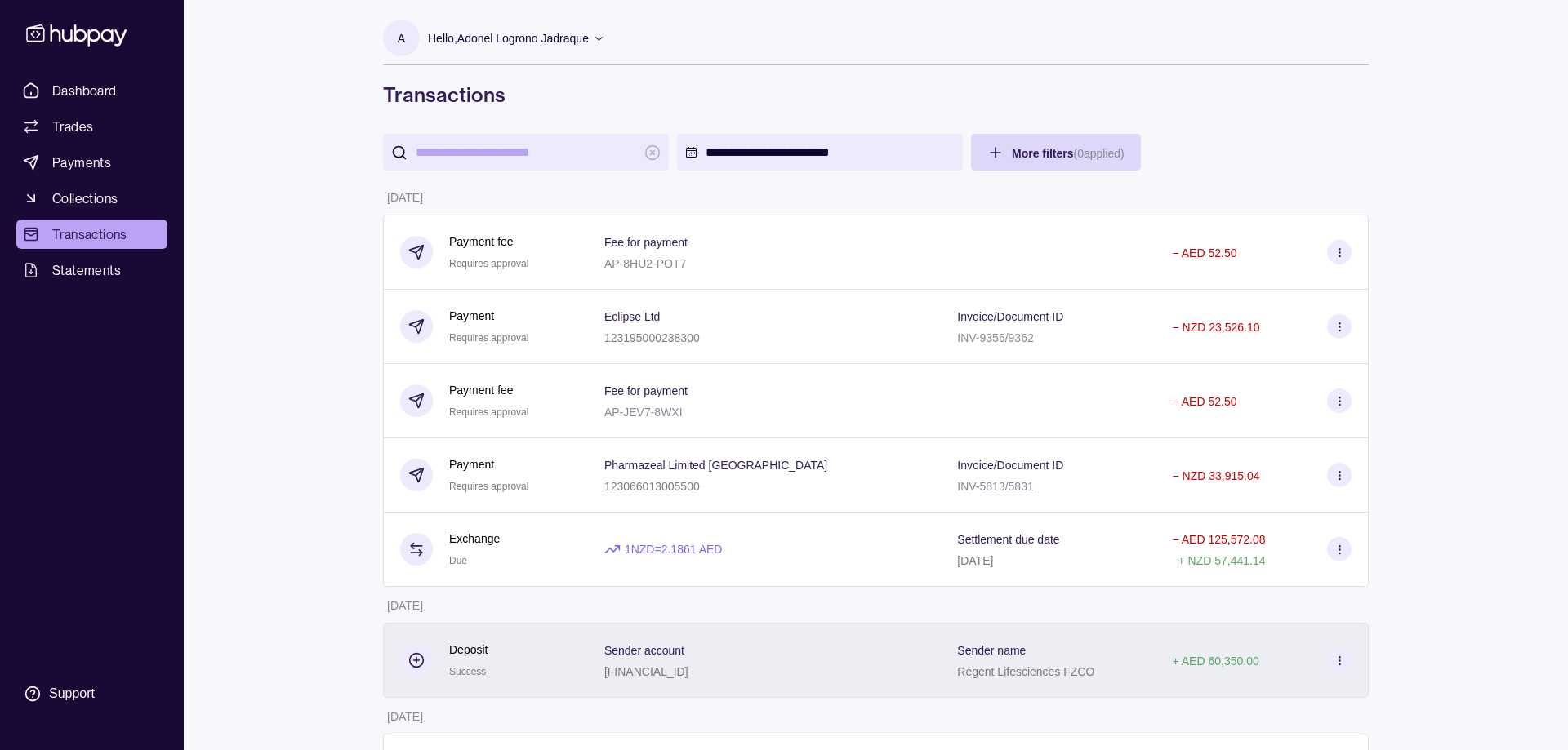
scroll to position [333, 0]
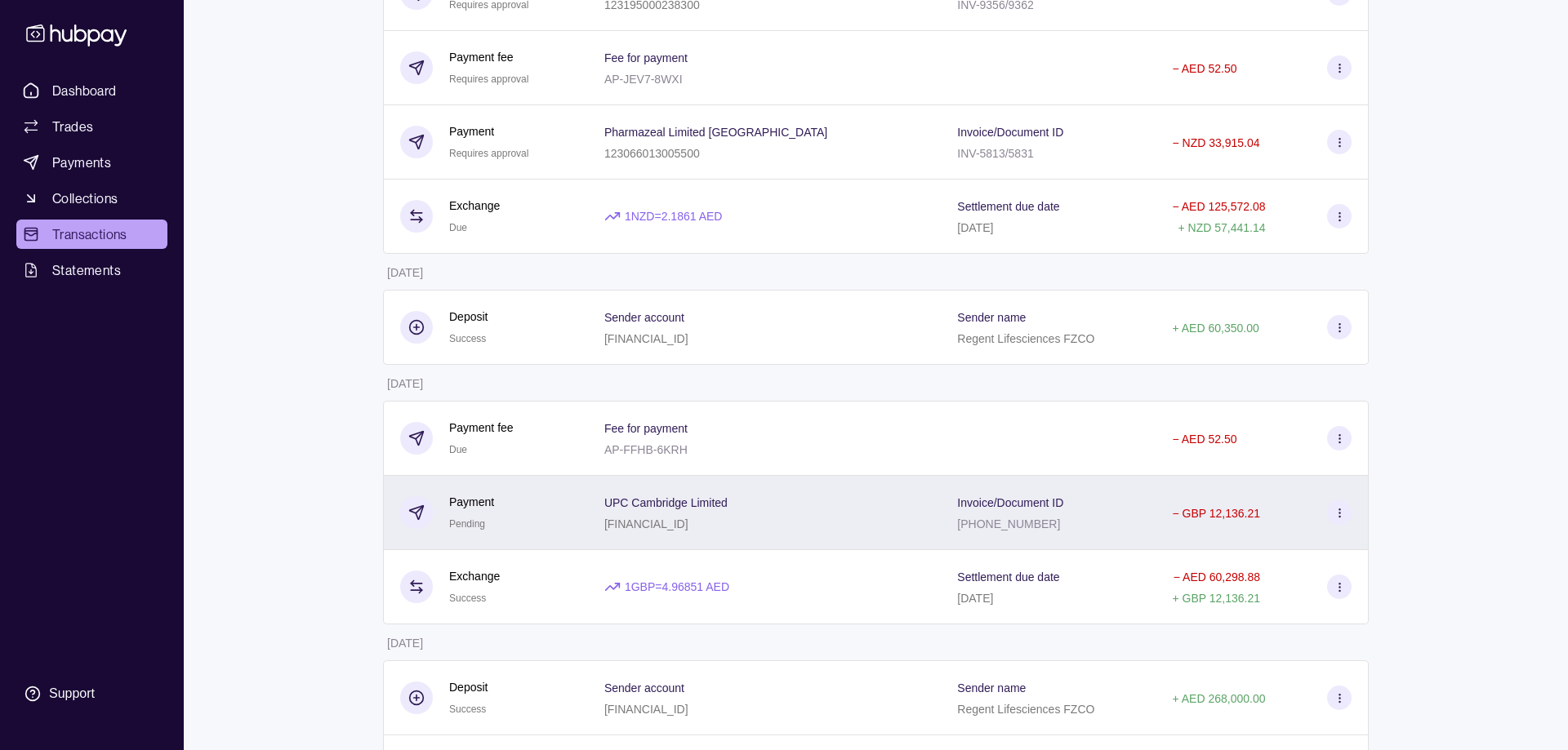
click at [882, 520] on div "UPC Cambridge Limited [FINANCIAL_ID]" at bounding box center [765, 512] width 320 height 41
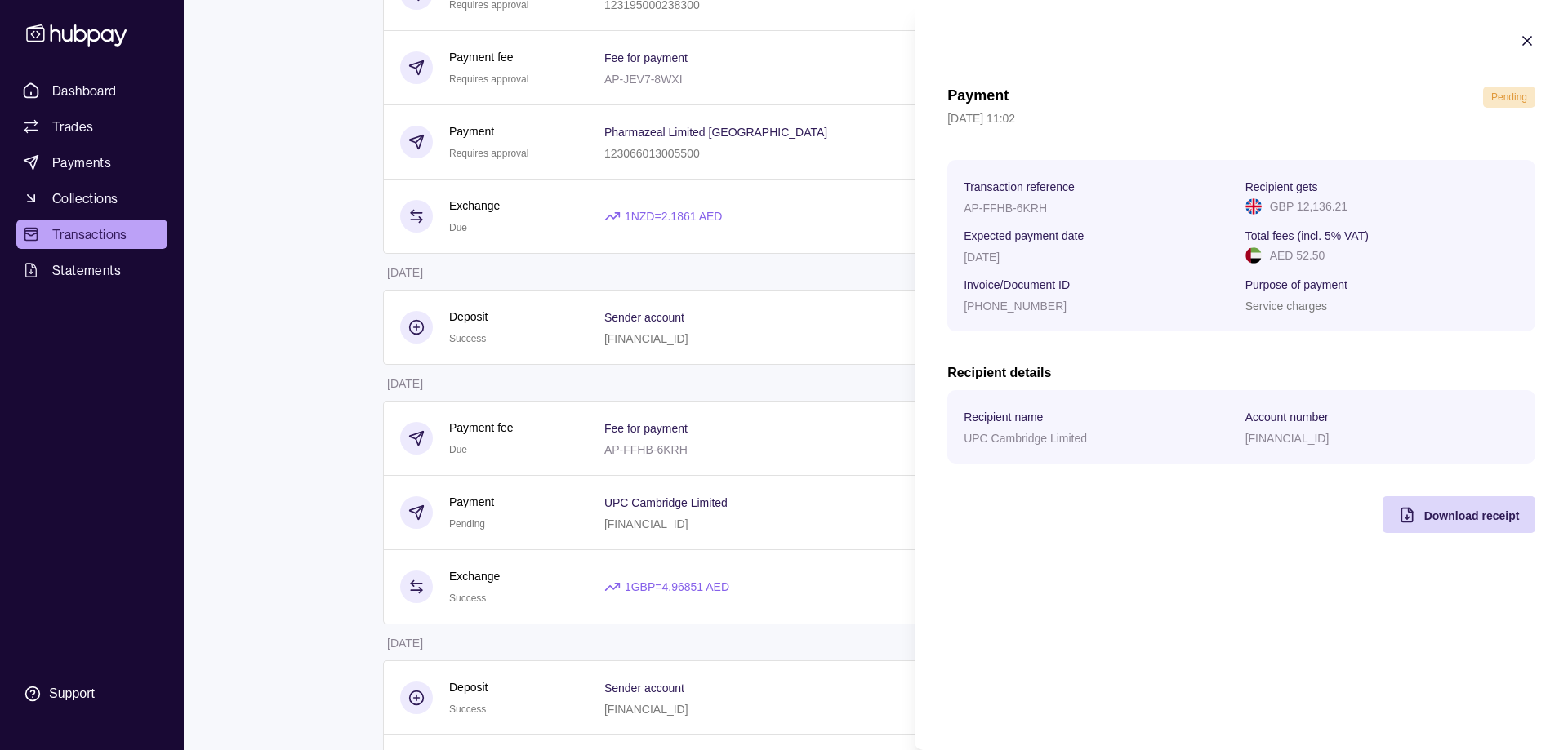
click at [1523, 46] on icon "button" at bounding box center [1526, 40] width 16 height 16
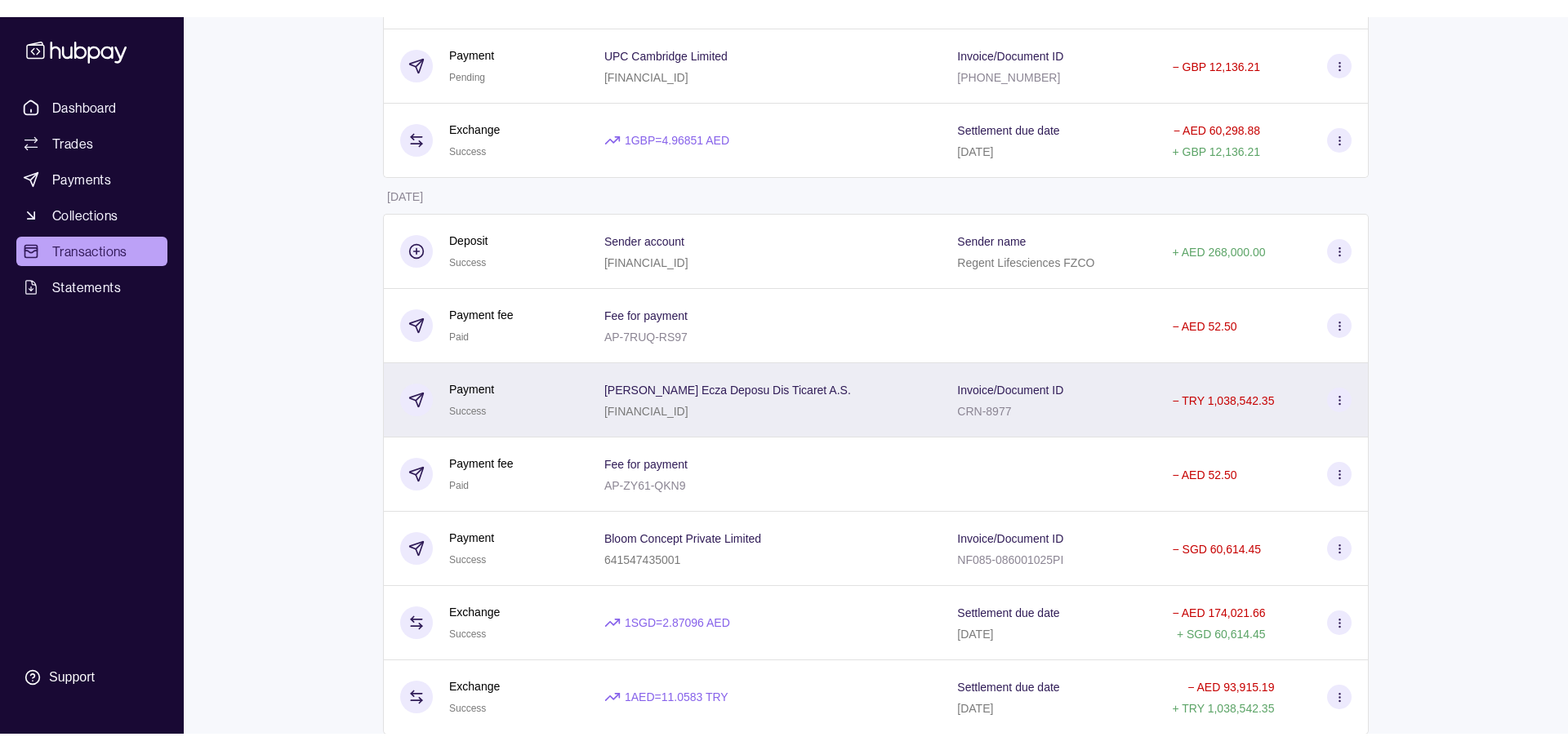
scroll to position [0, 0]
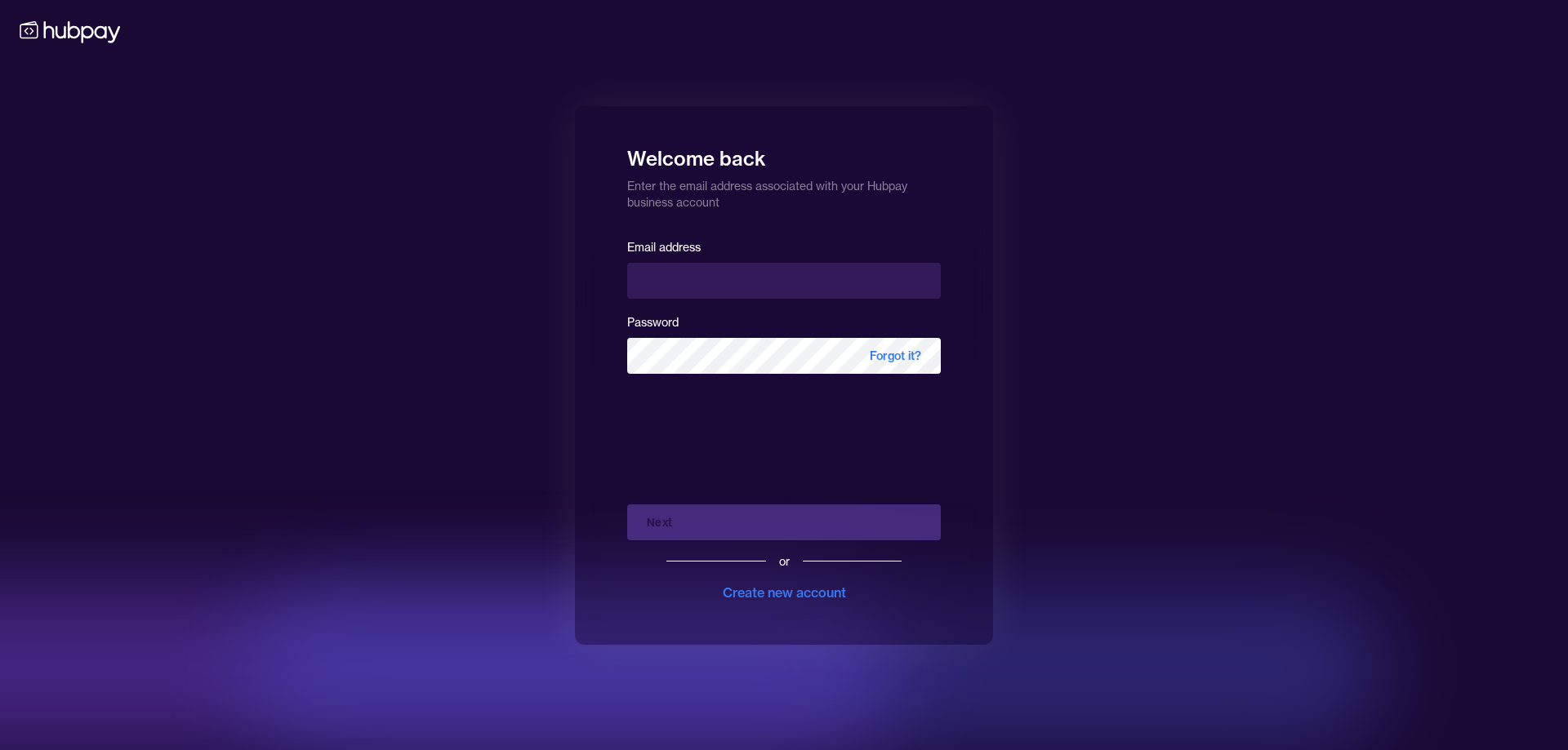
type input "**********"
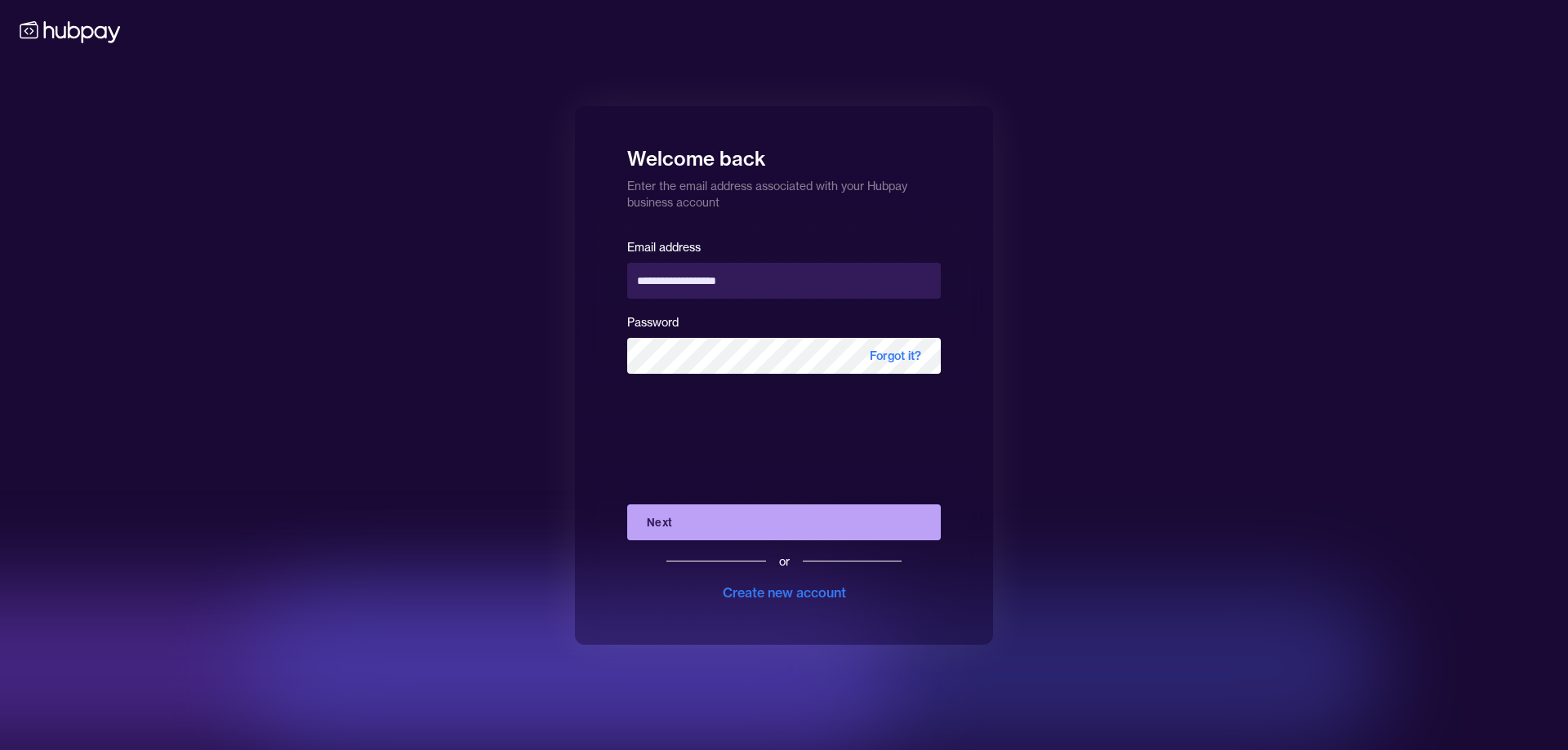
click at [736, 529] on button "Next" at bounding box center [784, 522] width 314 height 36
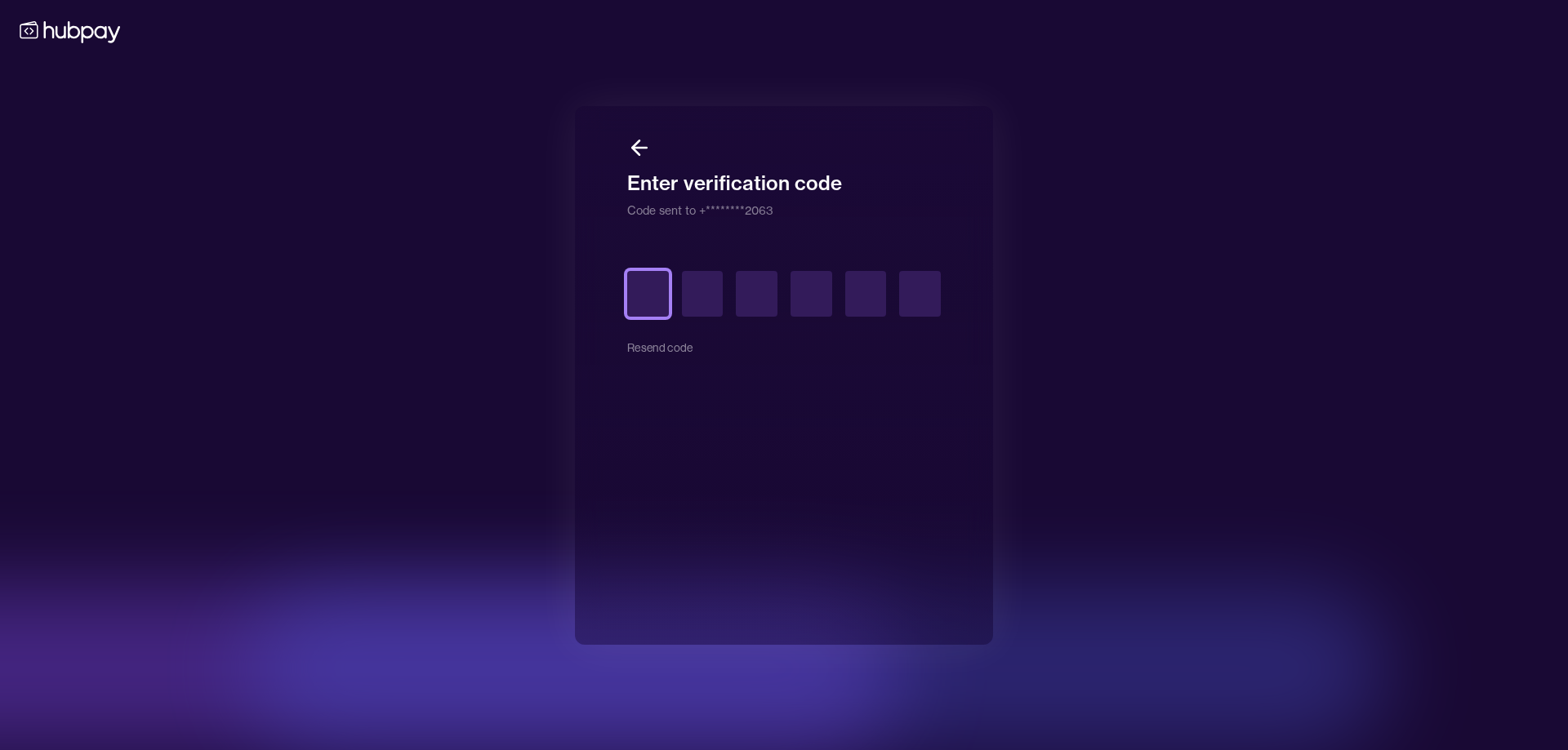
type input "*"
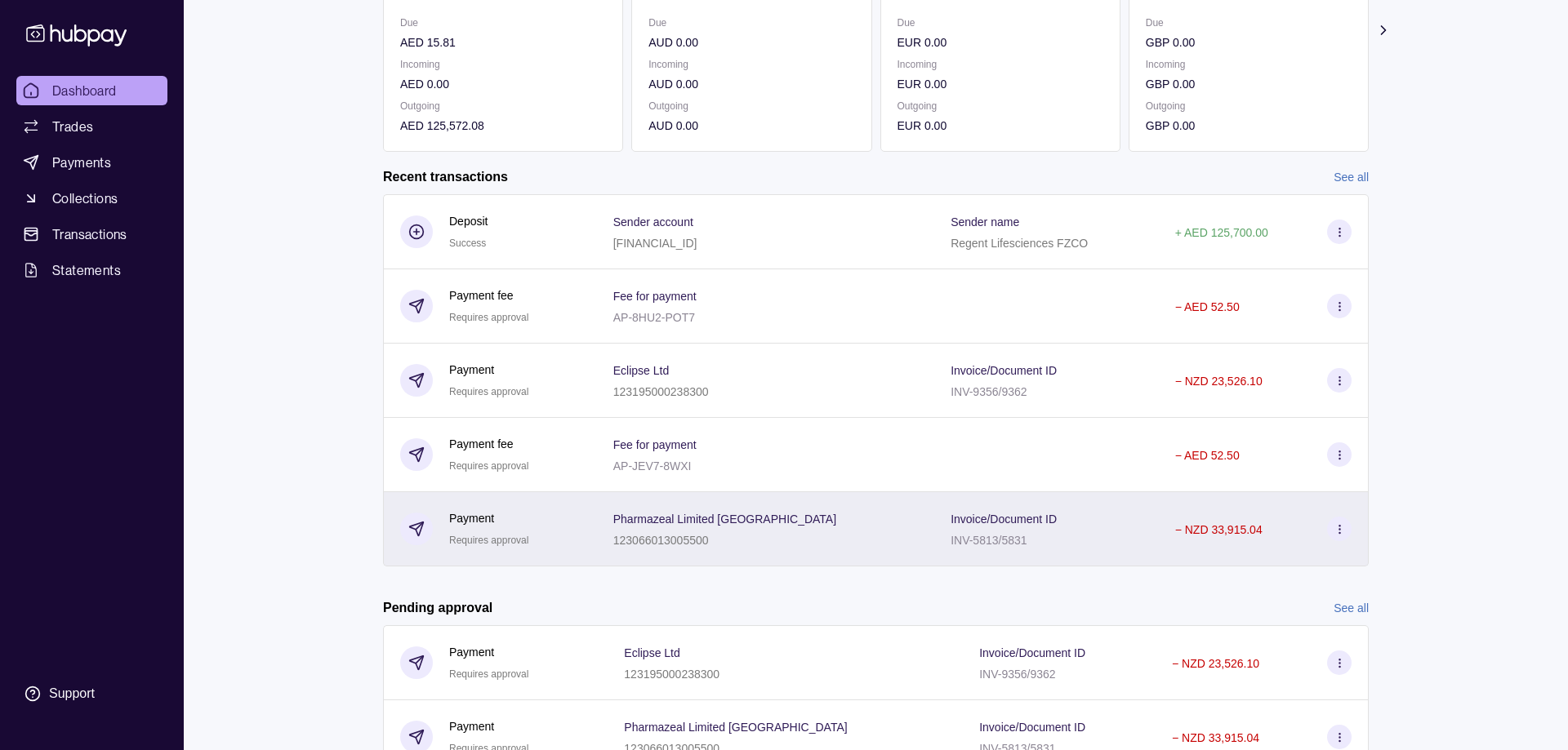
scroll to position [327, 0]
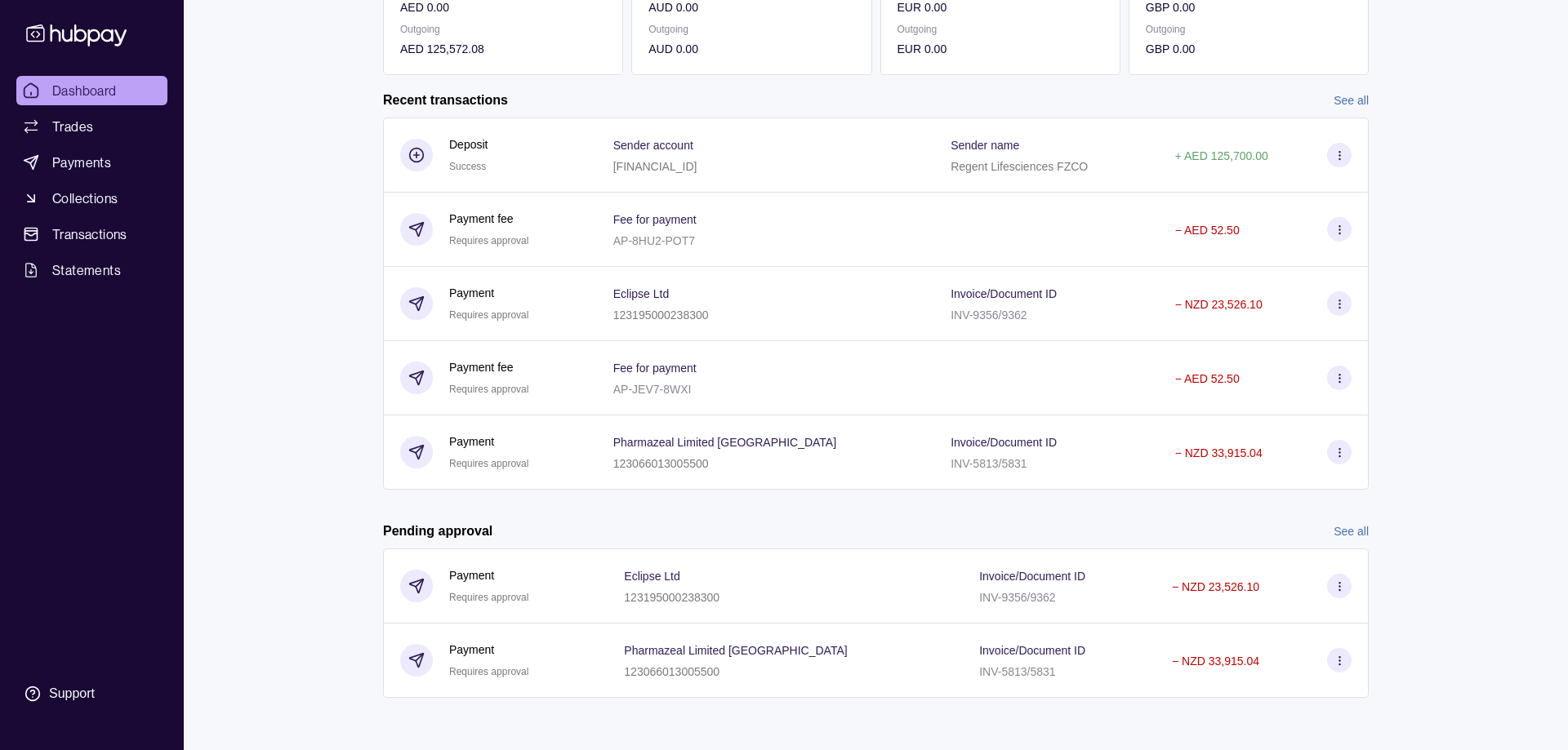
click at [1364, 530] on link "See all" at bounding box center [1351, 530] width 35 height 18
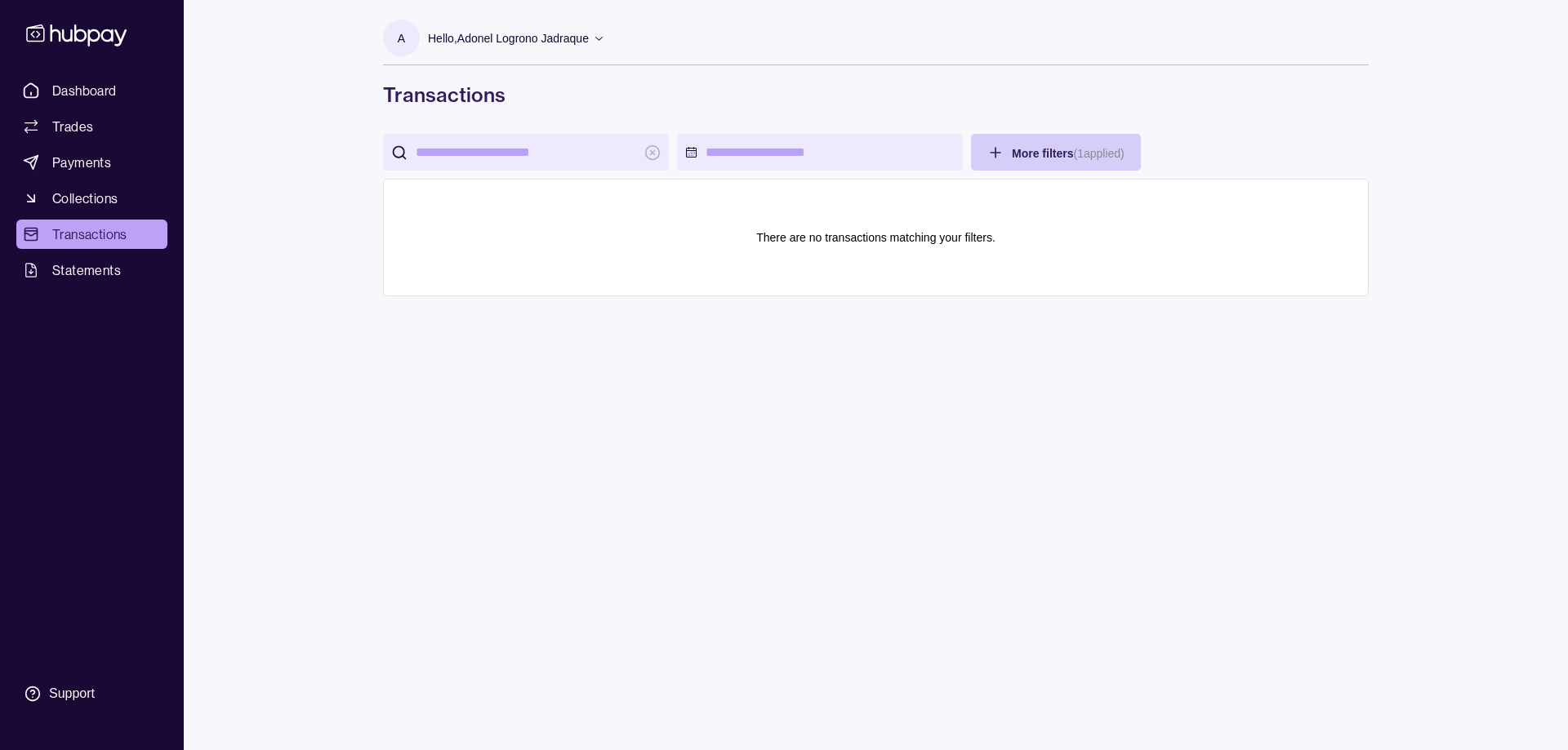
click at [1054, 149] on html "Dashboard Trades Payments Collections Transactions Statements Support A Hello, …" at bounding box center [784, 375] width 1568 height 750
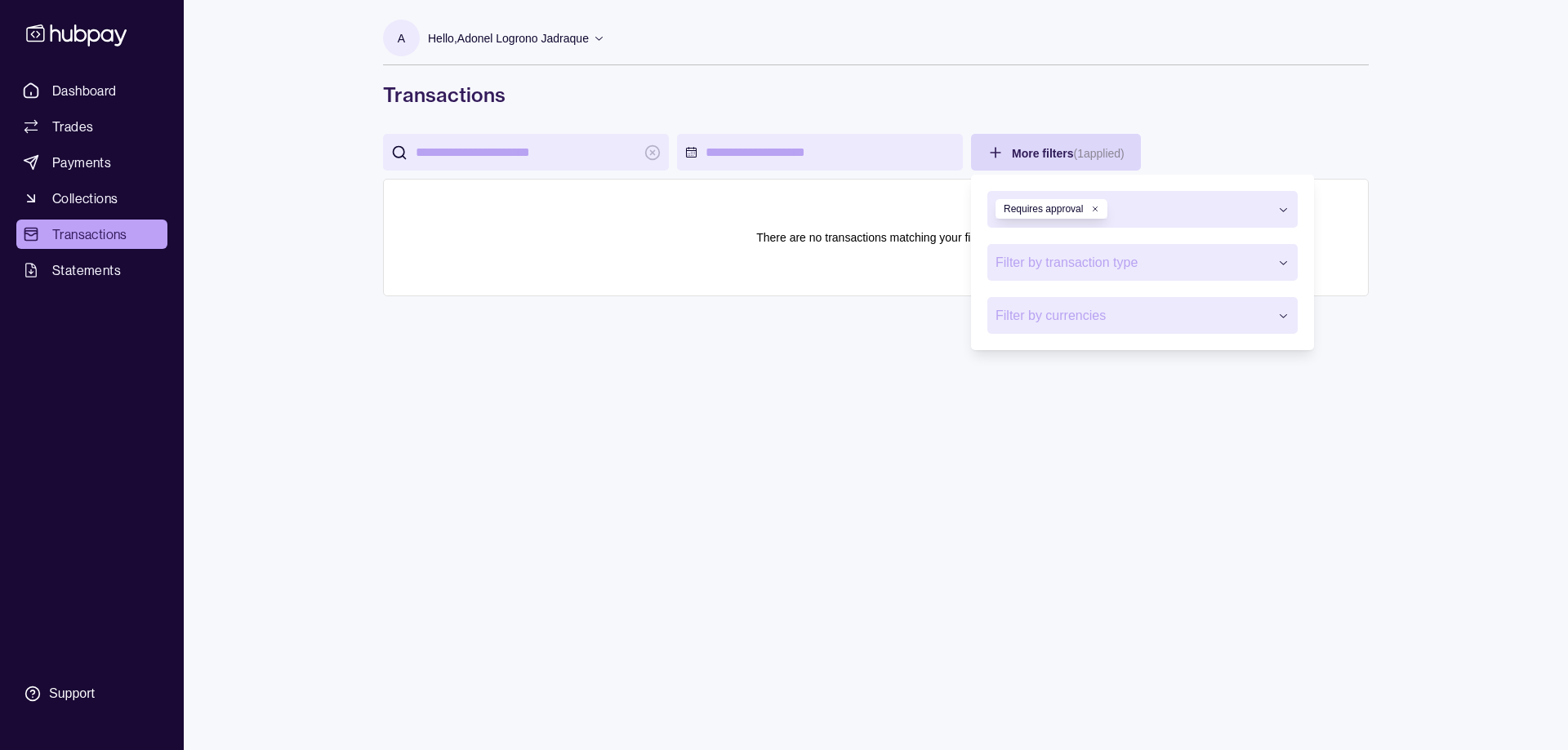
click at [1287, 213] on icon "button" at bounding box center [1283, 209] width 13 height 13
click at [1094, 213] on div "Requires approval" at bounding box center [1051, 209] width 112 height 19
click at [1093, 209] on icon "button" at bounding box center [1095, 209] width 8 height 8
click at [789, 146] on html "Dashboard Trades Payments Collections Transactions Statements Support A Hello, …" at bounding box center [784, 375] width 1568 height 750
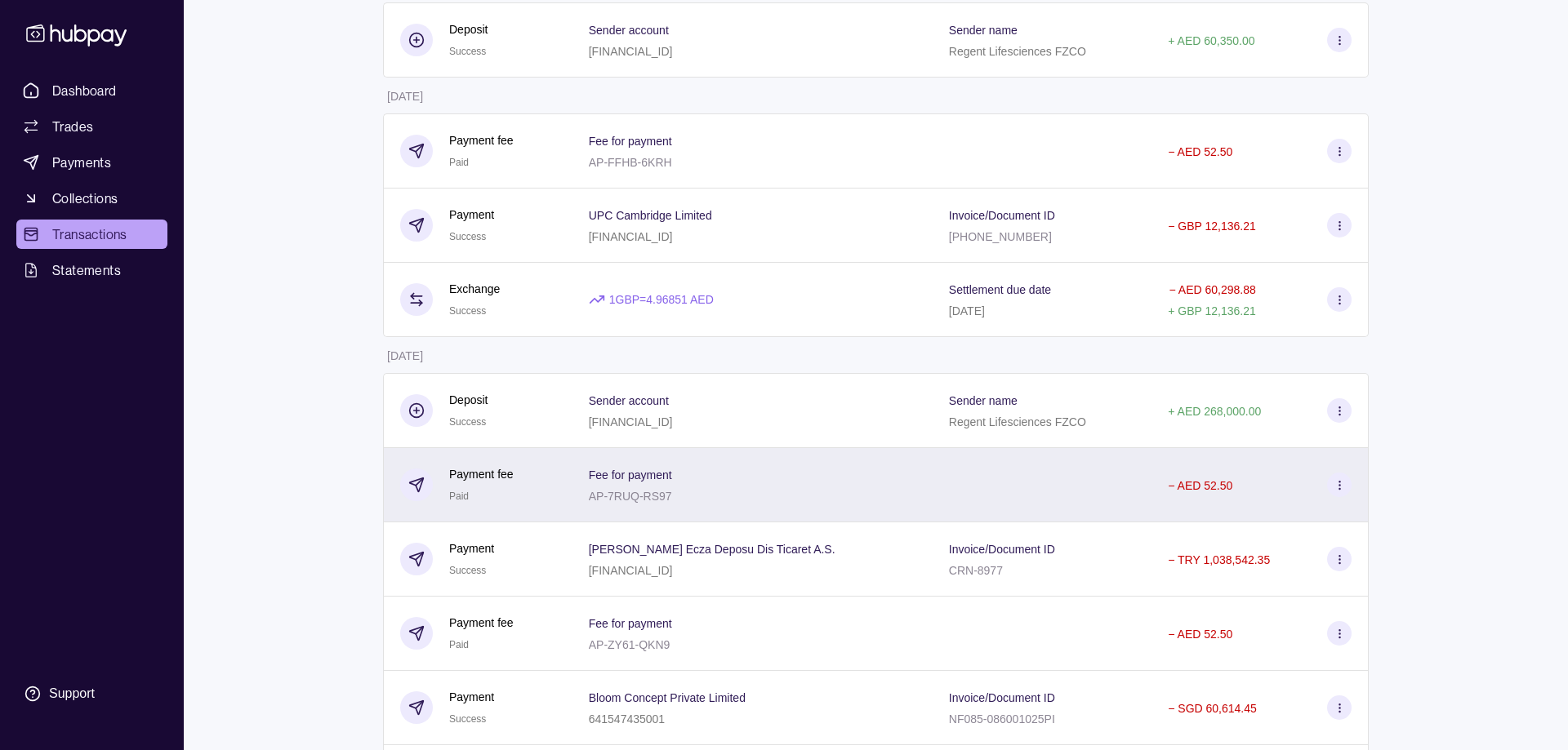
scroll to position [666, 0]
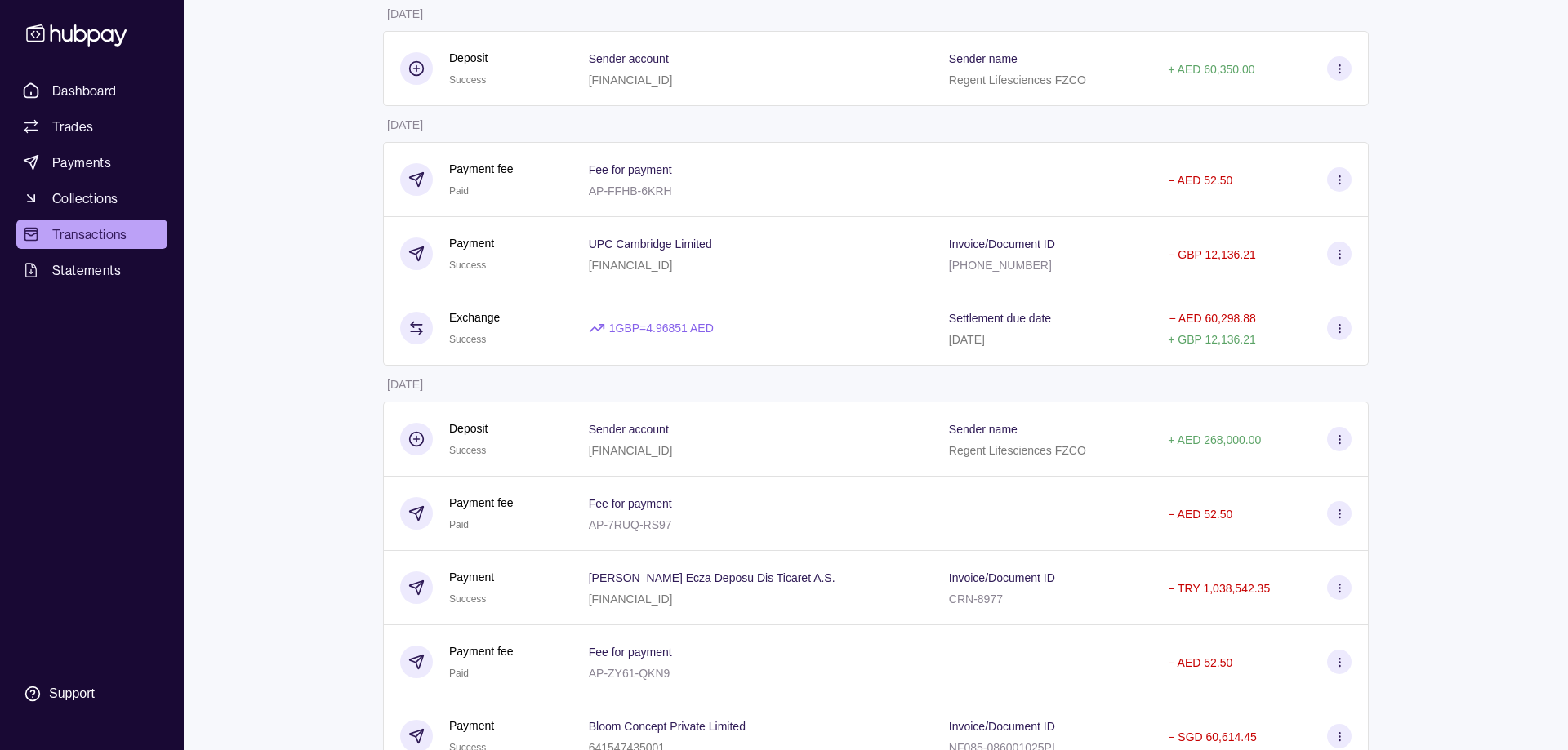
click at [672, 261] on p "[FINANCIAL_ID]" at bounding box center [631, 266] width 84 height 13
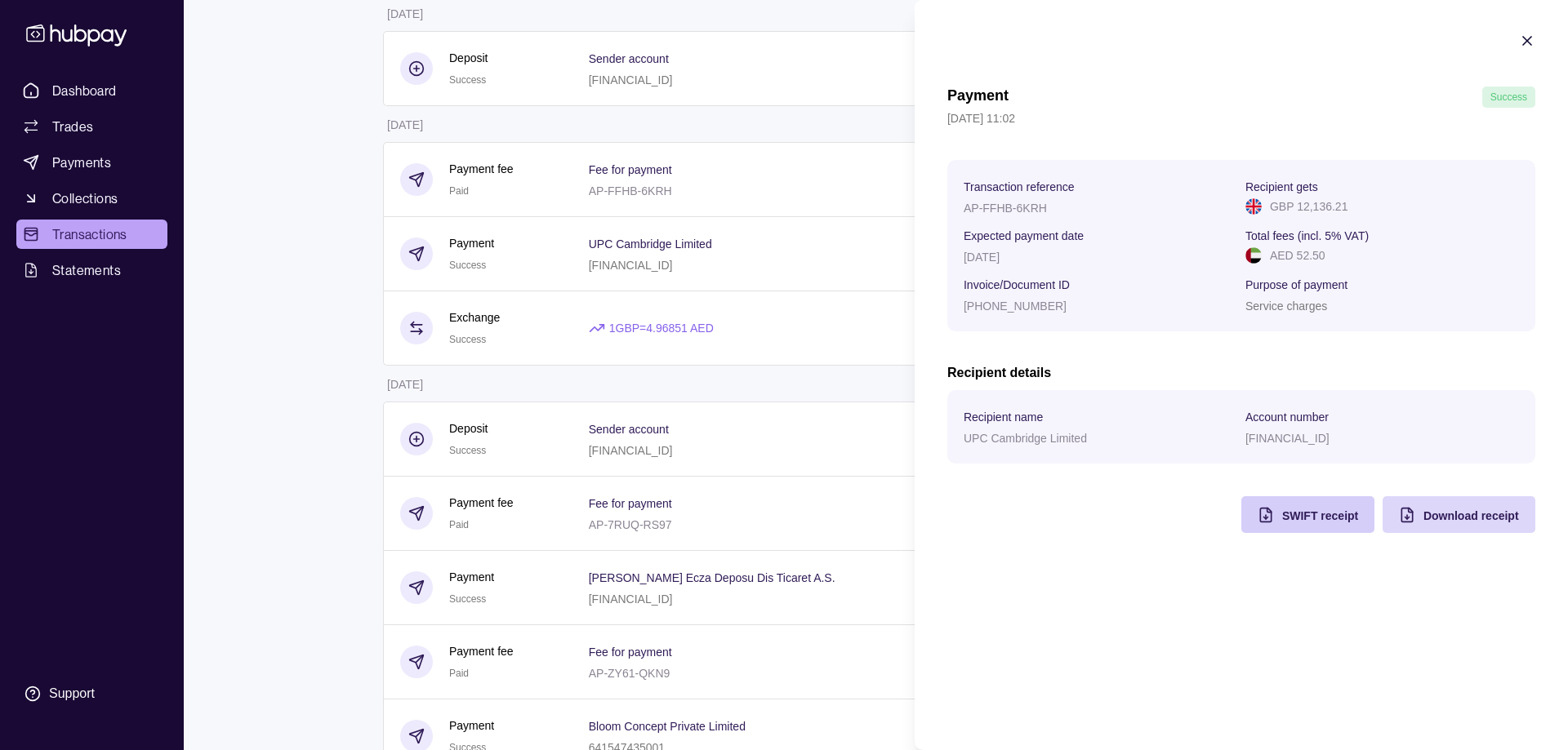
click at [1298, 512] on span "SWIFT receipt" at bounding box center [1320, 516] width 76 height 13
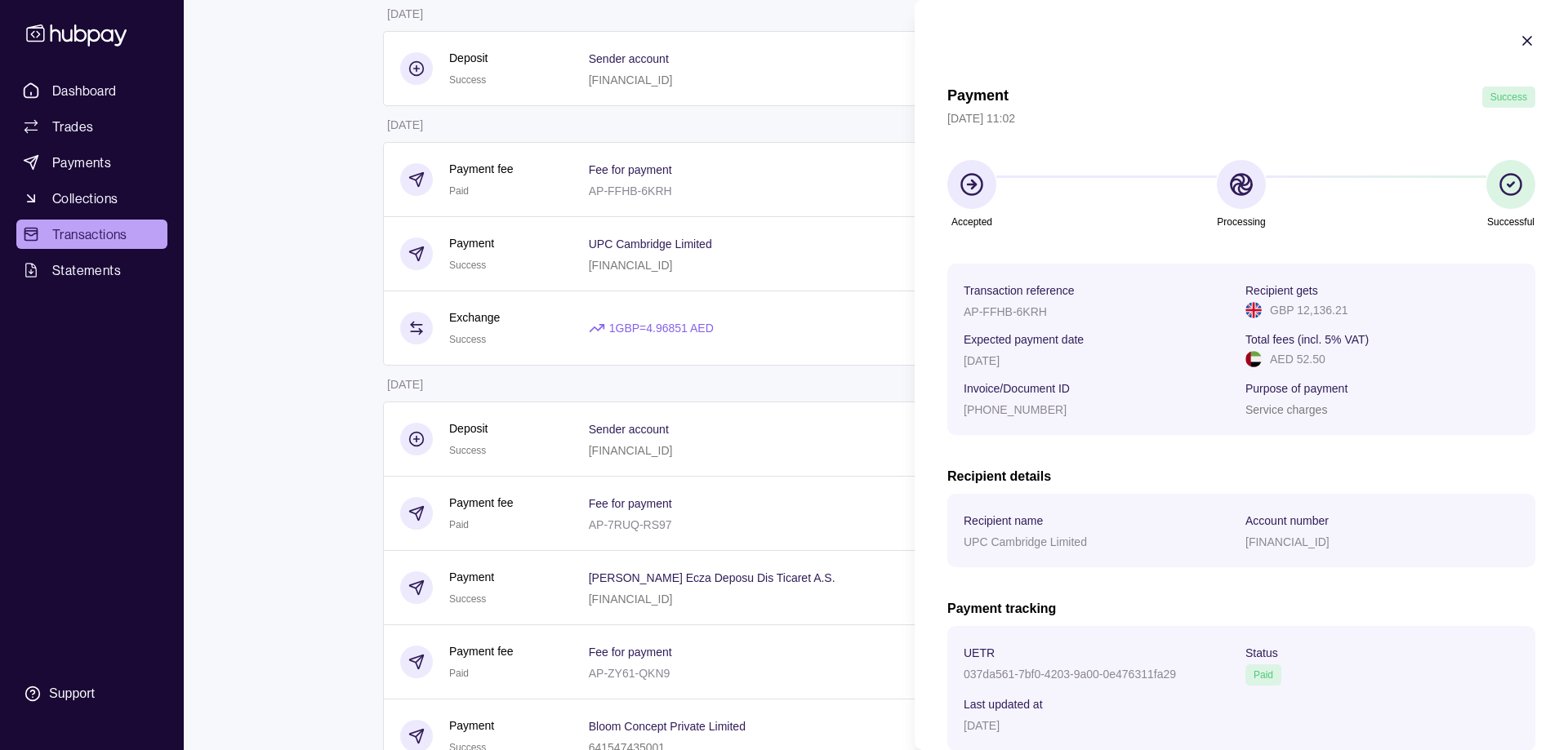
click at [1530, 38] on icon "button" at bounding box center [1527, 41] width 8 height 8
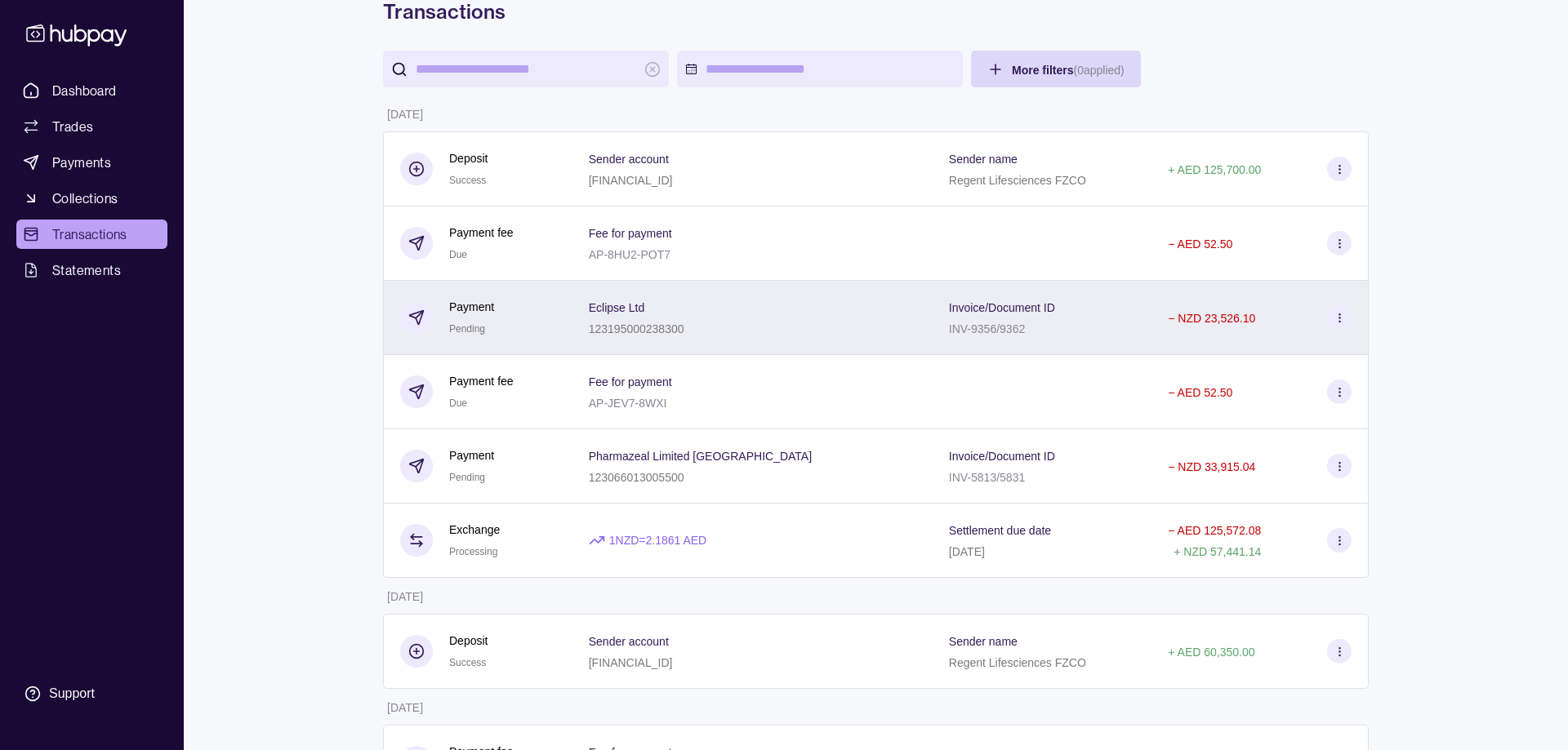
scroll to position [0, 0]
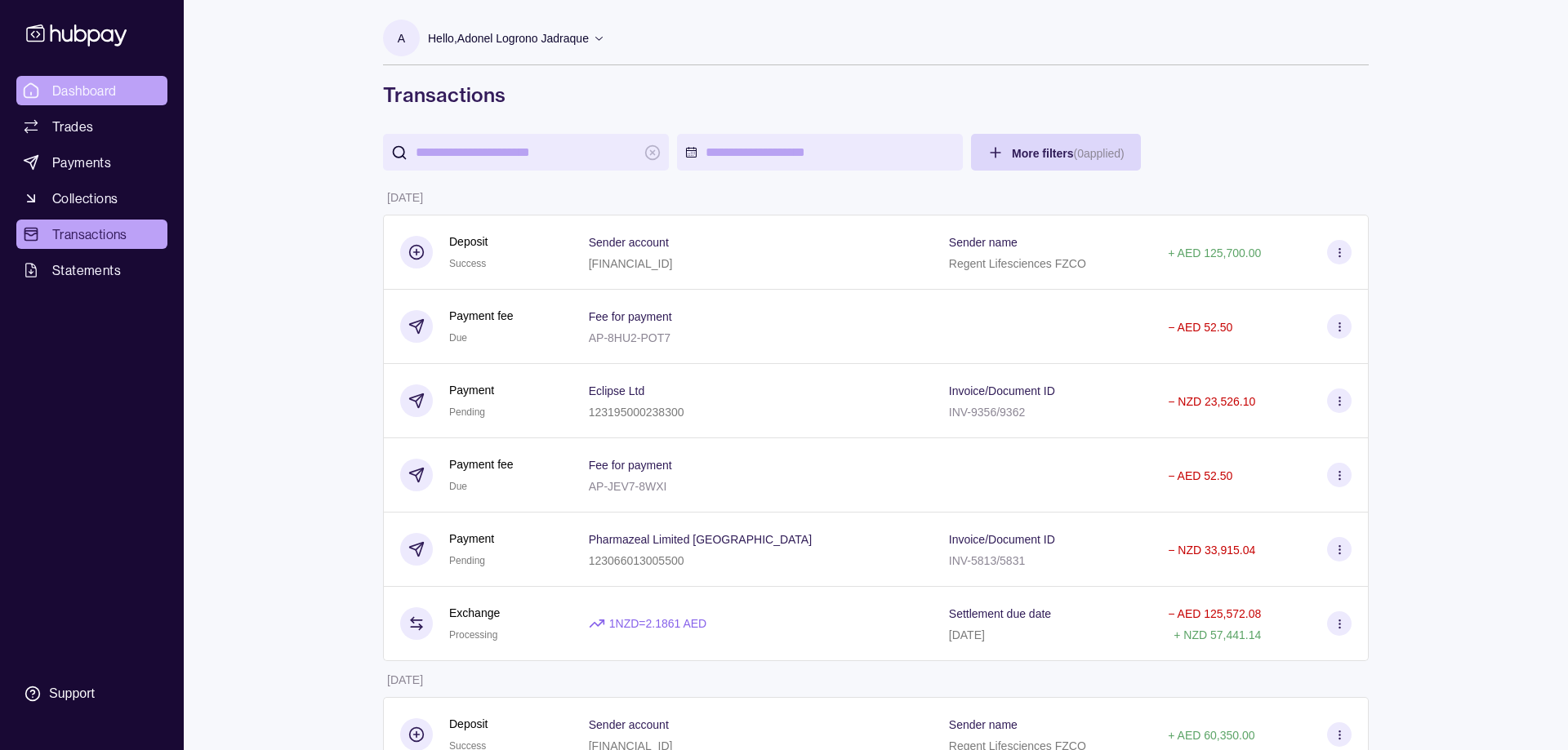
click at [93, 79] on link "Dashboard" at bounding box center [91, 91] width 151 height 29
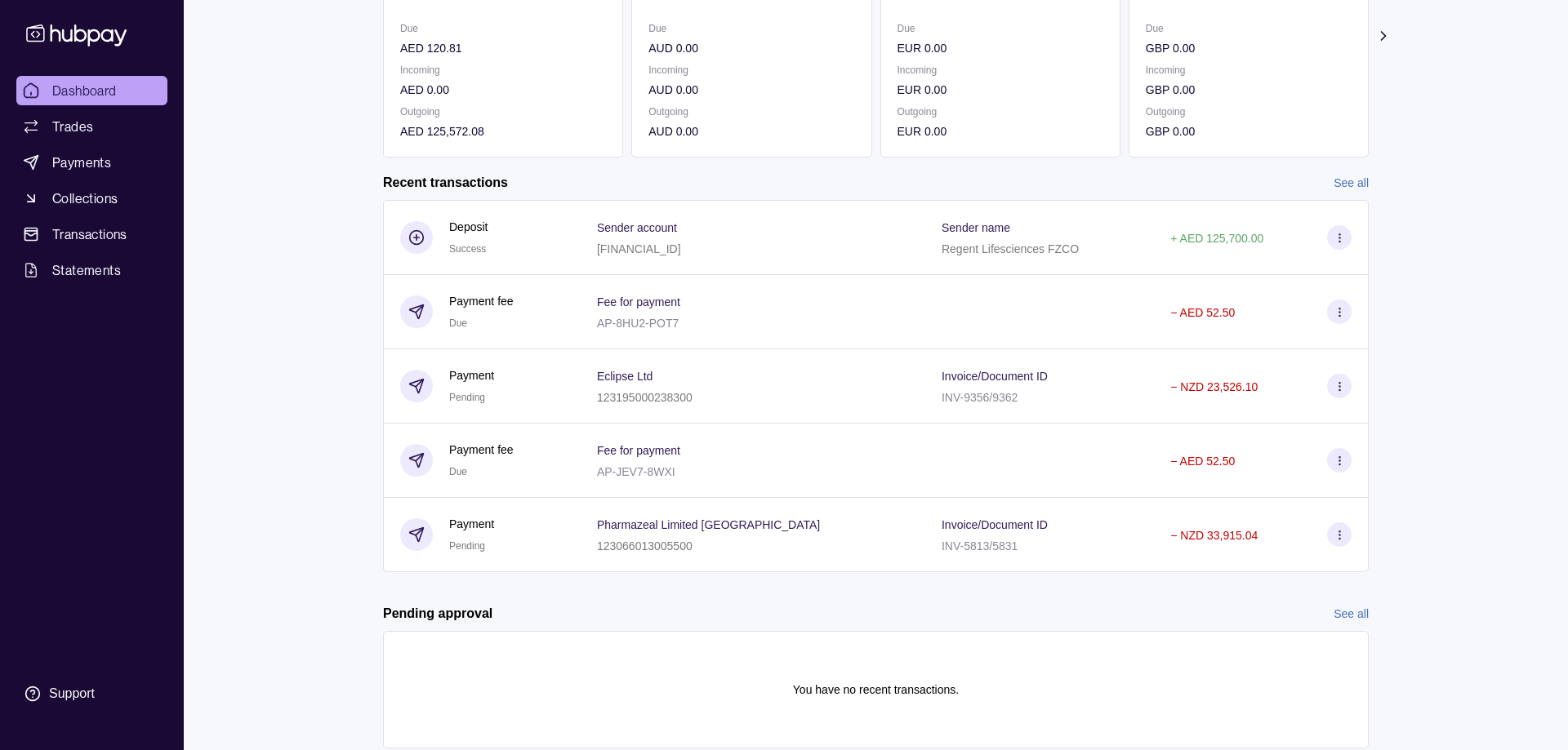
scroll to position [295, 0]
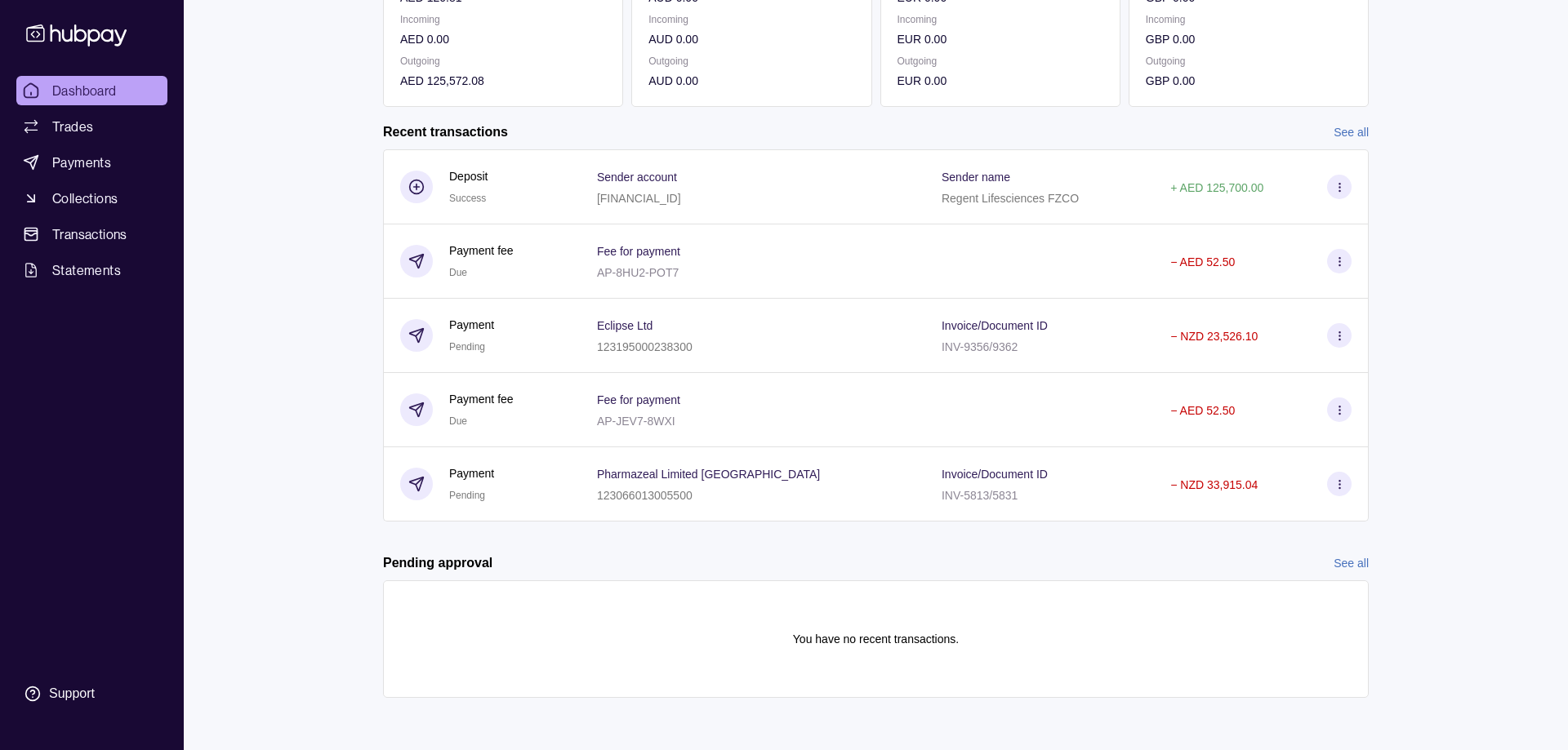
click at [1357, 559] on link "See all" at bounding box center [1351, 562] width 35 height 18
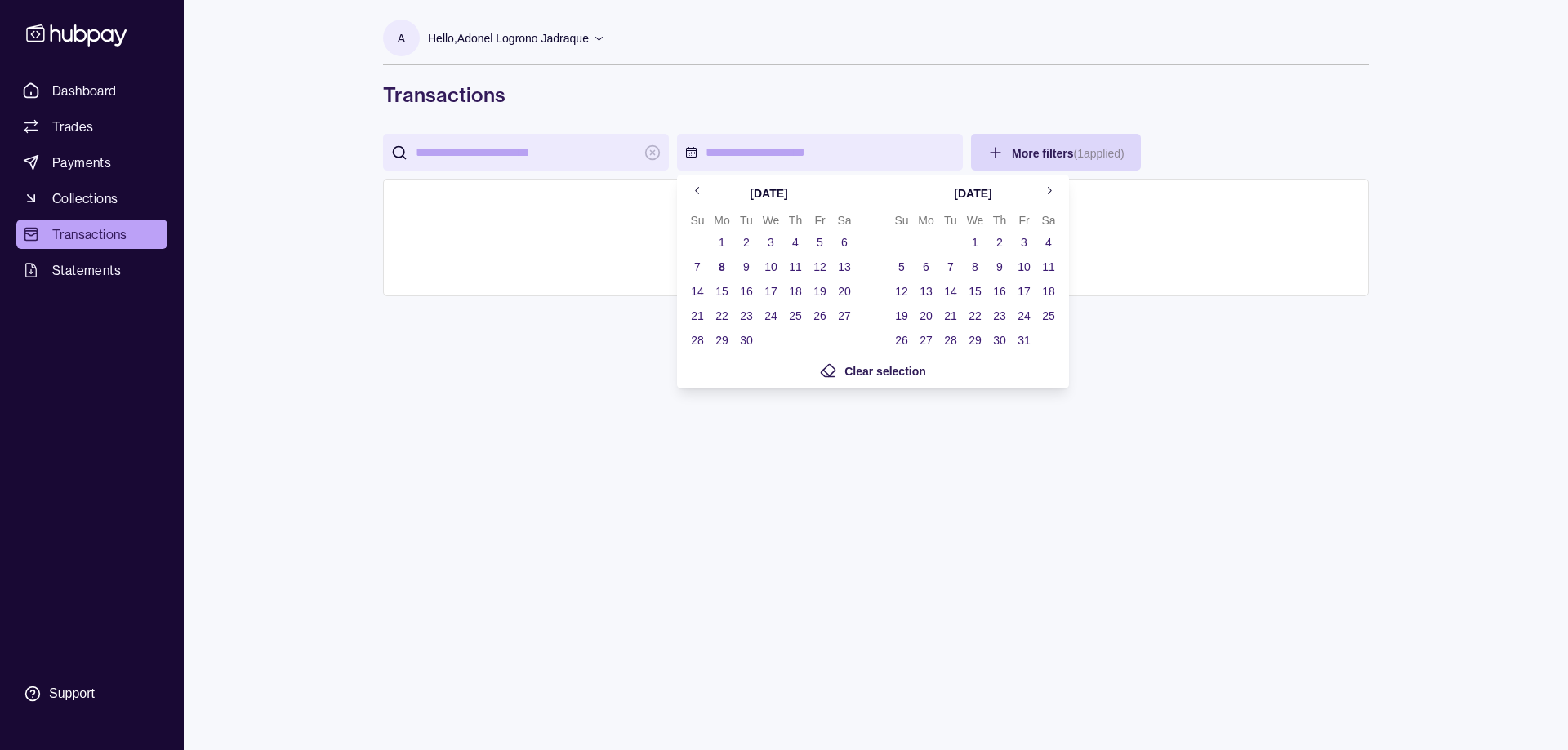
click at [812, 150] on html "Dashboard Trades Payments Collections Transactions Statements Support A Hello, …" at bounding box center [784, 375] width 1568 height 750
click at [722, 240] on button "1" at bounding box center [721, 242] width 23 height 23
click at [706, 266] on button "7" at bounding box center [697, 266] width 23 height 23
click at [716, 266] on button "8" at bounding box center [721, 266] width 23 height 23
click at [1208, 102] on html "**********" at bounding box center [784, 375] width 1568 height 750
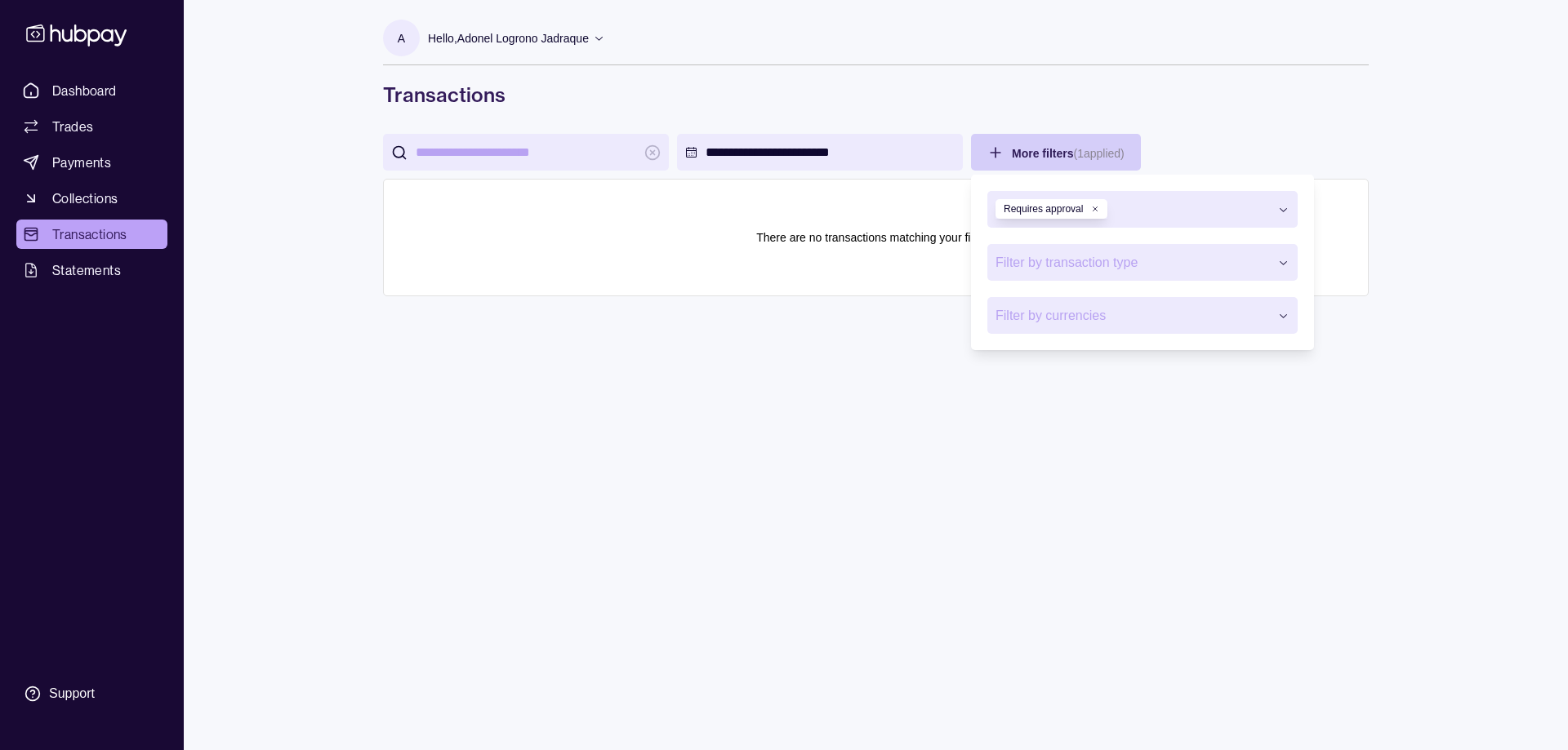
click at [1034, 160] on html "**********" at bounding box center [784, 375] width 1568 height 750
click at [1096, 206] on icon "button" at bounding box center [1095, 209] width 8 height 8
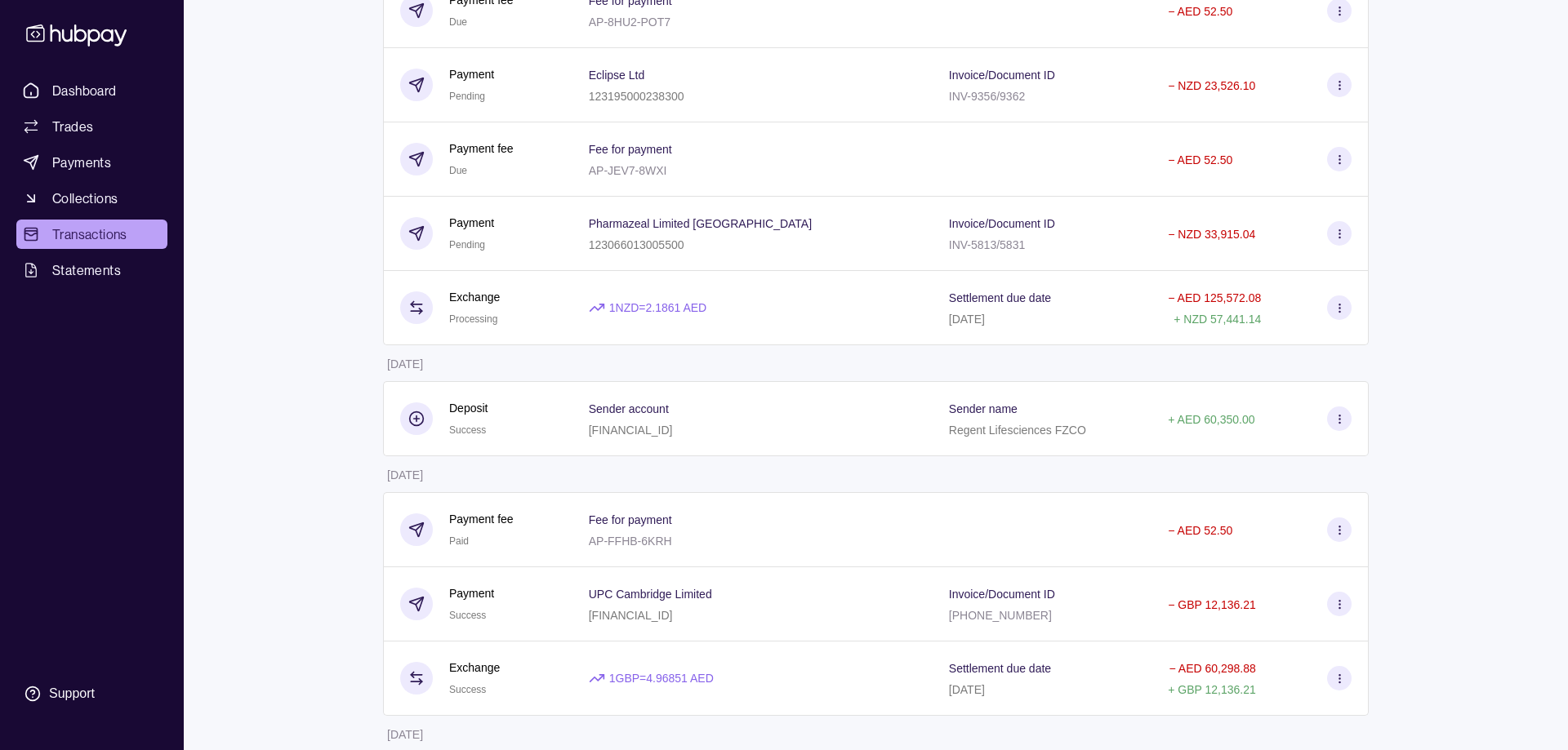
scroll to position [250, 0]
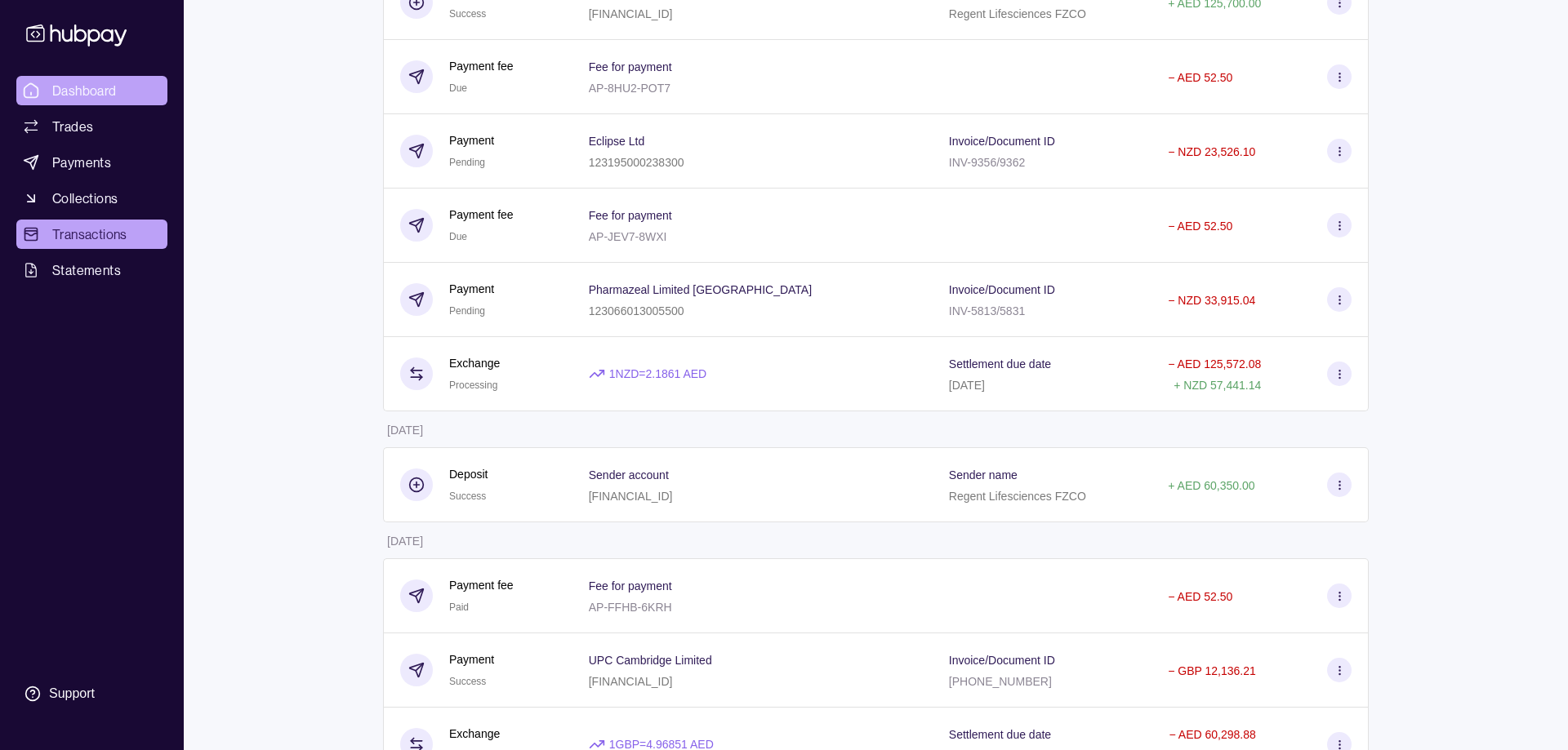
click at [81, 81] on span "Dashboard" at bounding box center [84, 90] width 65 height 19
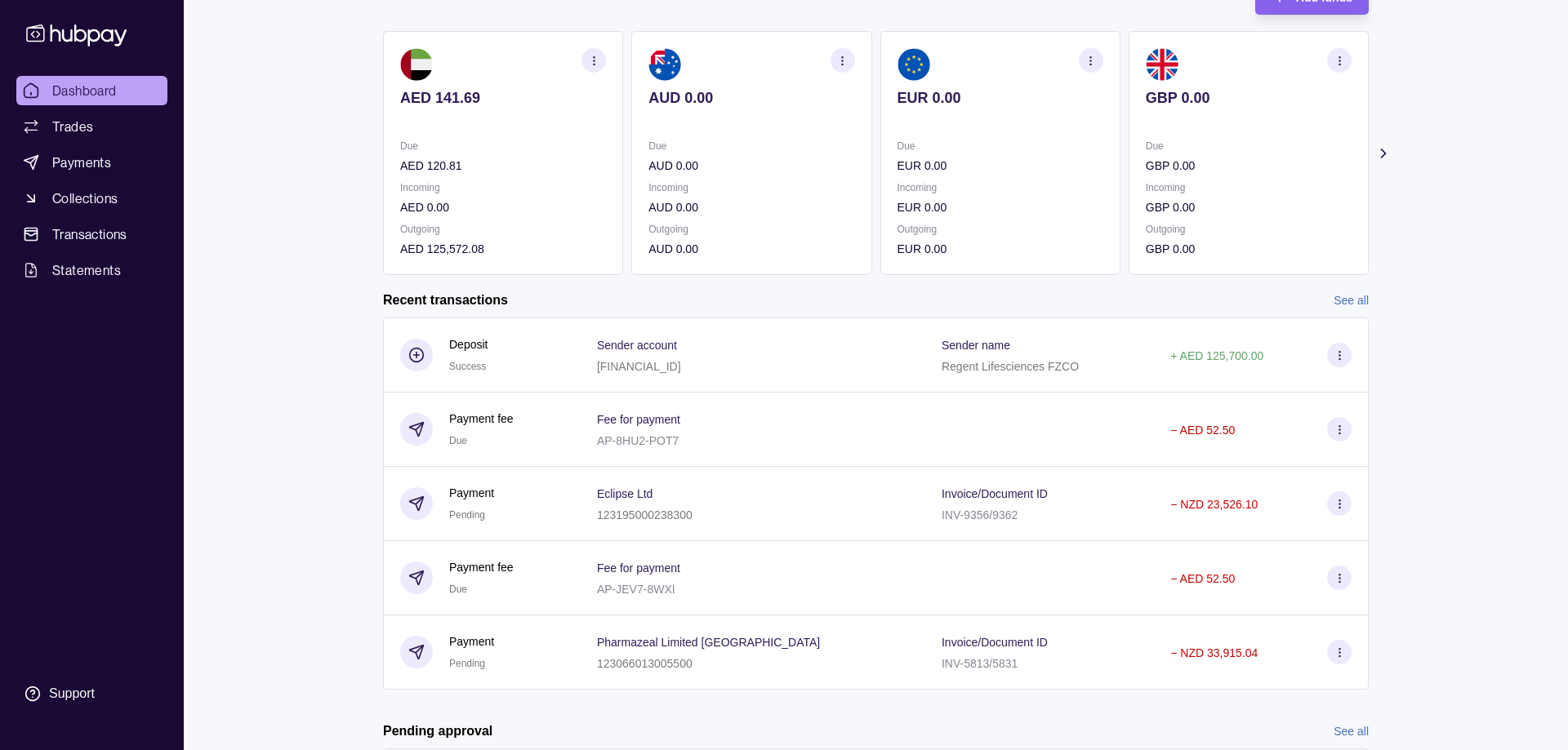
scroll to position [250, 0]
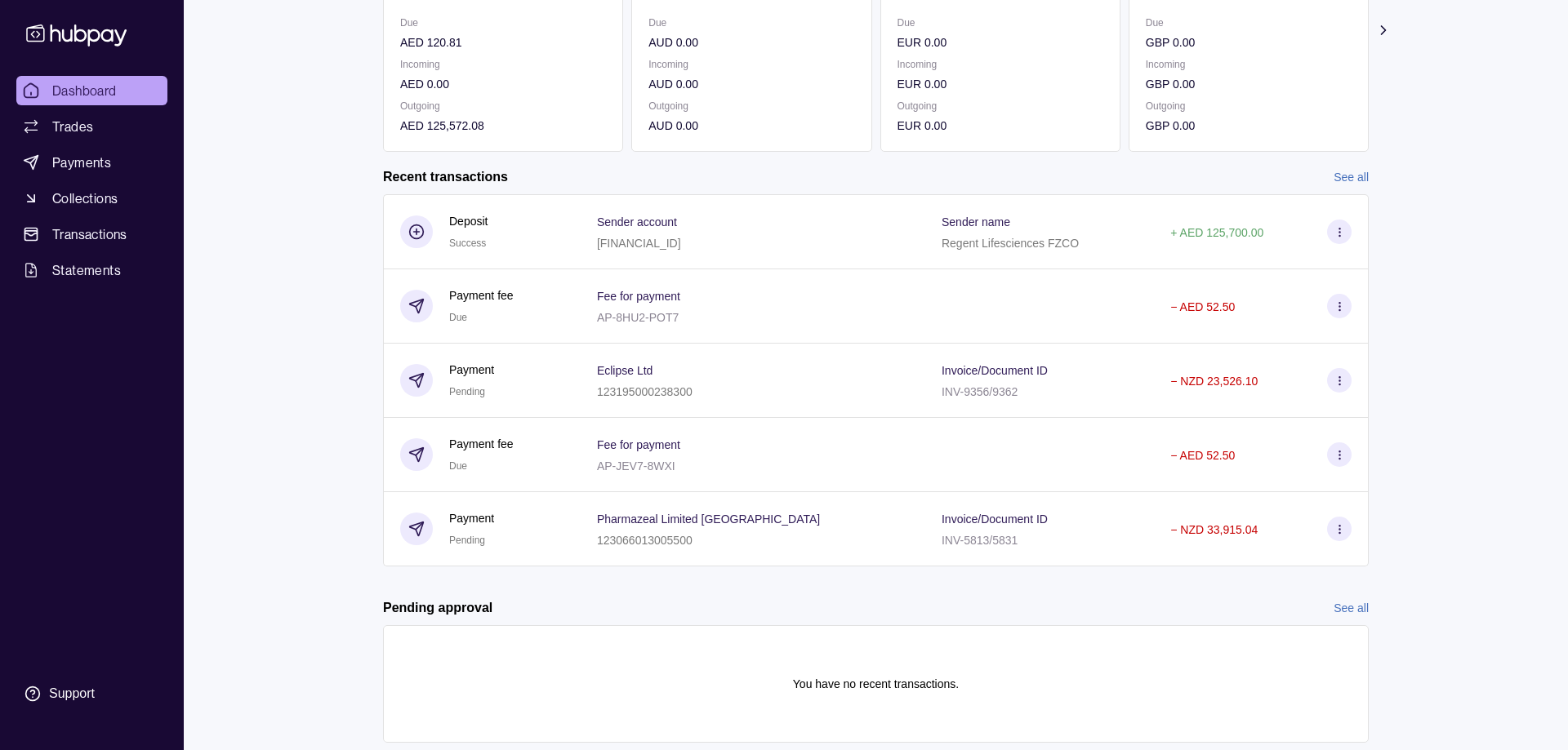
click at [1342, 181] on link "See all" at bounding box center [1351, 177] width 35 height 18
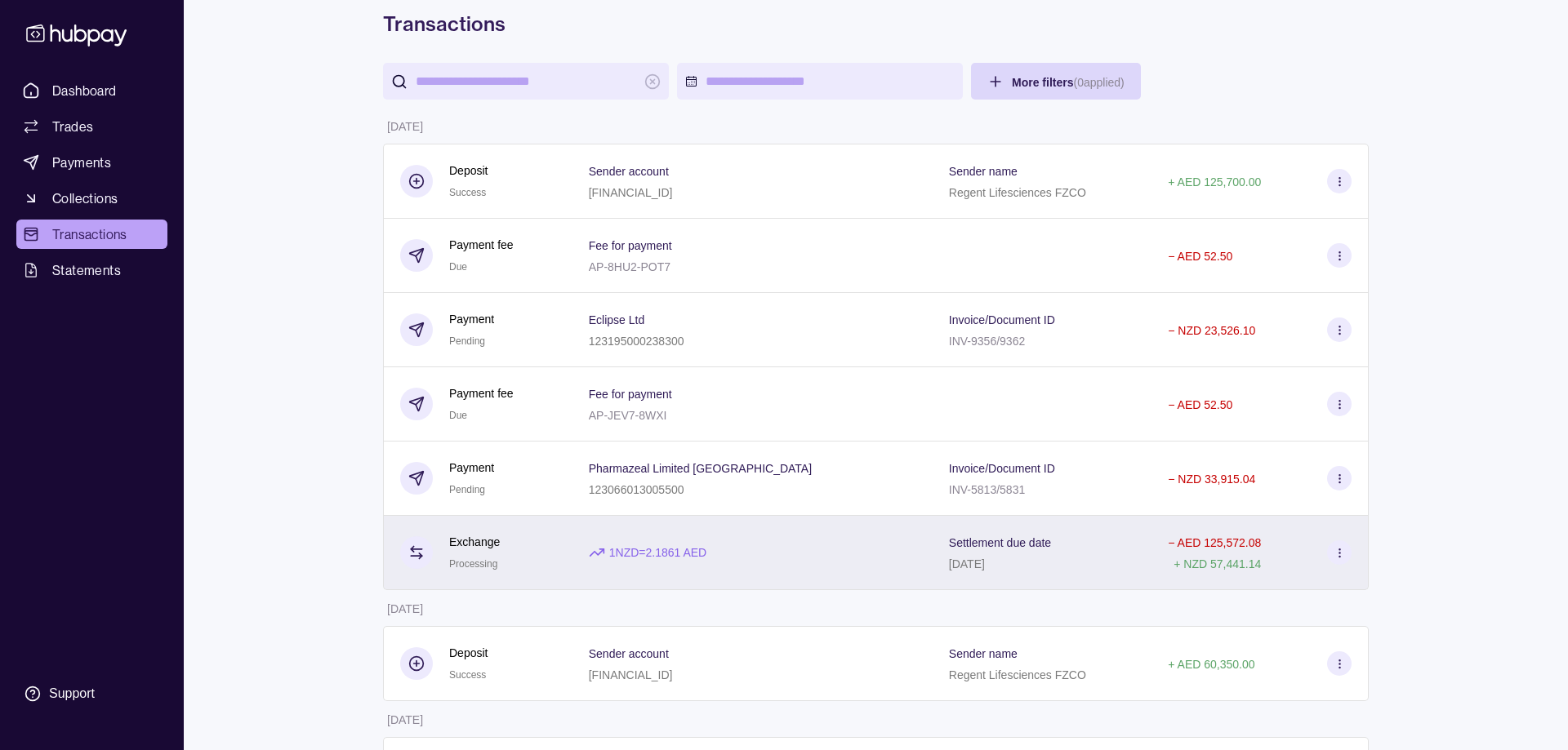
scroll to position [167, 0]
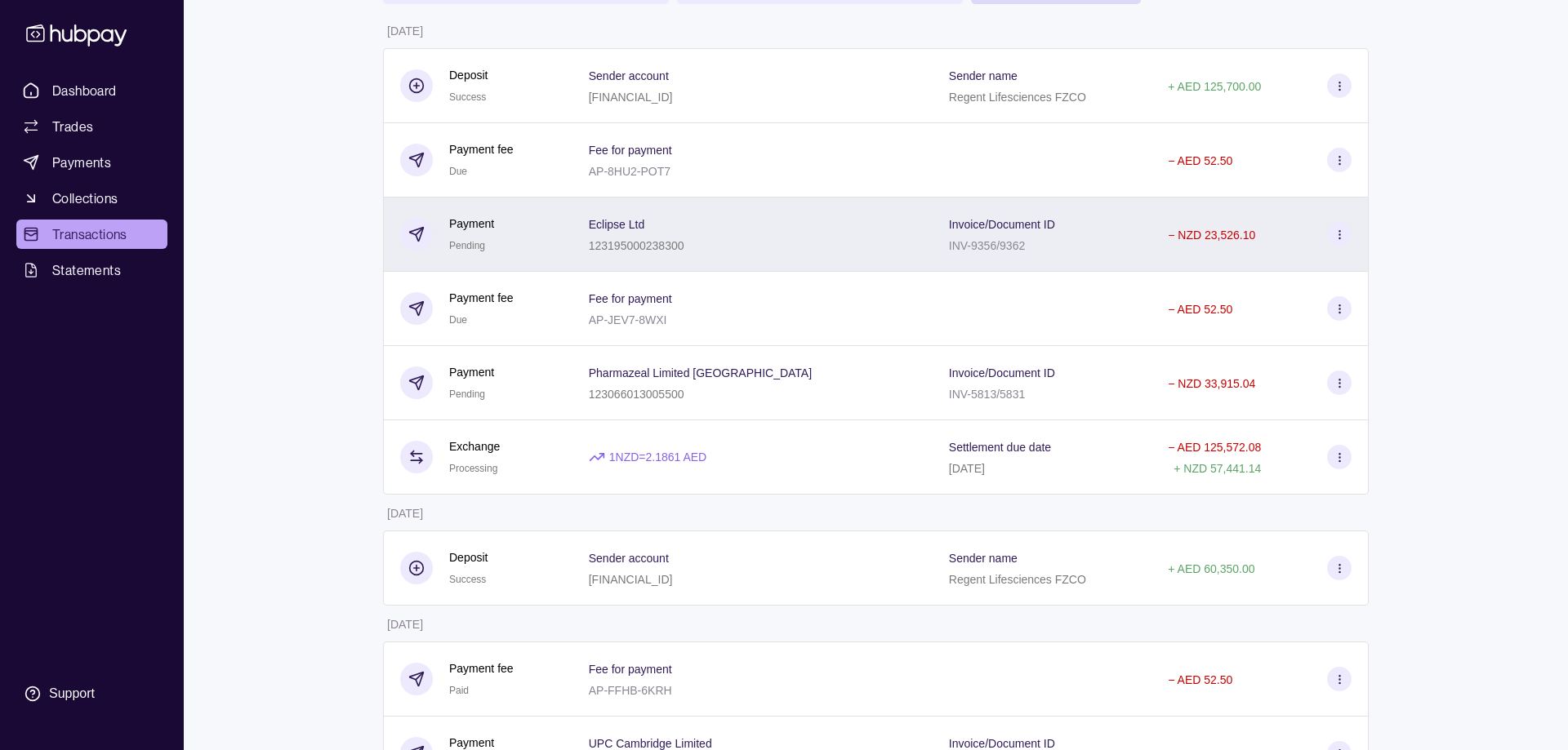
click at [797, 251] on div "Eclipse Ltd 123195000238300" at bounding box center [752, 234] width 328 height 41
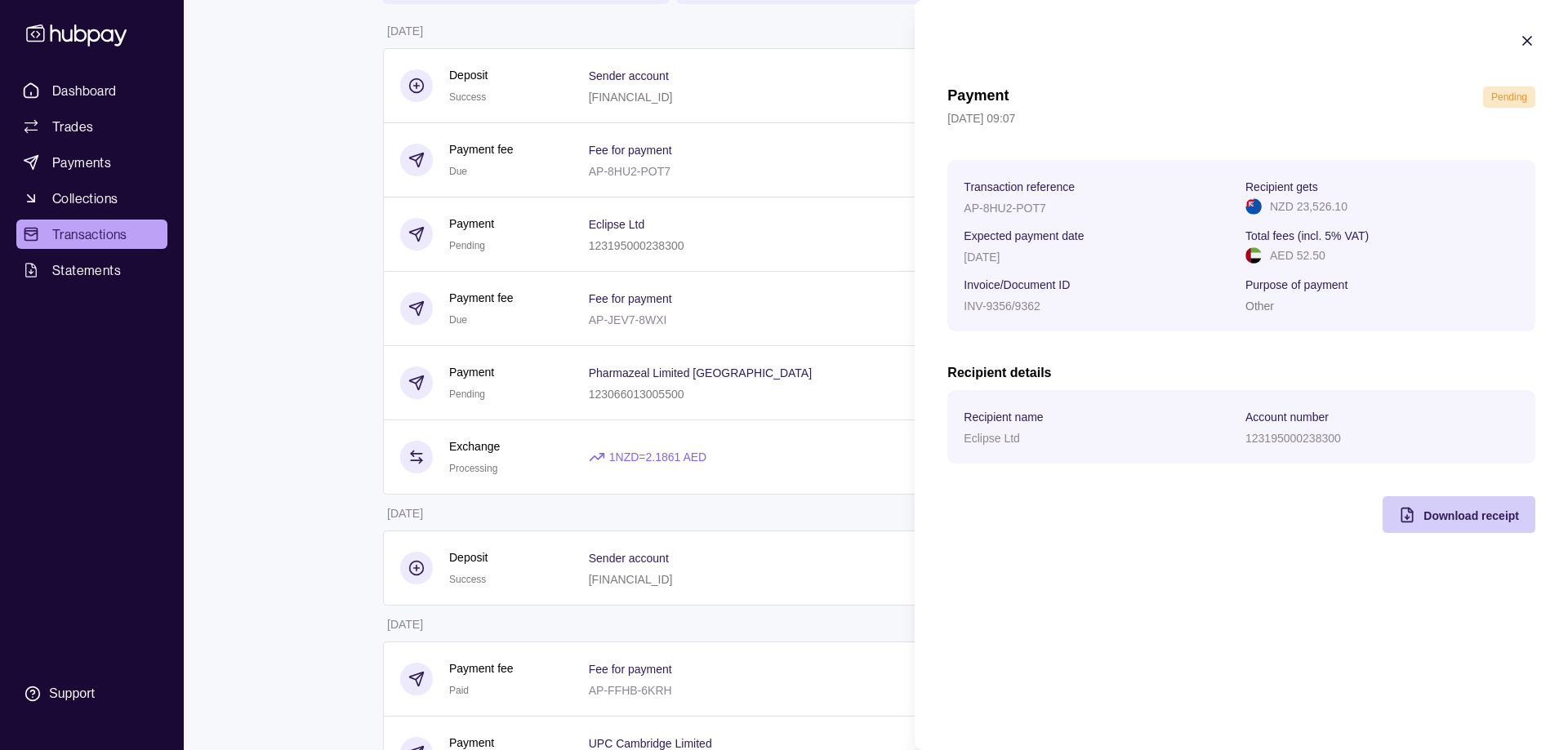
click at [1465, 505] on div "Download receipt" at bounding box center [1471, 515] width 96 height 19
click at [1531, 38] on icon "button" at bounding box center [1527, 41] width 8 height 8
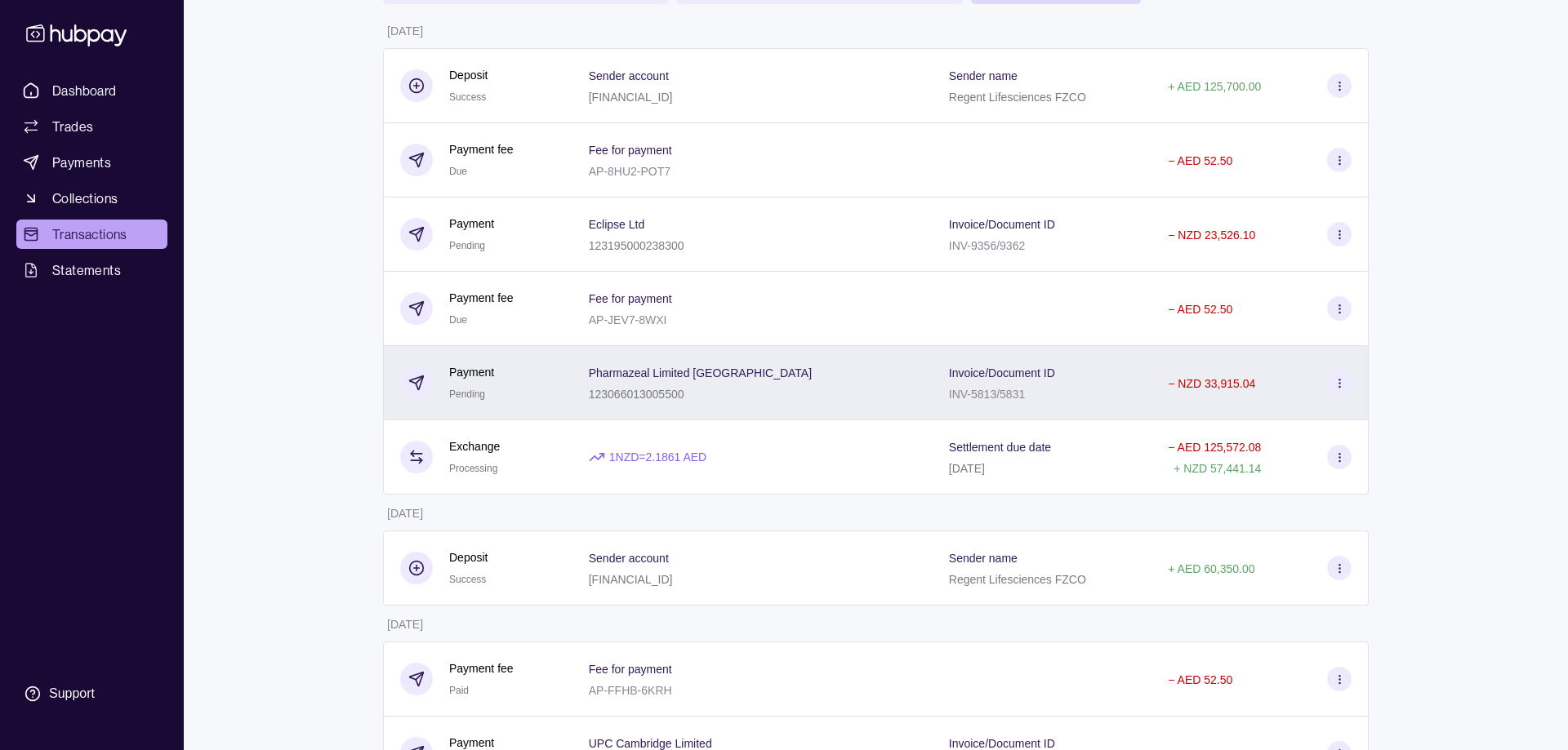
click at [1192, 375] on div "− NZD 33,915.04" at bounding box center [1212, 382] width 87 height 19
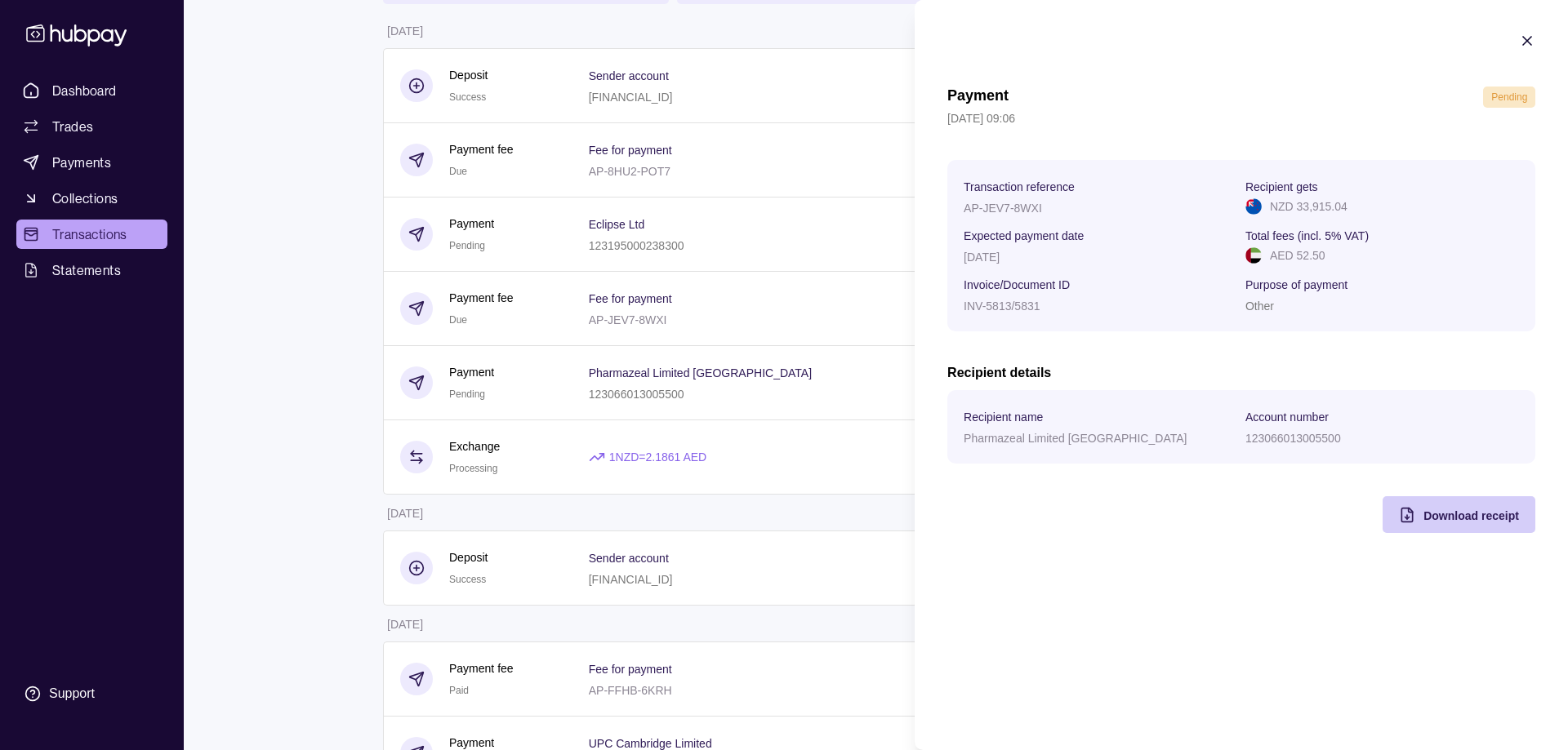
click at [1483, 529] on div "Download receipt" at bounding box center [1446, 515] width 144 height 37
click at [1523, 39] on icon "button" at bounding box center [1526, 40] width 16 height 16
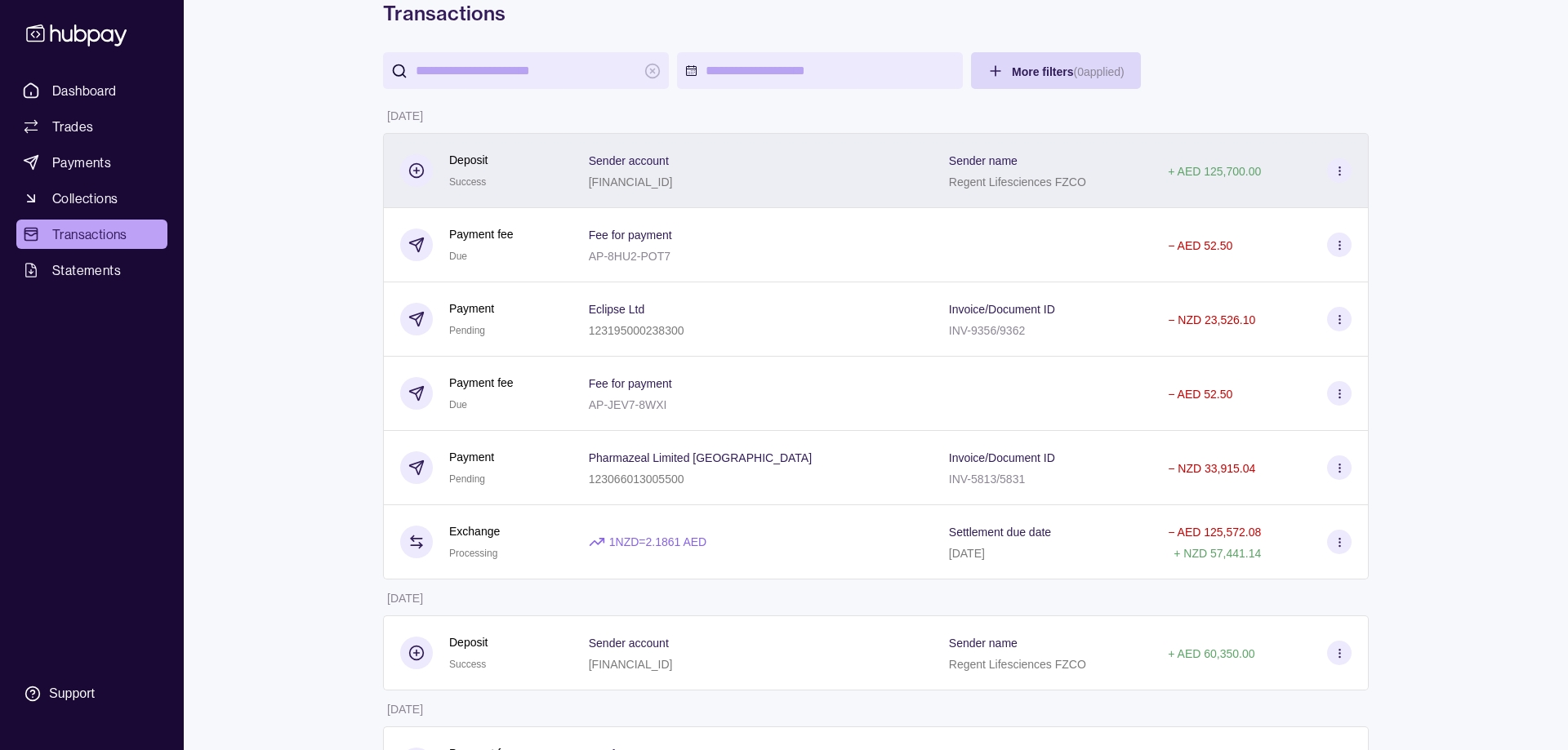
scroll to position [0, 0]
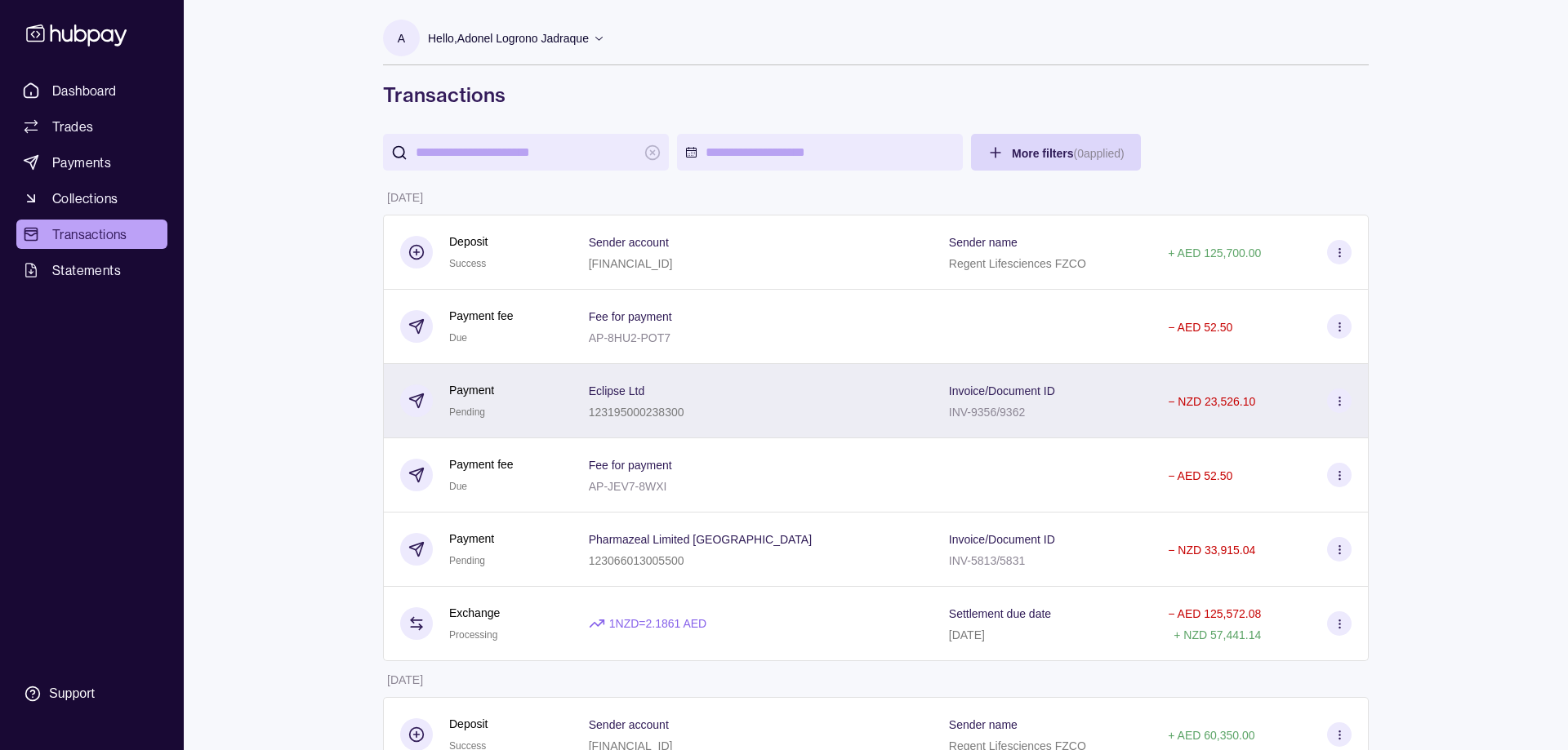
click at [721, 401] on div "Eclipse Ltd 123195000238300" at bounding box center [752, 401] width 328 height 41
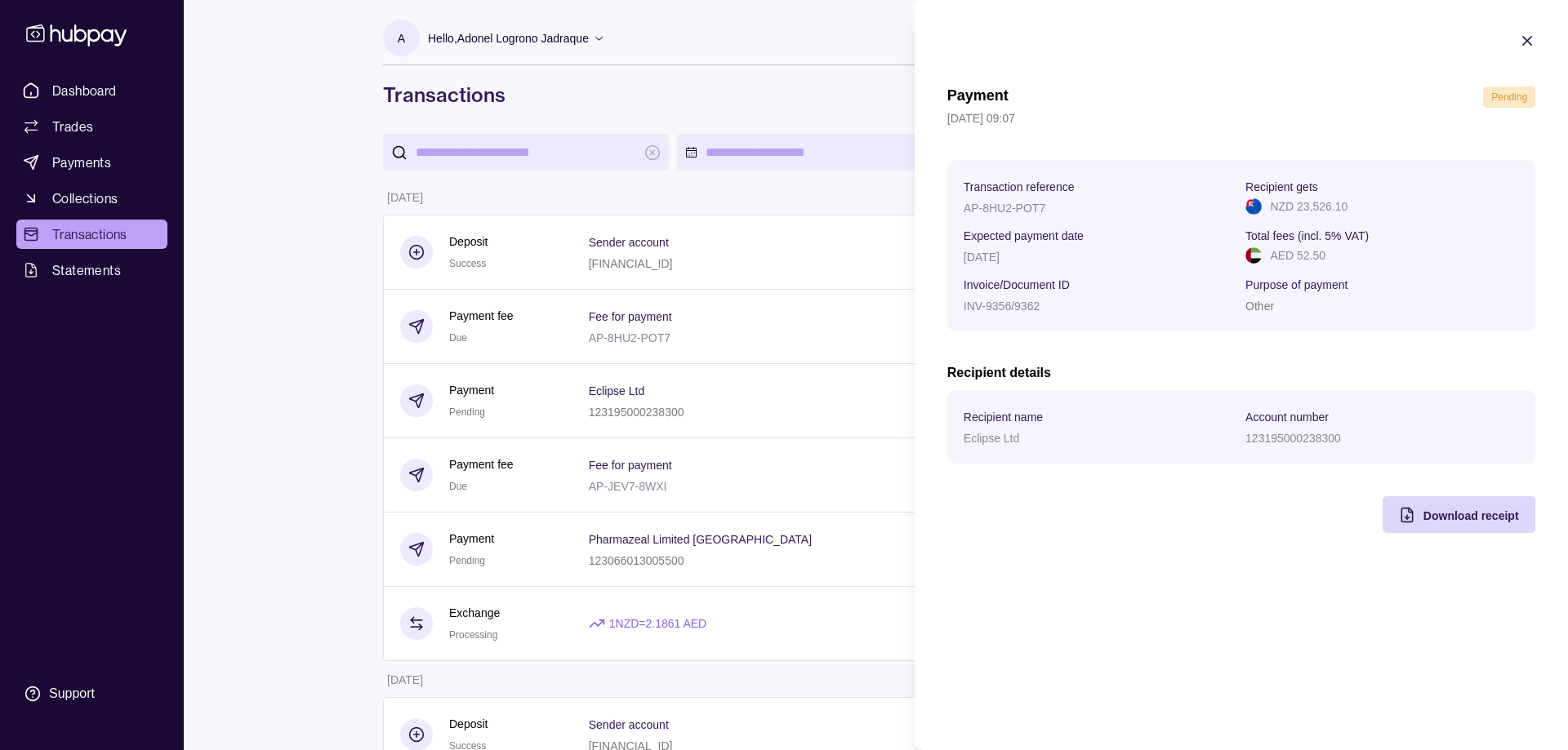
click at [1525, 37] on icon "button" at bounding box center [1526, 40] width 16 height 16
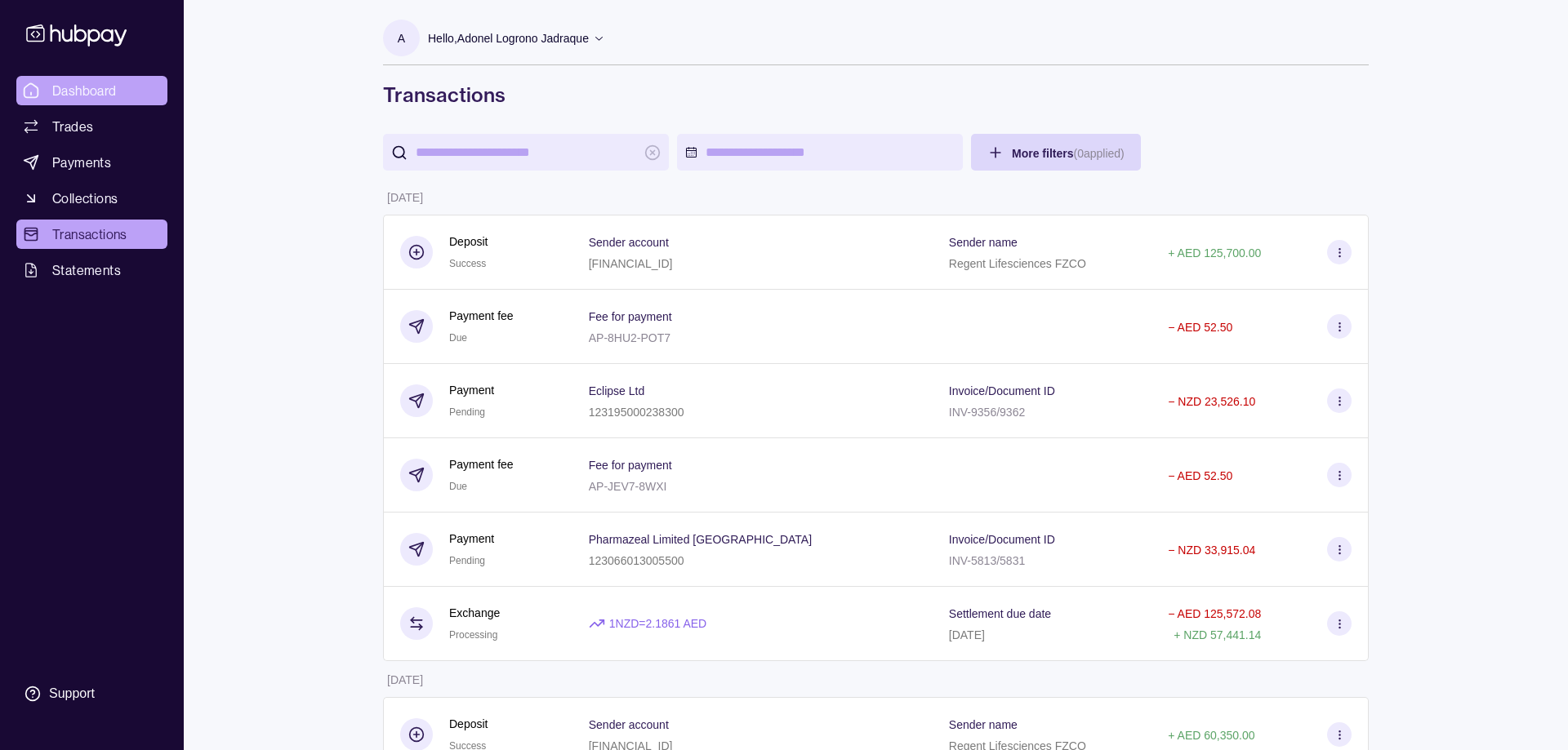
click at [55, 85] on span "Dashboard" at bounding box center [84, 90] width 65 height 19
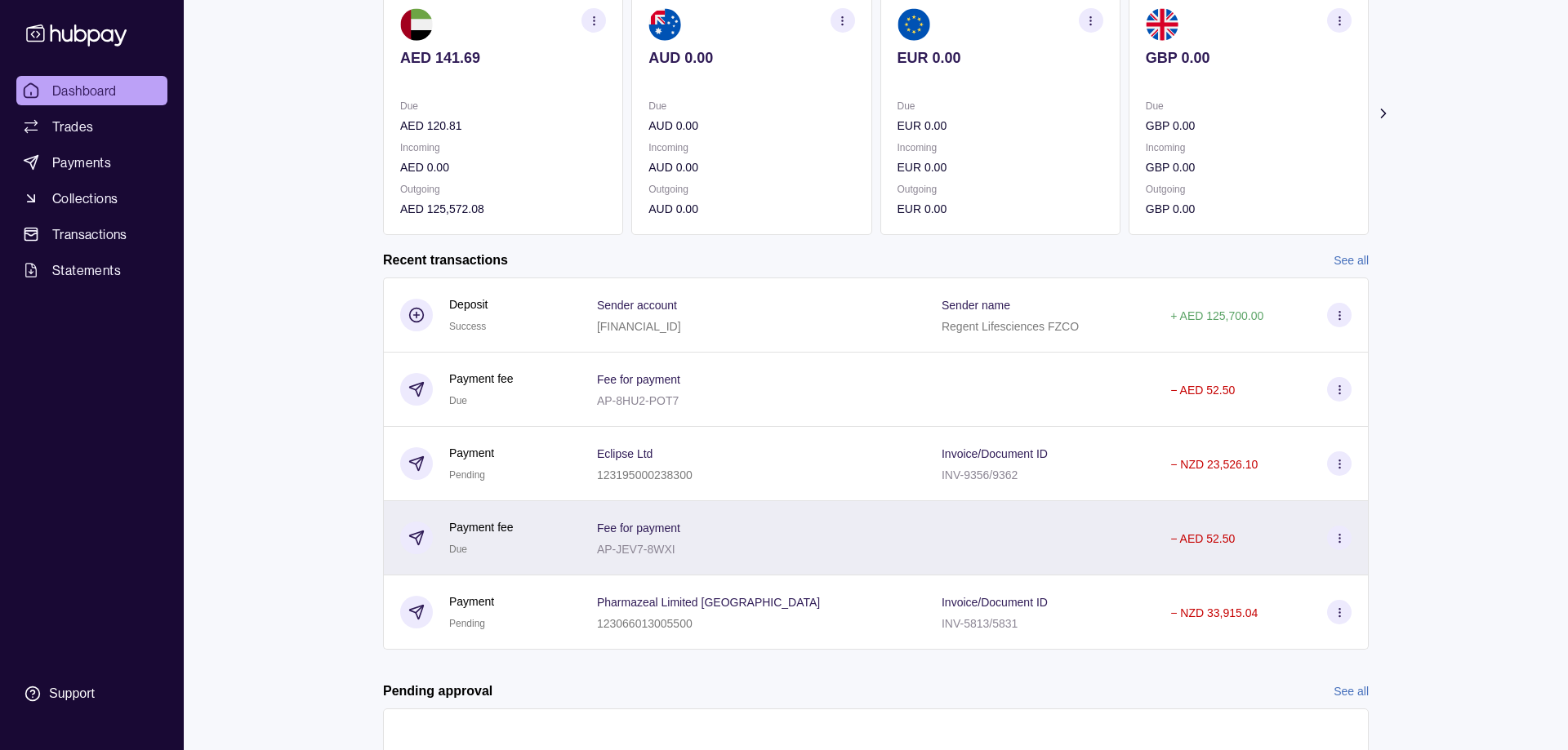
scroll to position [295, 0]
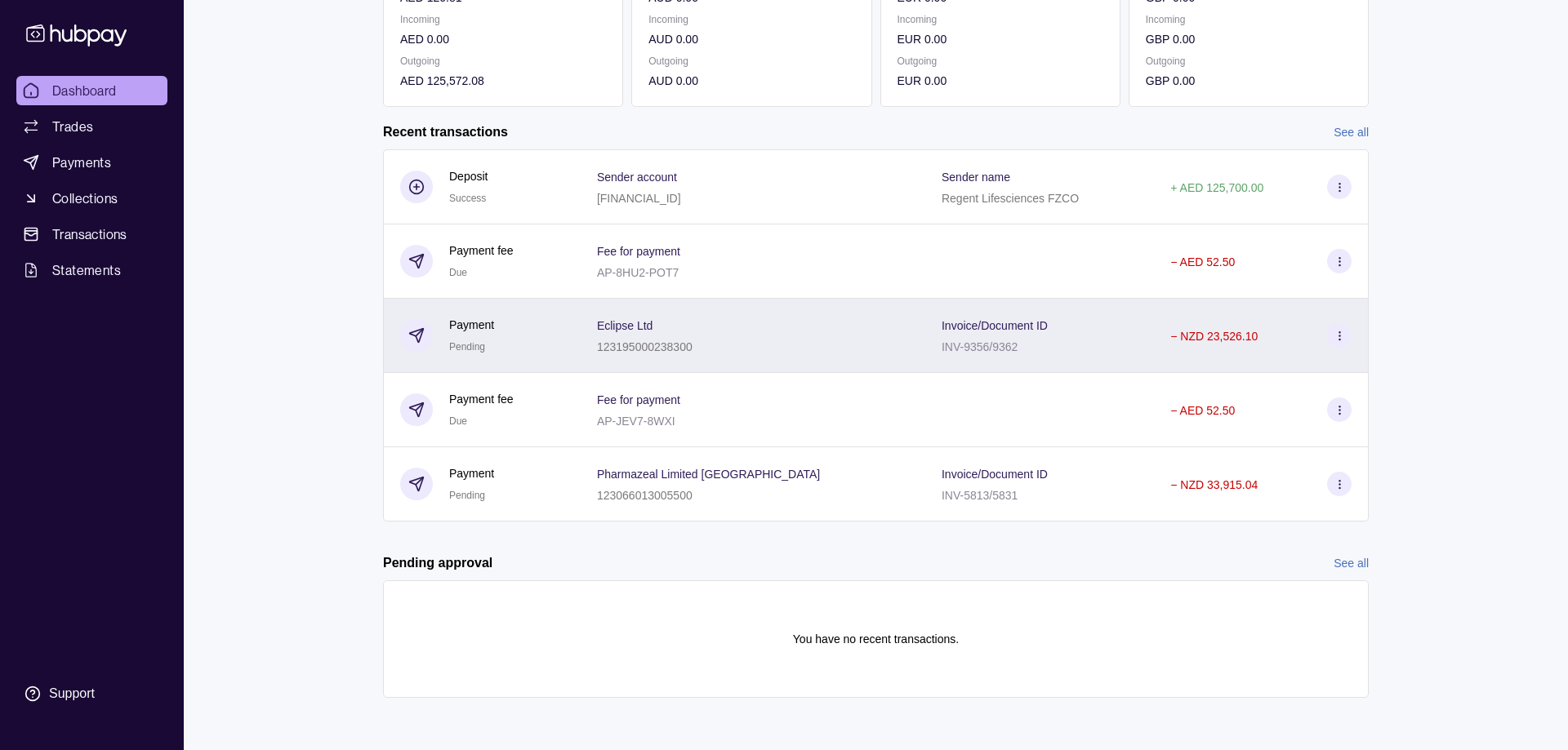
click at [515, 349] on div "Payment Pending" at bounding box center [482, 336] width 164 height 40
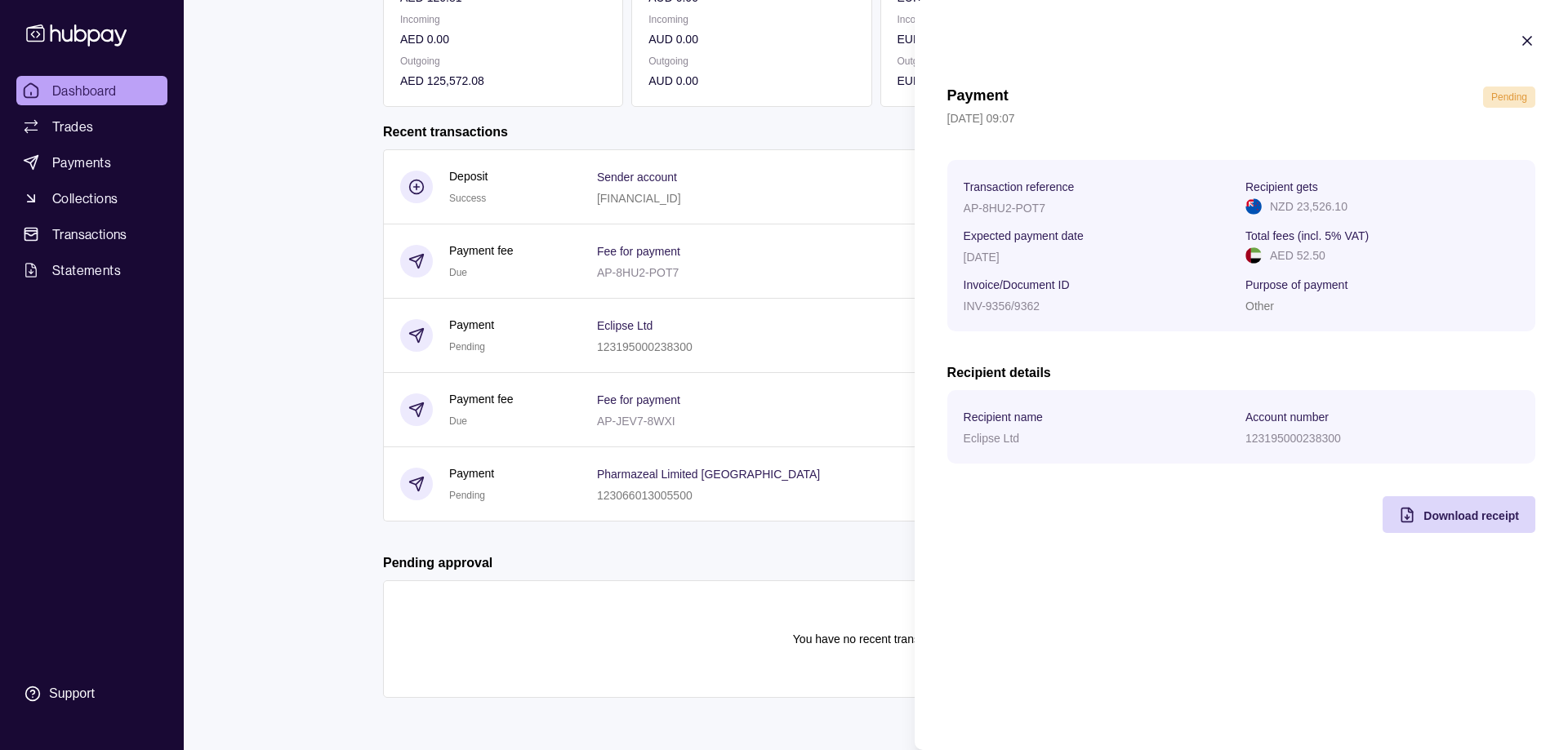
click at [1529, 43] on icon "button" at bounding box center [1527, 41] width 8 height 8
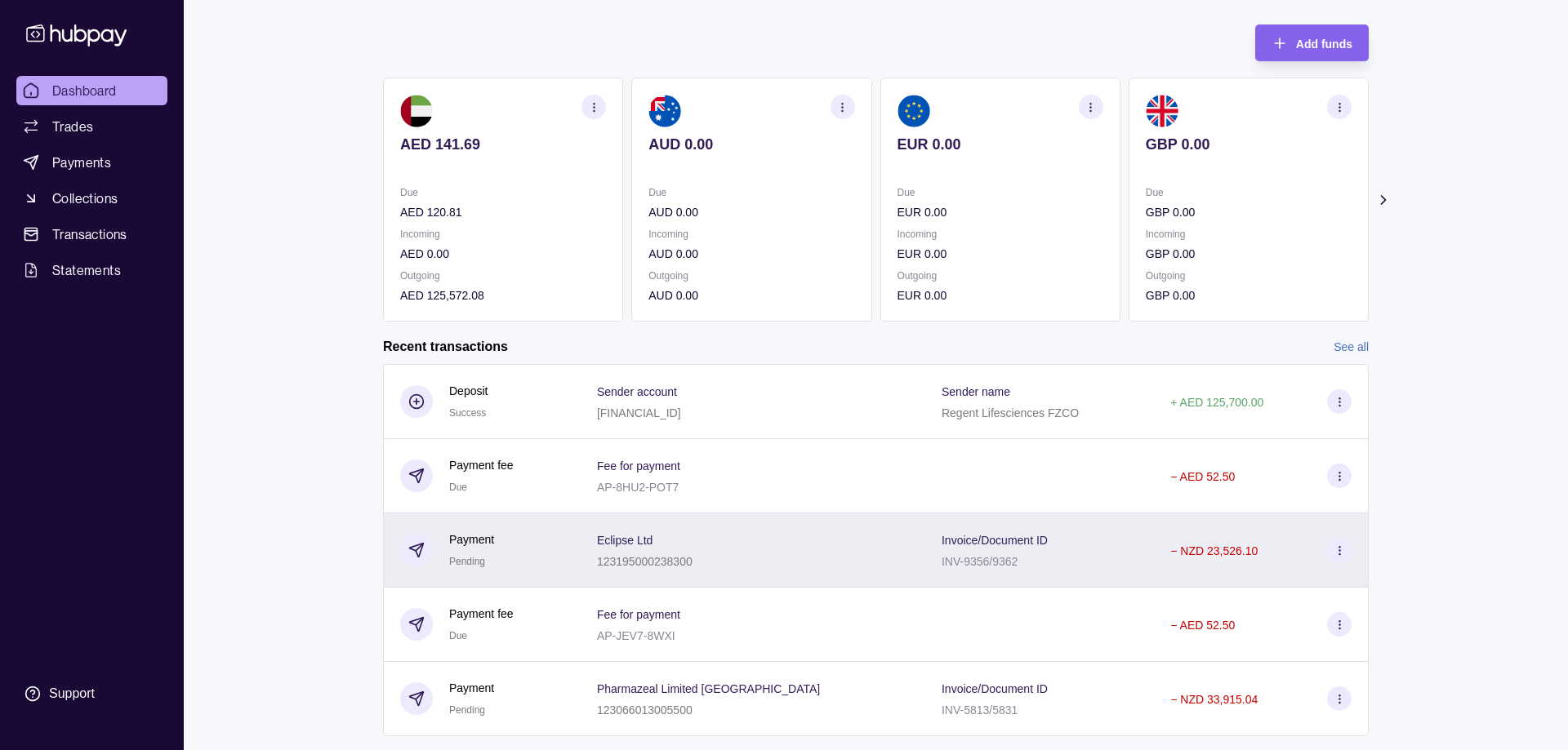
scroll to position [45, 0]
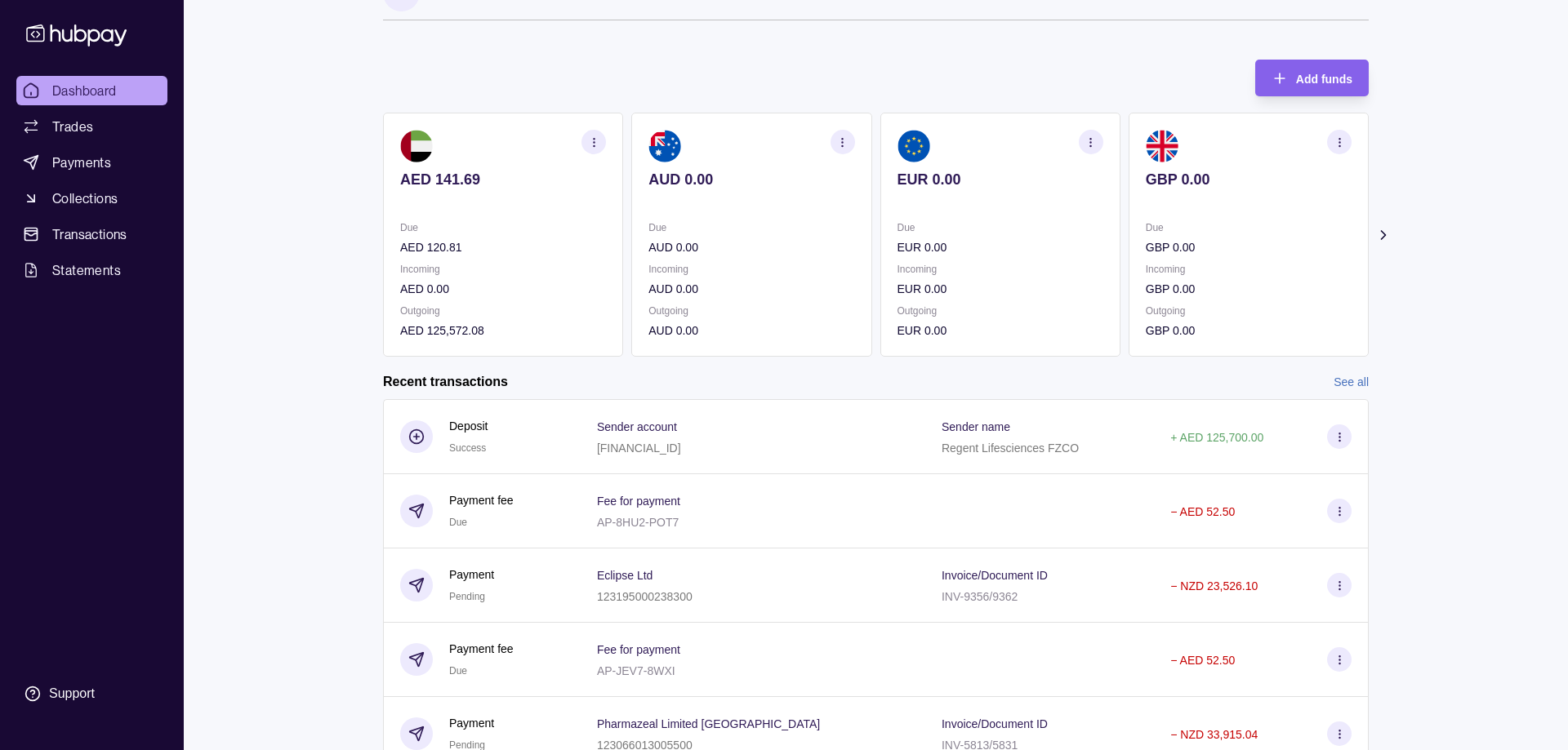
click at [1391, 235] on section "Add funds AED 141.69 Due AED 120.81 Incoming AED 0.00 Outgoing AED 125,572.08 A…" at bounding box center [875, 512] width 1051 height 937
click at [1374, 235] on section "Add funds AED 141.69 Due AED 120.81 Incoming AED 0.00 Outgoing AED 125,572.08 A…" at bounding box center [875, 512] width 1051 height 937
click at [1387, 234] on icon at bounding box center [1383, 235] width 16 height 16
click at [367, 234] on icon at bounding box center [368, 235] width 16 height 16
click at [367, 234] on section "Add funds AED 141.69 Due AED 120.81 Incoming AED 0.00 Outgoing AED 125,572.08 A…" at bounding box center [875, 512] width 1051 height 937
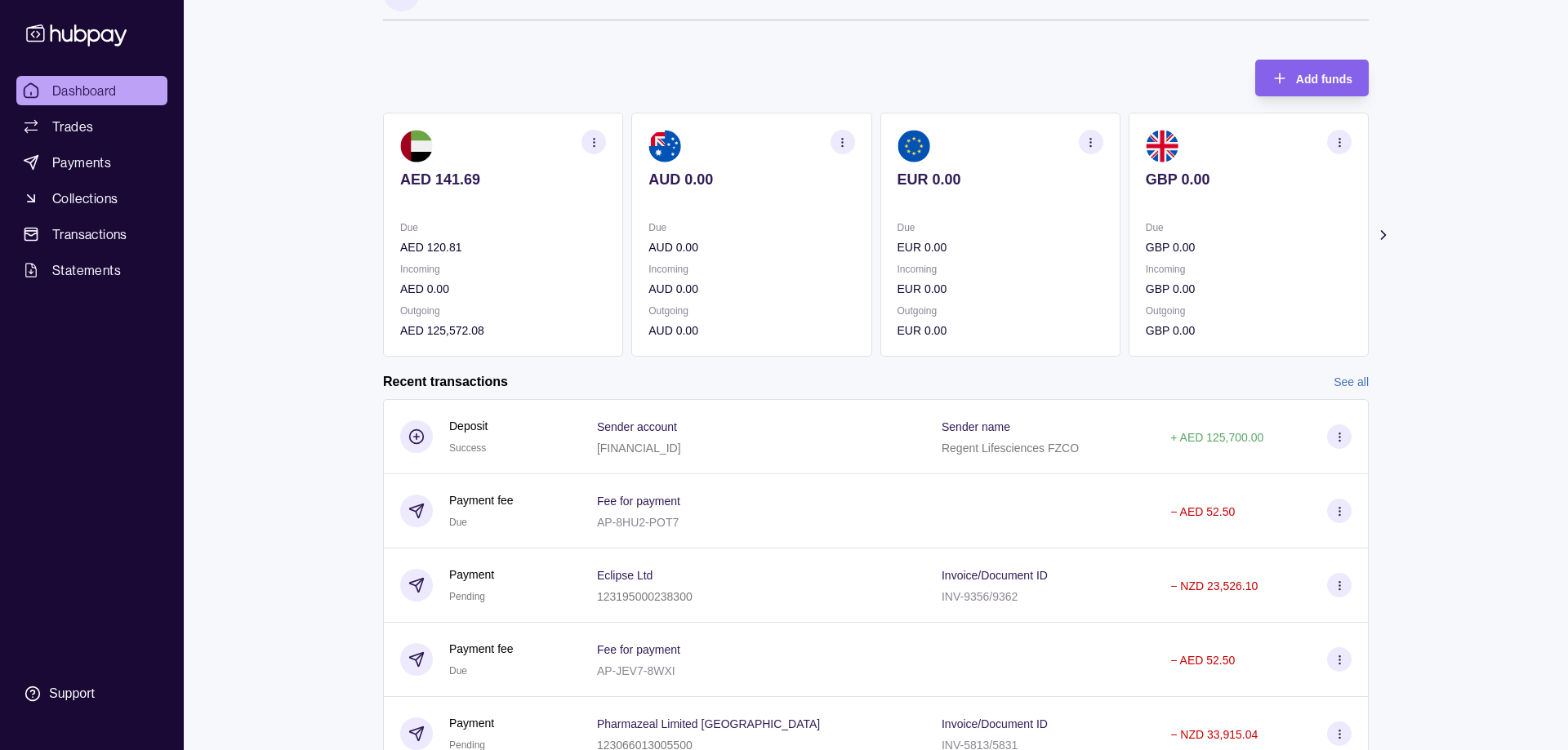
click at [367, 234] on section "Add funds AED 141.69 Due AED 120.81 Incoming AED 0.00 Outgoing AED 125,572.08 A…" at bounding box center [875, 512] width 1051 height 937
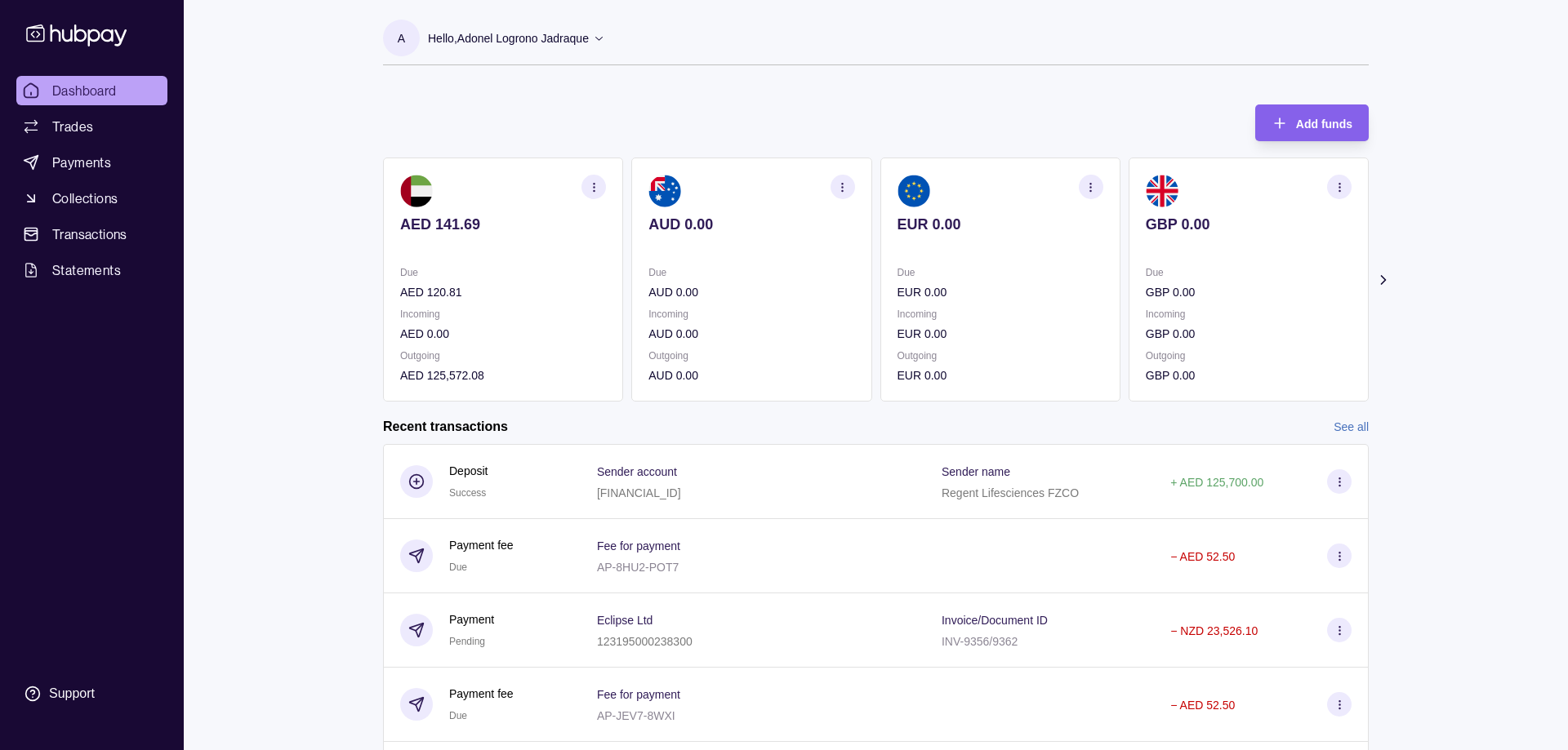
click at [94, 79] on link "Dashboard" at bounding box center [91, 91] width 151 height 29
click at [102, 224] on link "Transactions" at bounding box center [91, 234] width 151 height 29
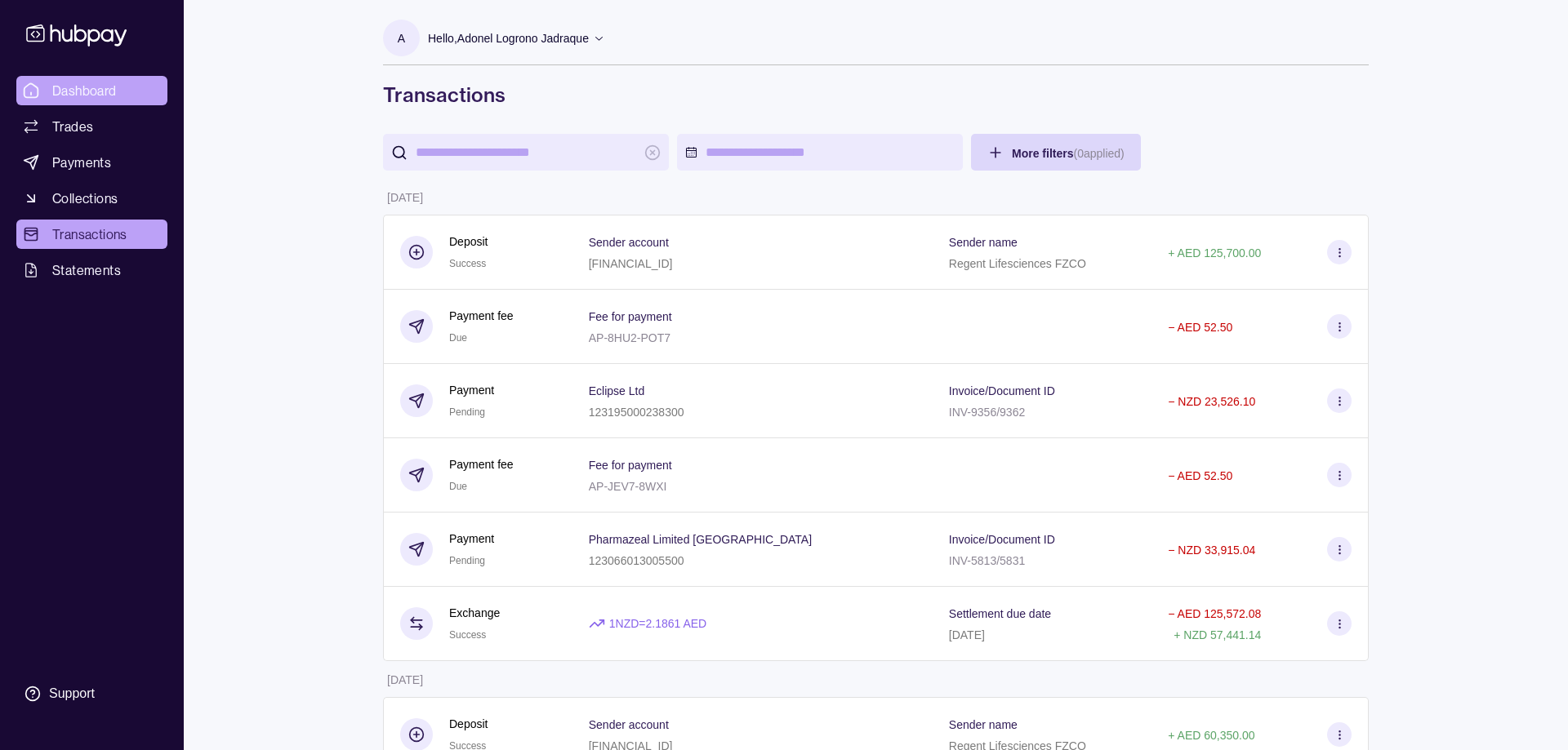
click at [69, 89] on span "Dashboard" at bounding box center [84, 90] width 65 height 19
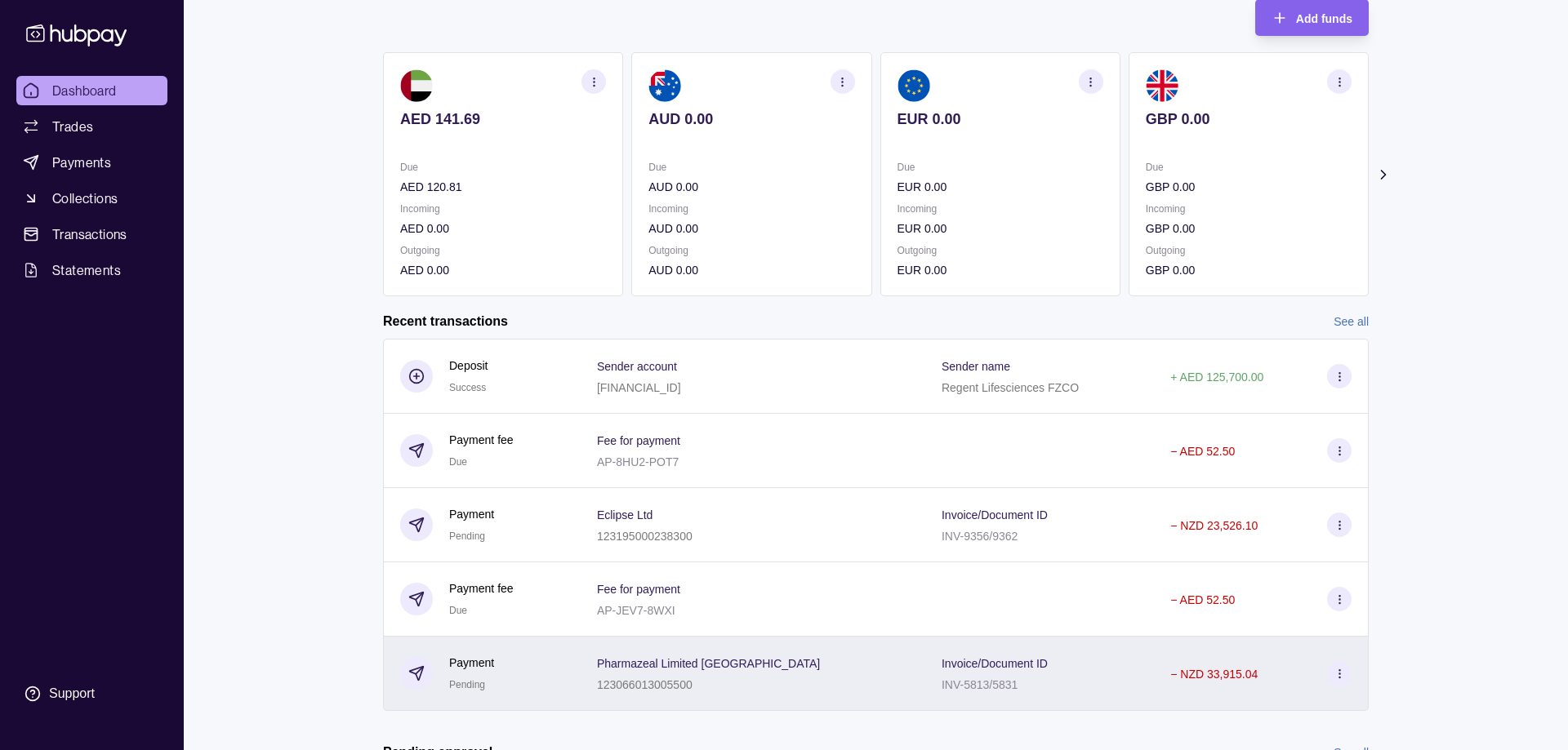
scroll to position [167, 0]
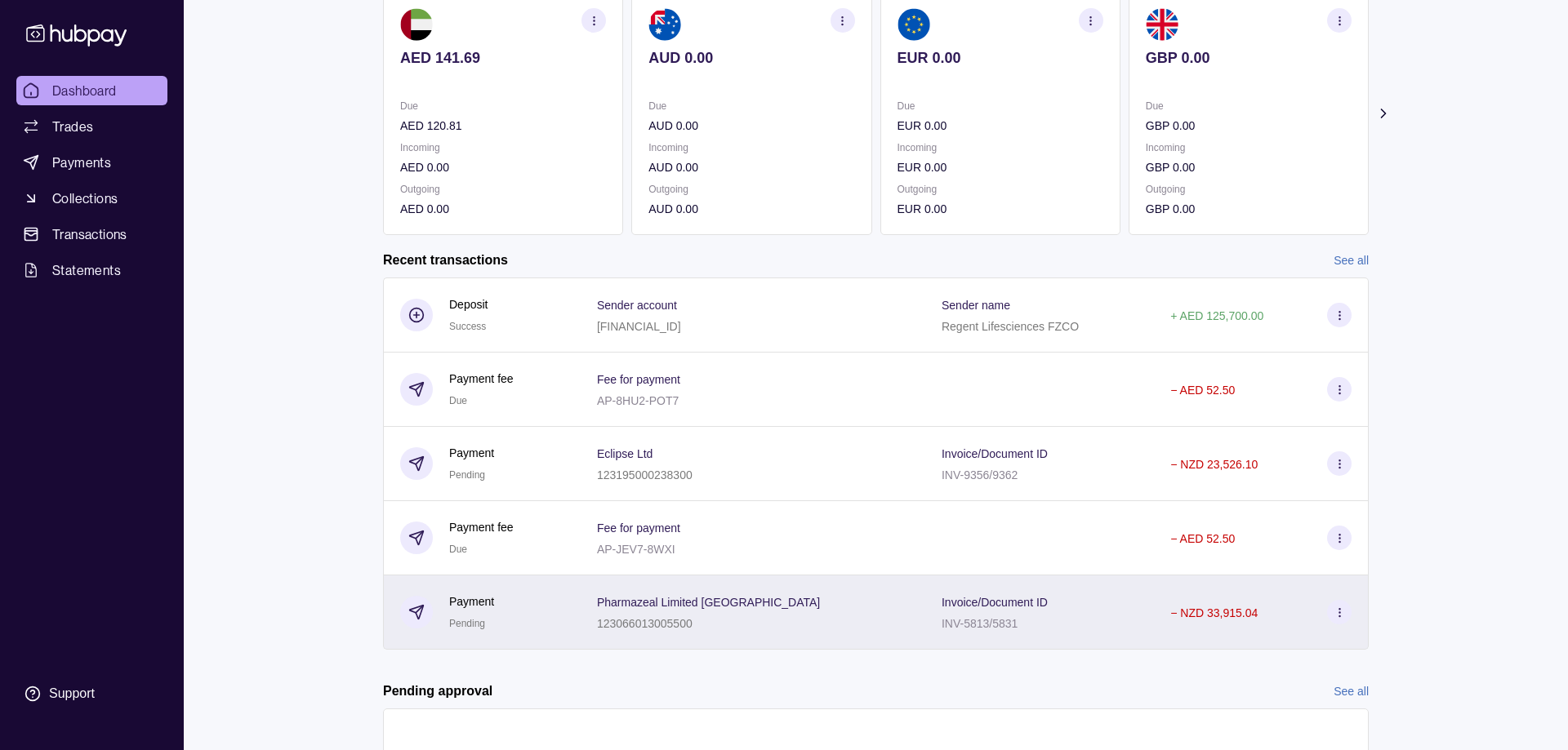
click at [537, 620] on div "Payment Pending" at bounding box center [482, 613] width 164 height 40
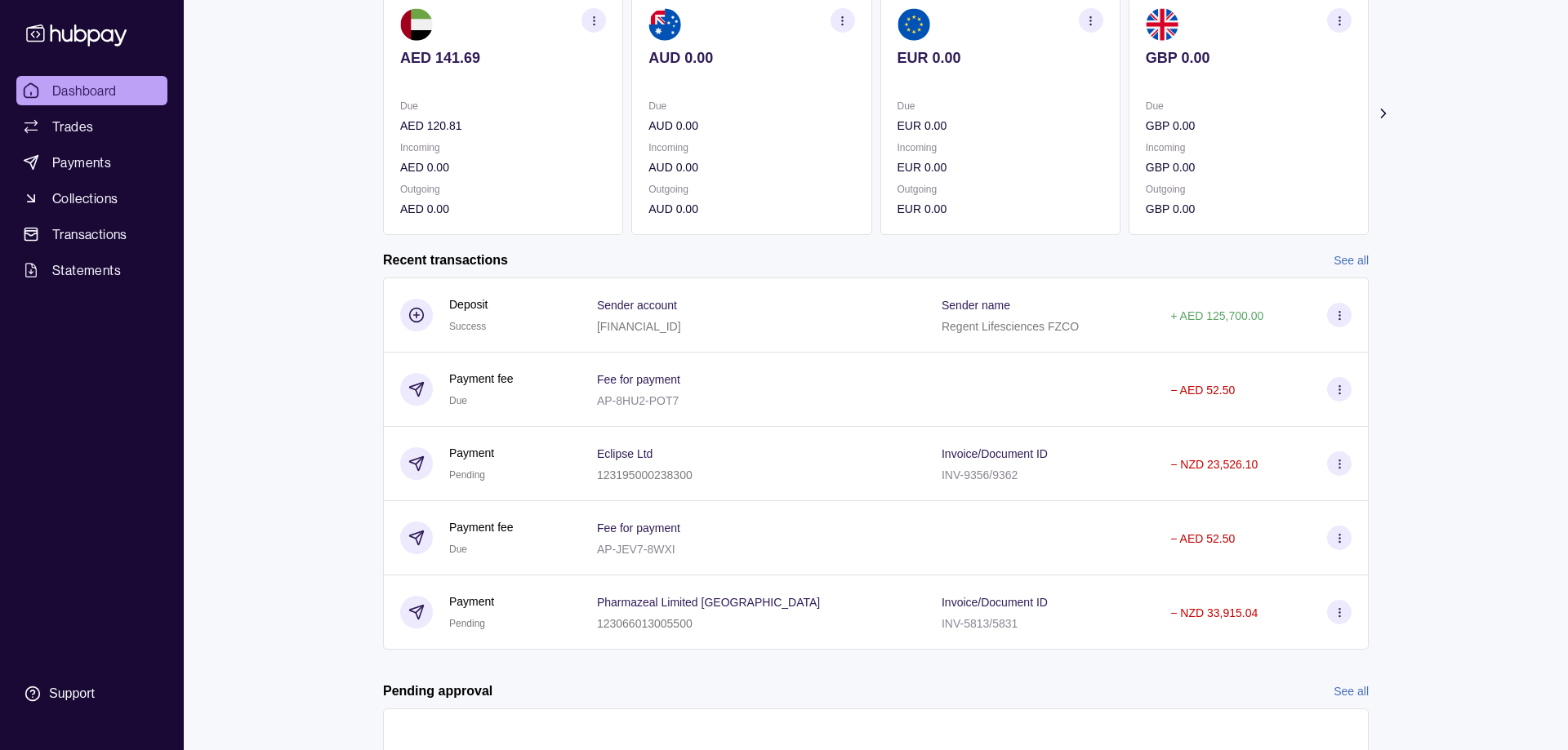
click at [578, 458] on html "Dashboard Trades Payments Collections Transactions Statements Support A Hello, …" at bounding box center [784, 355] width 1568 height 1045
click at [564, 458] on div "Payment Pending" at bounding box center [482, 464] width 164 height 40
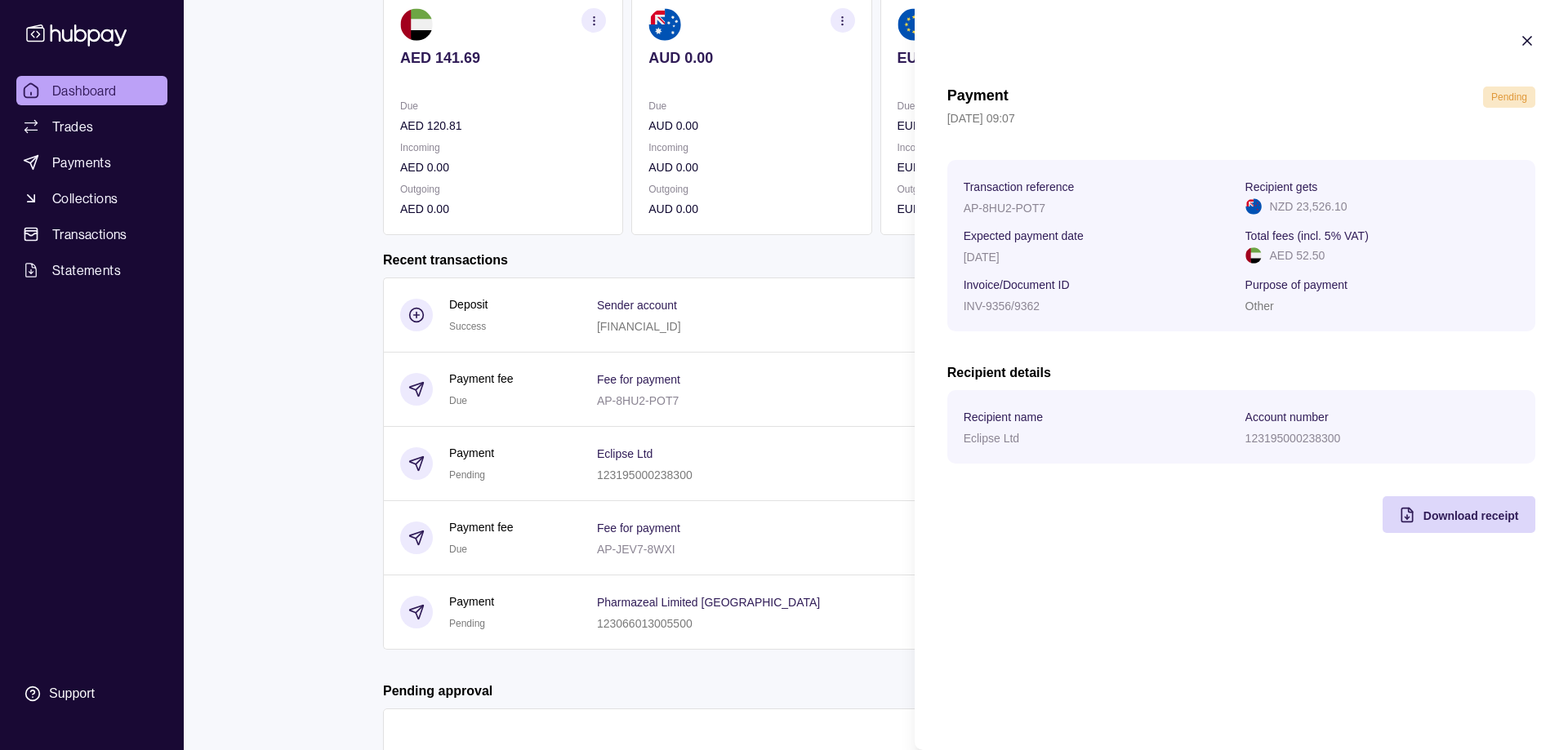
click at [1534, 47] on icon "button" at bounding box center [1526, 40] width 16 height 16
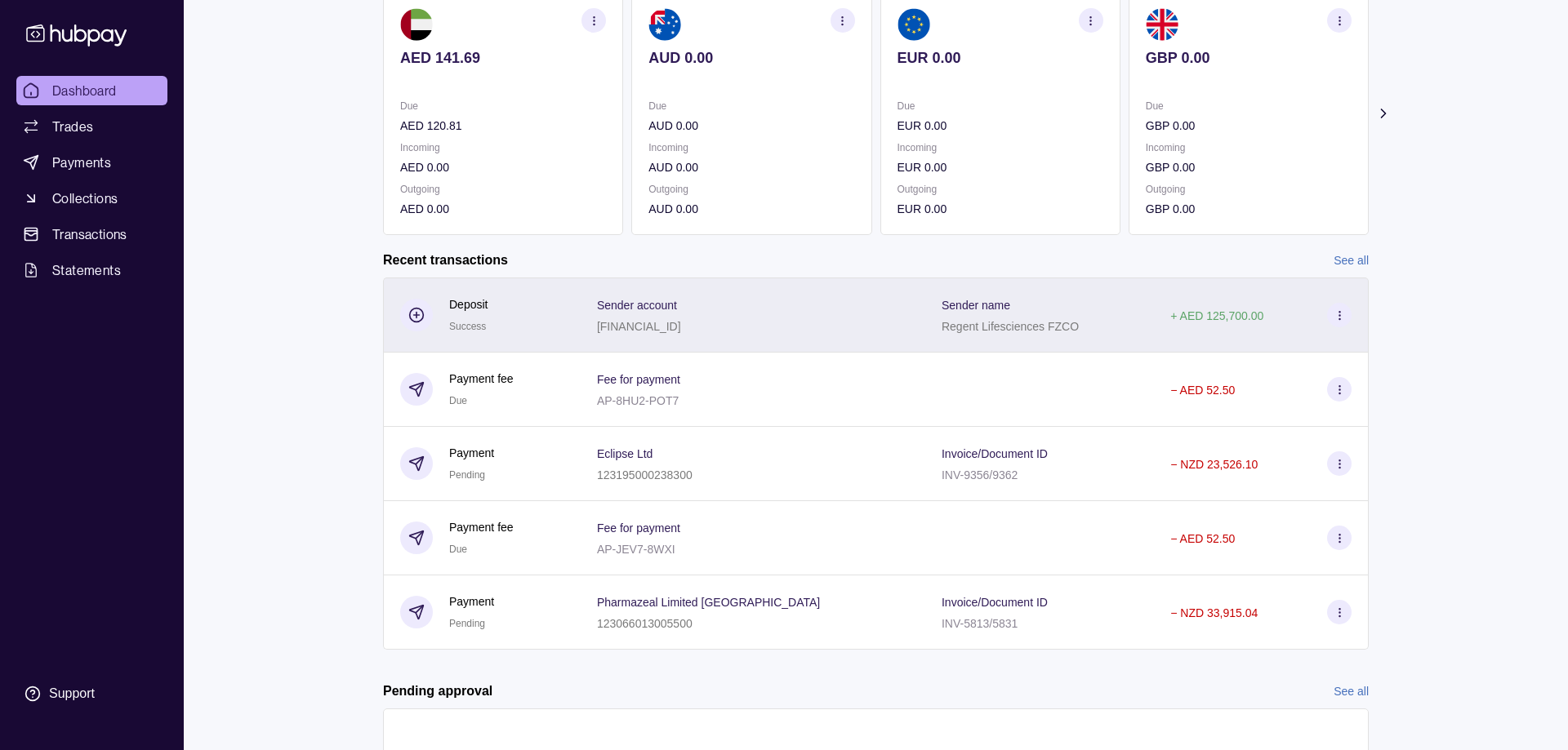
scroll to position [0, 0]
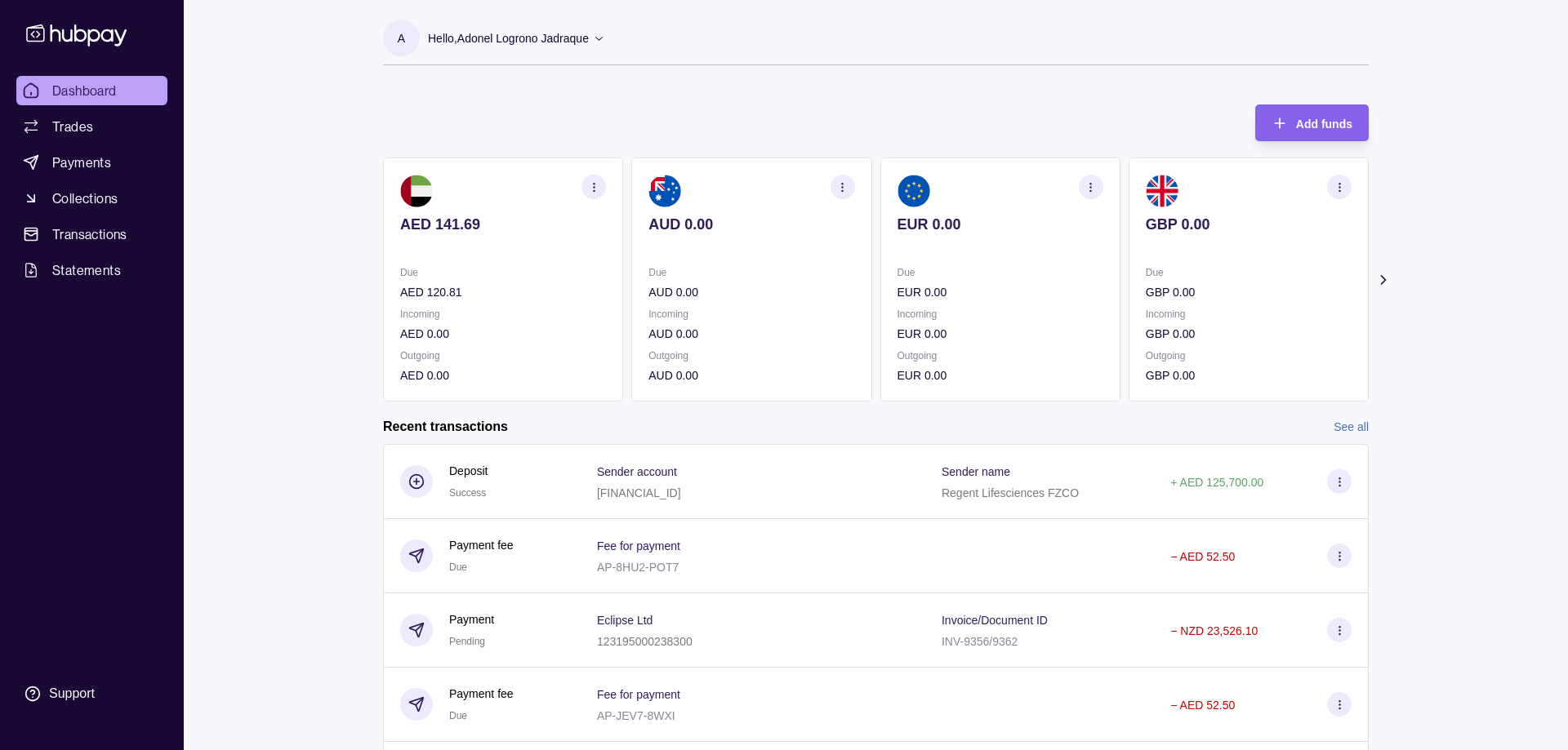
click at [1389, 279] on icon at bounding box center [1383, 279] width 16 height 16
click at [1389, 279] on icon at bounding box center [1383, 279] width 16 height 16
click at [1384, 281] on icon at bounding box center [1383, 280] width 4 height 8
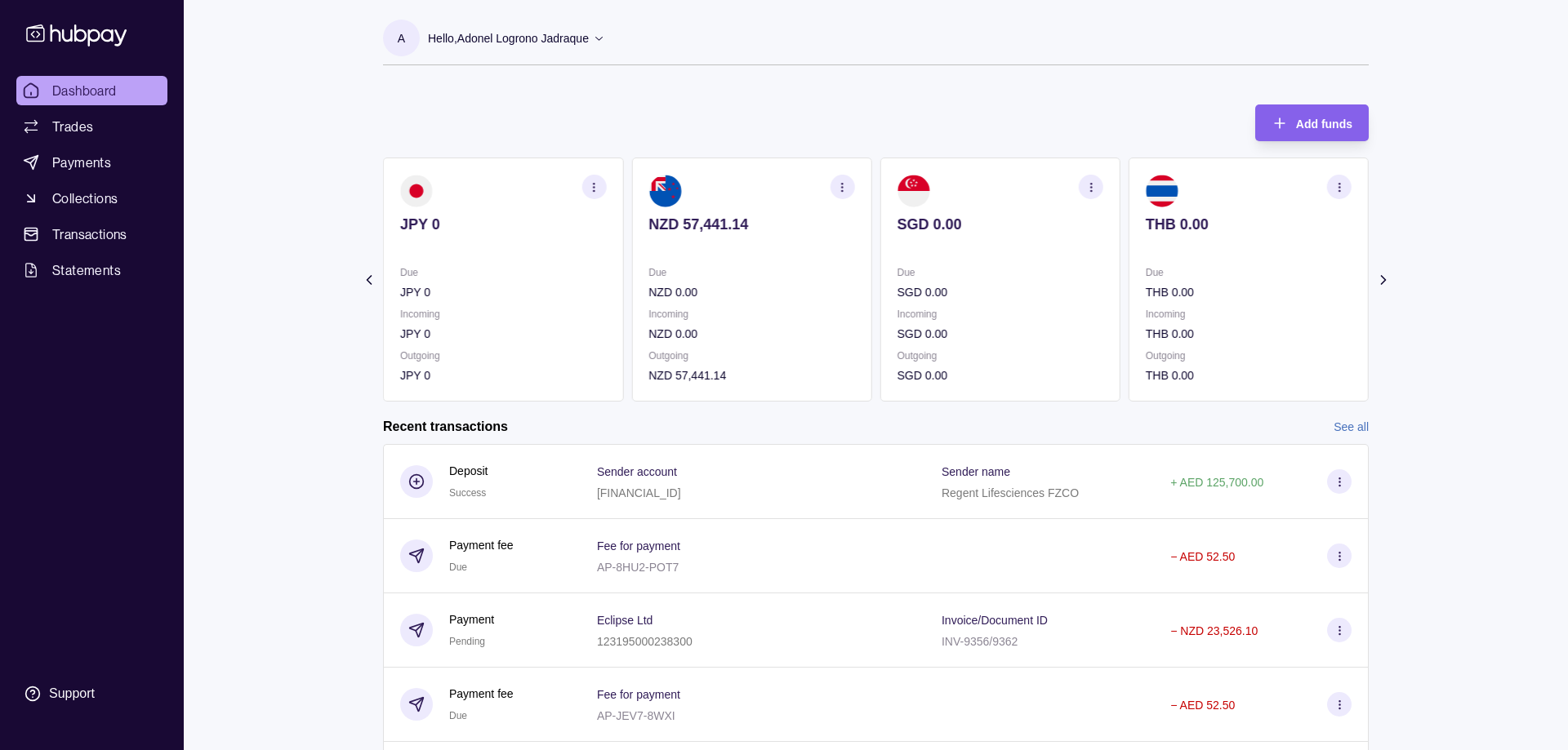
click at [1384, 281] on icon at bounding box center [1383, 280] width 4 height 8
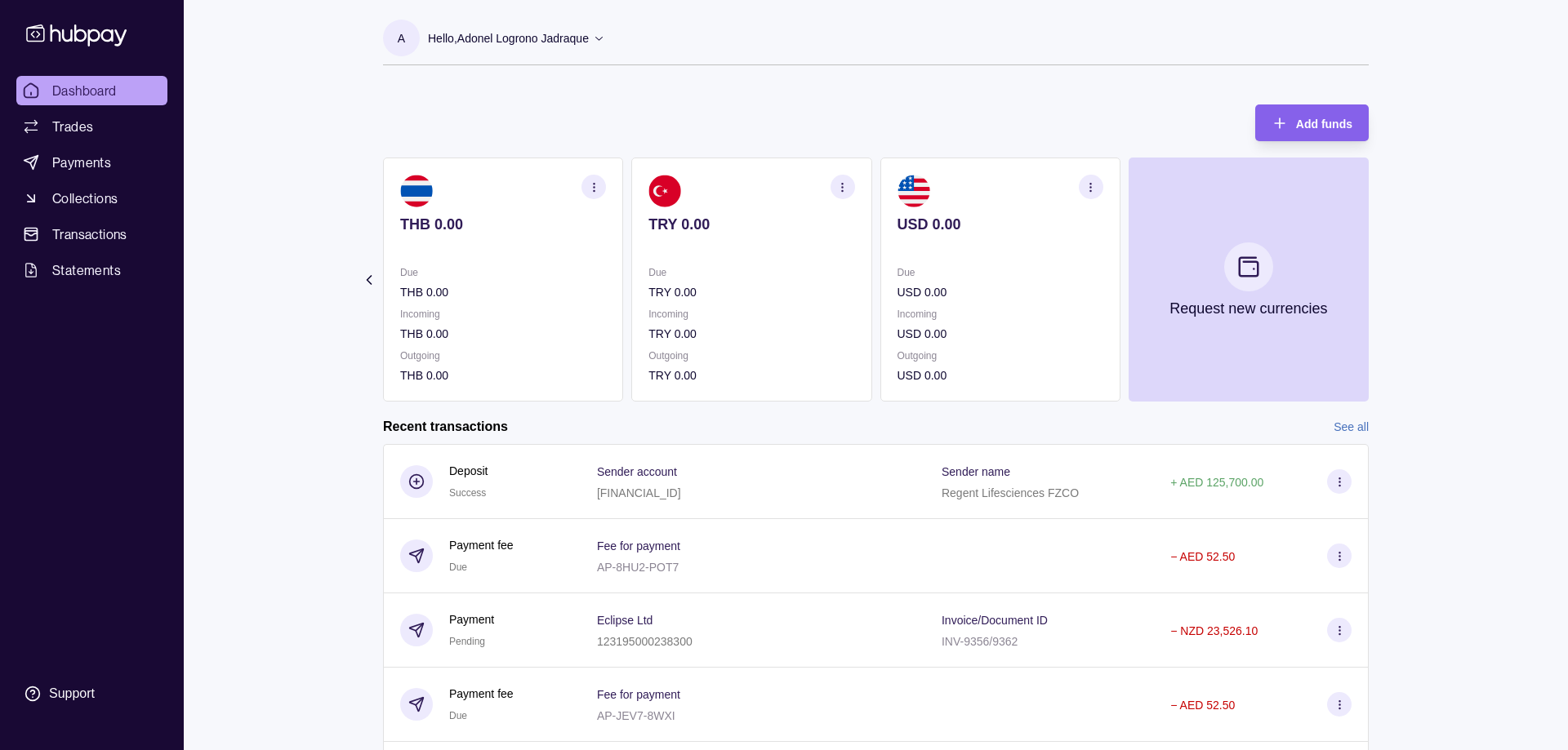
click at [1384, 281] on section "Add funds AED 141.69 Due AED 120.81 Incoming AED 0.00 Outgoing AED 0.00 AUD 0.0…" at bounding box center [875, 556] width 1051 height 937
click at [365, 282] on icon at bounding box center [368, 279] width 16 height 16
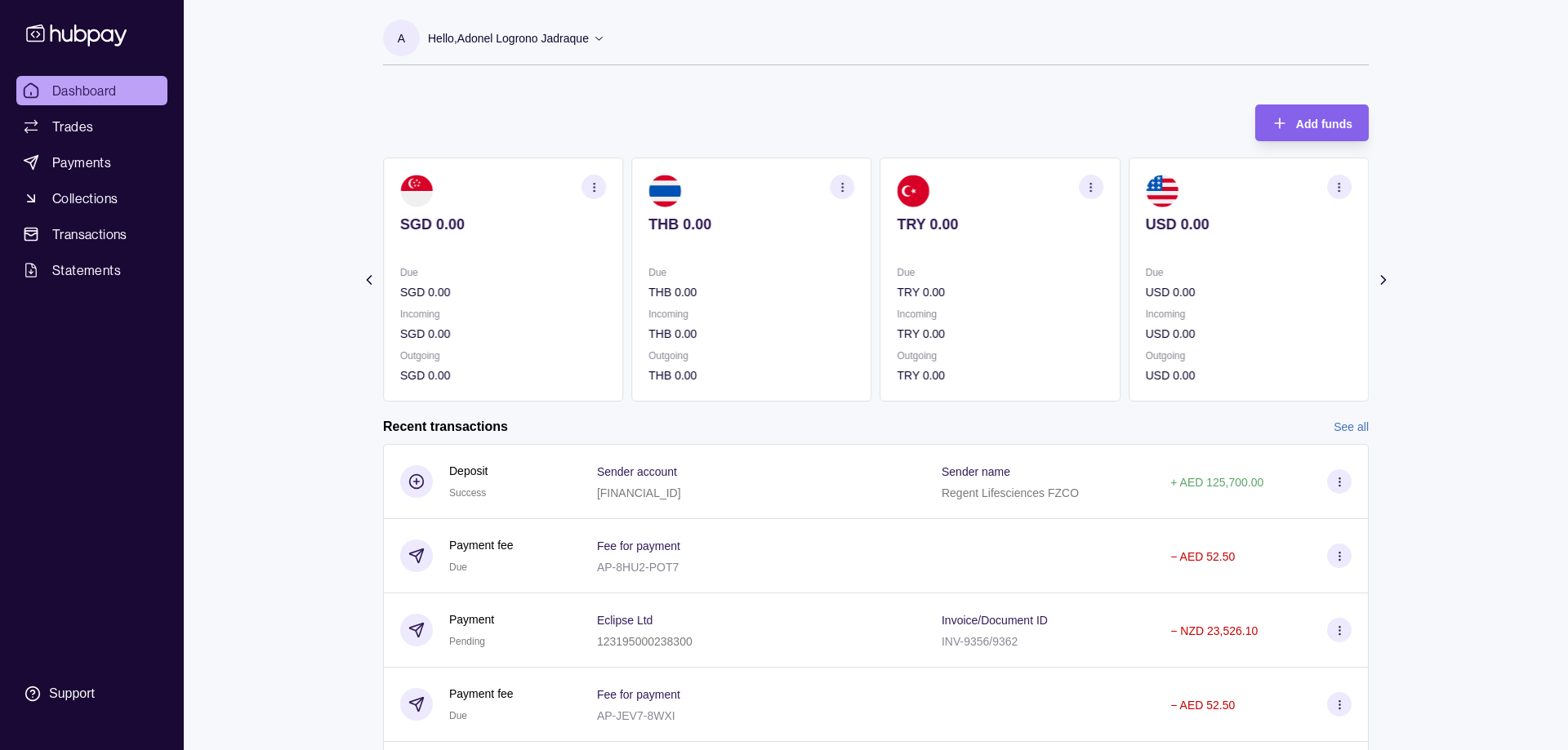
click at [365, 282] on icon at bounding box center [368, 279] width 16 height 16
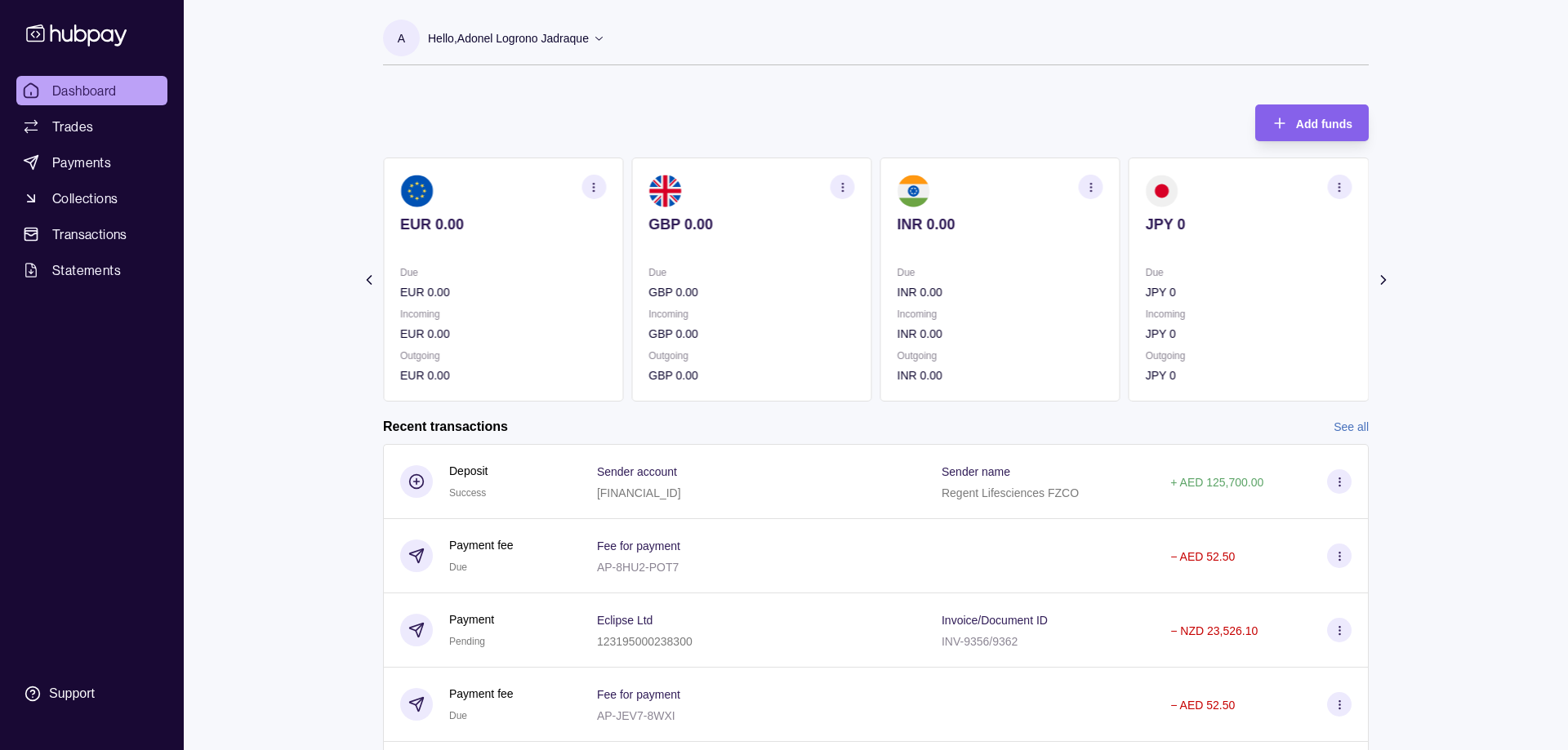
click at [365, 282] on icon at bounding box center [368, 279] width 16 height 16
click at [1379, 278] on icon at bounding box center [1383, 279] width 16 height 16
click at [1379, 281] on icon at bounding box center [1383, 279] width 16 height 16
click at [371, 280] on icon at bounding box center [368, 279] width 16 height 16
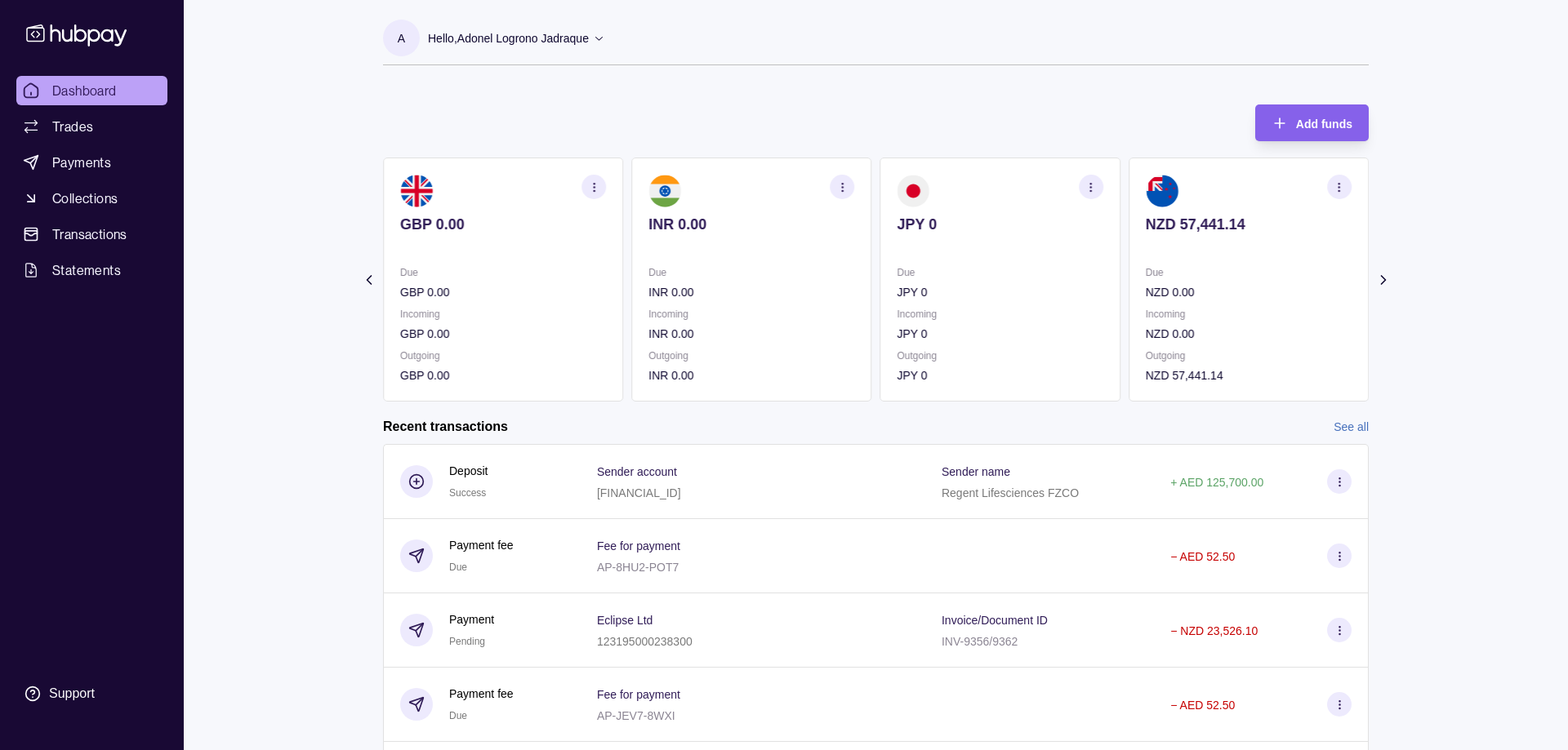
click at [371, 280] on icon at bounding box center [368, 279] width 16 height 16
click at [371, 280] on section "Add funds AED 141.69 Due AED 120.81 Incoming AED 0.00 Outgoing AED 0.00 AUD 0.0…" at bounding box center [875, 556] width 1051 height 937
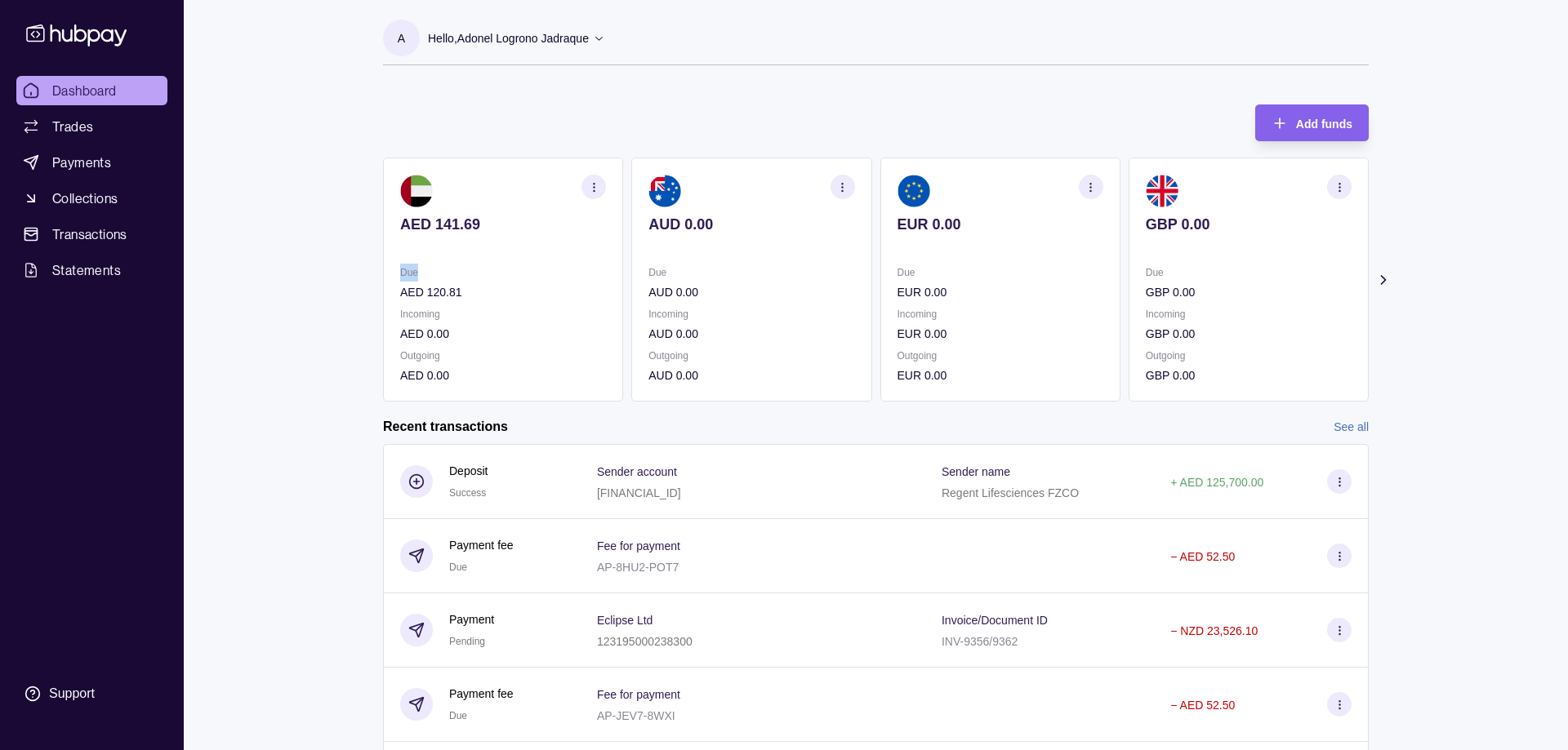
click at [371, 280] on section "Add funds AED 141.69 Due AED 120.81 Incoming AED 0.00 Outgoing AED 0.00 AUD 0.0…" at bounding box center [875, 556] width 1051 height 937
click at [370, 280] on section "Add funds AED 141.69 Due AED 120.81 Incoming AED 0.00 Outgoing AED 0.00 AUD 0.0…" at bounding box center [875, 556] width 1051 height 937
click at [436, 289] on p "AED 120.81" at bounding box center [502, 292] width 205 height 18
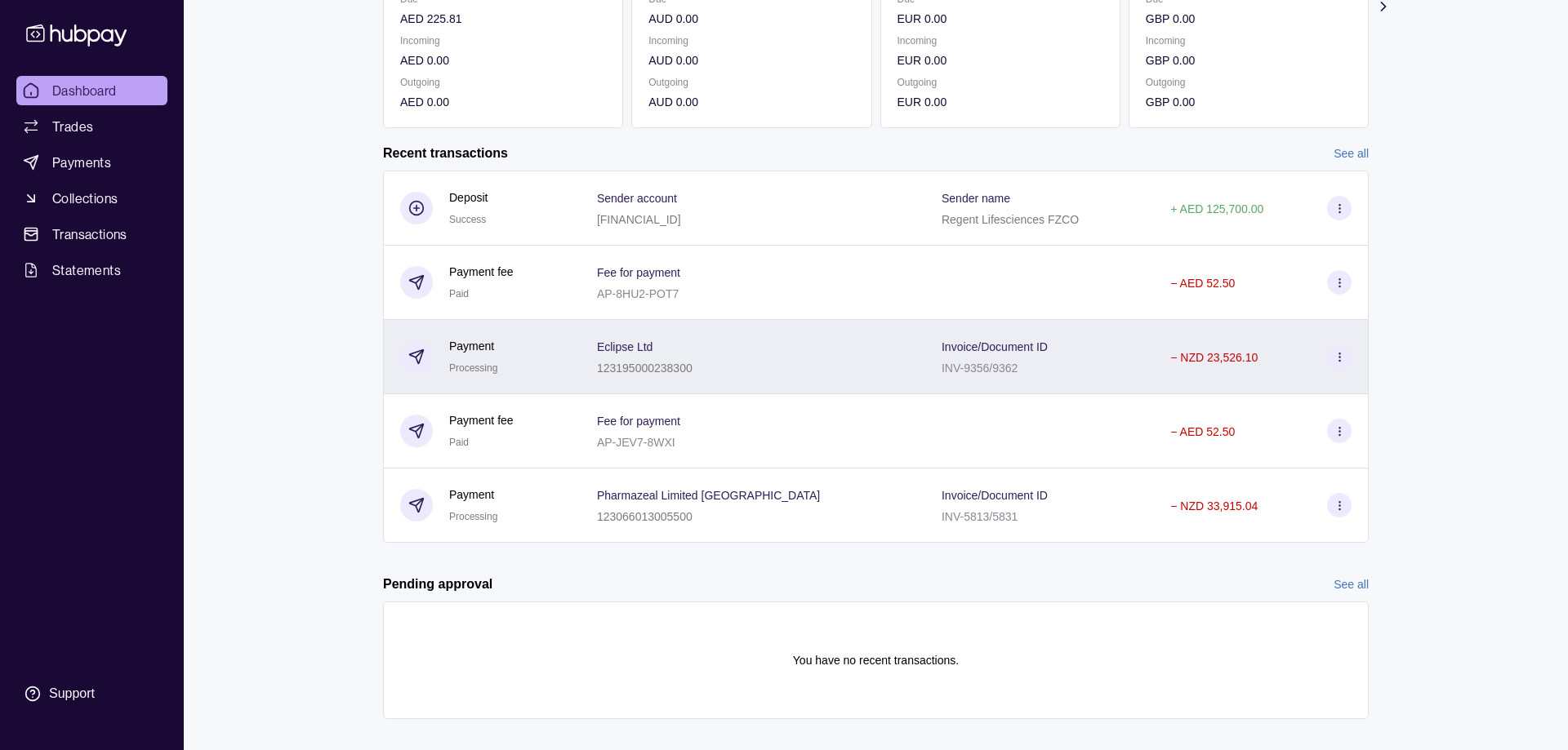
scroll to position [295, 0]
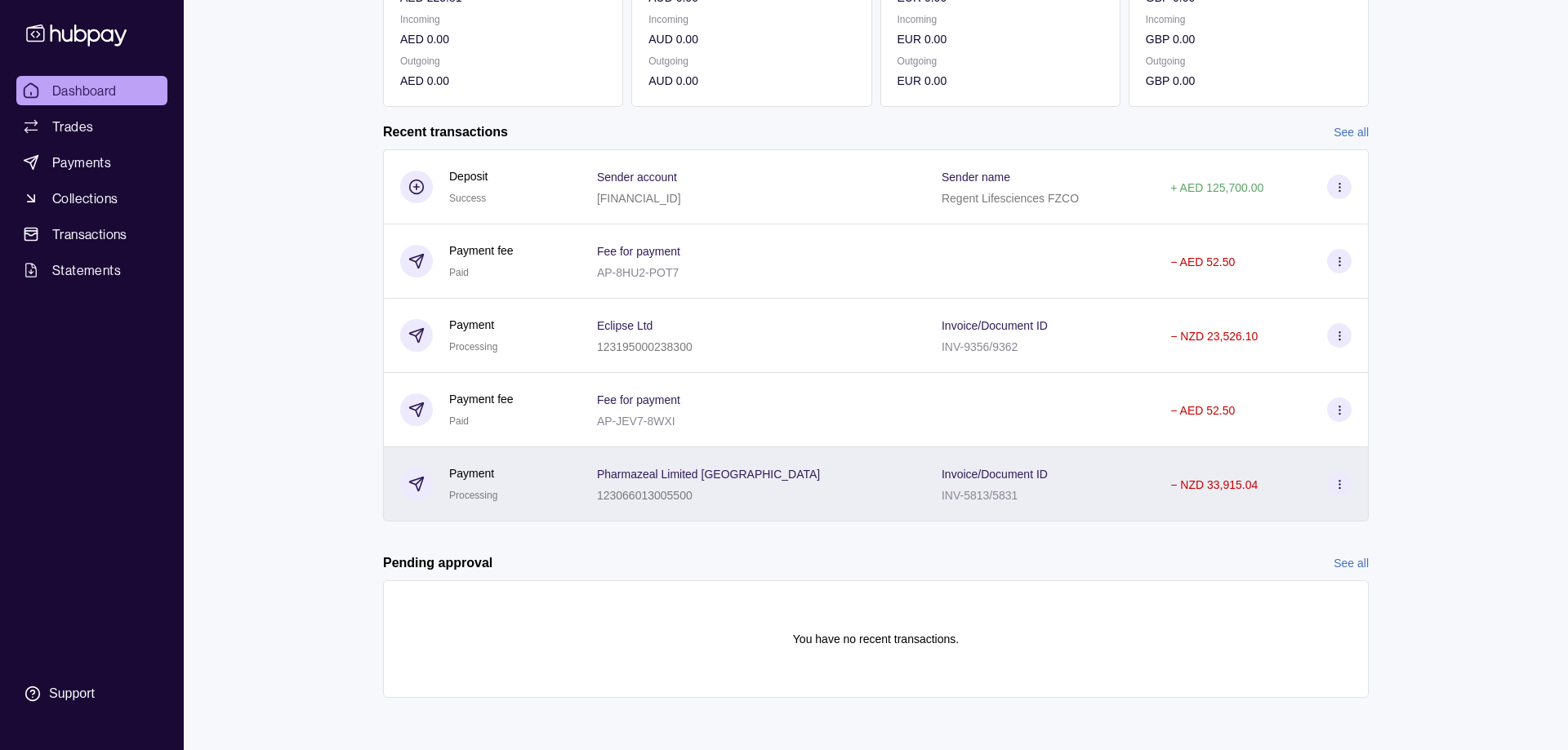
click at [942, 486] on div "INV-5813/5831" at bounding box center [994, 494] width 106 height 19
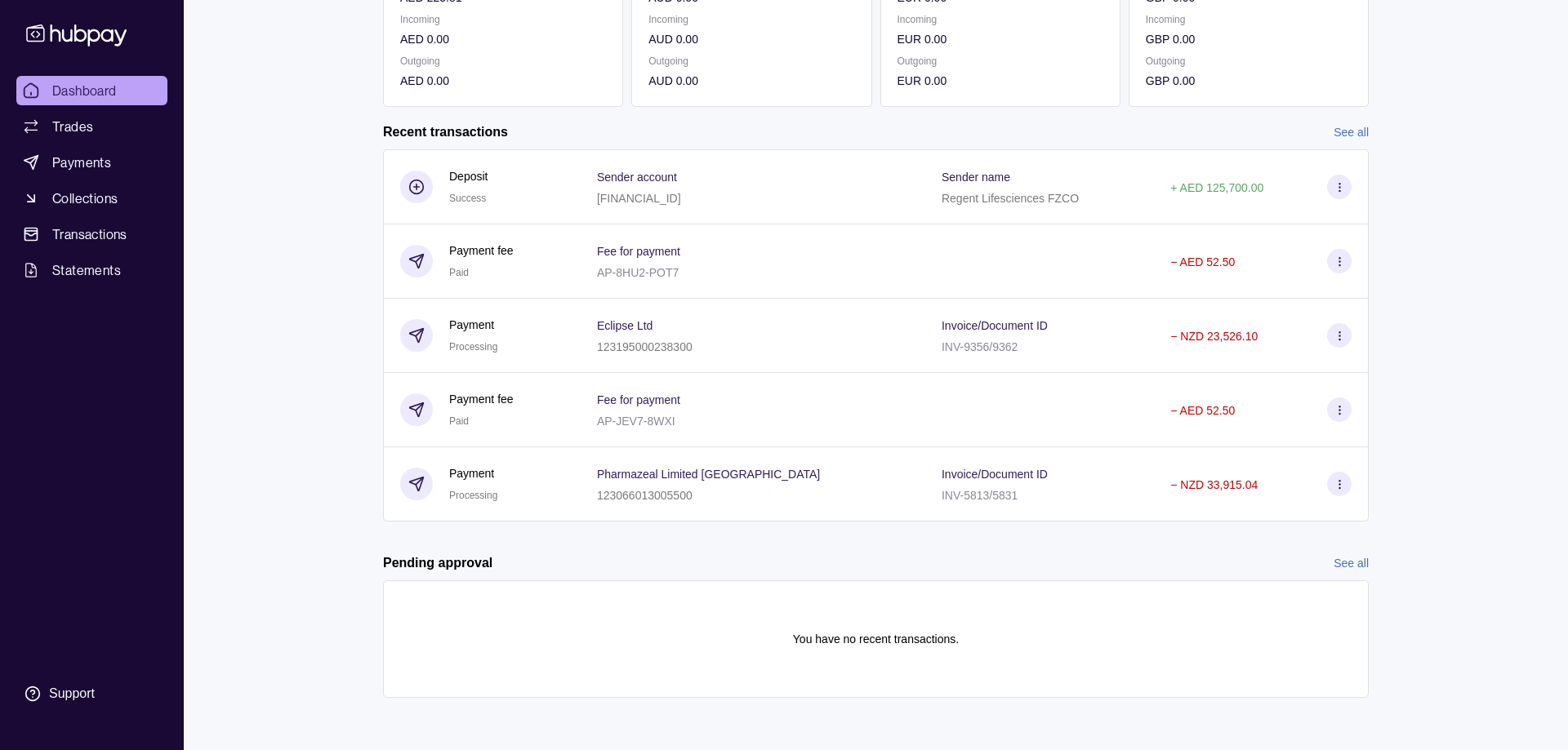
click at [722, 341] on html "Dashboard Trades Payments Collections Transactions Statements Support A Hello, …" at bounding box center [784, 227] width 1568 height 1045
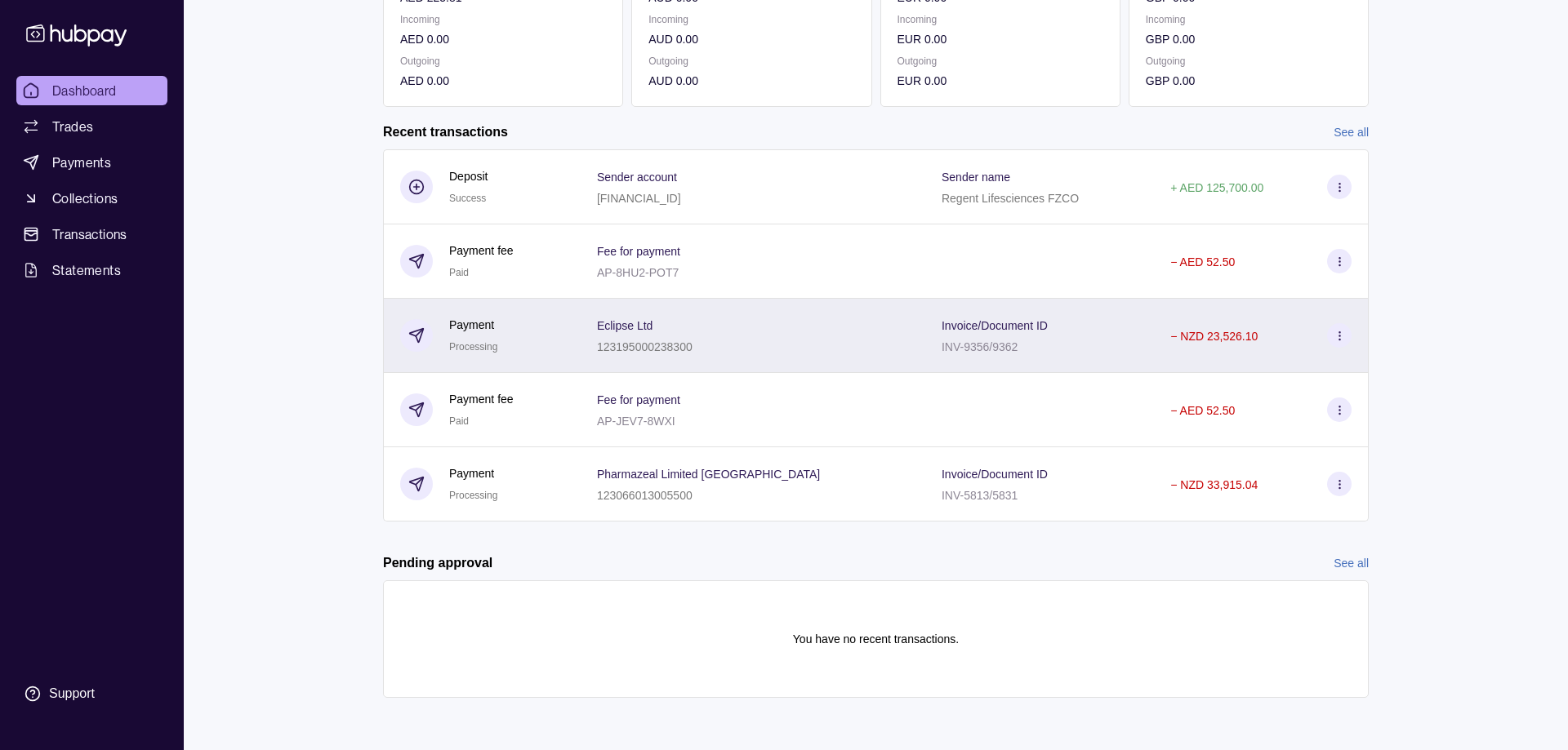
click at [1101, 324] on div "Invoice/Document ID INV-9356/9362" at bounding box center [1040, 335] width 196 height 41
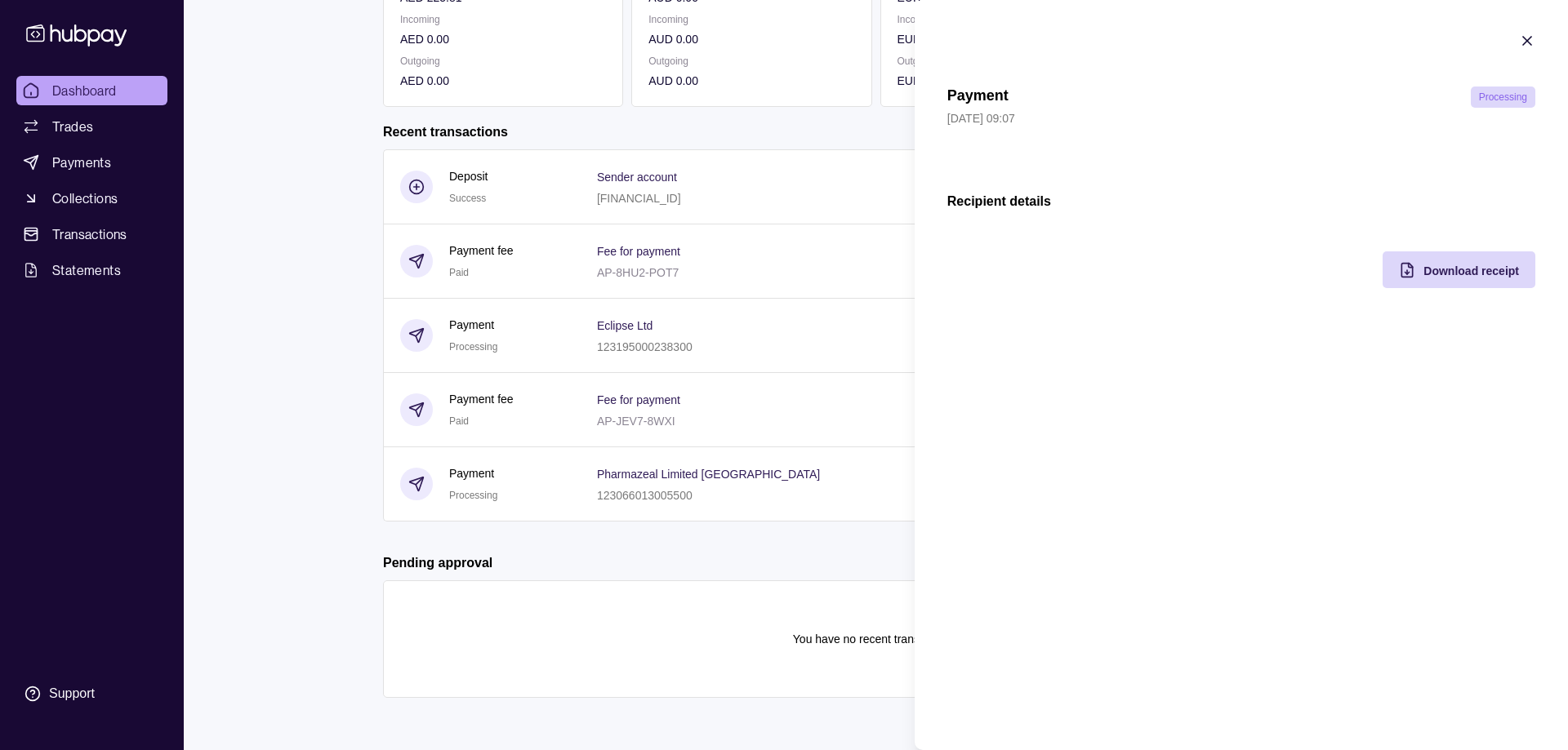
click at [1526, 45] on icon "button" at bounding box center [1526, 40] width 16 height 16
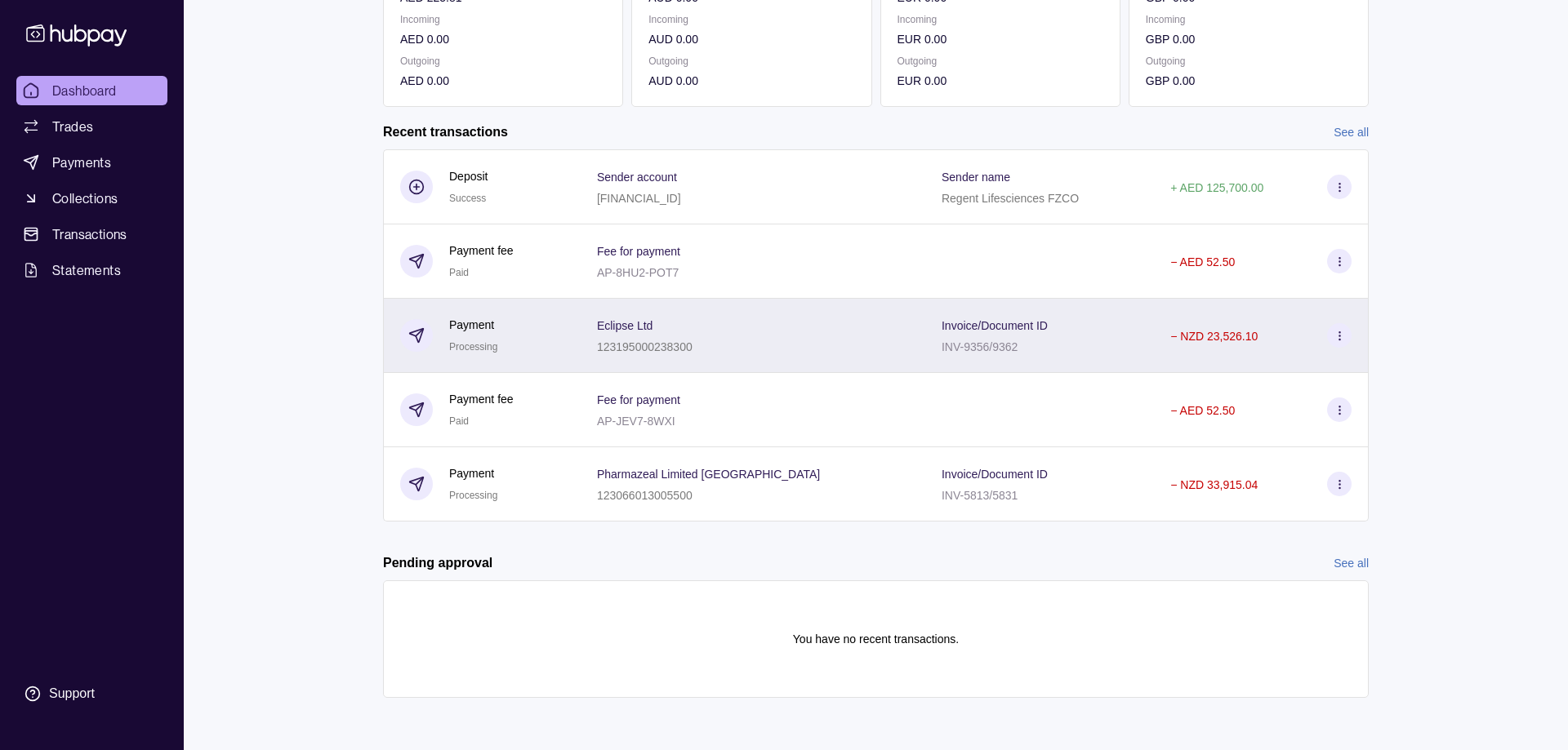
click at [885, 346] on div "Eclipse Ltd 123195000238300" at bounding box center [752, 335] width 345 height 75
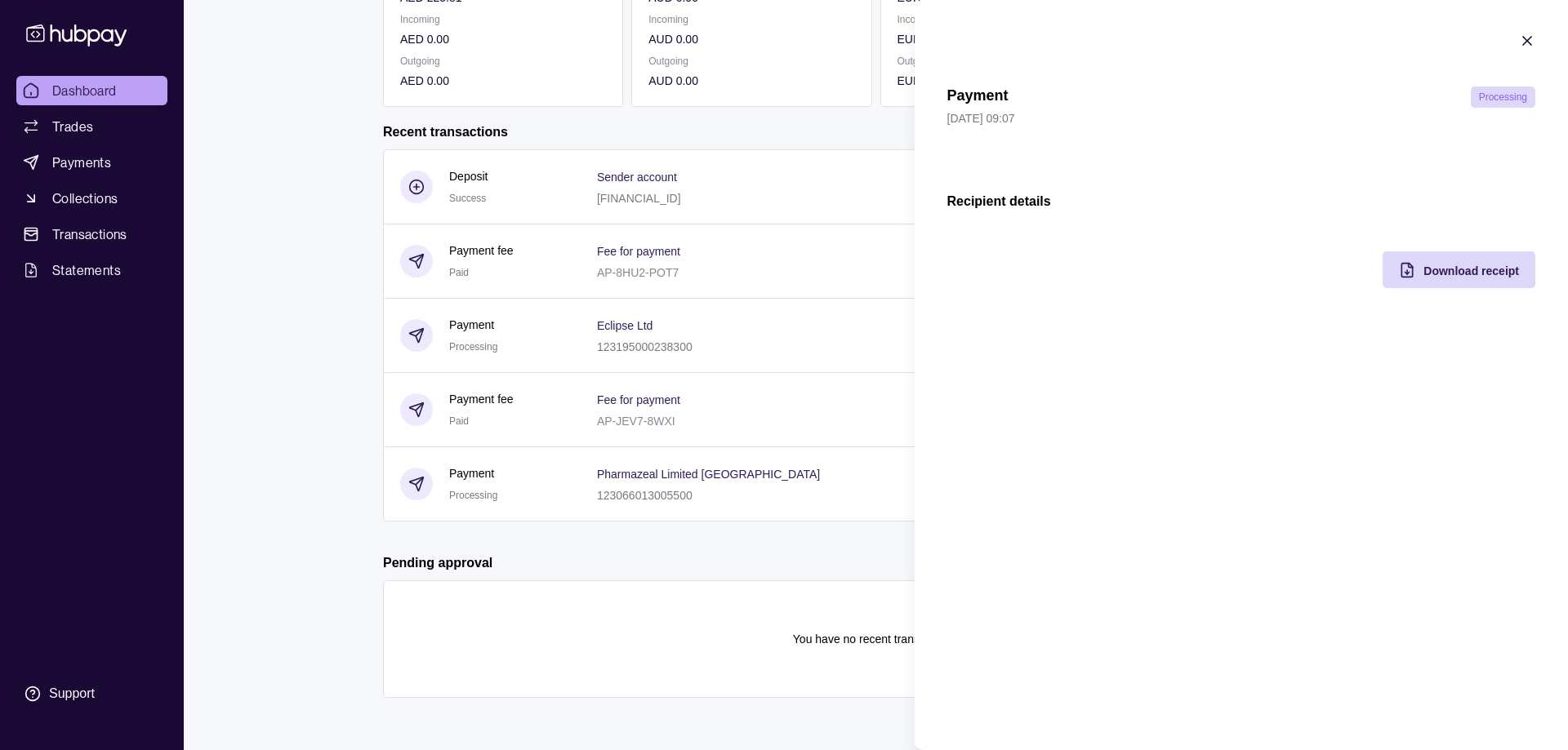
click at [1527, 39] on icon "button" at bounding box center [1526, 40] width 16 height 16
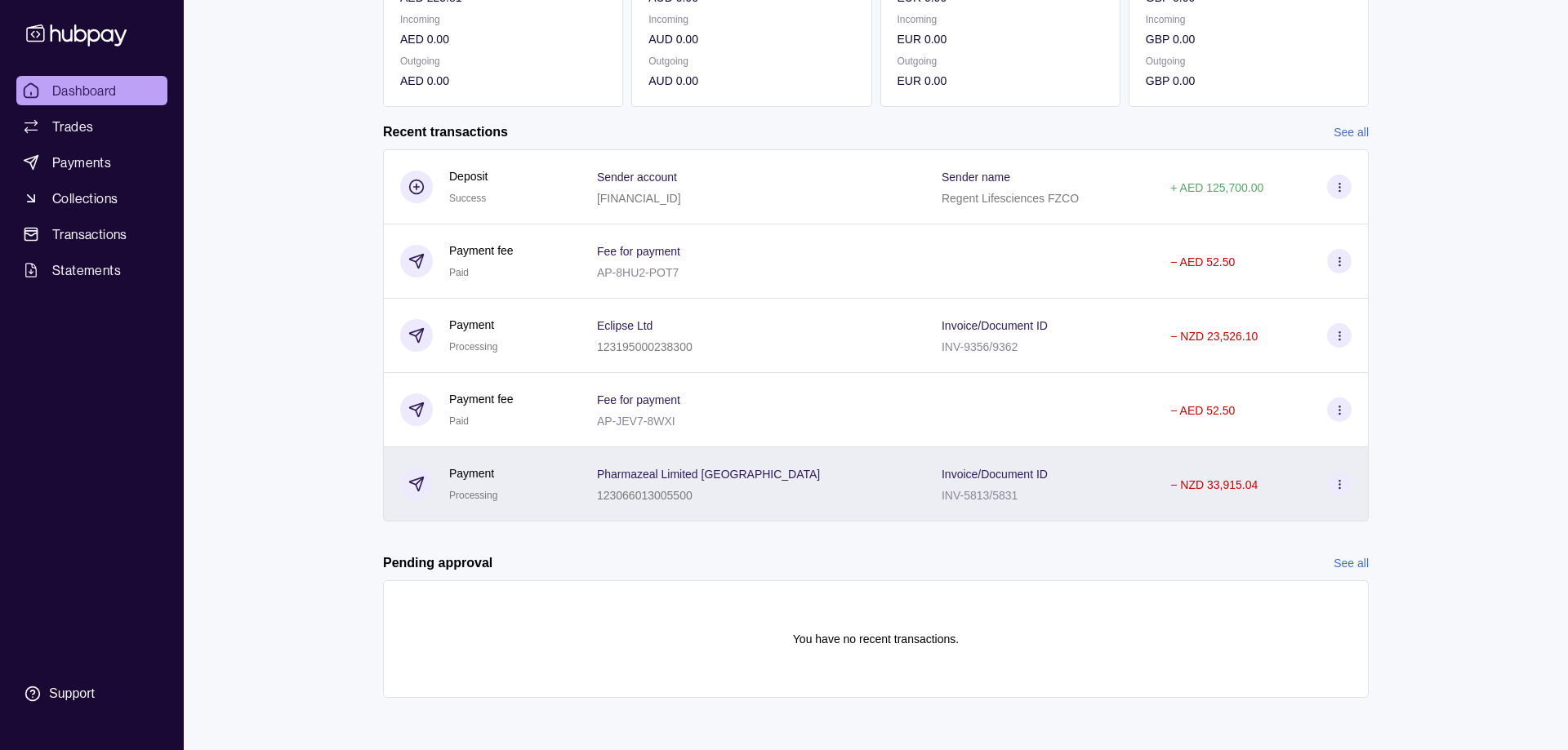
click at [925, 479] on div "Invoice/Document ID INV-5813/5831" at bounding box center [1039, 484] width 229 height 75
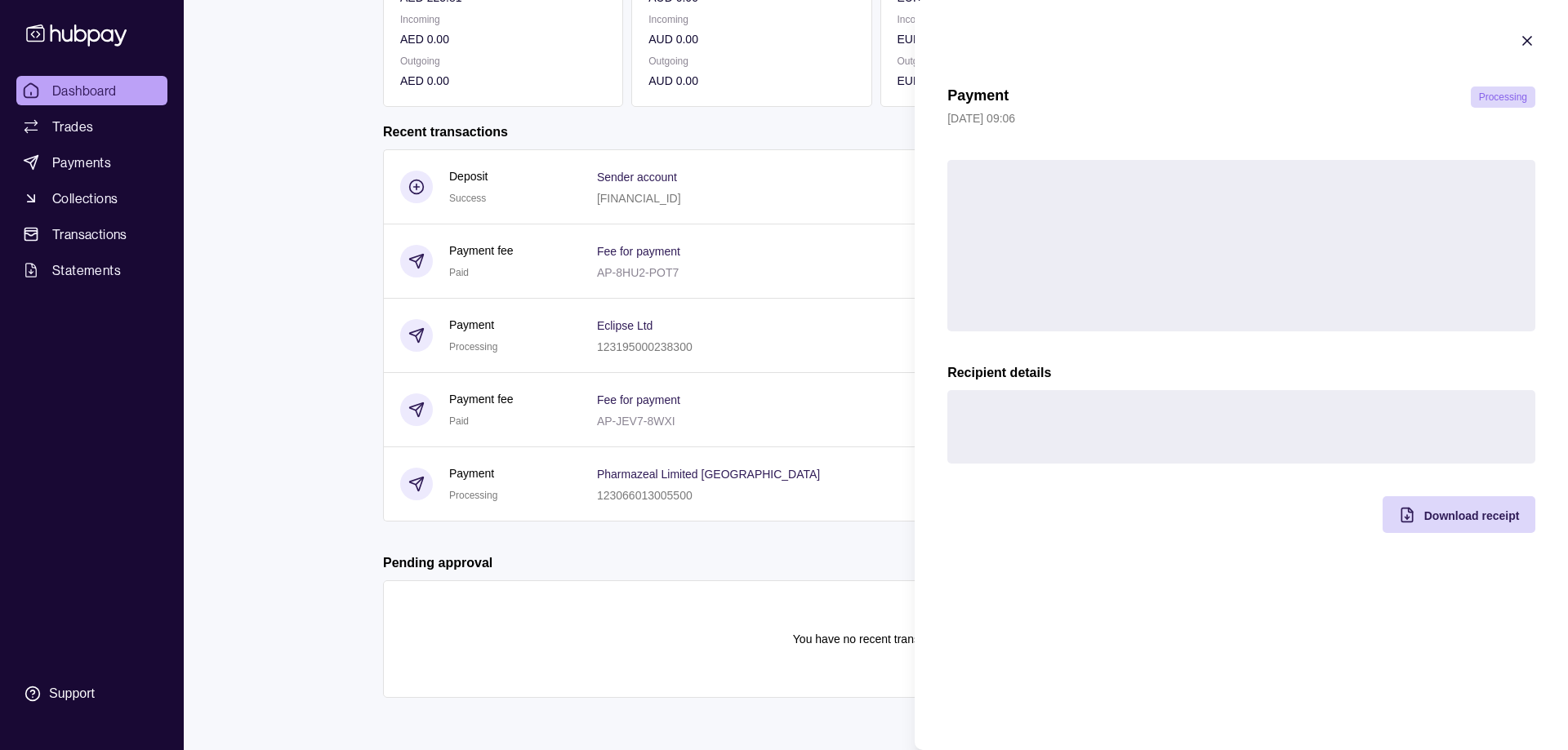
click at [1528, 40] on icon "button" at bounding box center [1527, 41] width 8 height 8
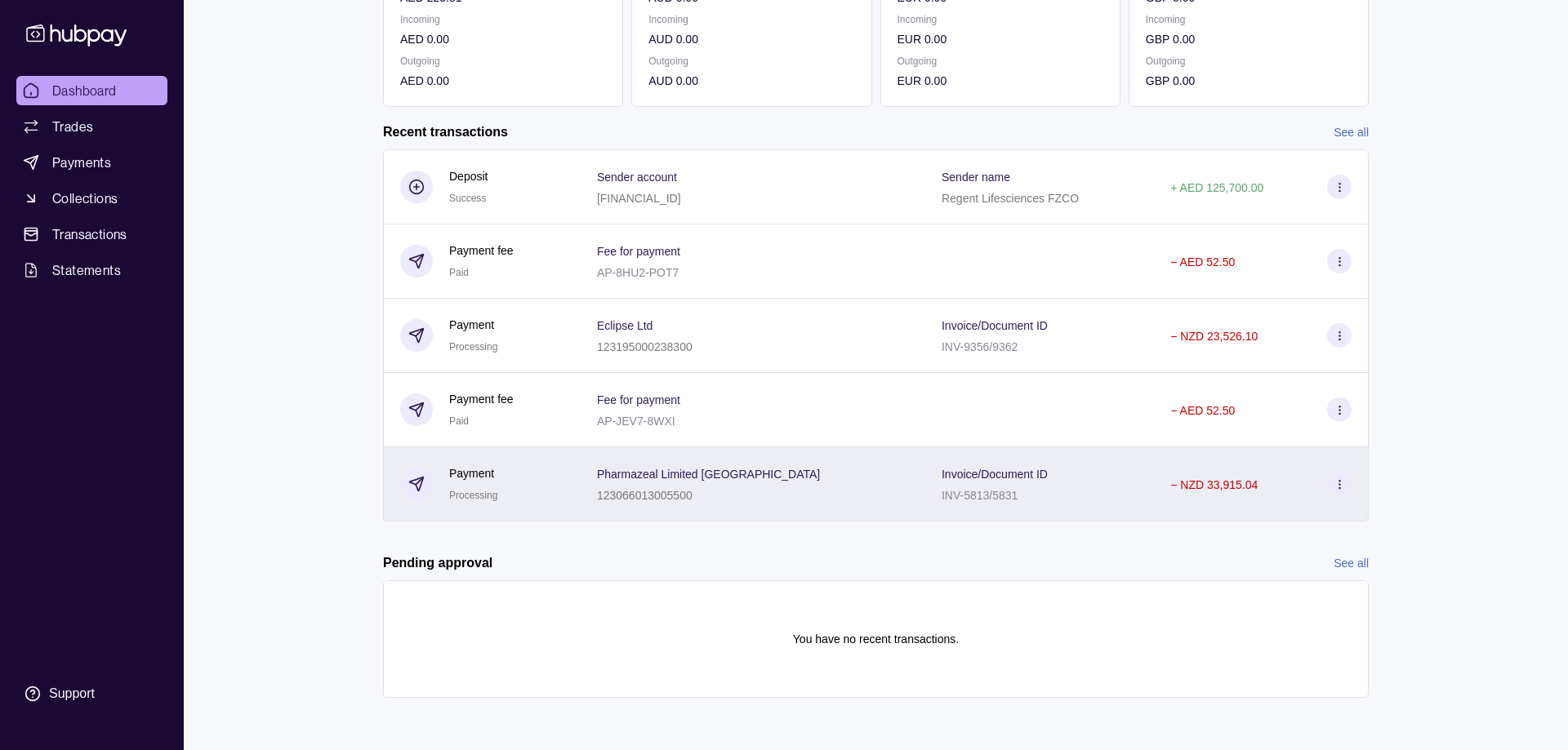
click at [470, 492] on span "Processing" at bounding box center [473, 495] width 48 height 12
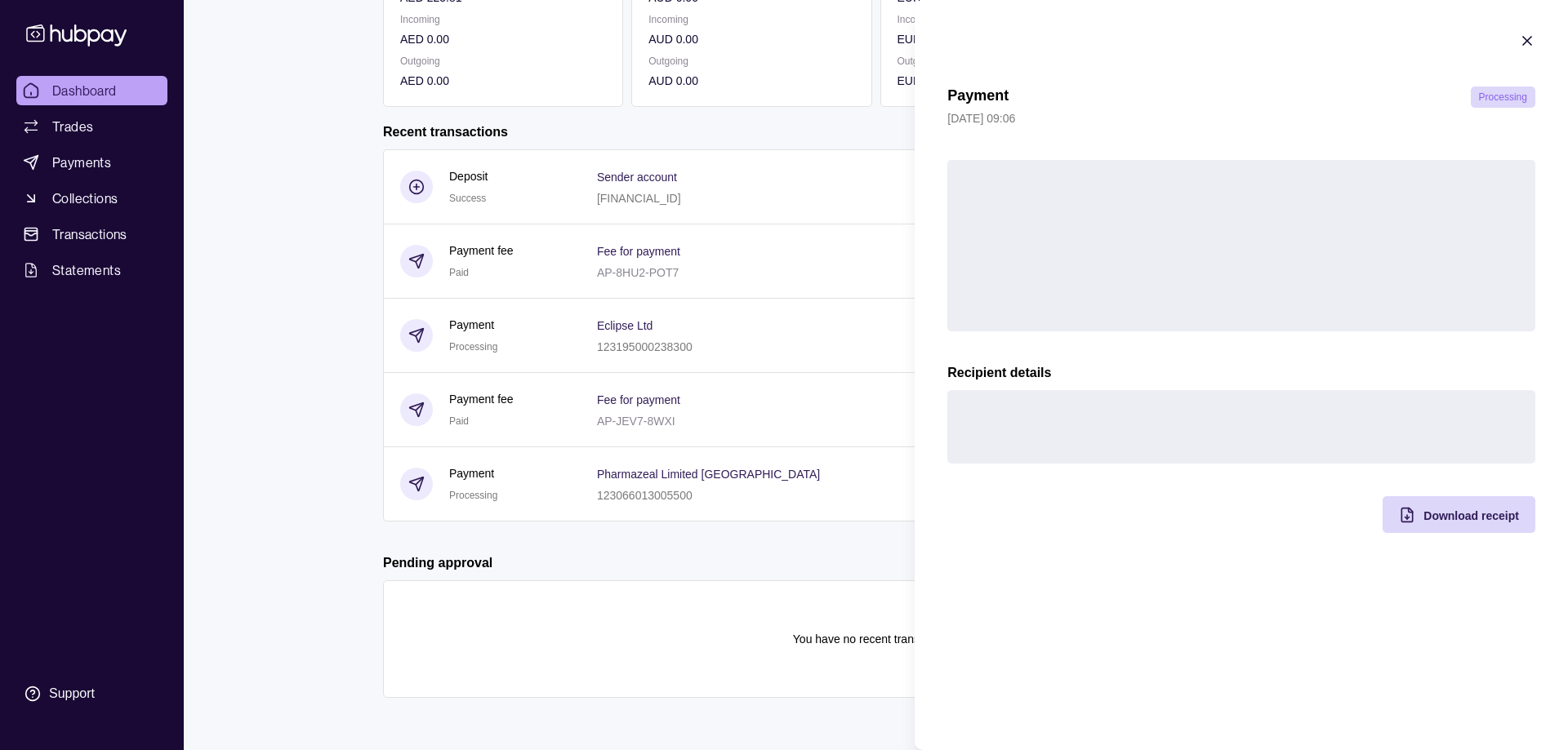
click at [1524, 36] on icon "button" at bounding box center [1526, 40] width 16 height 16
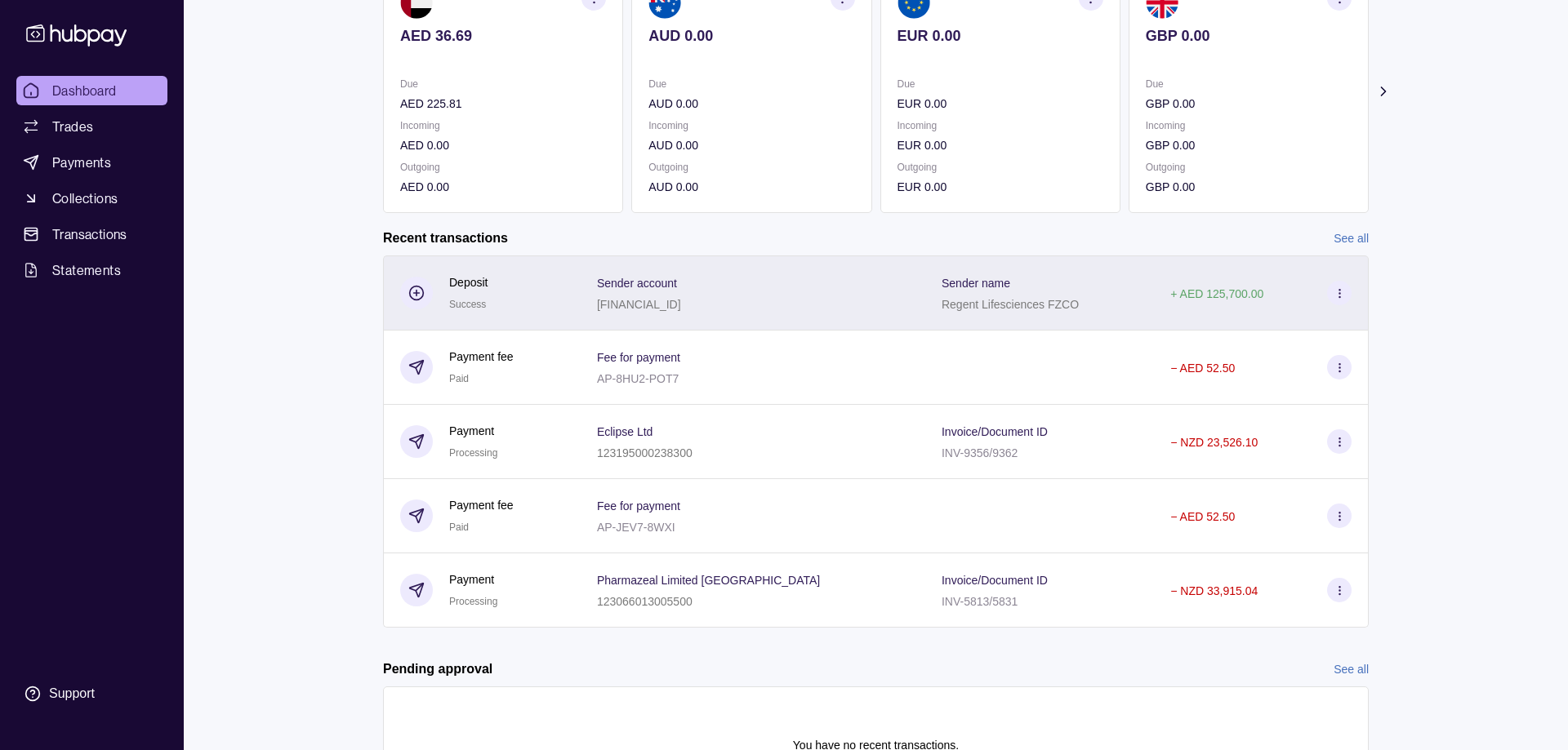
scroll to position [128, 0]
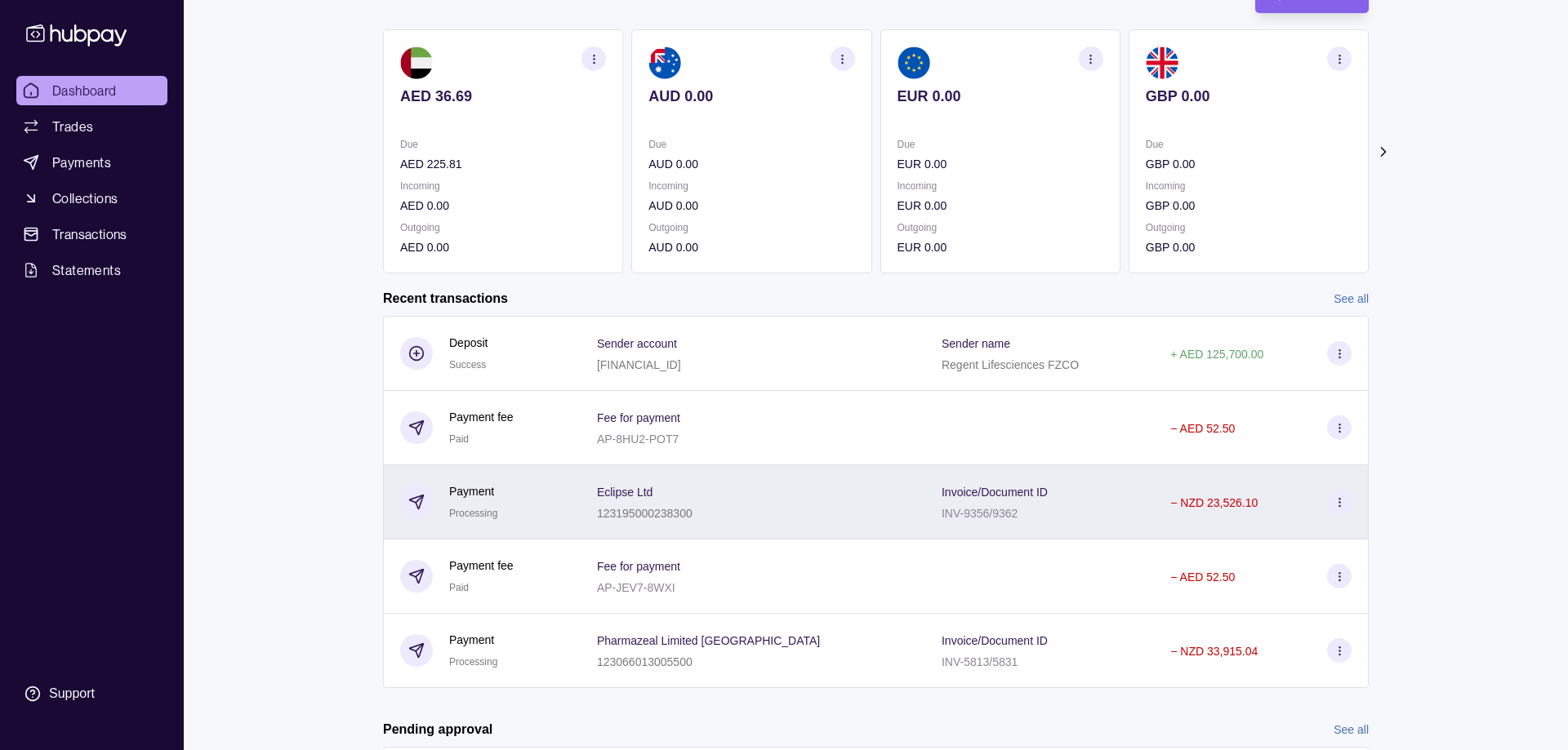
click at [603, 505] on div "Eclipse Ltd 123195000238300" at bounding box center [752, 502] width 345 height 75
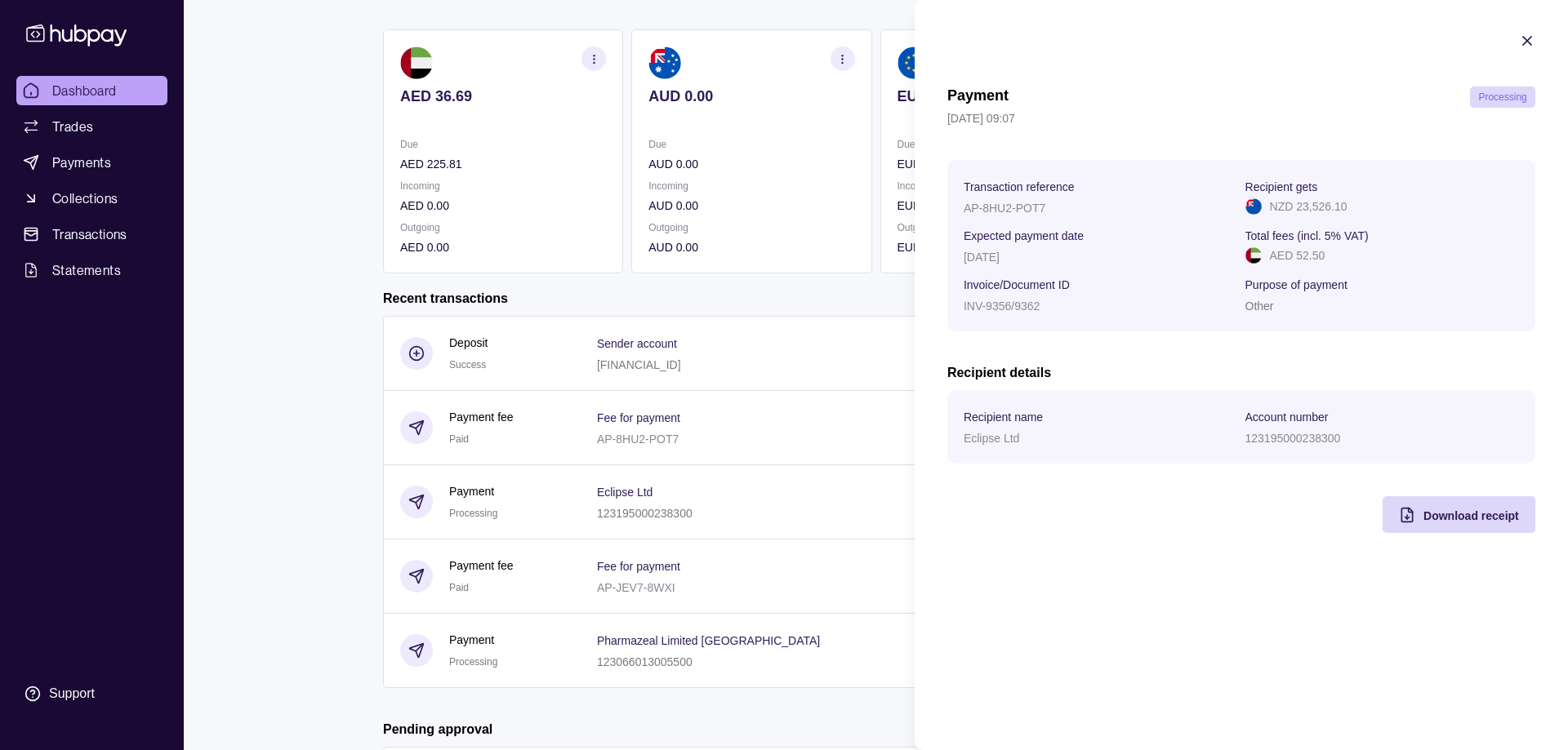
click at [497, 580] on html "Dashboard Trades Payments Collections Transactions Statements Support A Hello, …" at bounding box center [784, 394] width 1568 height 1045
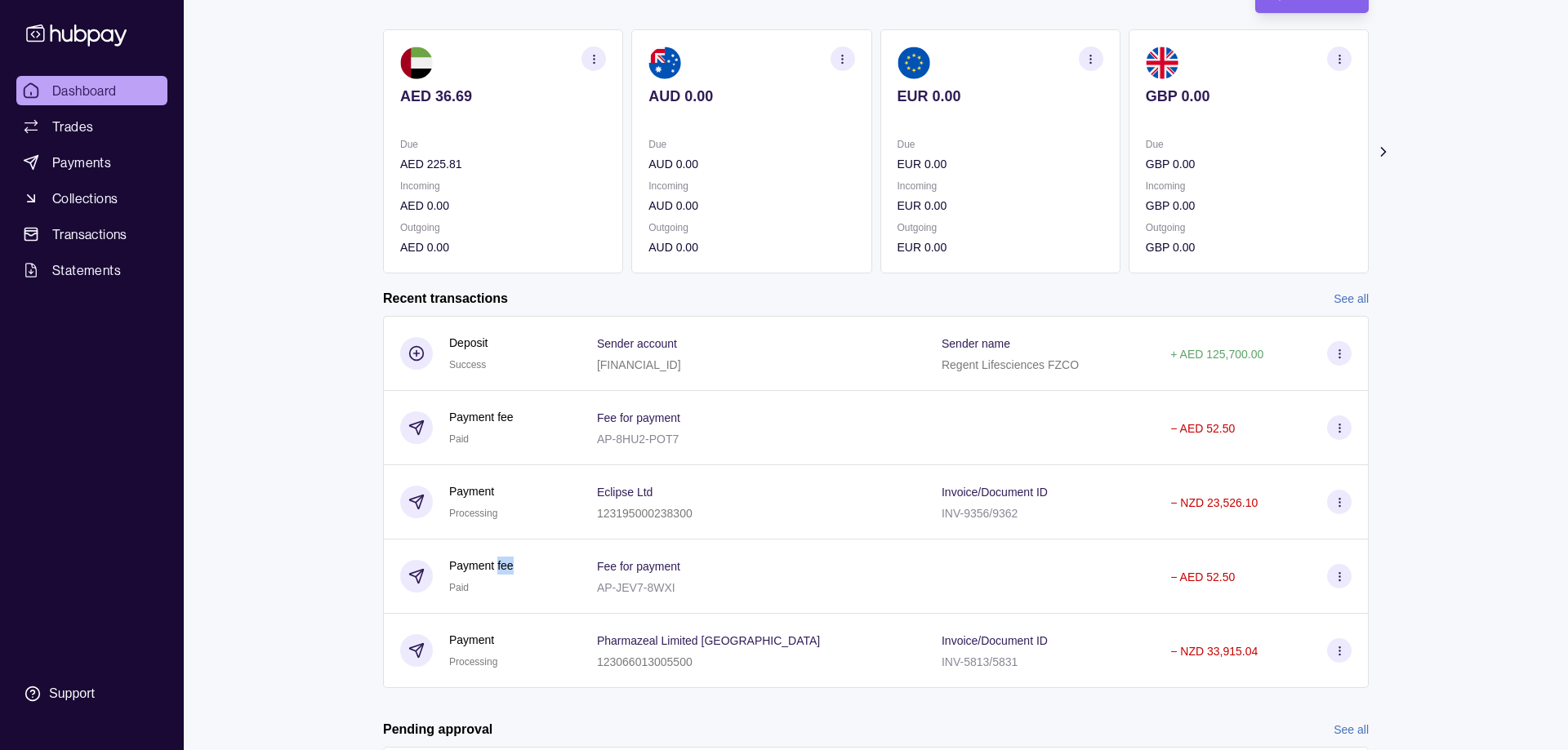
click at [497, 580] on div "Payment fee Paid" at bounding box center [481, 577] width 65 height 40
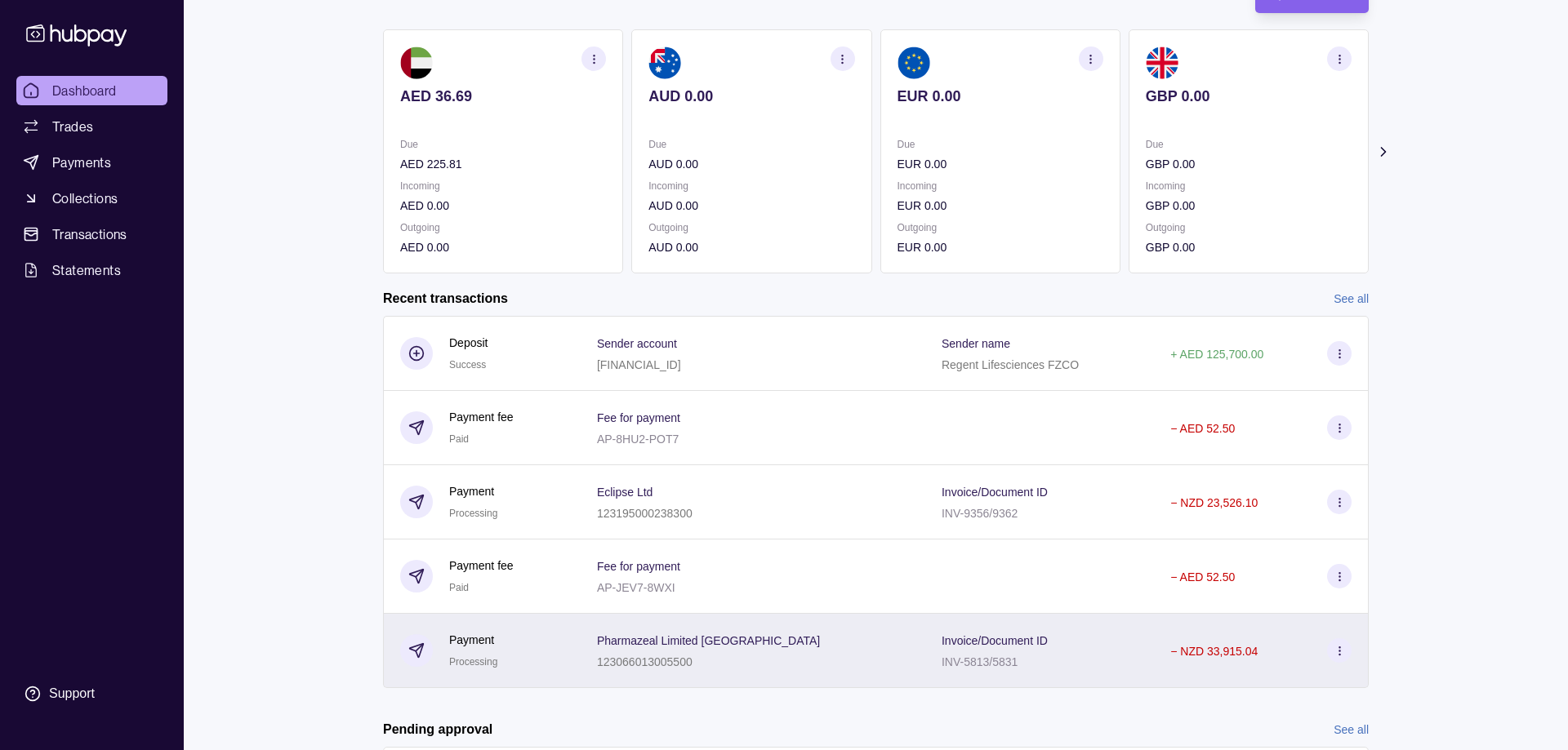
click at [519, 651] on html "Dashboard Trades Payments Collections Transactions Statements Support A Hello, …" at bounding box center [784, 394] width 1568 height 1045
click at [1011, 651] on div "Invoice/Document ID INV-5813/5831" at bounding box center [1040, 650] width 196 height 41
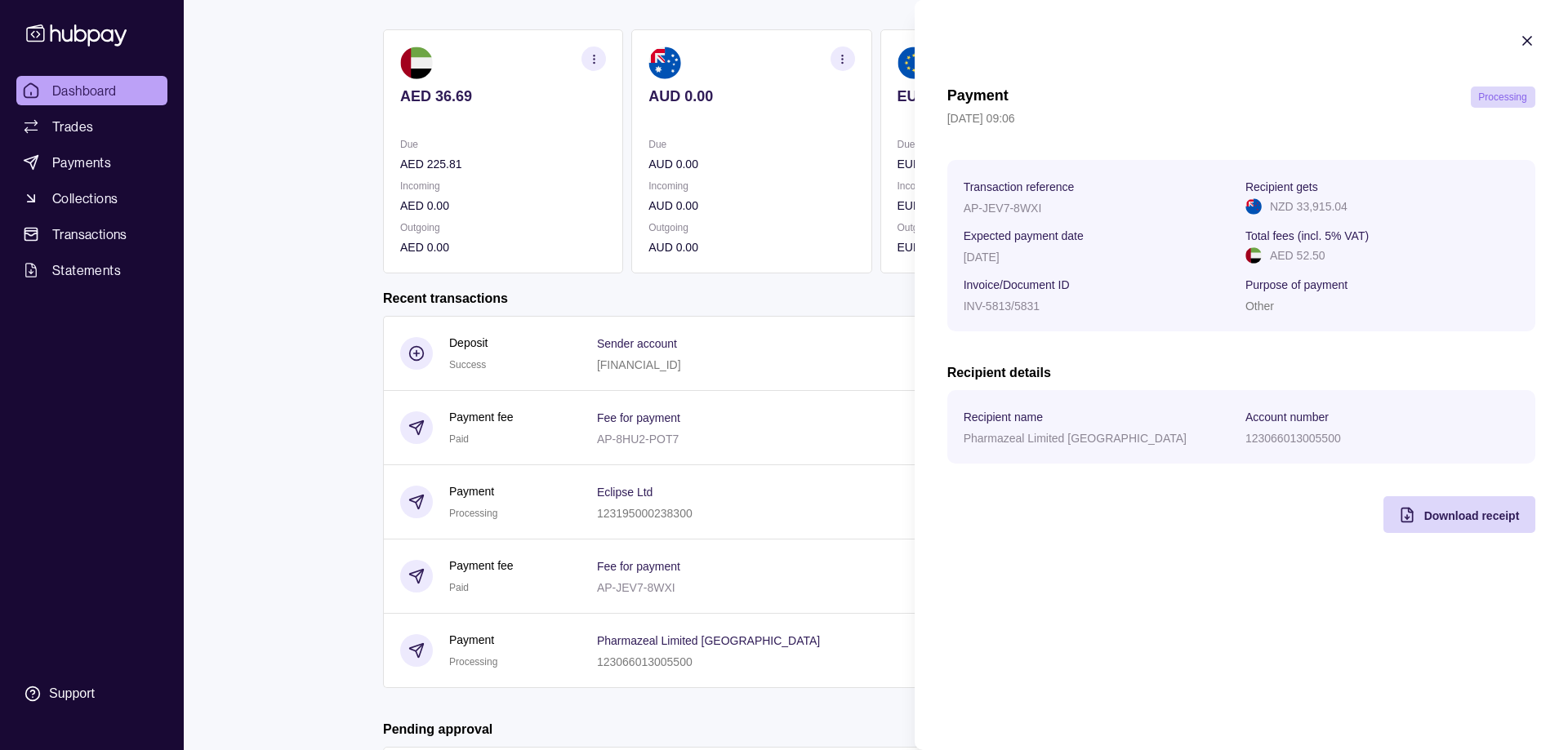
scroll to position [295, 0]
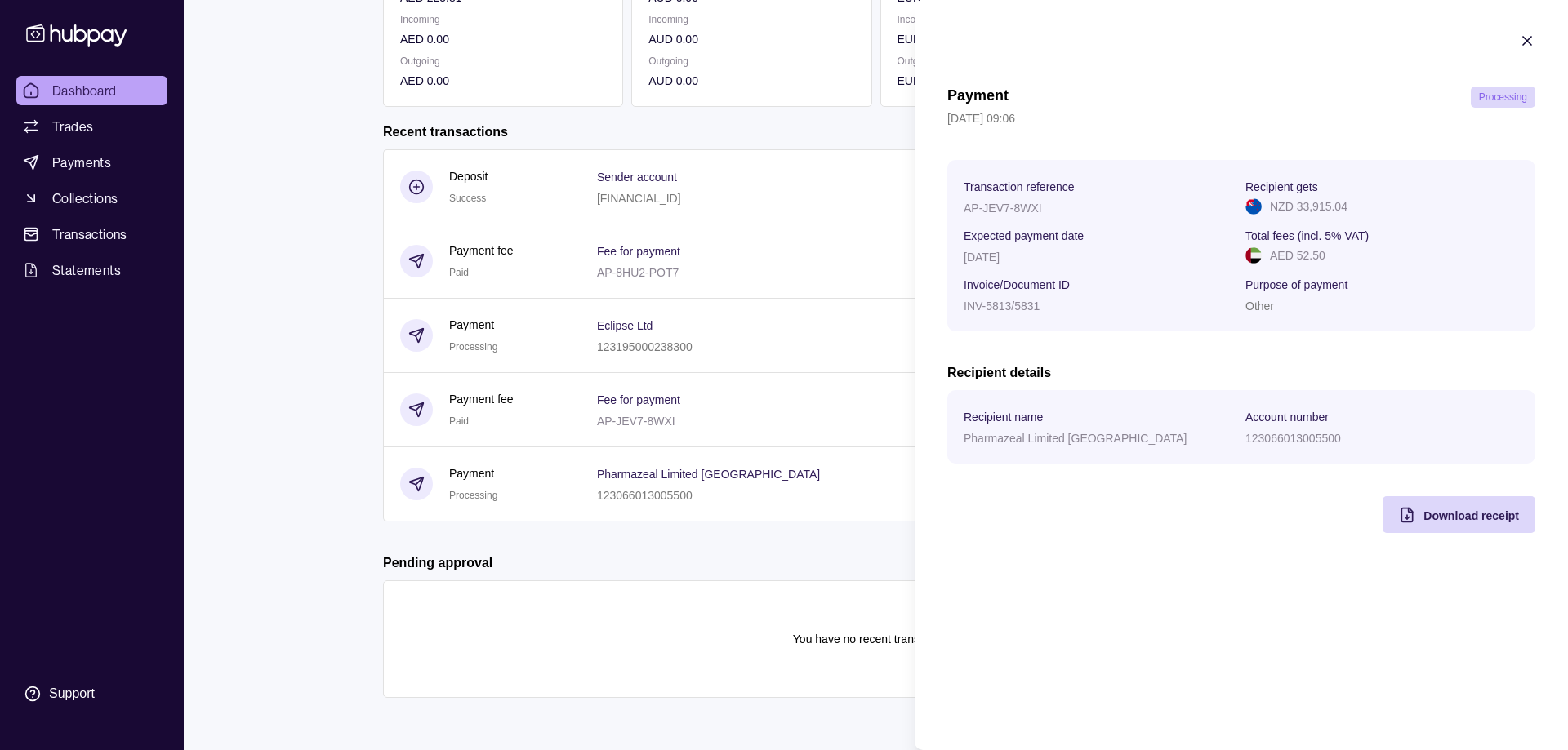
click at [630, 333] on html "Dashboard Trades Payments Collections Transactions Statements Support A Hello, …" at bounding box center [784, 227] width 1568 height 1045
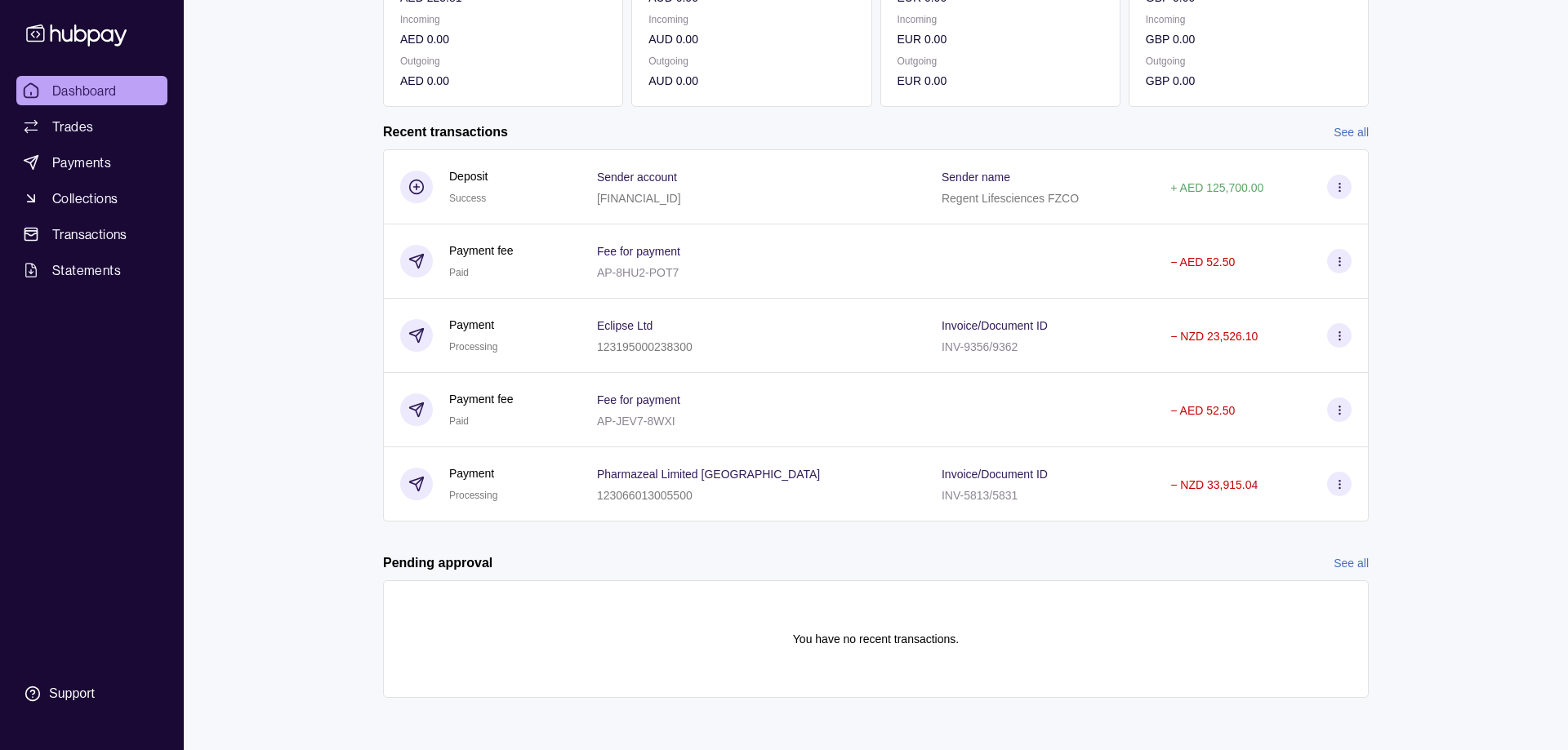
click at [630, 333] on span "Eclipse Ltd" at bounding box center [625, 324] width 55 height 19
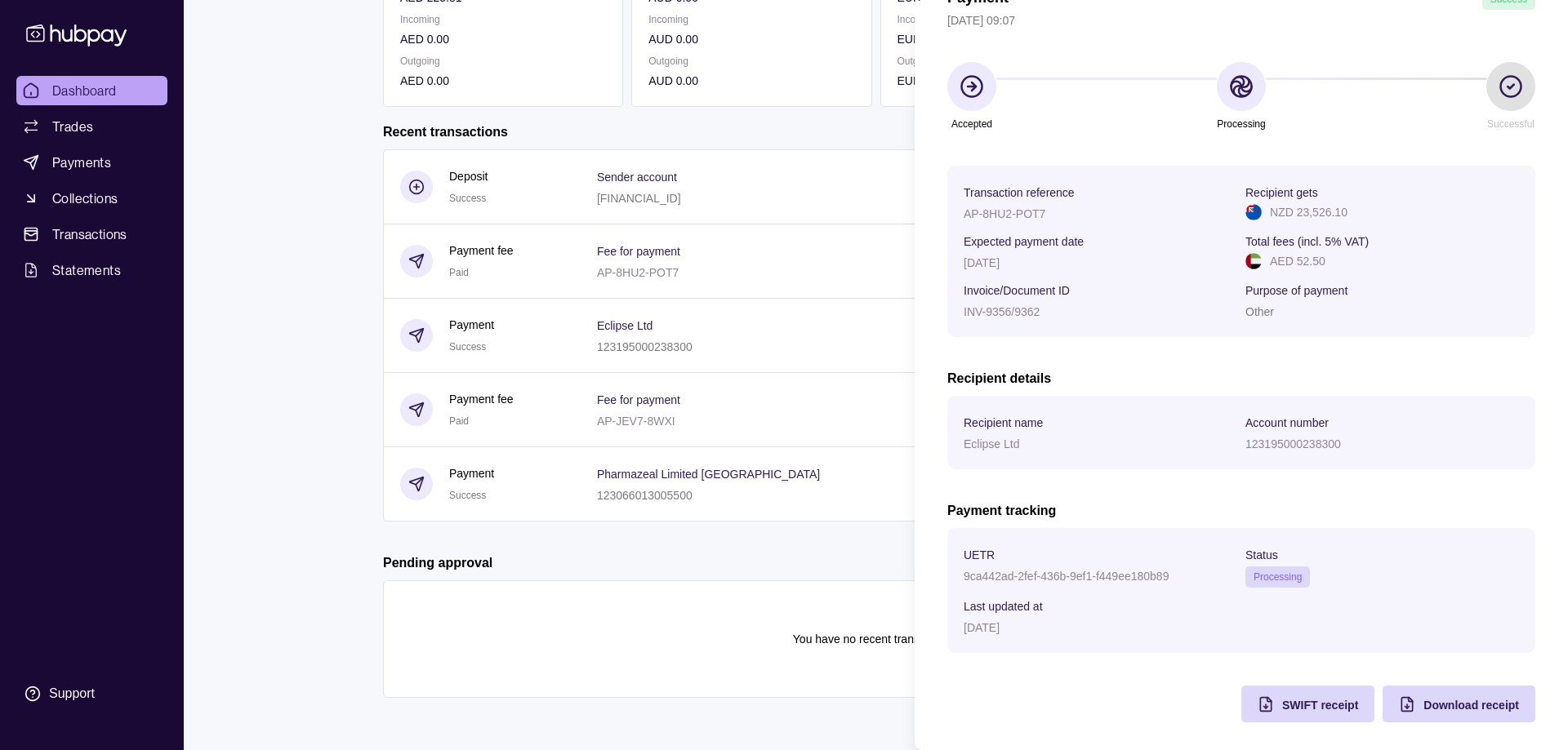
scroll to position [103, 0]
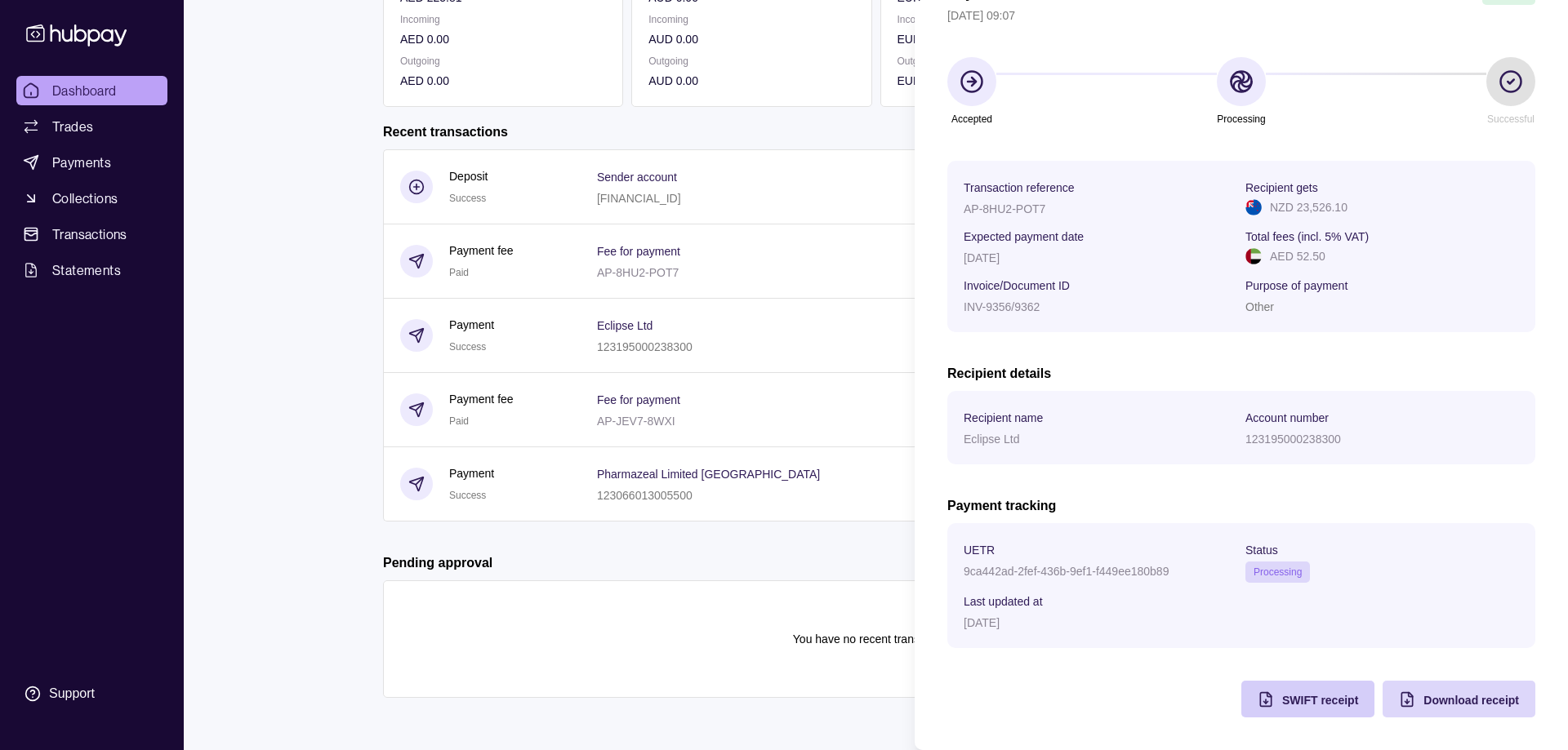
click at [1295, 696] on span "SWIFT receipt" at bounding box center [1320, 701] width 76 height 13
click at [667, 480] on html "Dashboard Trades Payments Collections Transactions Statements Support A Hello, …" at bounding box center [784, 227] width 1568 height 1045
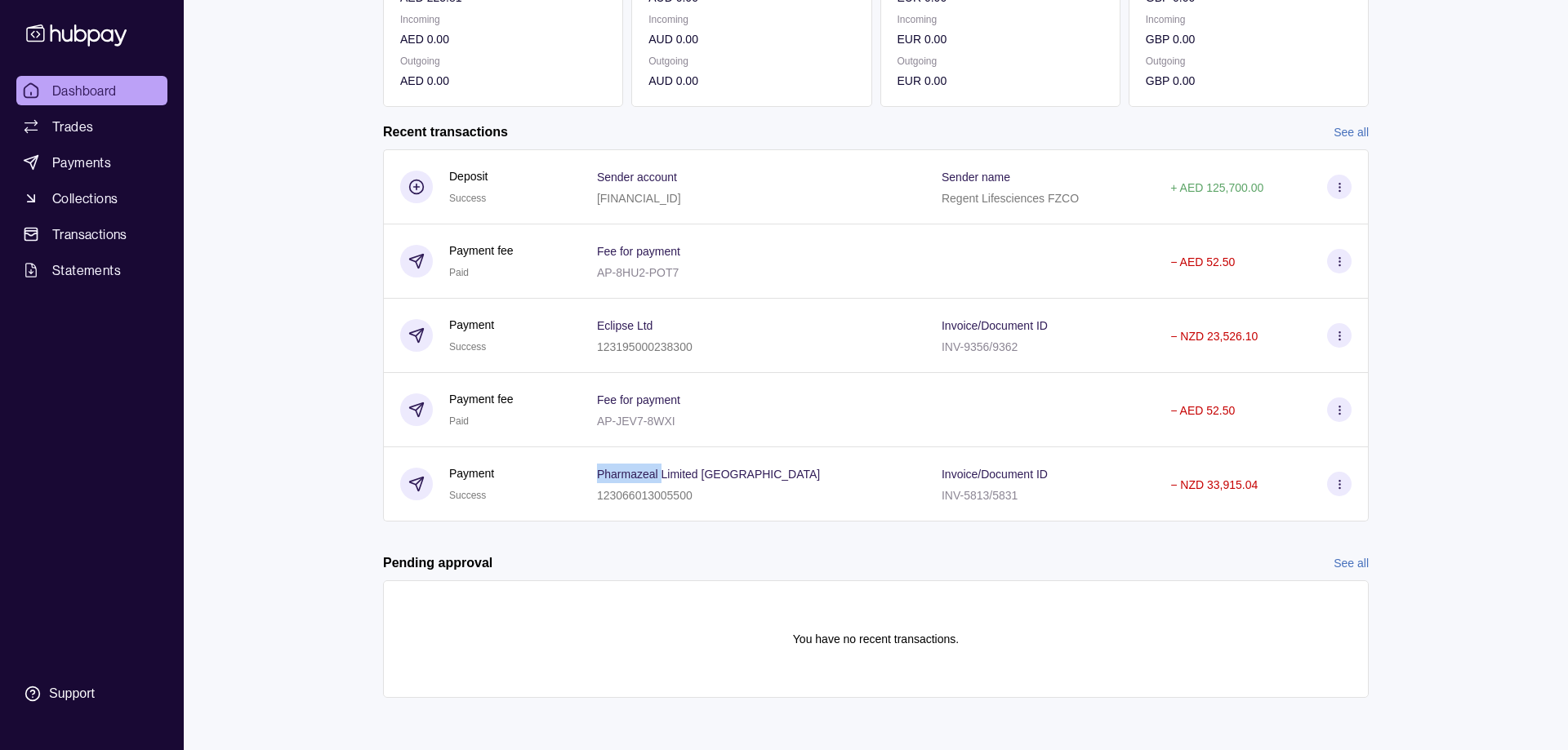
click at [667, 480] on p "Pharmazeal Limited [GEOGRAPHIC_DATA]" at bounding box center [709, 474] width 223 height 13
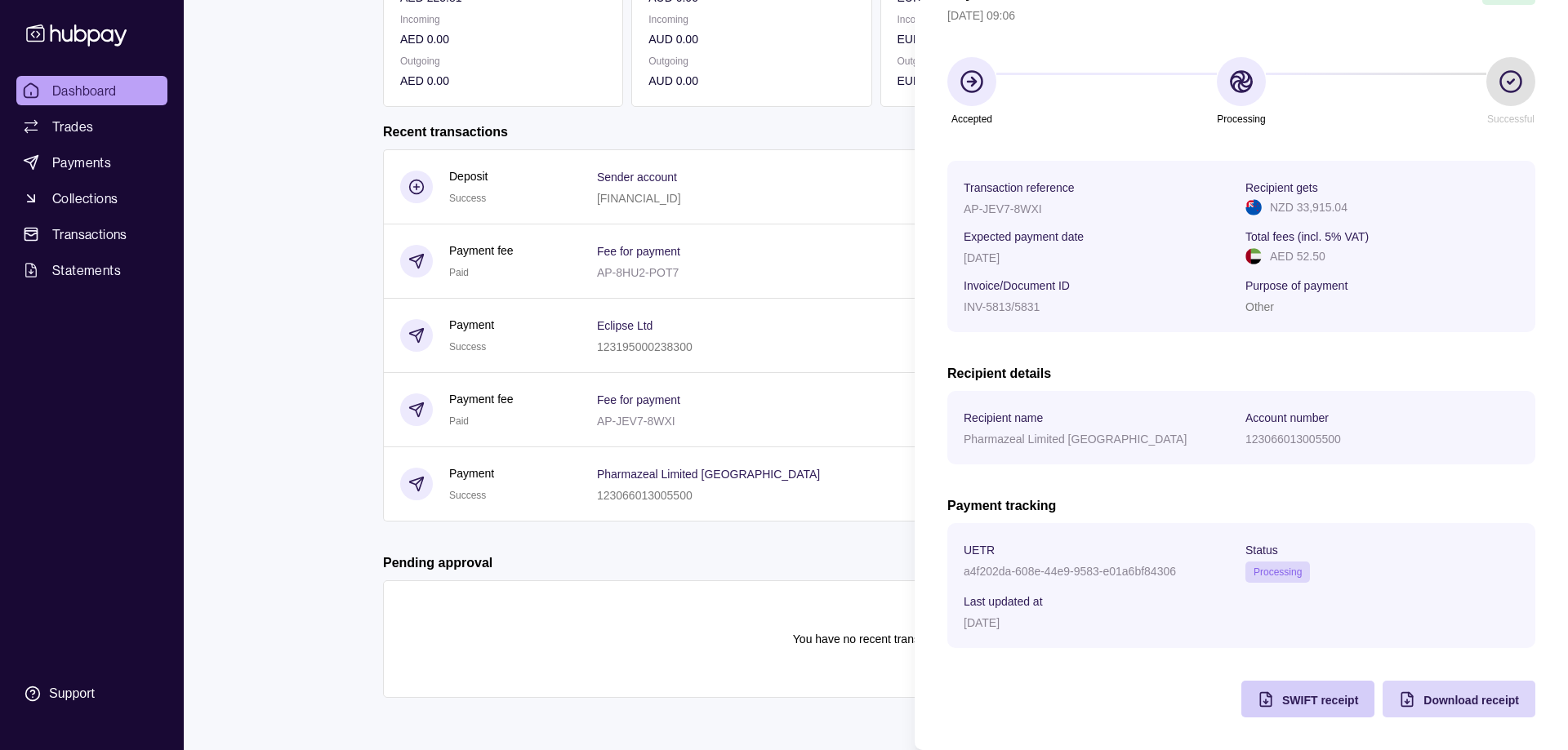
click at [1295, 698] on span "SWIFT receipt" at bounding box center [1320, 701] width 76 height 13
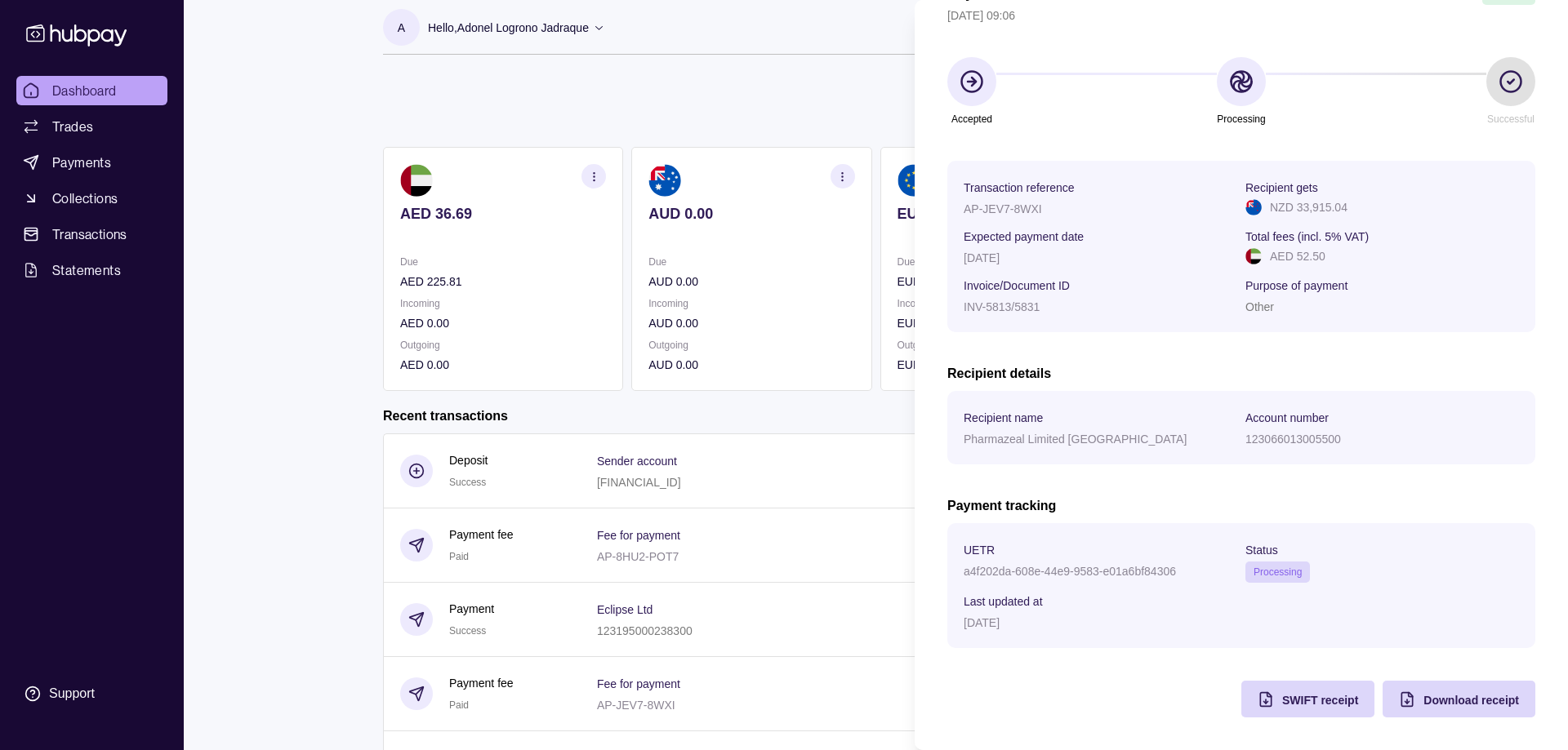
scroll to position [0, 0]
